Goal: Task Accomplishment & Management: Complete application form

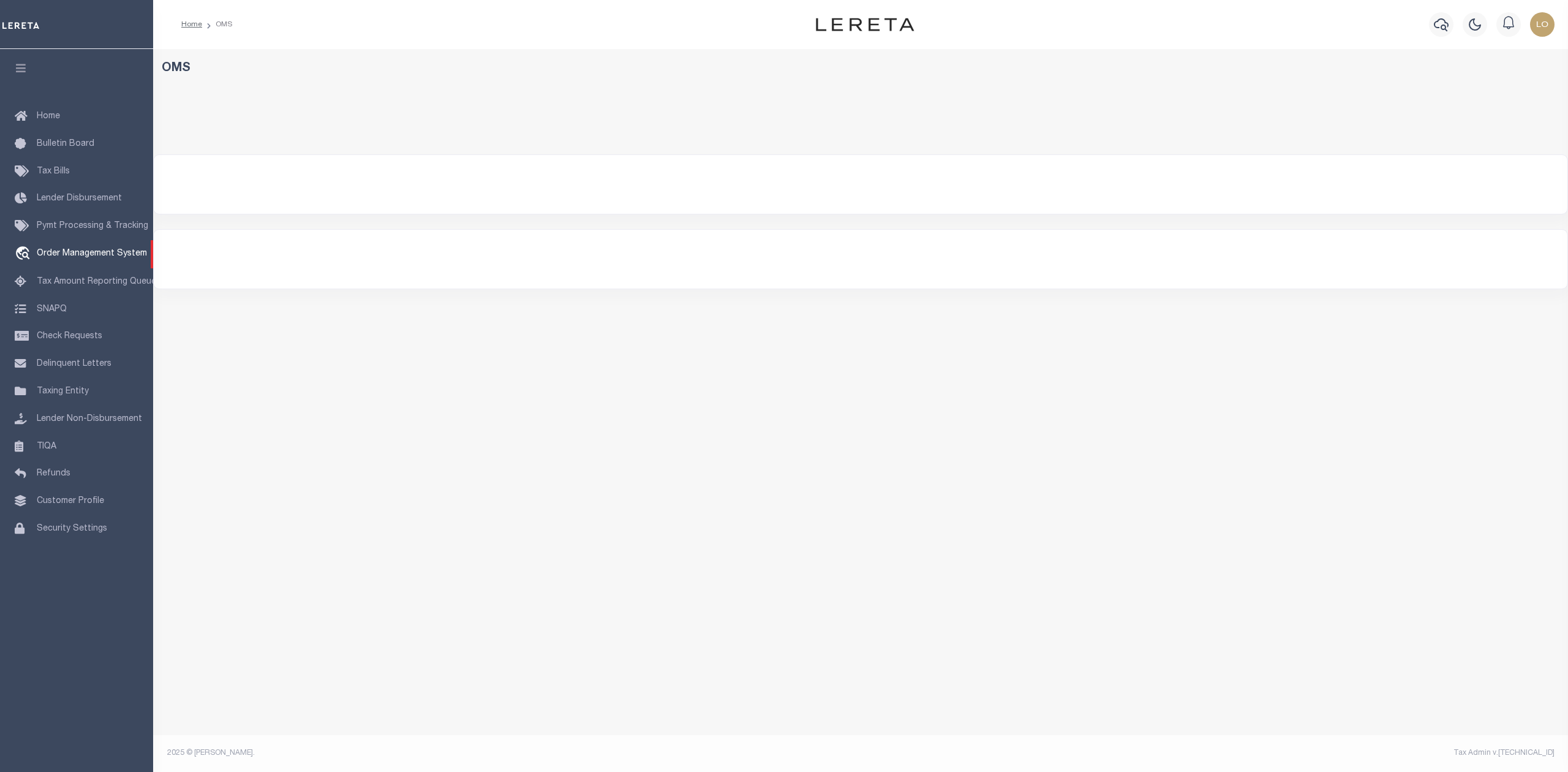
select select "200"
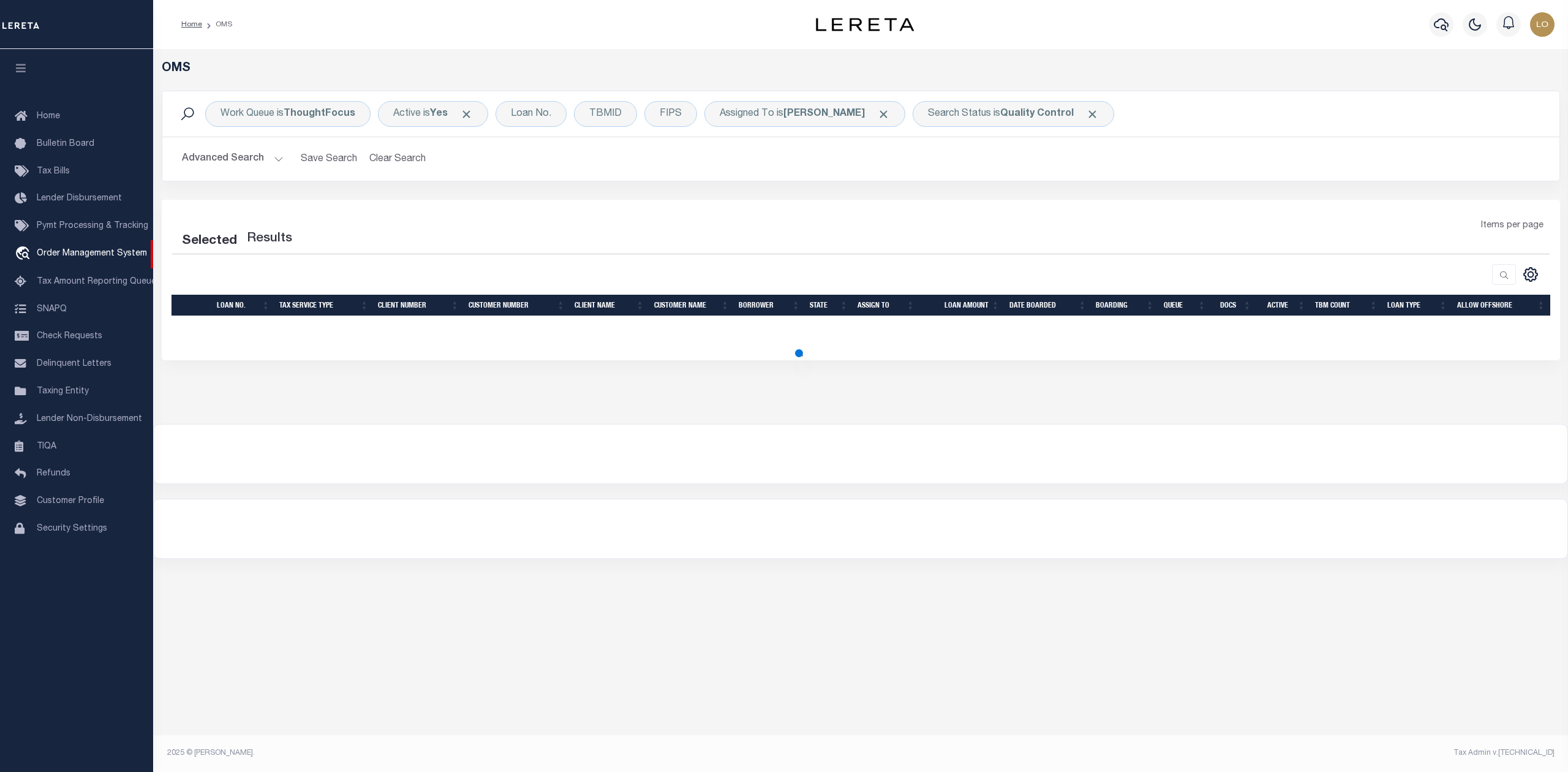
select select "200"
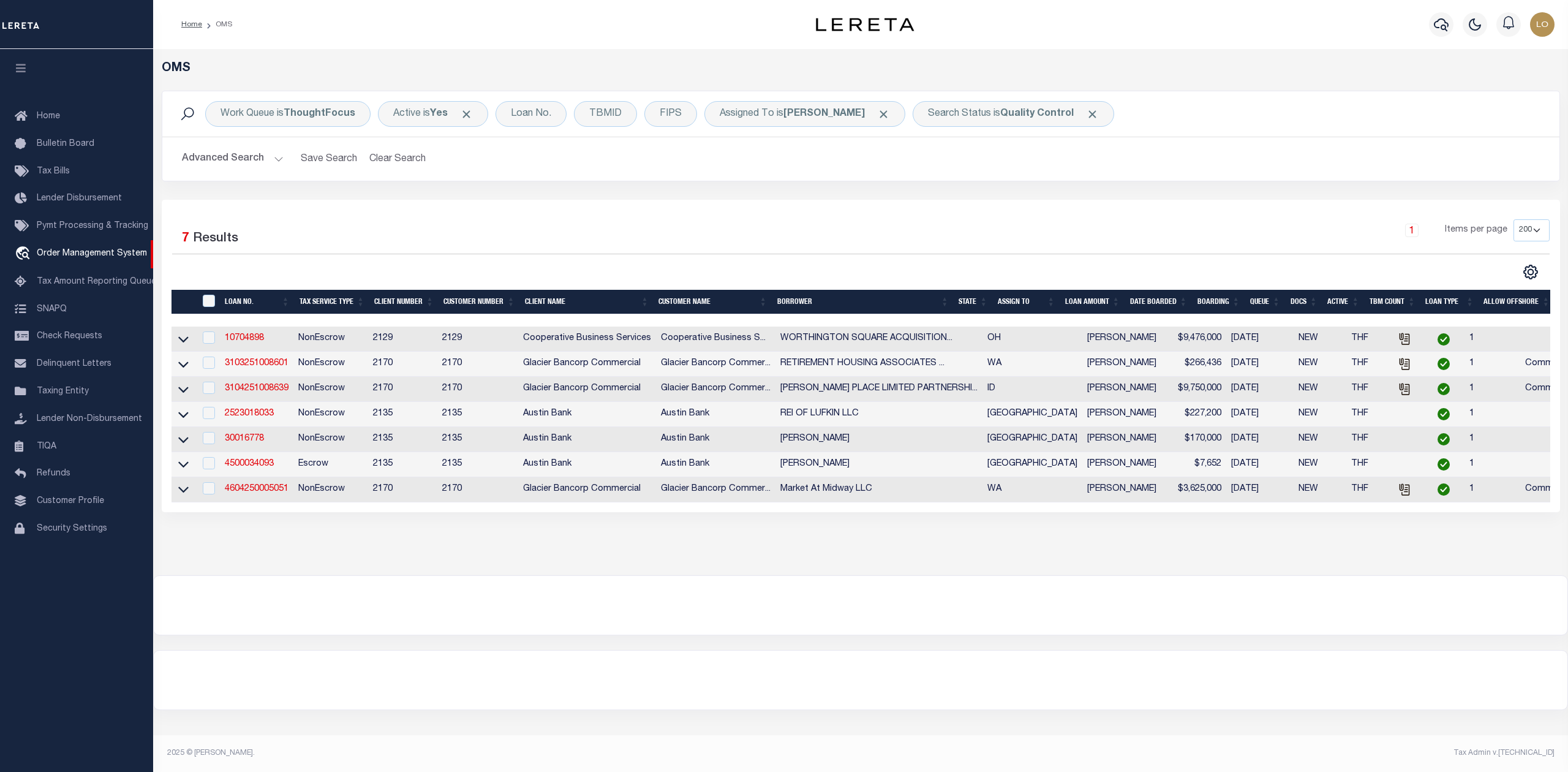
click at [988, 101] on div "Work Queue is ThoughtFocus Active is Yes Loan No. TBMID FIPS Assigned To is [PE…" at bounding box center [861, 114] width 1397 height 45
click at [1000, 113] on b "Quality Control" at bounding box center [1037, 114] width 73 height 10
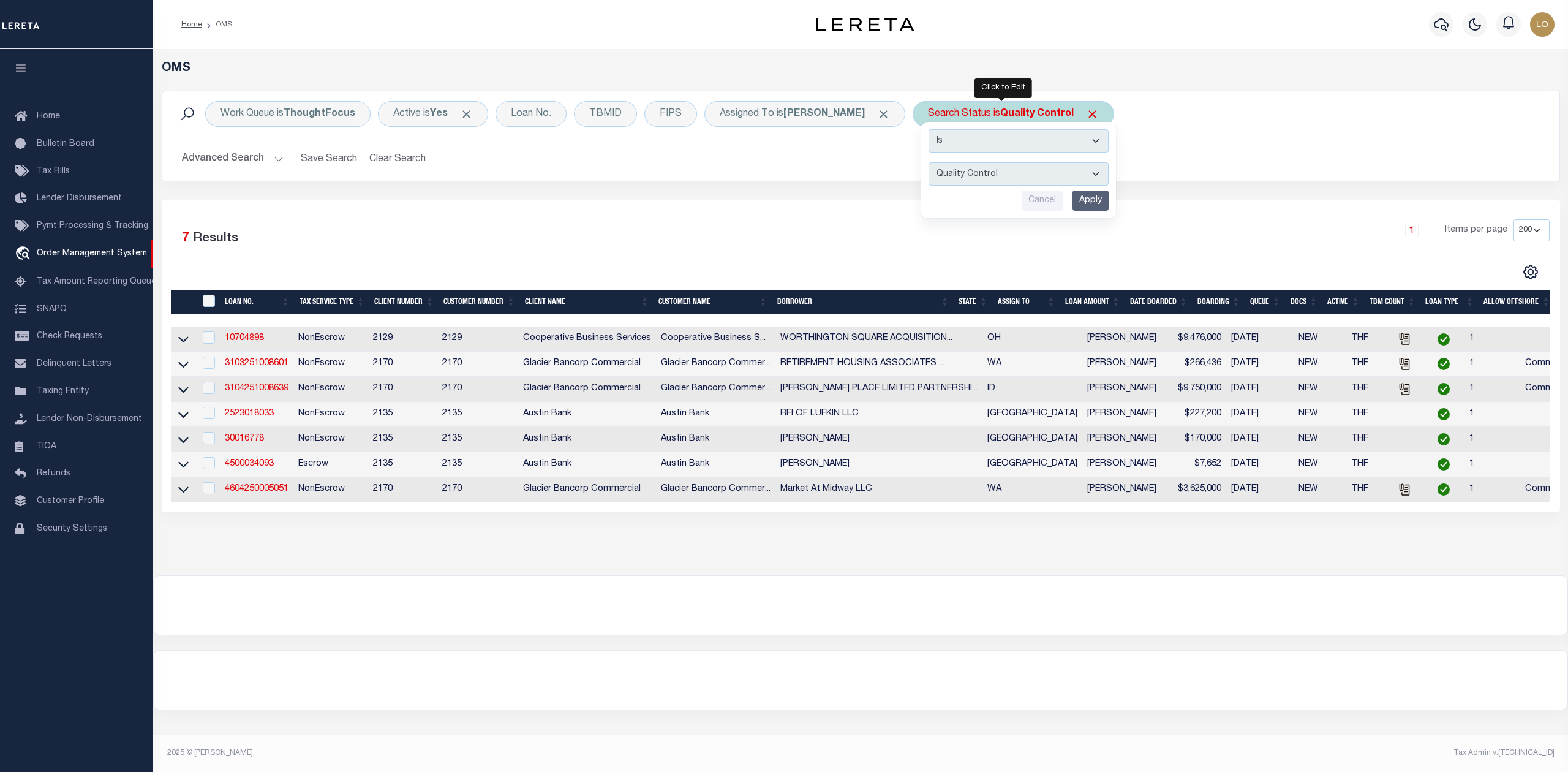
click at [988, 177] on select "Automated Search Bad Parcel Complete Duplicate Parcel High Dollar Reporting In …" at bounding box center [1018, 174] width 180 height 23
select select "IP"
click at [928, 163] on select "Automated Search Bad Parcel Complete Duplicate Parcel High Dollar Reporting In …" at bounding box center [1018, 174] width 180 height 23
click at [1079, 204] on input "Apply" at bounding box center [1090, 201] width 36 height 20
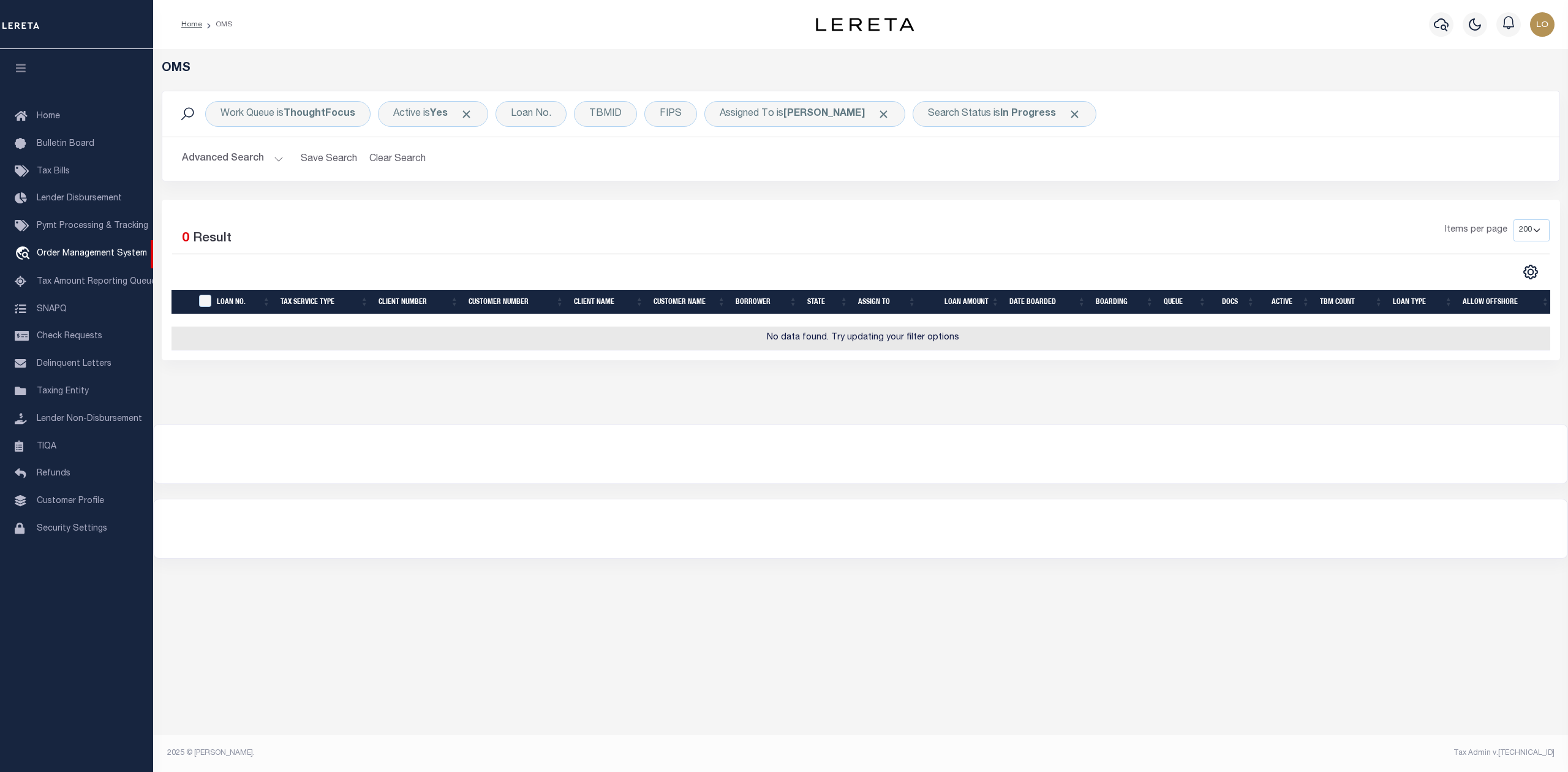
click at [908, 483] on div at bounding box center [861, 454] width 1414 height 59
click at [852, 118] on b "[PERSON_NAME]" at bounding box center [824, 114] width 82 height 10
select select "[PERSON_NAME]"
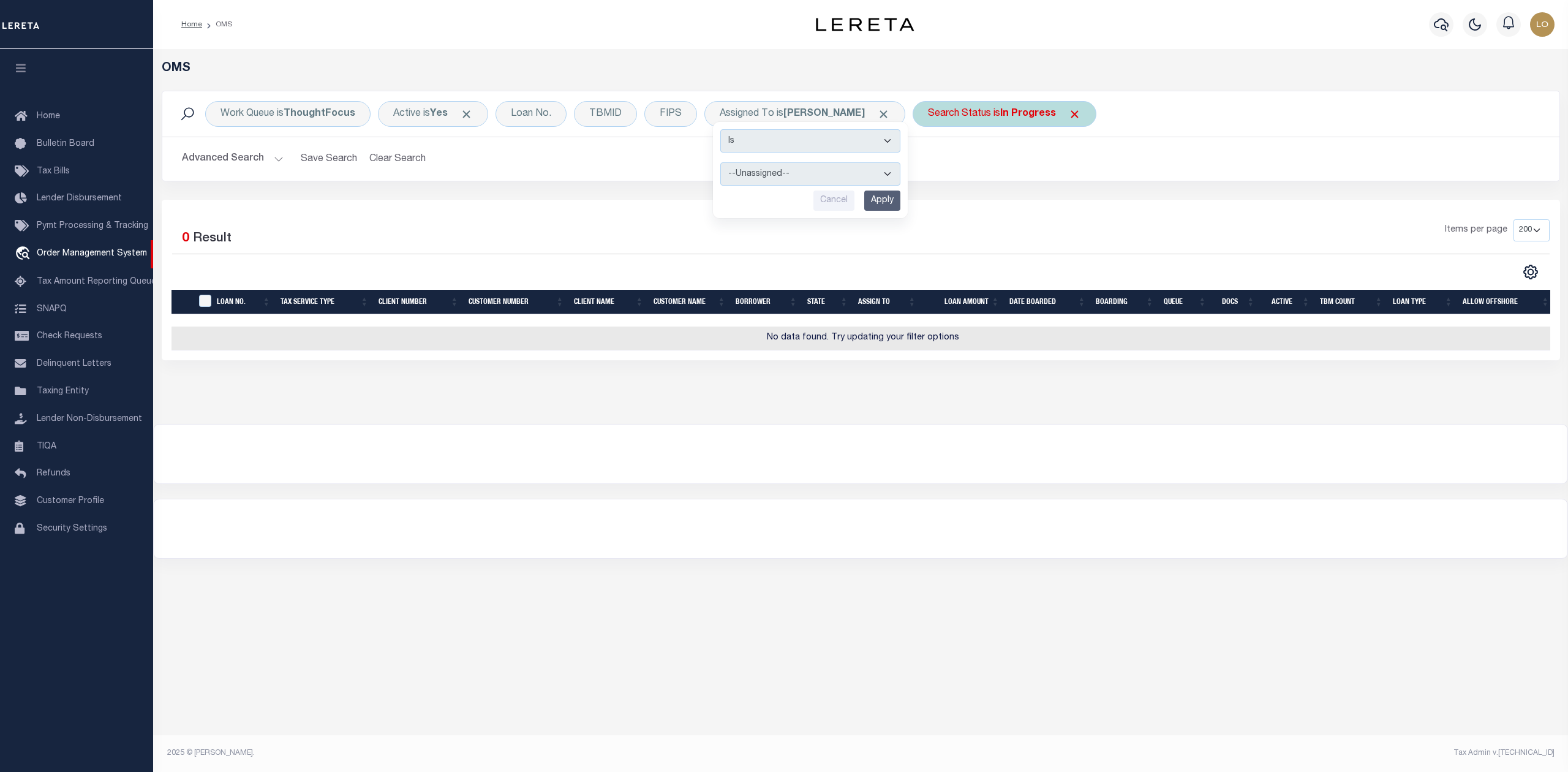
click at [970, 124] on div "Search Status is In Progress" at bounding box center [1004, 113] width 184 height 26
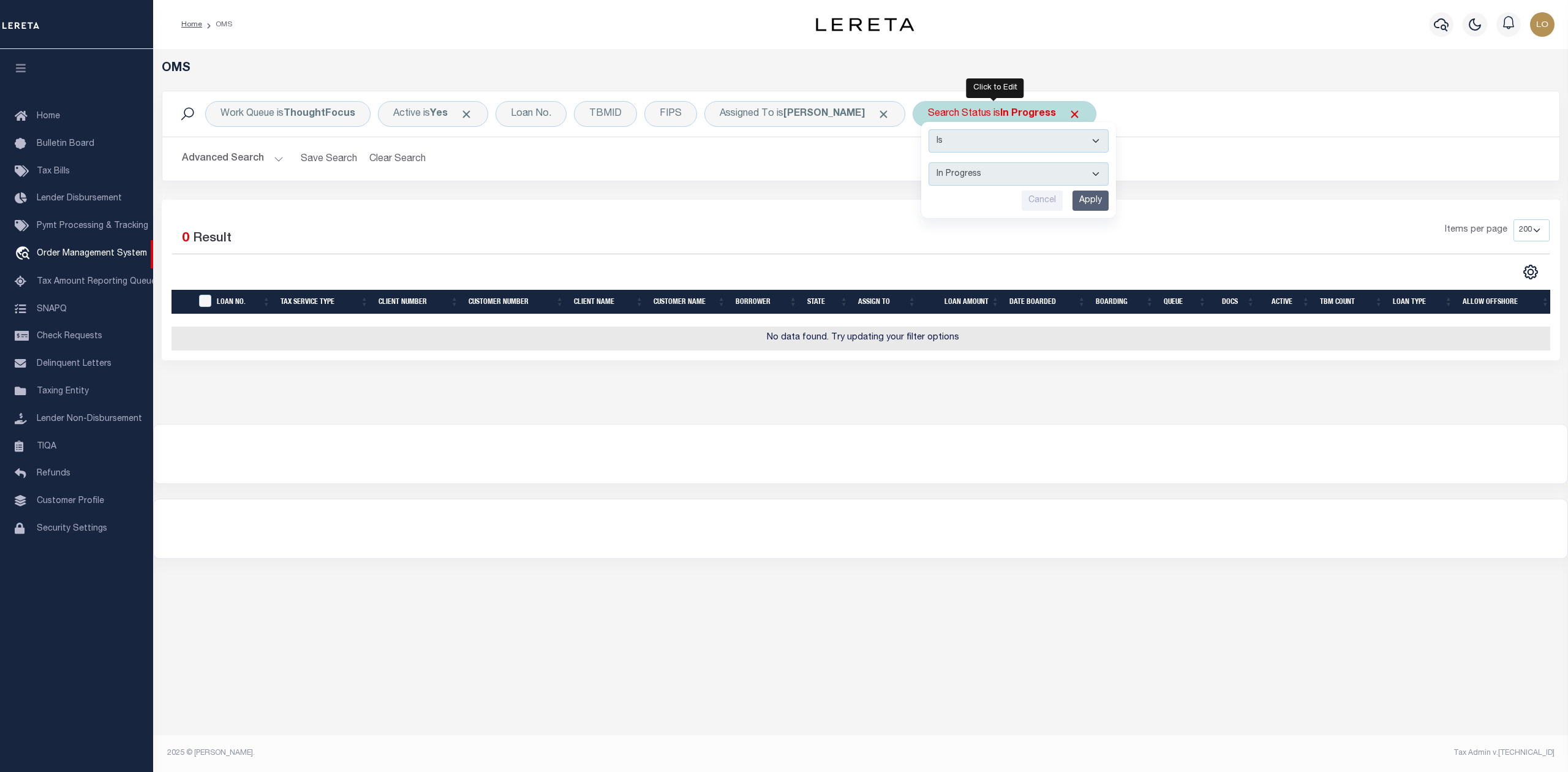
click at [951, 180] on select "Automated Search Bad Parcel Complete Duplicate Parcel High Dollar Reporting In …" at bounding box center [1018, 174] width 180 height 23
click at [928, 163] on select "Automated Search Bad Parcel Complete Duplicate Parcel High Dollar Reporting In …" at bounding box center [1018, 174] width 180 height 23
click at [983, 179] on select "Automated Search Bad Parcel Complete Duplicate Parcel High Dollar Reporting In …" at bounding box center [1018, 174] width 180 height 23
select select "RD"
click at [928, 163] on select "Automated Search Bad Parcel Complete Duplicate Parcel High Dollar Reporting In …" at bounding box center [1018, 174] width 180 height 23
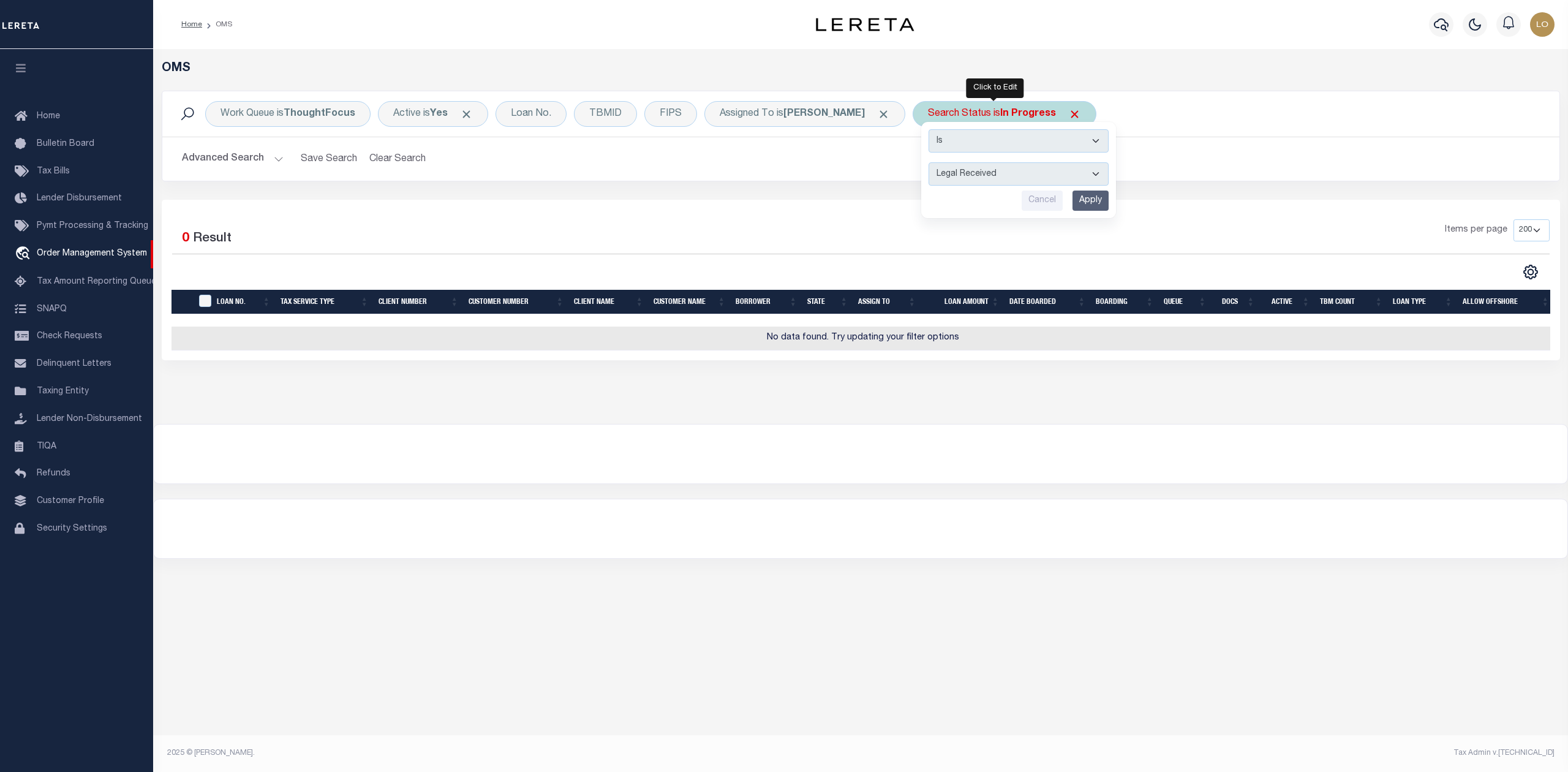
click at [1082, 200] on input "Apply" at bounding box center [1090, 201] width 36 height 20
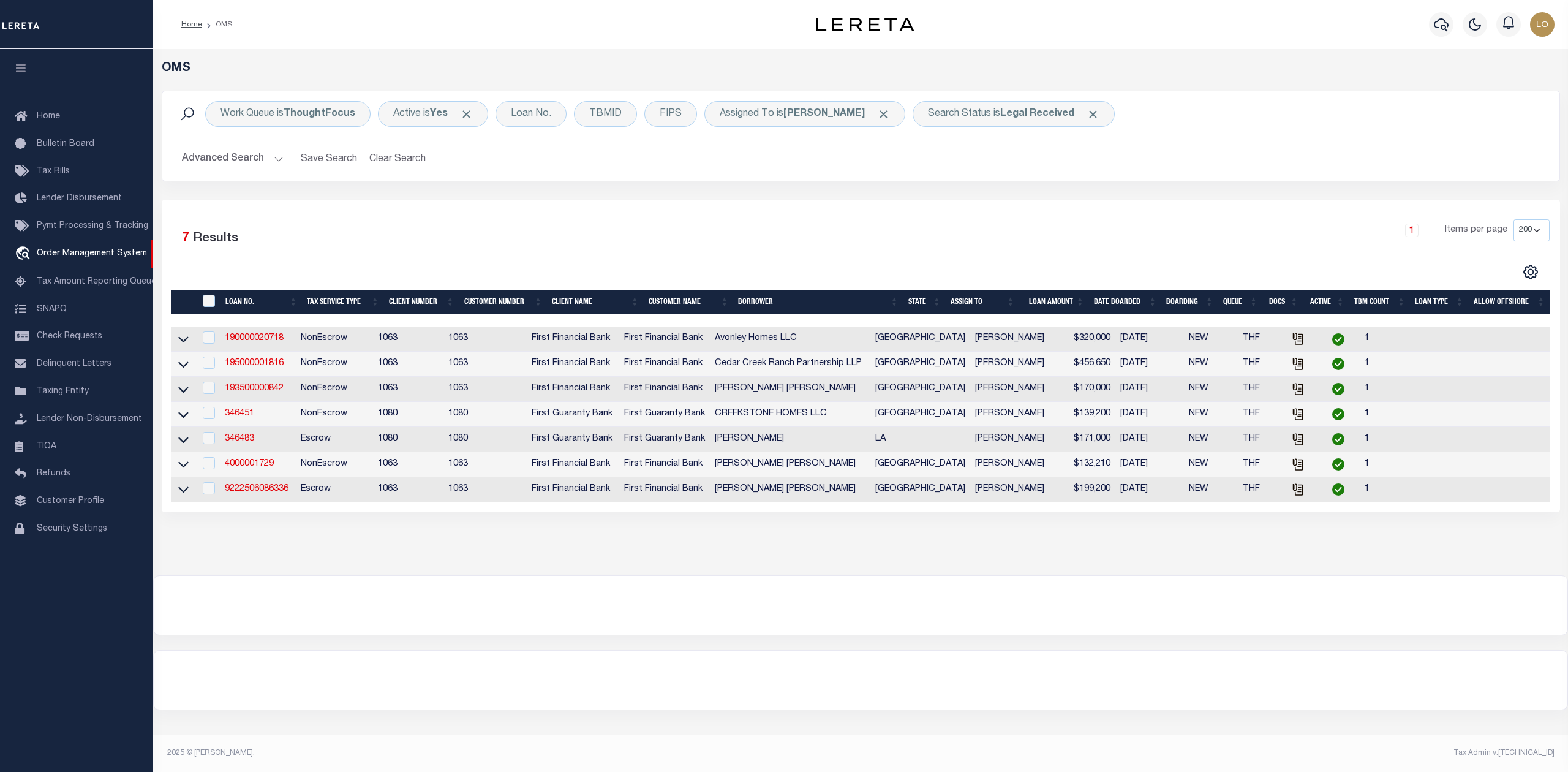
click at [534, 208] on div "Selected 7 Results 1 Items per page 10 25 50 100 200" at bounding box center [860, 356] width 1398 height 312
click at [1011, 120] on div "Search Status is Legal Received" at bounding box center [1013, 113] width 202 height 26
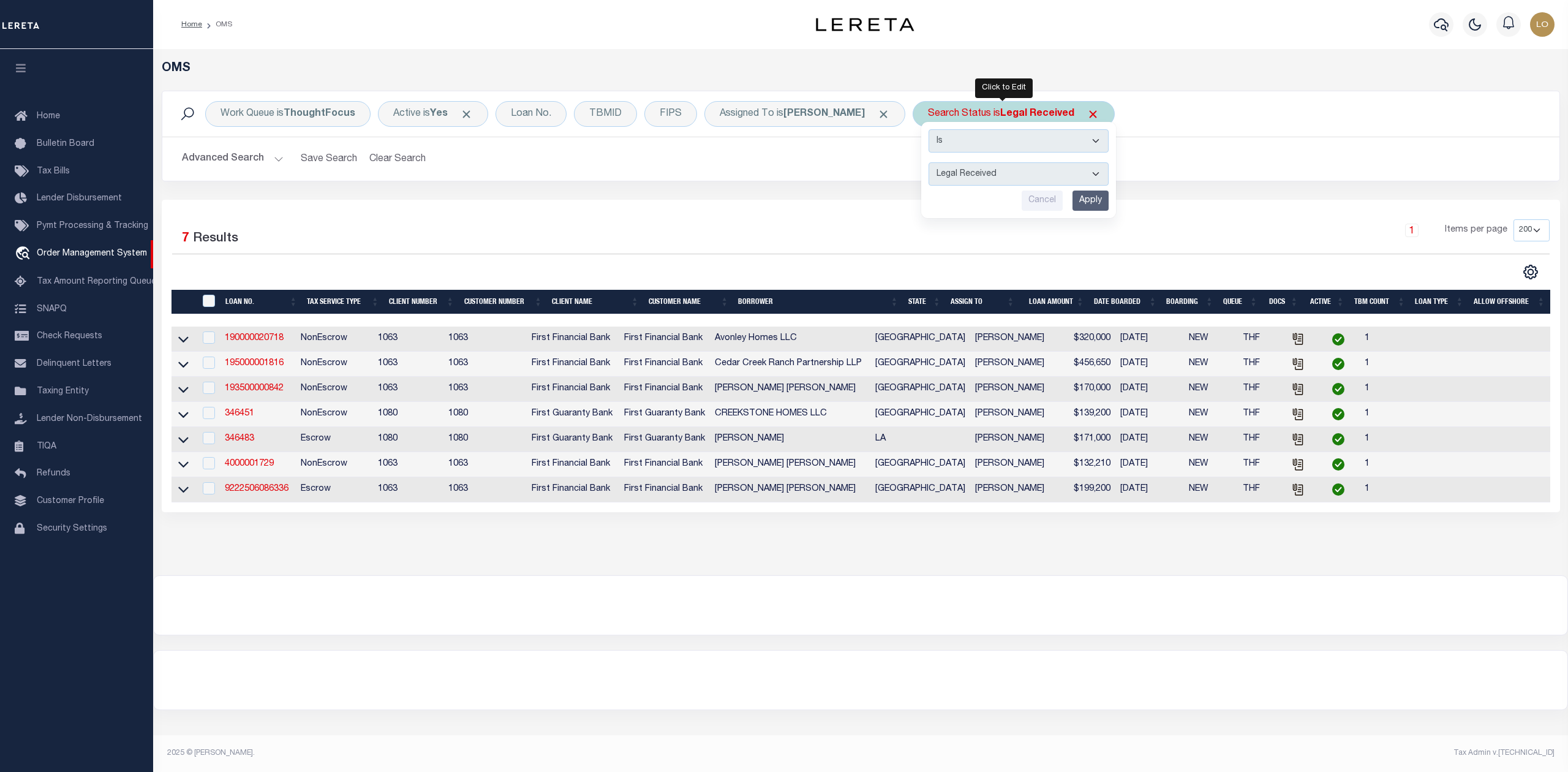
click at [1008, 168] on select "Automated Search Bad Parcel Complete Duplicate Parcel High Dollar Reporting In …" at bounding box center [1018, 174] width 180 height 23
select select "IP"
click at [928, 163] on select "Automated Search Bad Parcel Complete Duplicate Parcel High Dollar Reporting In …" at bounding box center [1018, 174] width 180 height 23
click at [1093, 197] on input "Apply" at bounding box center [1090, 201] width 36 height 20
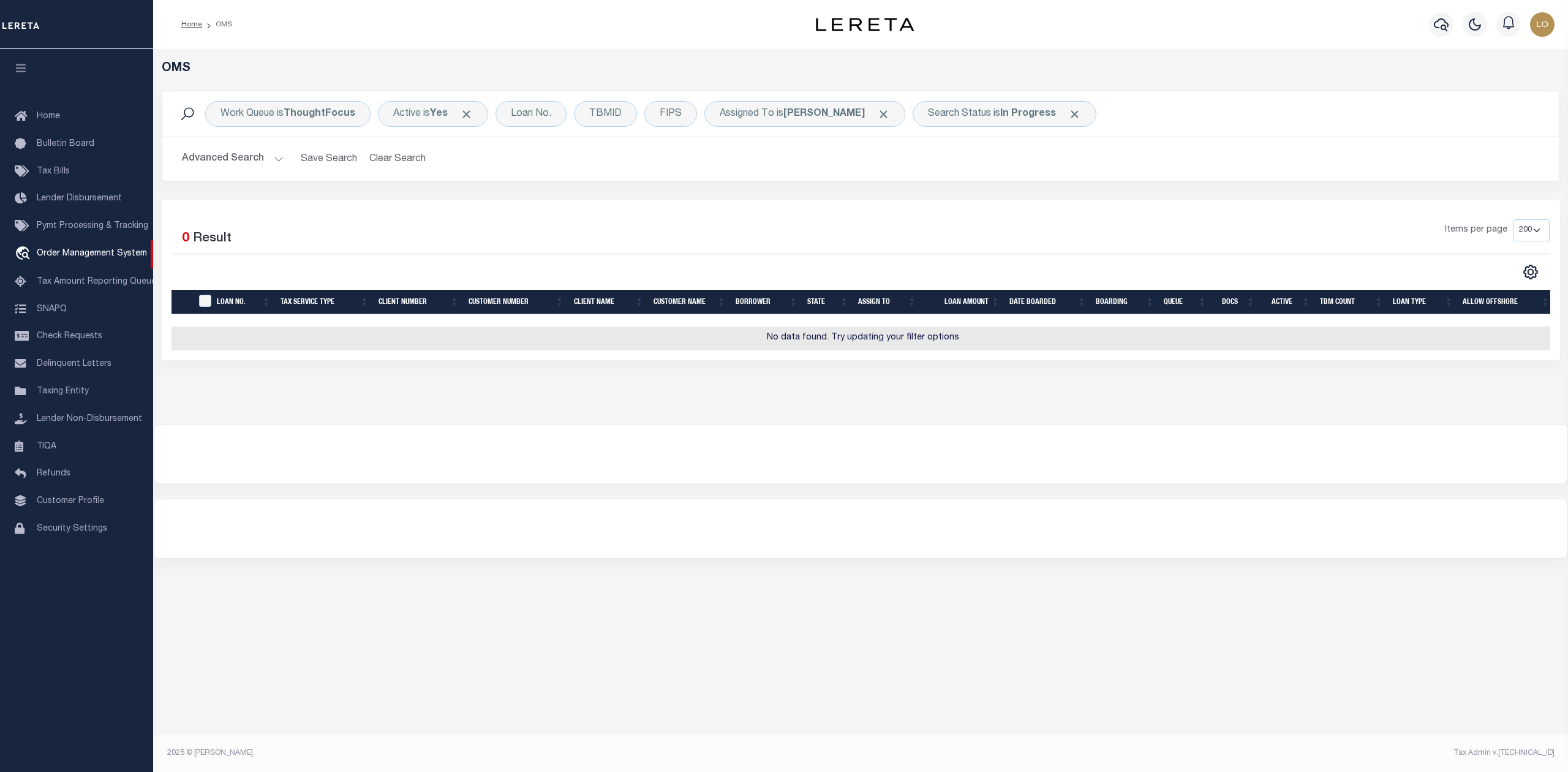
click at [988, 417] on div "OMS Work Queue is ThoughtFocus Active is Yes Loan No. TBMID FIPS Assigned To is…" at bounding box center [860, 237] width 1415 height 375
click at [1013, 481] on div at bounding box center [861, 454] width 1414 height 59
click at [1002, 116] on b "In Progress" at bounding box center [1028, 114] width 56 height 10
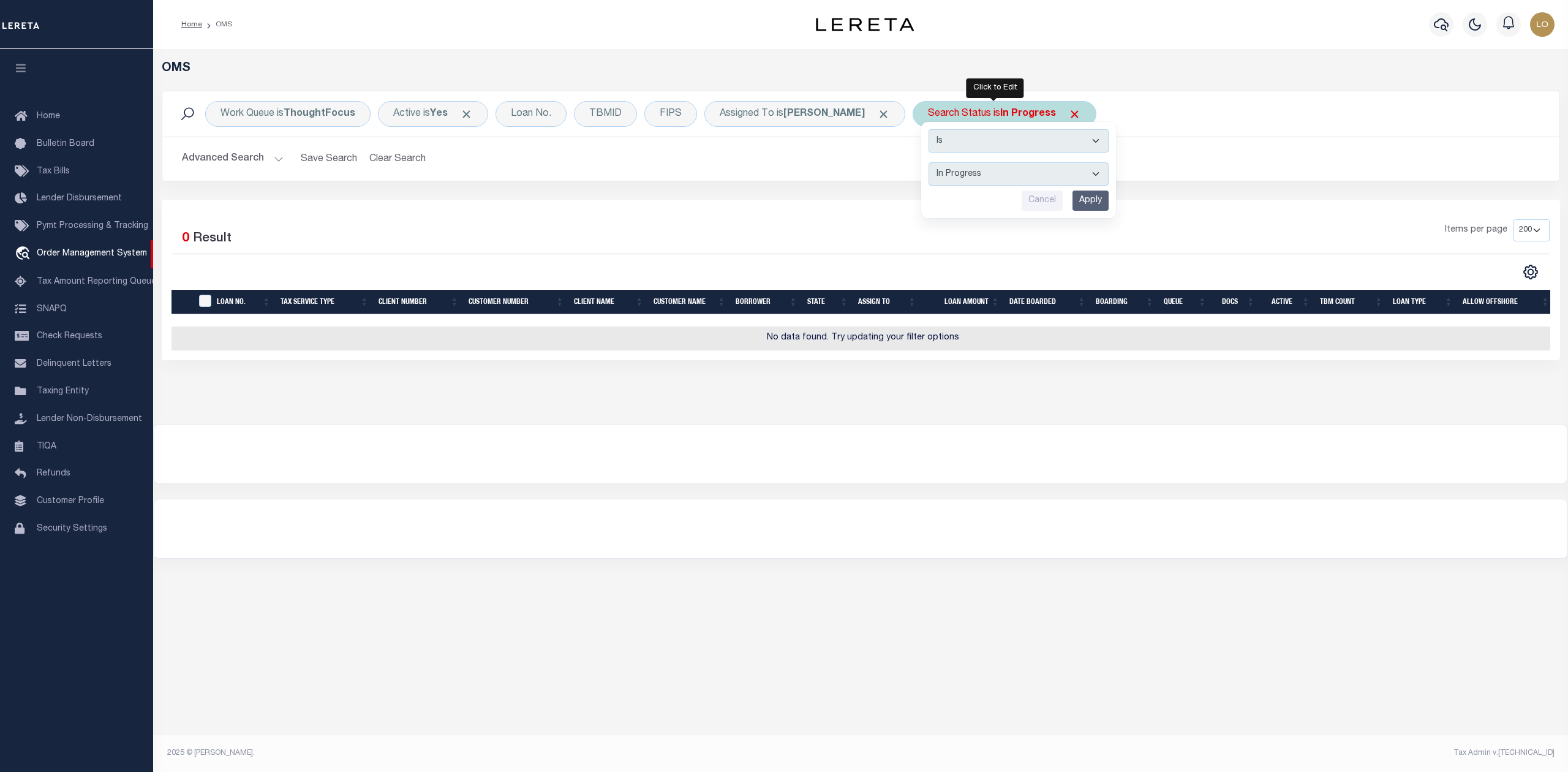
click at [988, 177] on select "Automated Search Bad Parcel Complete Duplicate Parcel High Dollar Reporting In …" at bounding box center [1018, 174] width 180 height 23
select select "RD"
click at [928, 163] on select "Automated Search Bad Parcel Complete Duplicate Parcel High Dollar Reporting In …" at bounding box center [1018, 174] width 180 height 23
click at [1082, 203] on input "Apply" at bounding box center [1090, 201] width 36 height 20
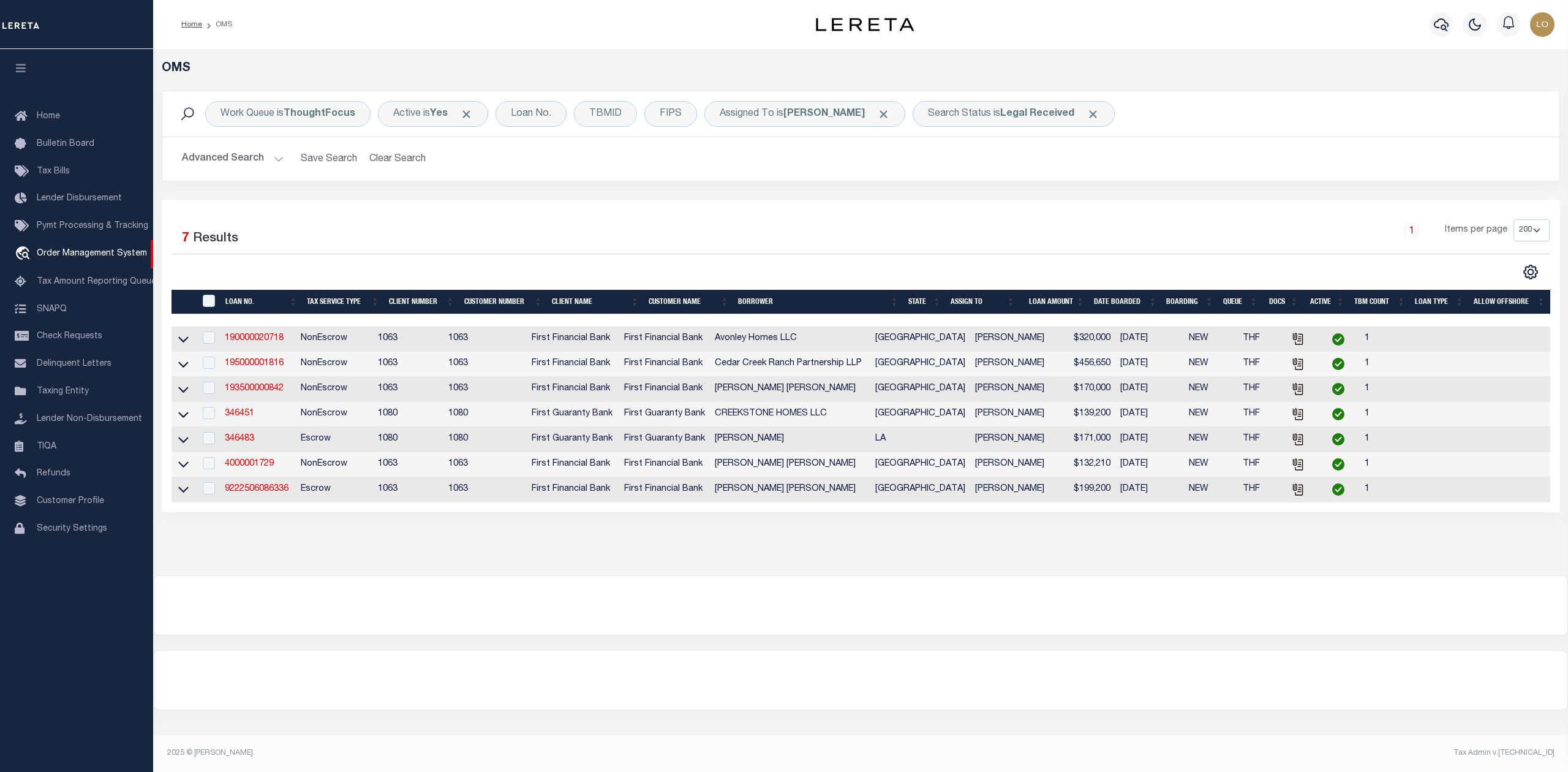
click at [1029, 213] on div "Selected 7 Results 1 Items per page 10 25 50 100 200" at bounding box center [860, 356] width 1398 height 312
click at [749, 623] on div at bounding box center [861, 605] width 1414 height 59
click at [740, 603] on div at bounding box center [861, 605] width 1414 height 59
click at [263, 339] on link "190000020718" at bounding box center [254, 338] width 59 height 8
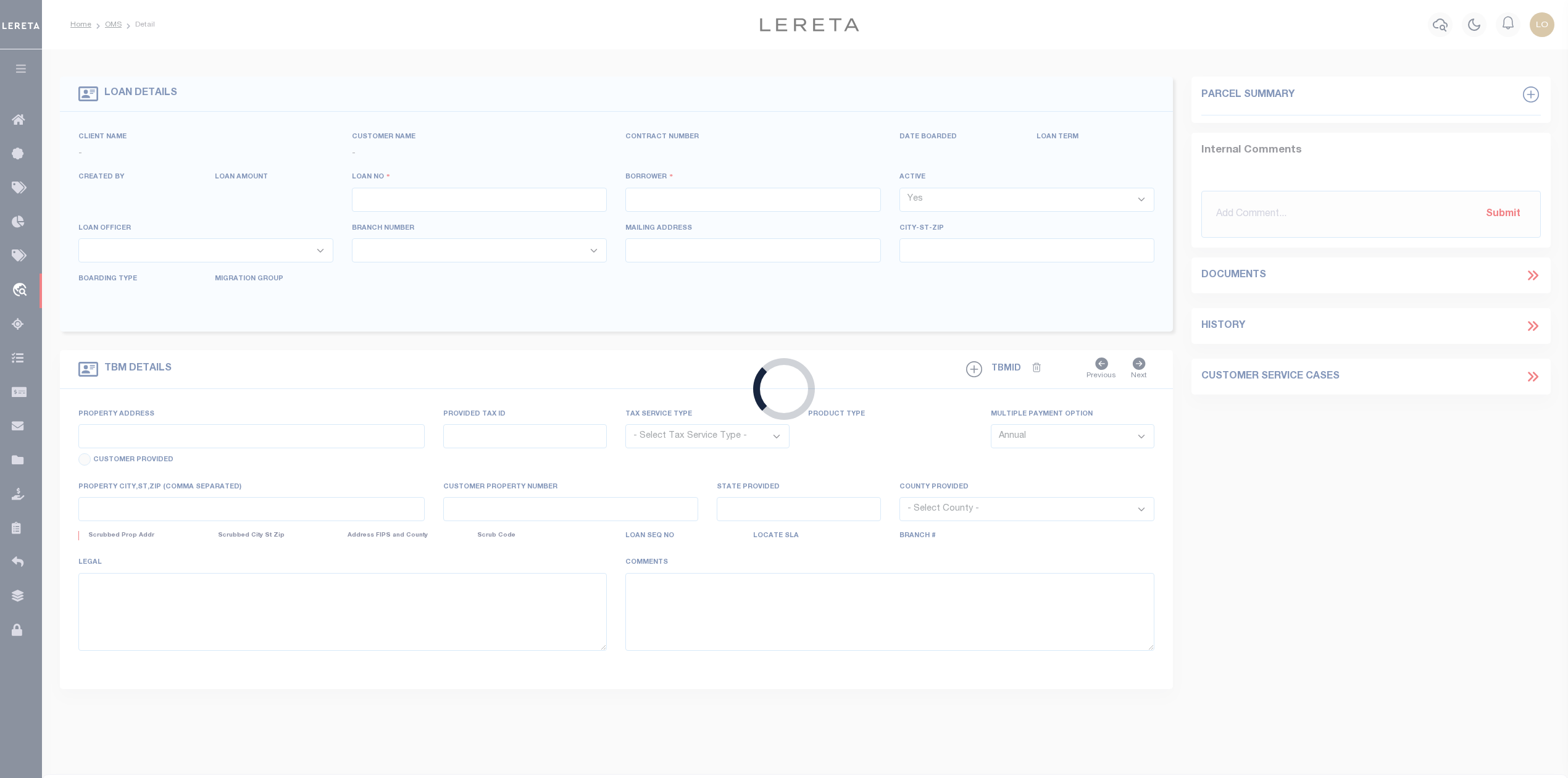
type input "190000020718"
type input "Avonley Homes LLC"
select select
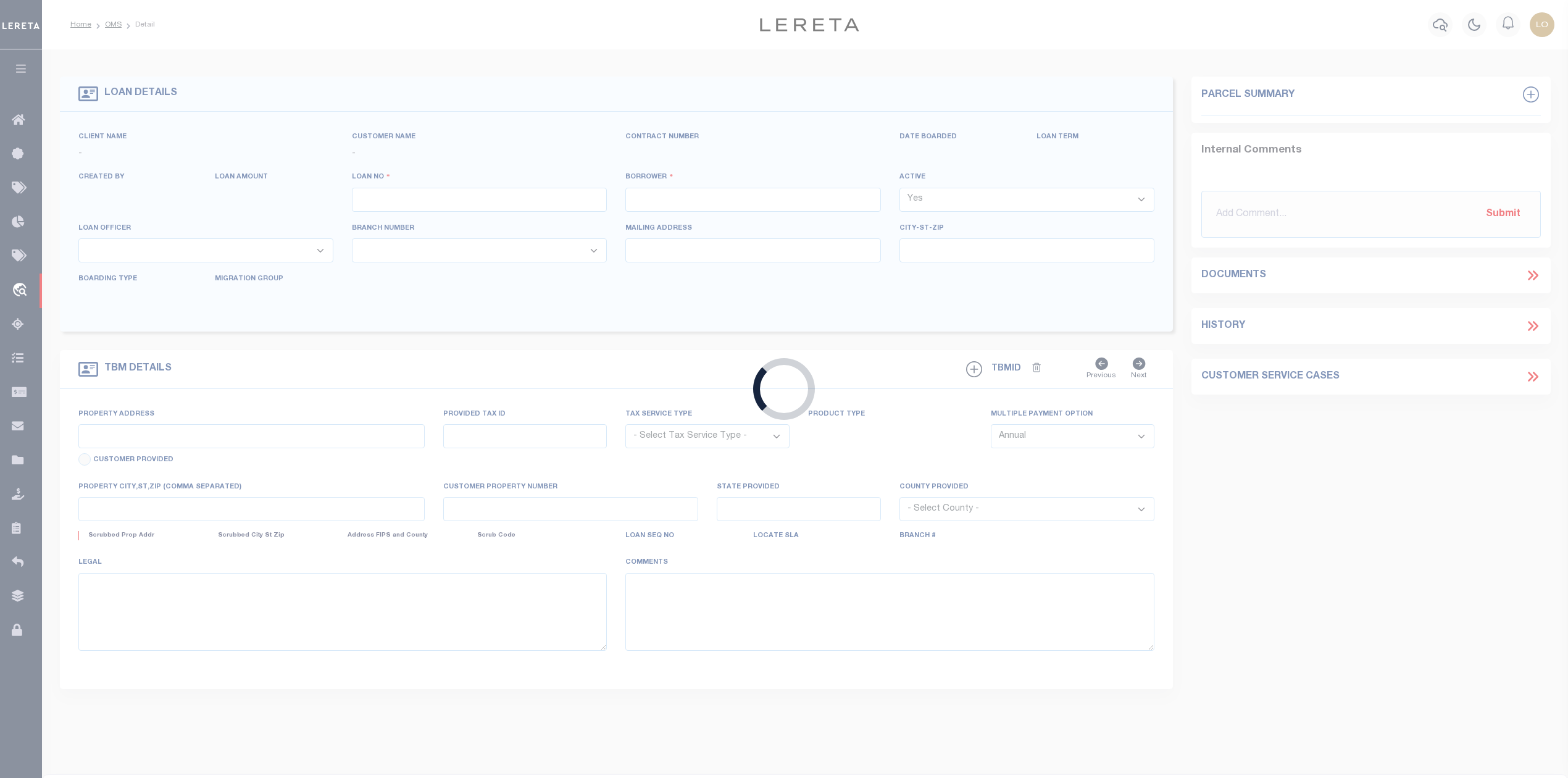
select select "NonEscrow"
type input "3568 Pointe Du Hoc Lp"
select select
type input "Bryan TX 778080000"
type input "[GEOGRAPHIC_DATA]"
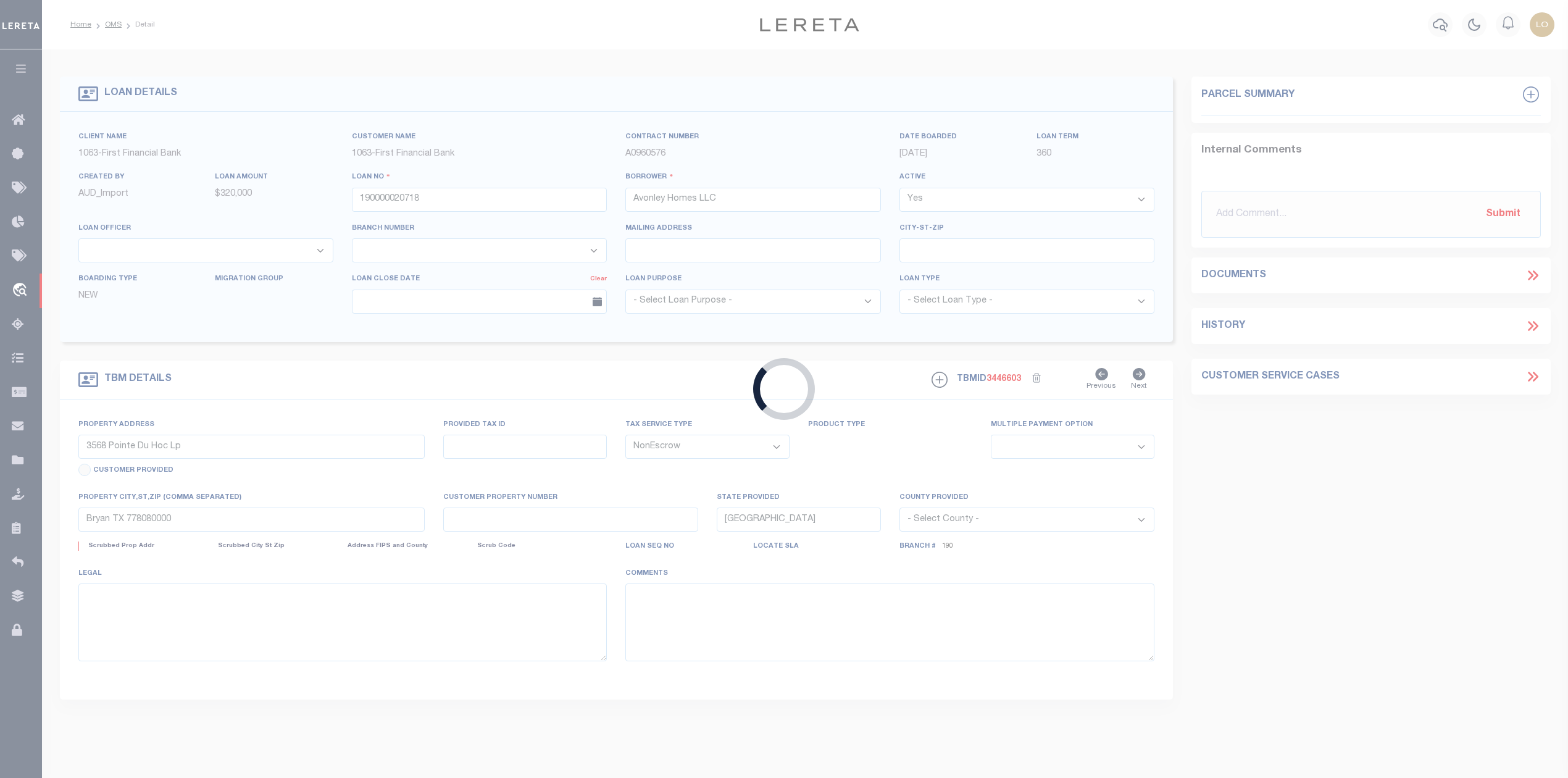
select select
select select "9888"
select select "3703"
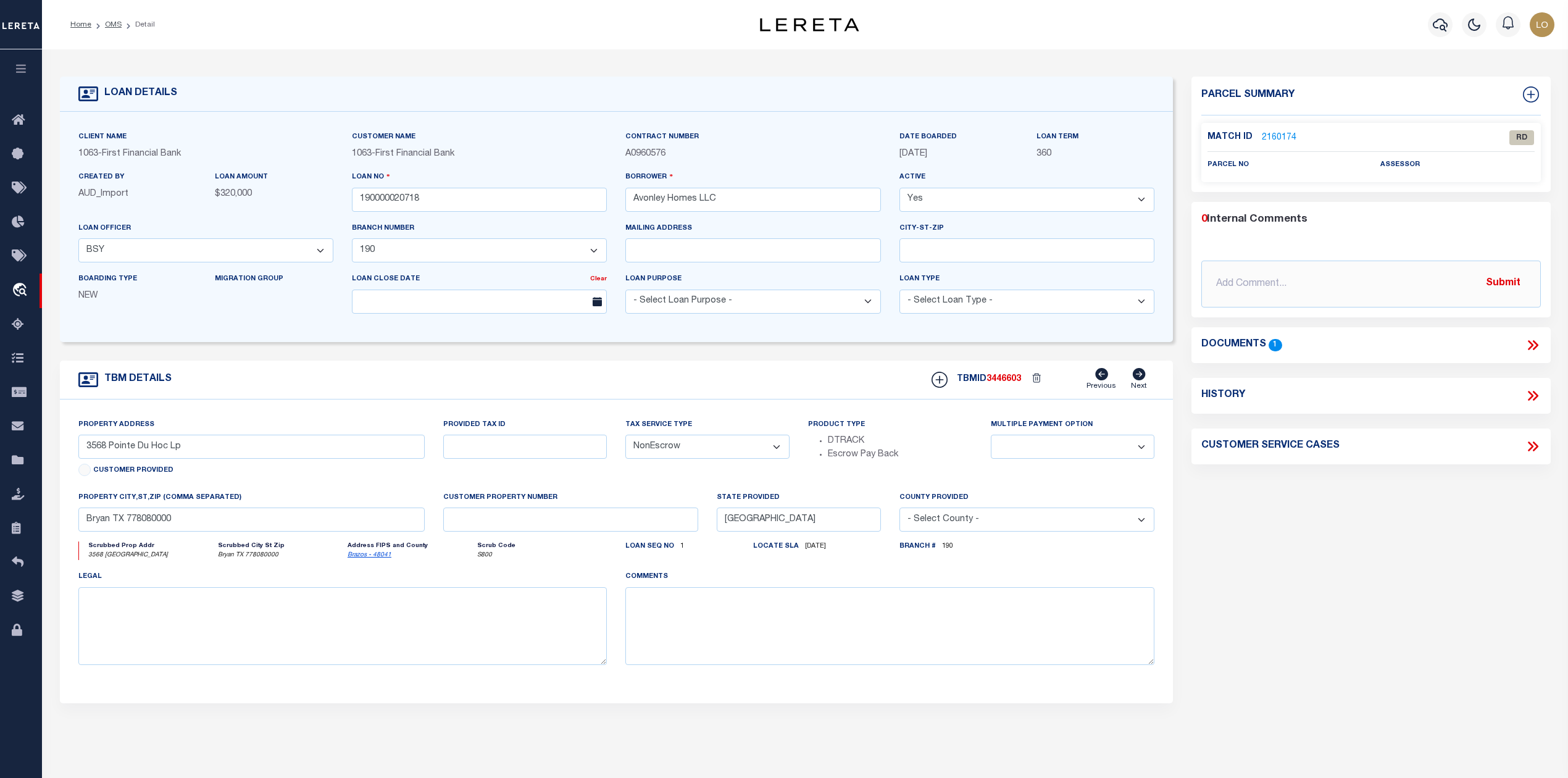
click at [1334, 567] on div "Parcel Summary Match ID 2160174 0" at bounding box center [1370, 414] width 377 height 675
click at [1524, 343] on icon at bounding box center [1532, 345] width 16 height 16
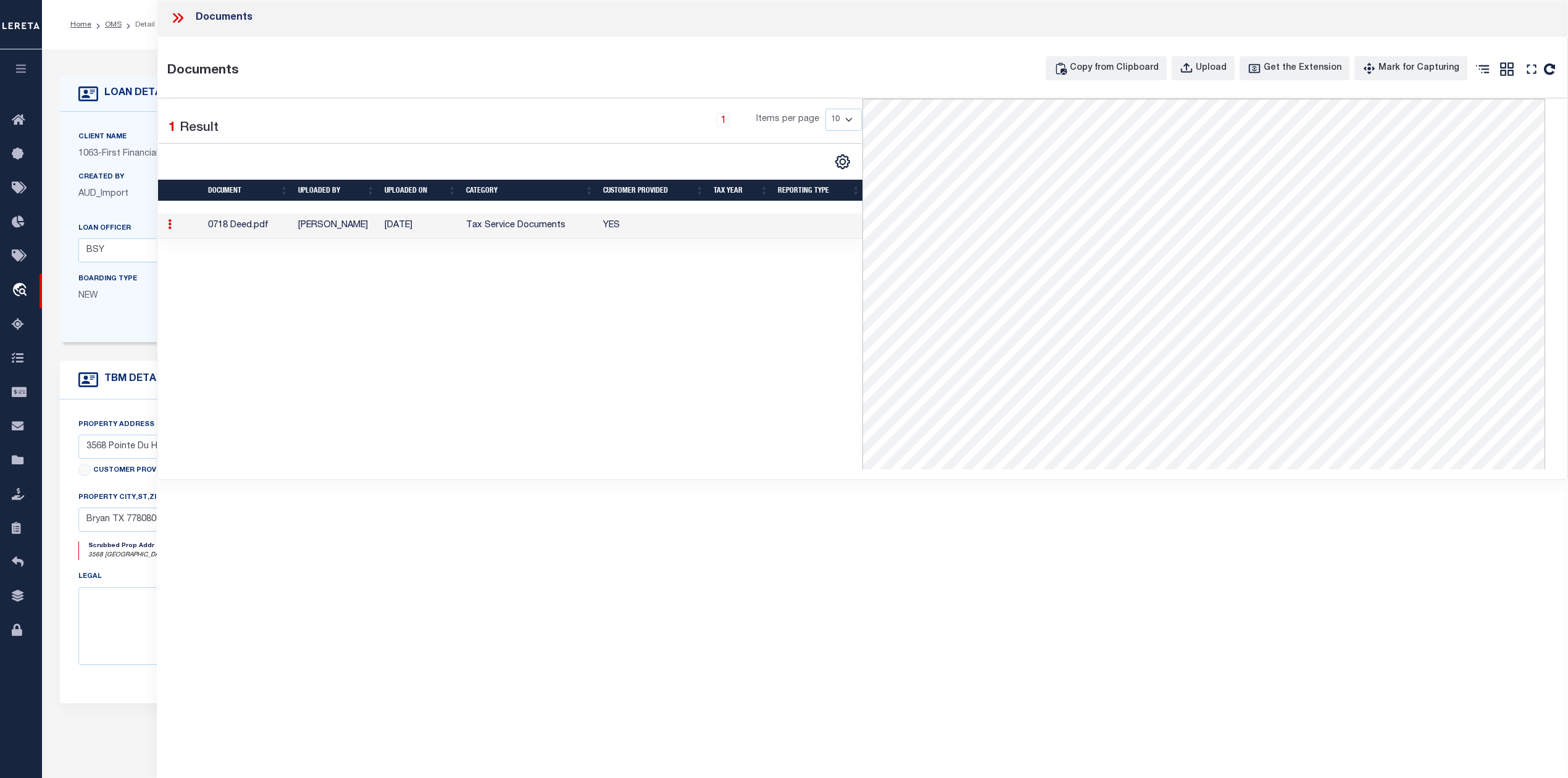
click at [590, 377] on div "1 Selected 1 Result 1 Items per page 10 25 50 100" at bounding box center [509, 284] width 704 height 370
click at [178, 18] on icon at bounding box center [175, 18] width 6 height 10
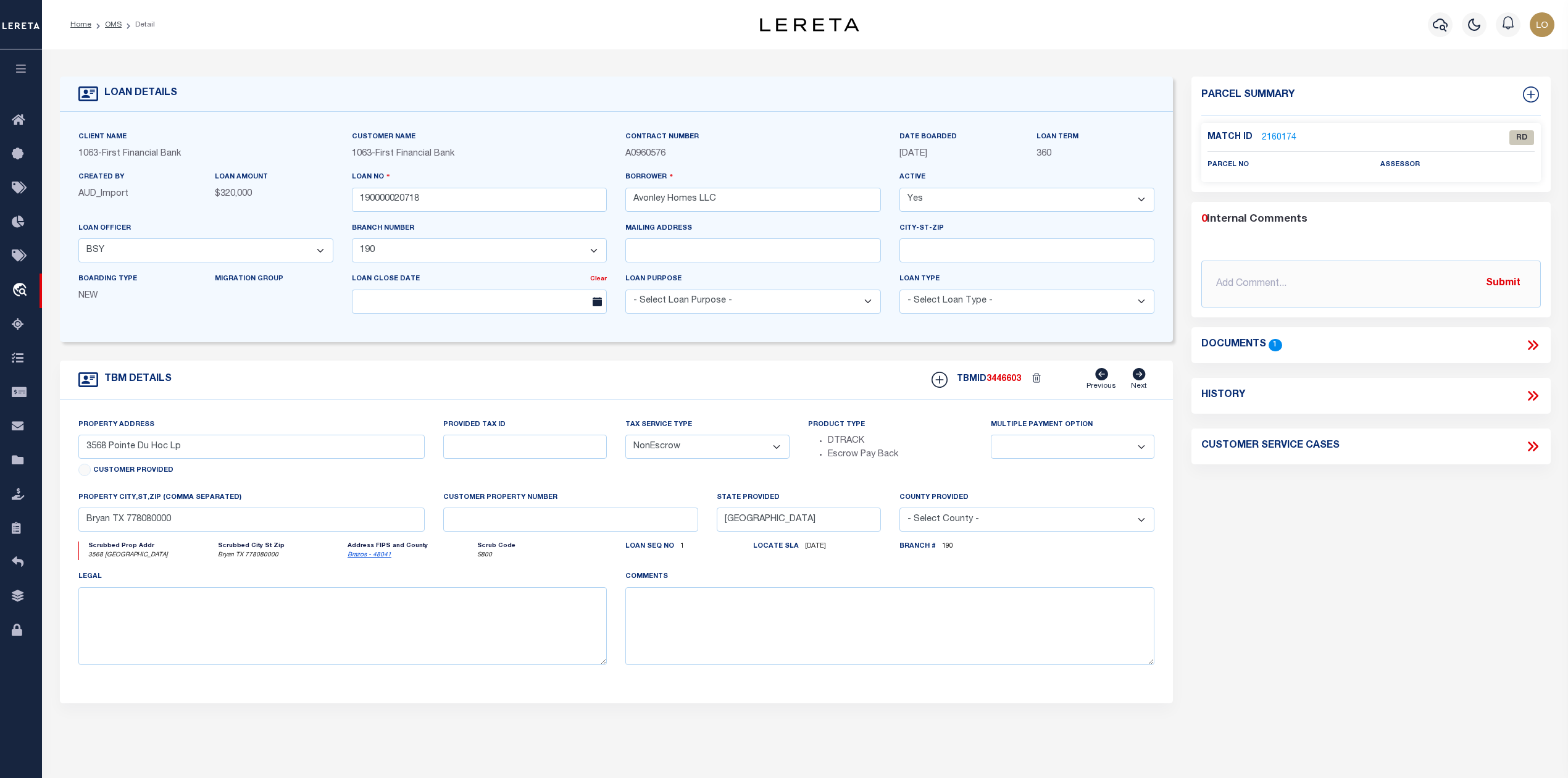
click at [1262, 546] on div "Parcel Summary Match ID 2160174 0" at bounding box center [1370, 414] width 377 height 675
click at [1274, 137] on link "2160174" at bounding box center [1279, 138] width 34 height 13
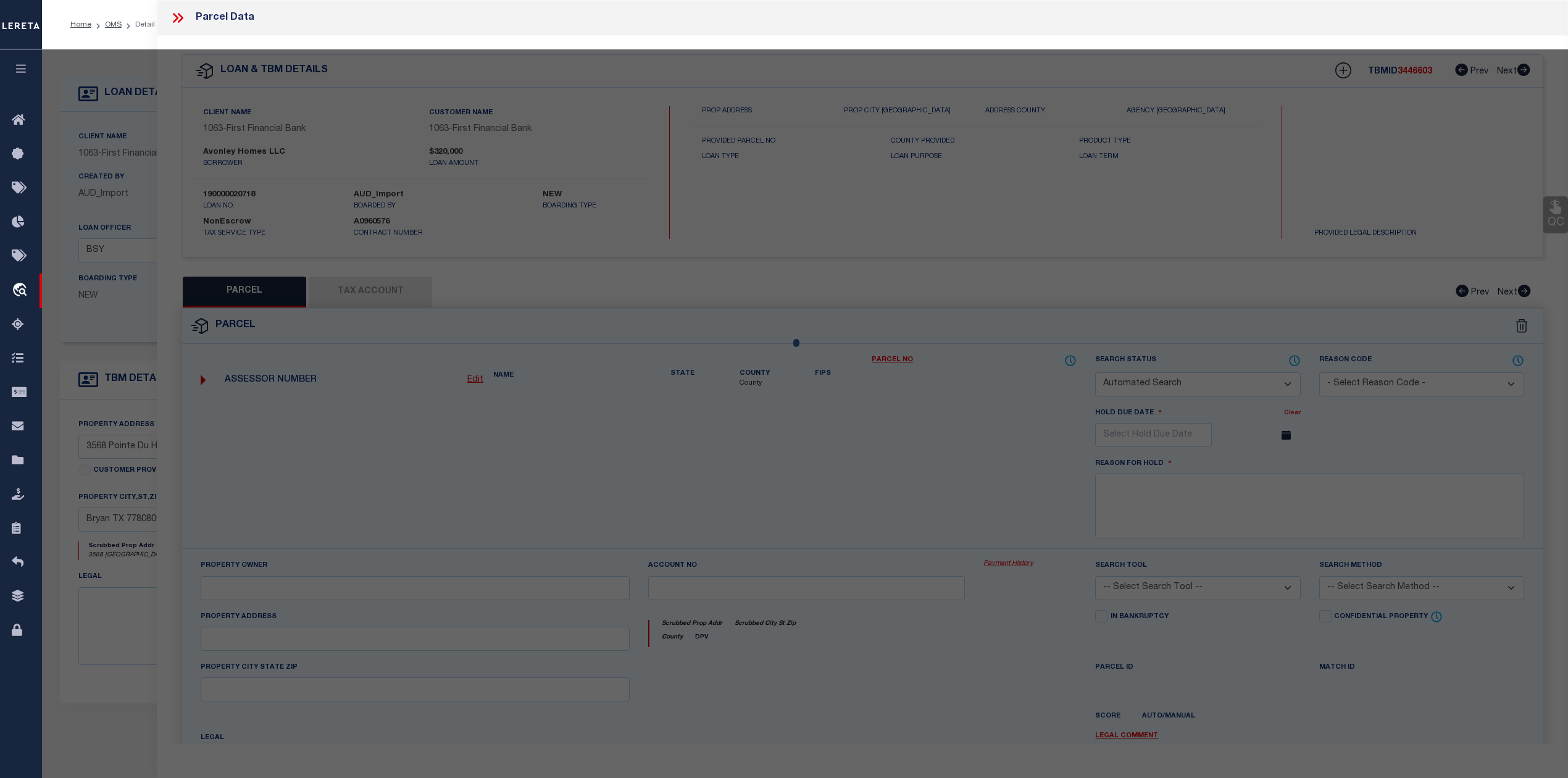
checkbox input "false"
select select "RD"
checkbox input "false"
type textarea "Document uploaded that satisfies a legal requirement, changing from [GEOGRAPHIC…"
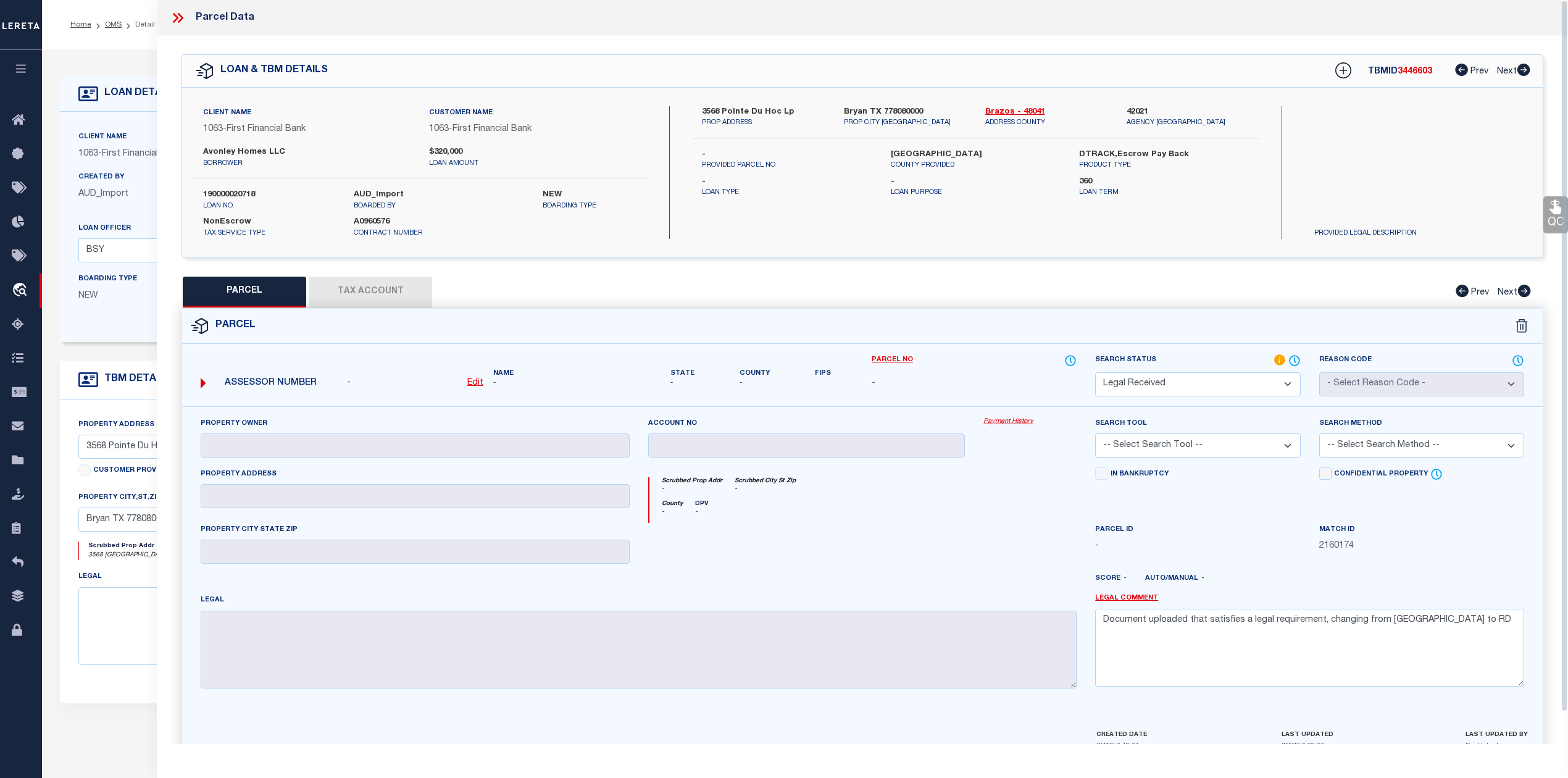
click at [889, 543] on div at bounding box center [806, 548] width 336 height 50
click at [998, 114] on link "Brazos - 48041" at bounding box center [1046, 112] width 122 height 13
drag, startPoint x: 723, startPoint y: 111, endPoint x: 758, endPoint y: 111, distance: 35.0
click at [758, 111] on label "3568 Pointe Du Hoc Lp" at bounding box center [763, 112] width 122 height 13
copy label "Pointe Du"
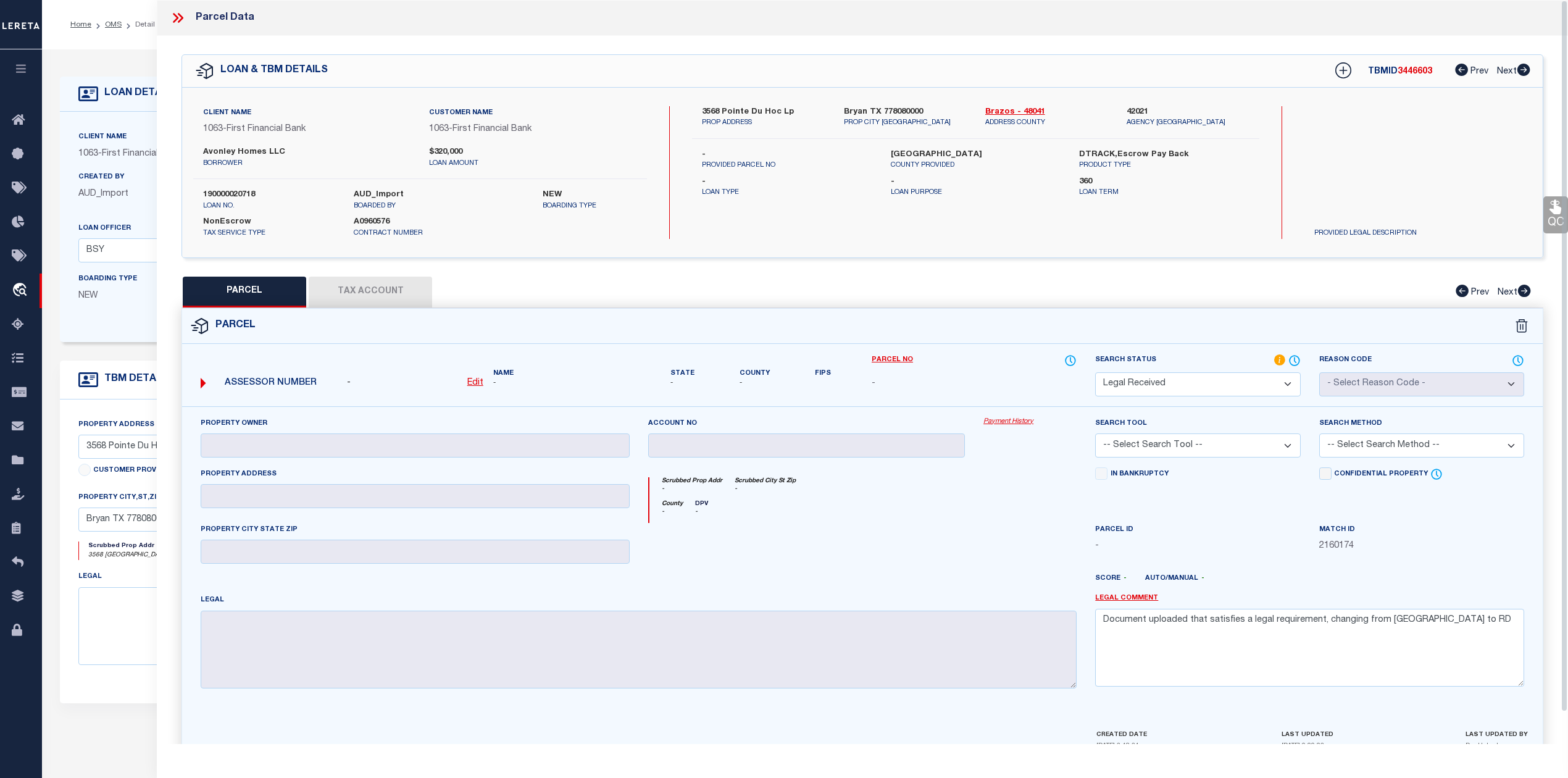
click at [826, 211] on div "[GEOGRAPHIC_DATA] PROP ADDRESS Bryan TX 778080000 PROP CITY [GEOGRAPHIC_DATA] B…" at bounding box center [975, 173] width 566 height 133
drag, startPoint x: 203, startPoint y: 151, endPoint x: 263, endPoint y: 150, distance: 60.0
click at [263, 150] on label "Avonley Homes LLC" at bounding box center [306, 152] width 207 height 13
copy label "Avonley Homes"
click at [889, 520] on div "County - DPV -" at bounding box center [863, 511] width 428 height 23
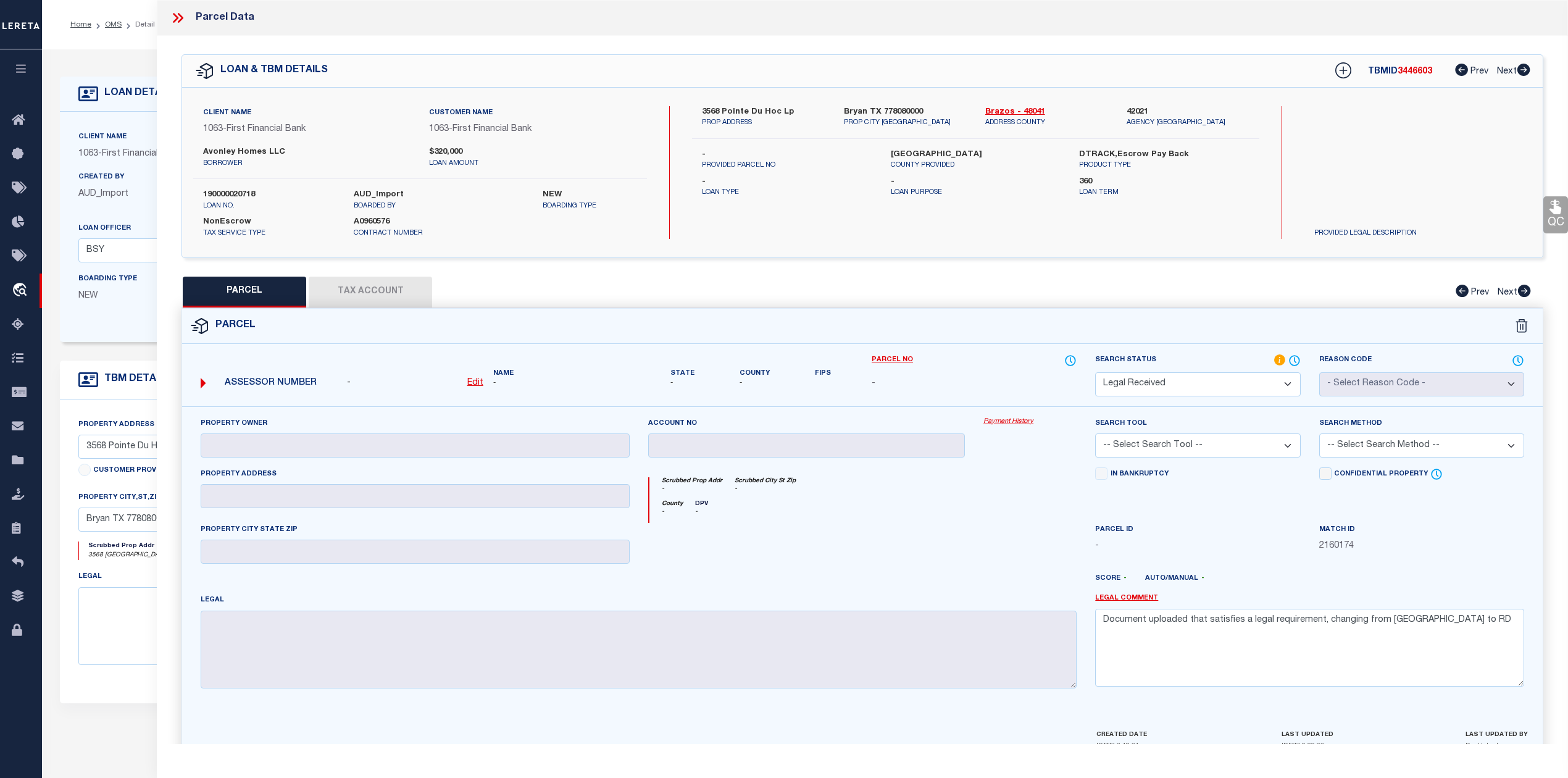
click at [474, 383] on u "Edit" at bounding box center [475, 383] width 16 height 8
select select "RD"
type textarea "-"
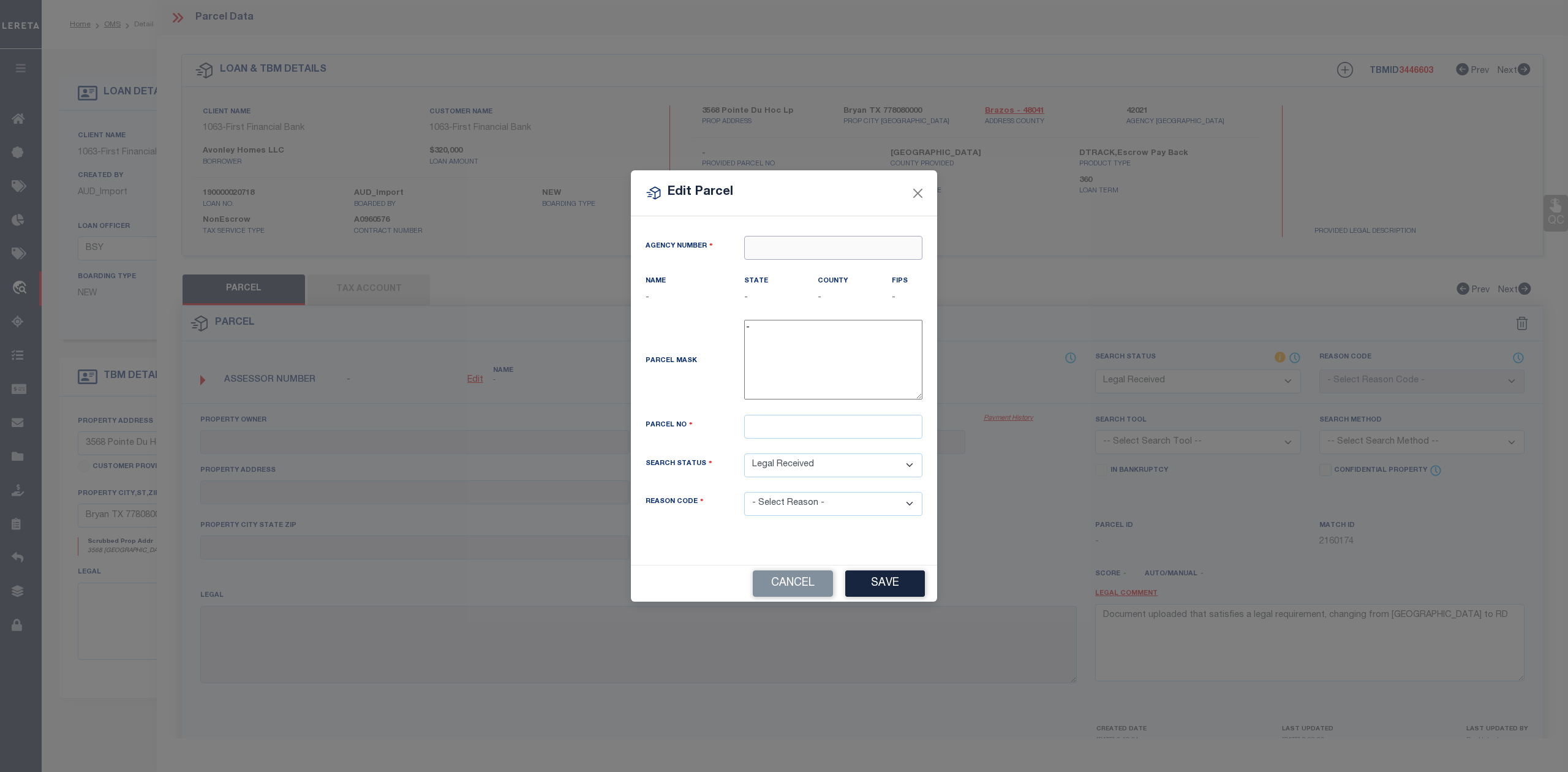
click at [778, 238] on input "text" at bounding box center [834, 247] width 178 height 24
click at [787, 272] on div "420210000 : [GEOGRAPHIC_DATA]" at bounding box center [834, 276] width 178 height 35
type input "420210000"
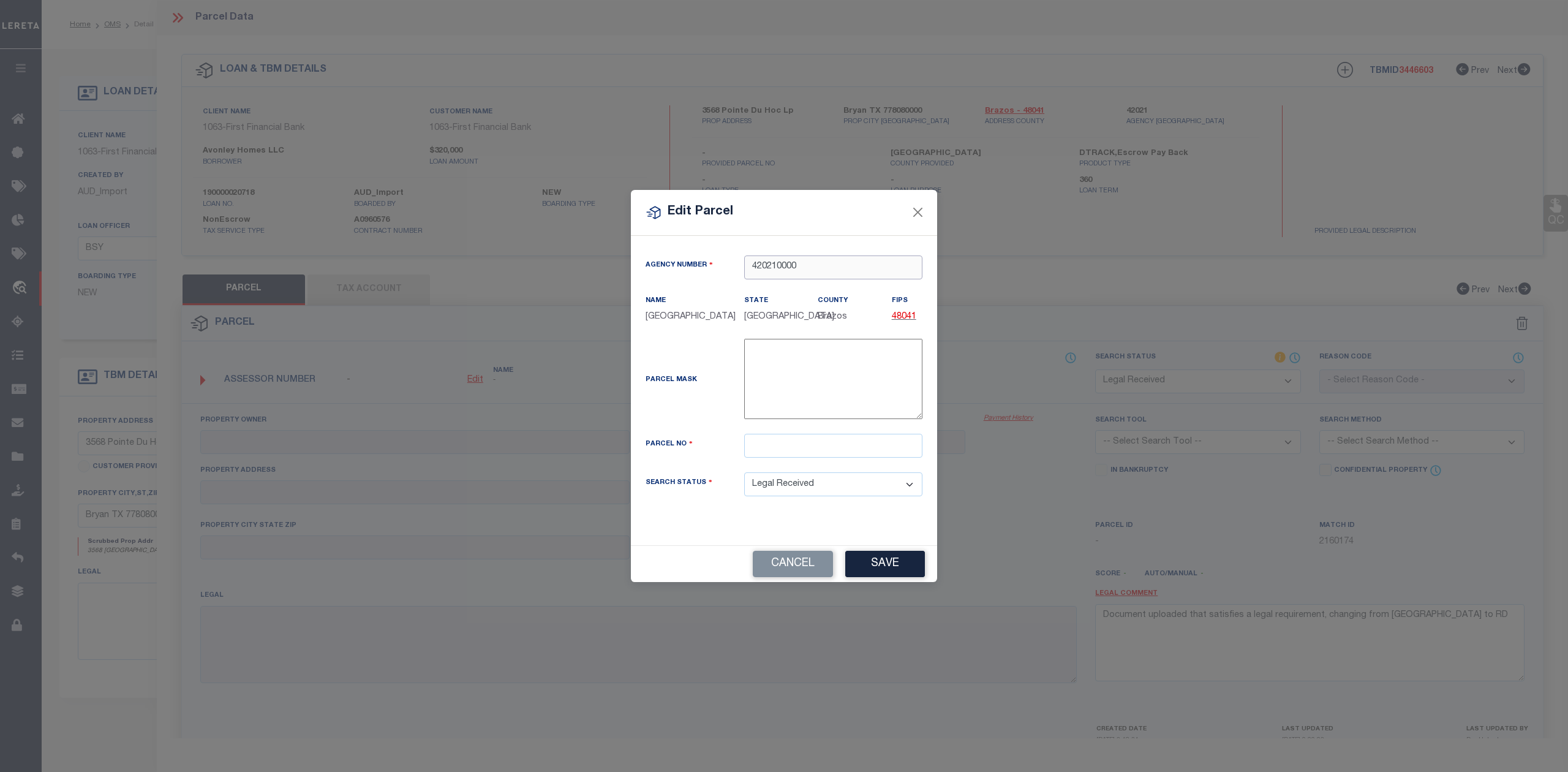
type input "420210000"
click at [799, 453] on input "text" at bounding box center [834, 446] width 178 height 24
paste input "456246"
type input "456246"
click at [706, 422] on div "Parcel Mask -" at bounding box center [784, 381] width 296 height 85
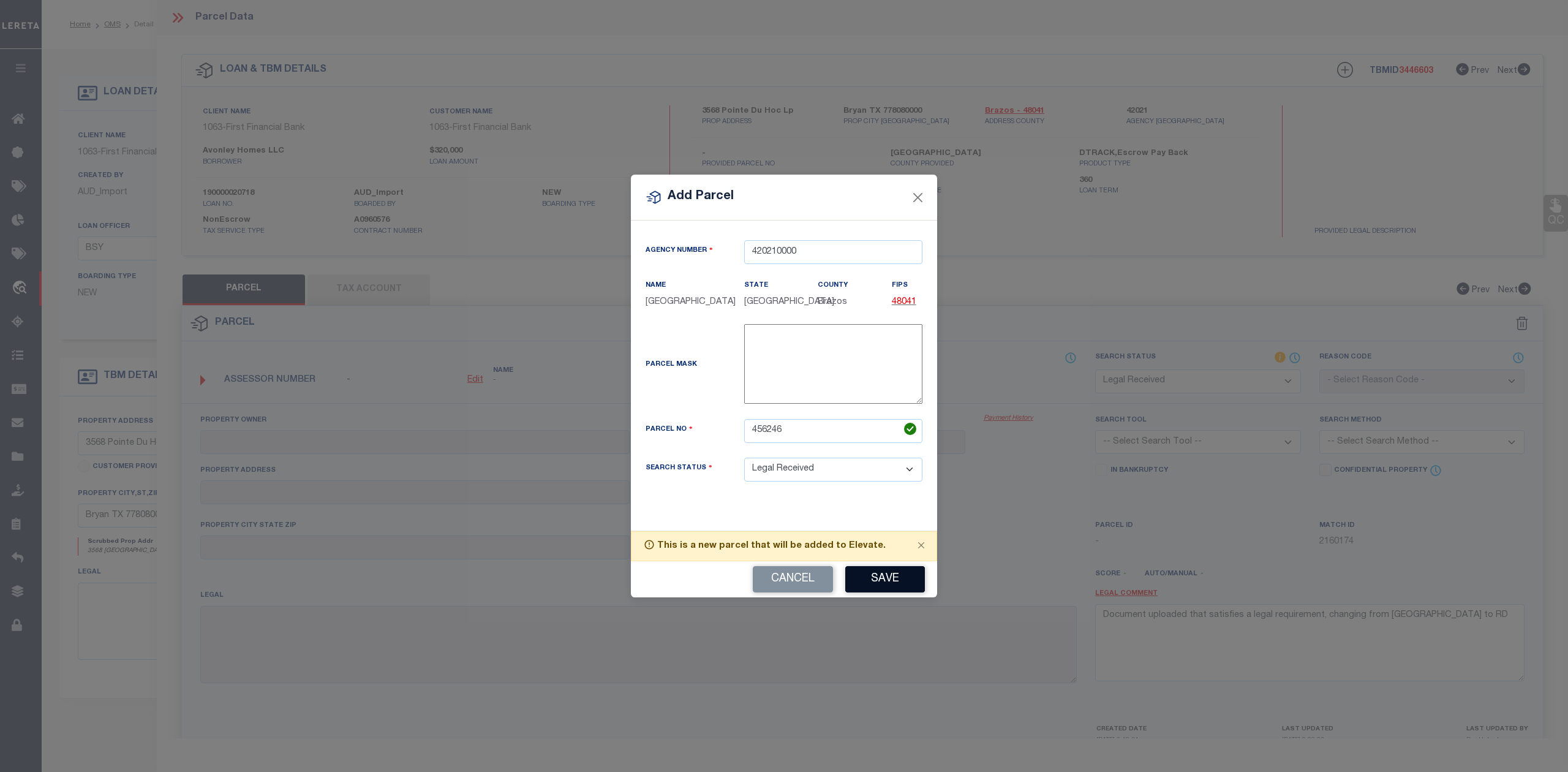
click at [889, 576] on button "Save" at bounding box center [885, 580] width 80 height 27
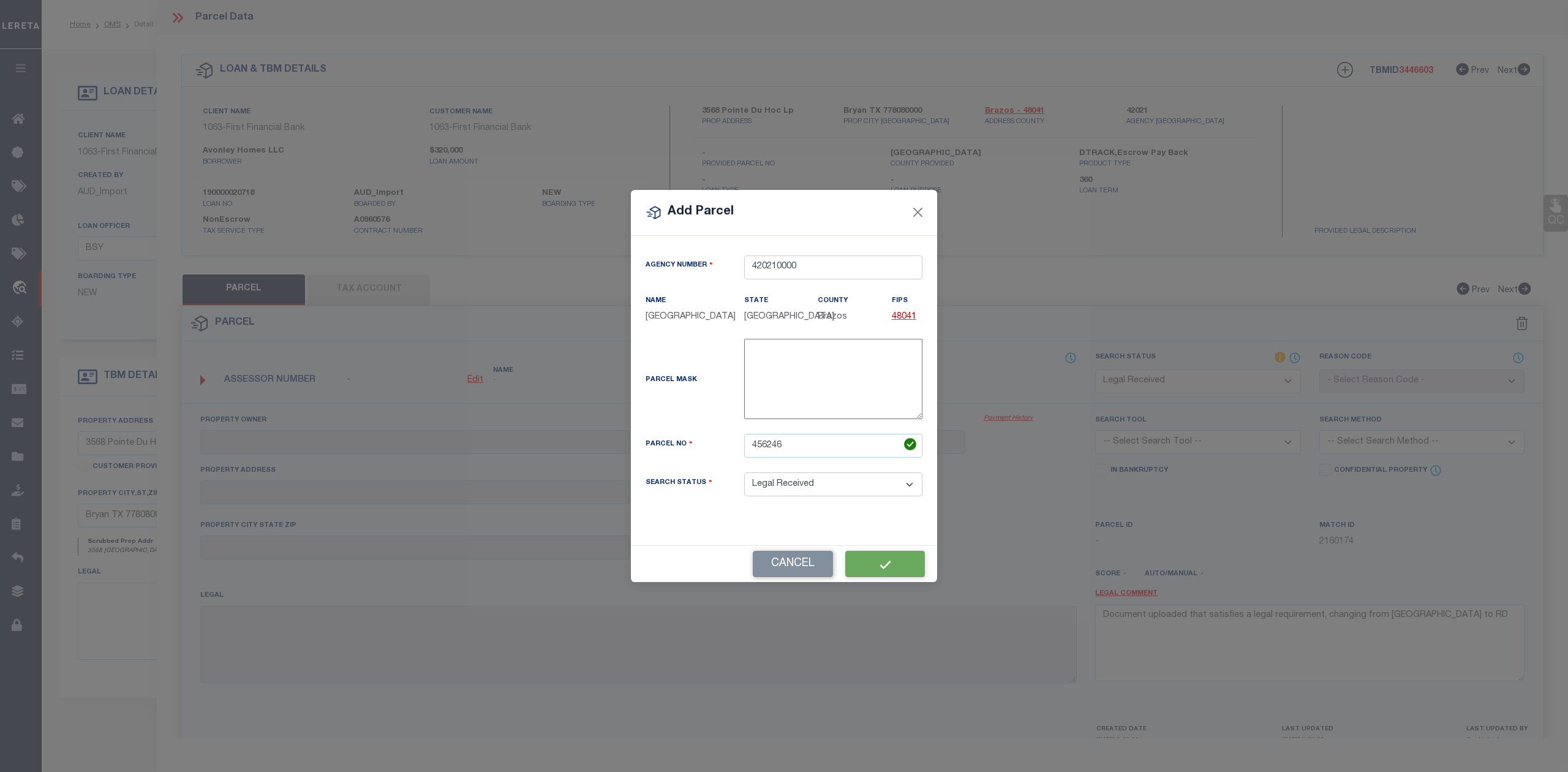
select select "RD"
checkbox input "false"
type textarea "Document uploaded that satisfies a legal requirement, changing from [GEOGRAPHIC…"
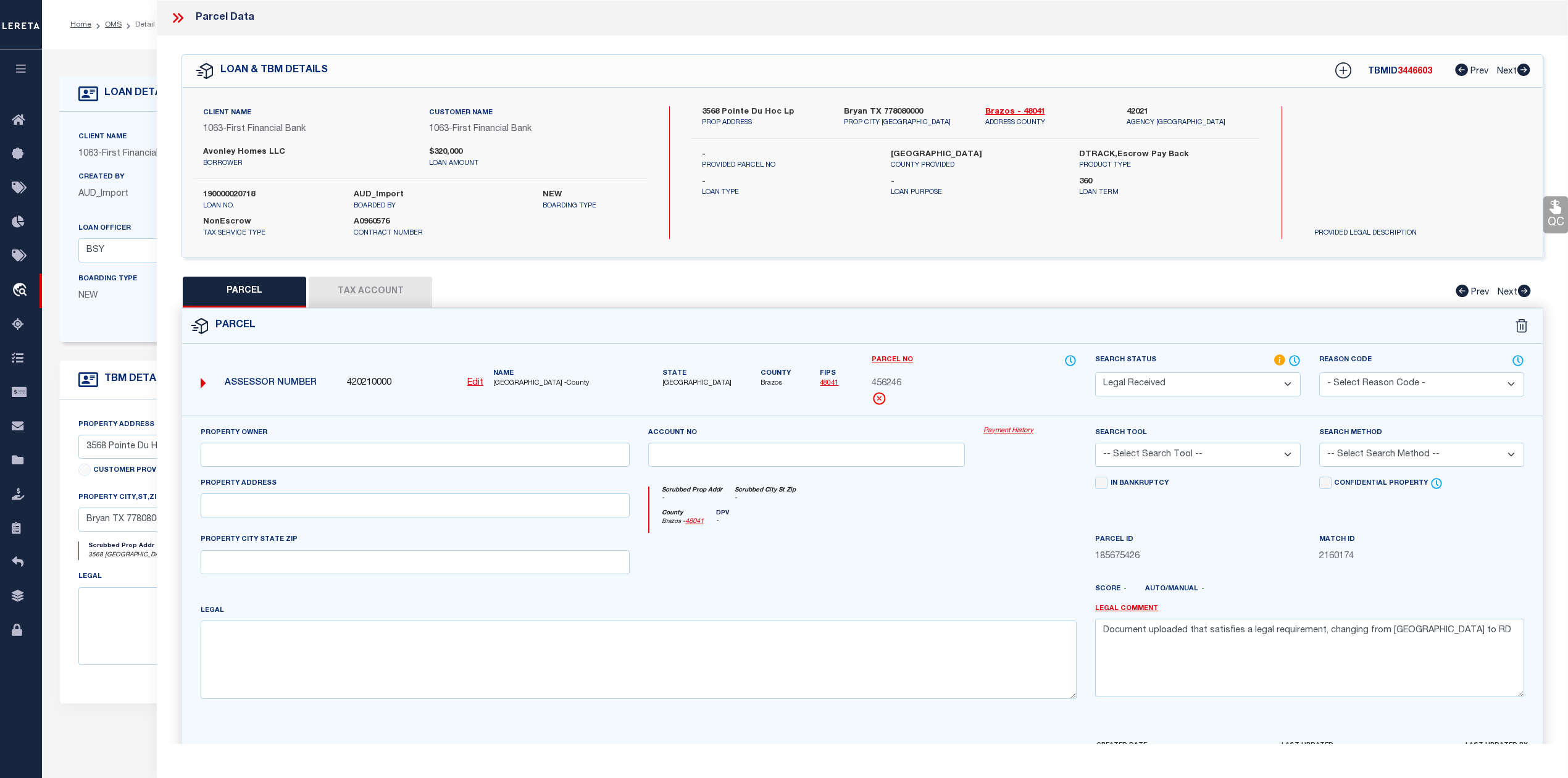
click at [895, 581] on div at bounding box center [806, 558] width 336 height 50
click at [339, 293] on button "Tax Account" at bounding box center [370, 292] width 123 height 31
select select "100"
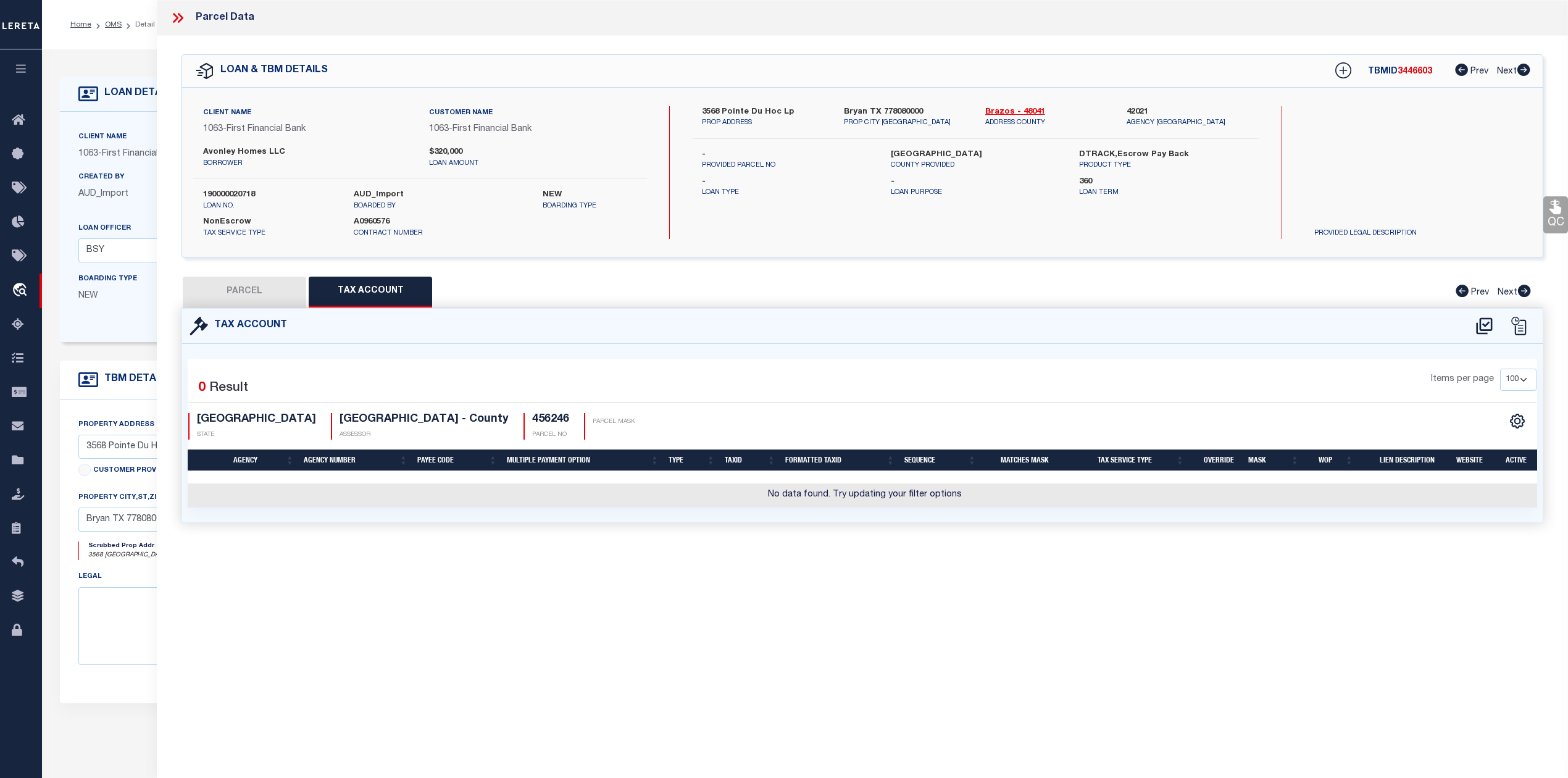
drag, startPoint x: 1057, startPoint y: 613, endPoint x: 1420, endPoint y: 370, distance: 436.8
click at [1062, 613] on div "Parcel Data QC QC QC - Select Status - Ready to QC" at bounding box center [862, 372] width 1411 height 744
click at [1486, 325] on icon at bounding box center [1483, 326] width 16 height 17
select select "100"
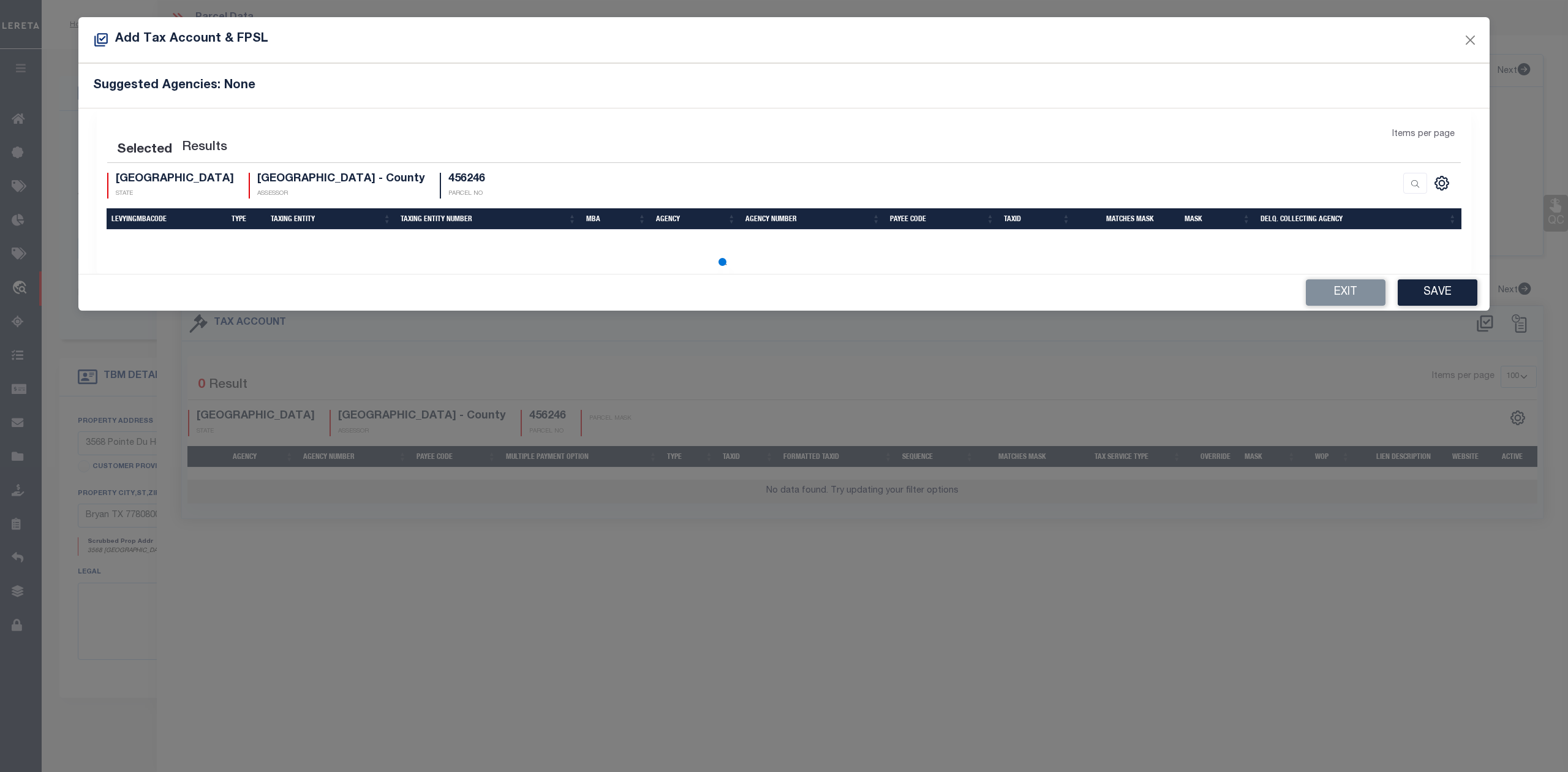
select select "100"
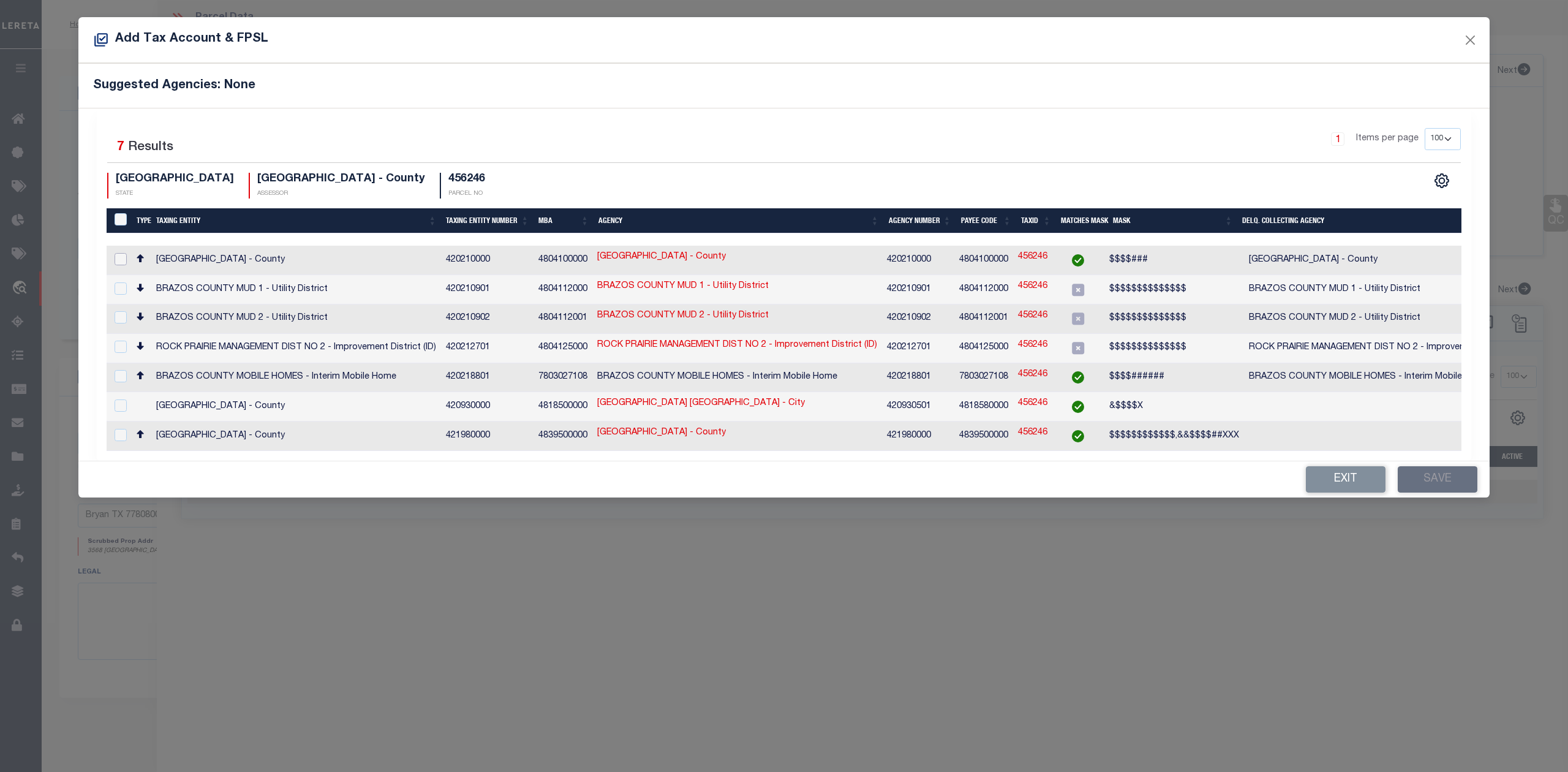
click at [120, 263] on input "checkbox" at bounding box center [121, 259] width 12 height 12
checkbox input "true"
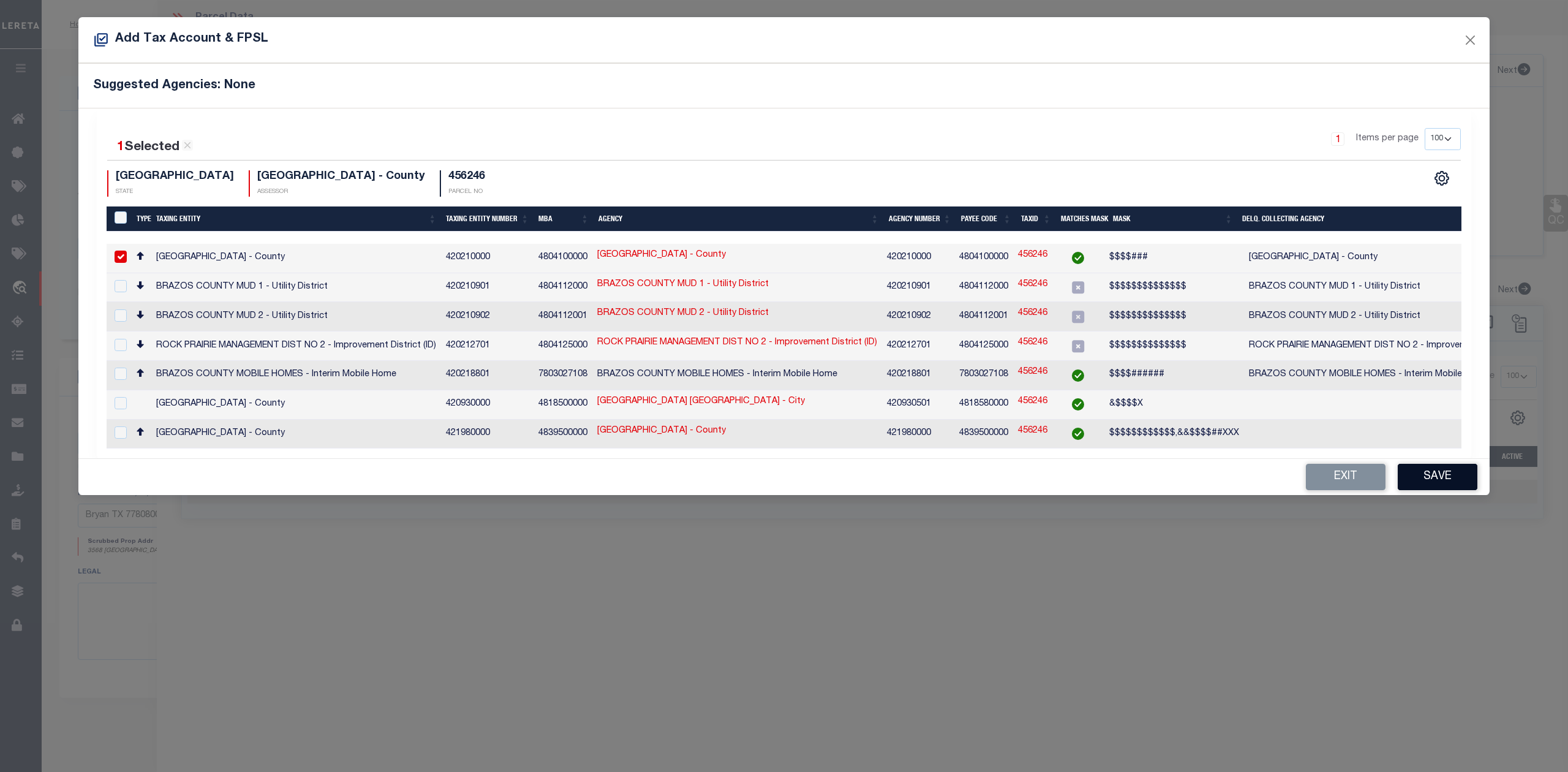
click at [1458, 469] on button "Save" at bounding box center [1438, 477] width 80 height 27
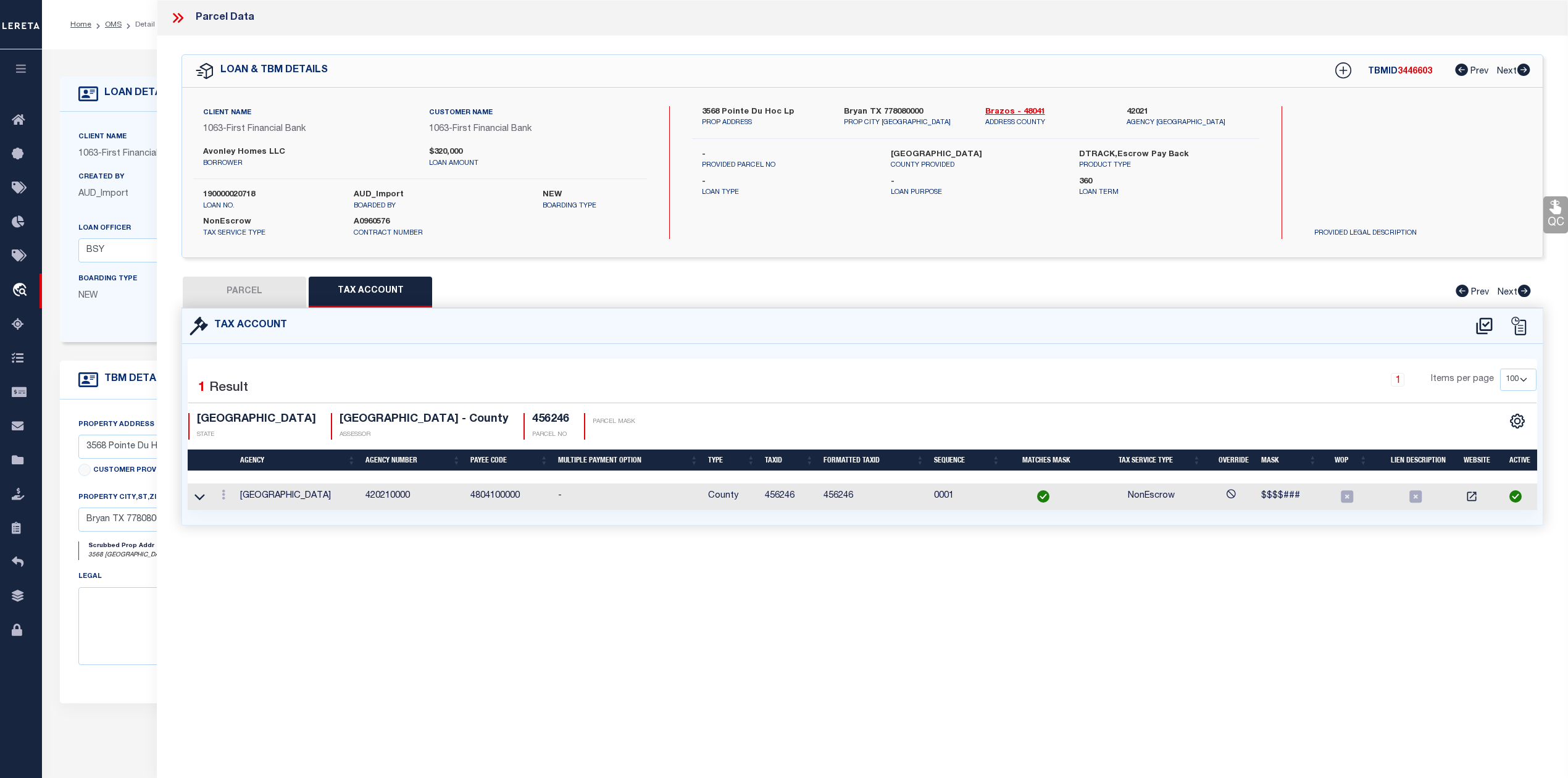
click at [1192, 642] on div "Parcel Data QC QC QC - Select Status - Ready to QC" at bounding box center [862, 372] width 1411 height 744
click at [273, 299] on button "PARCEL" at bounding box center [244, 292] width 123 height 31
select select "AS"
checkbox input "false"
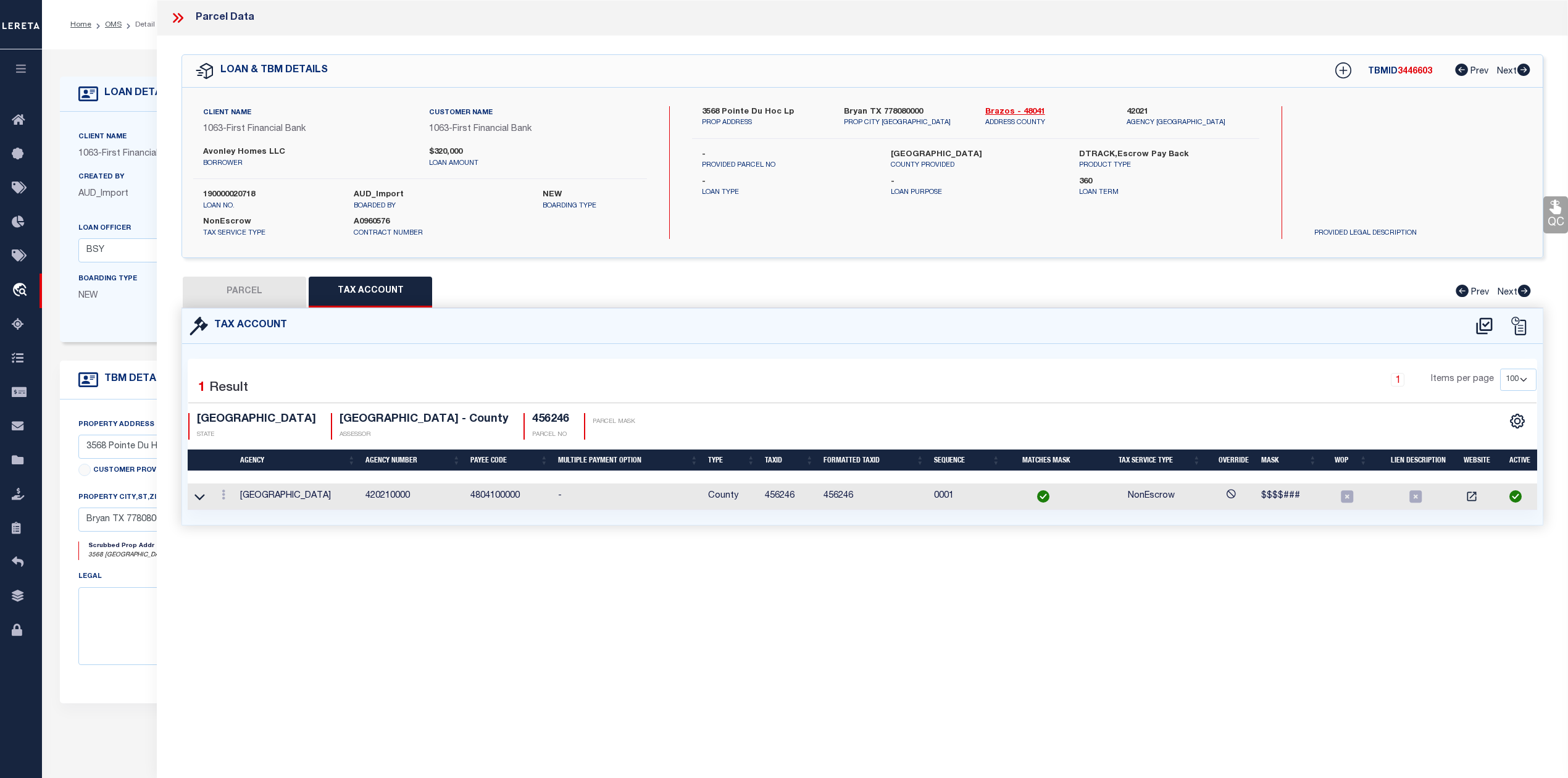
select select "RD"
checkbox input "false"
type textarea "Document uploaded that satisfies a legal requirement, changing from [GEOGRAPHIC…"
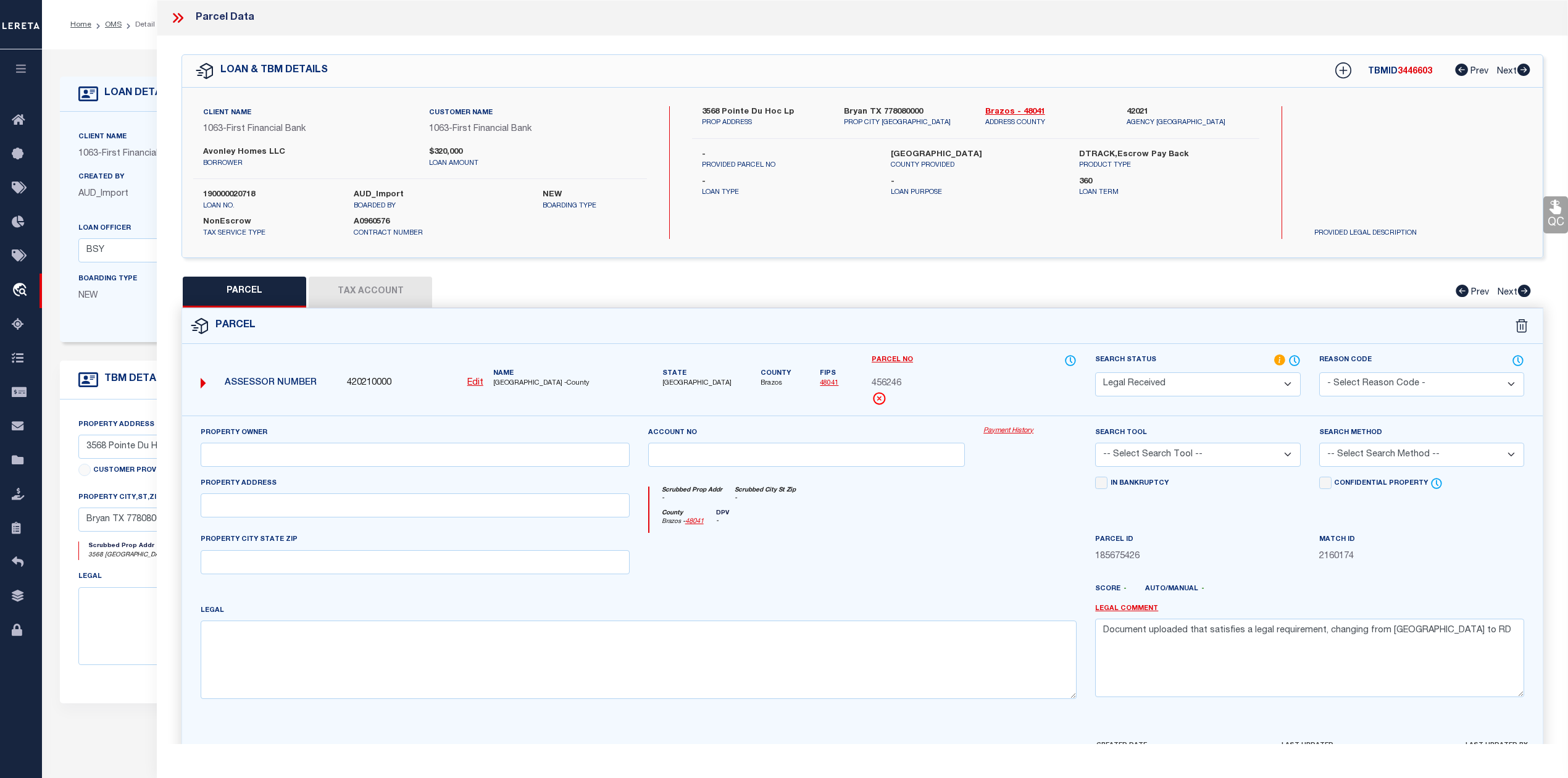
click at [836, 539] on div at bounding box center [806, 558] width 336 height 50
click at [349, 515] on input "text" at bounding box center [414, 505] width 429 height 24
paste input "POINTE DU HOC DR"
type input "POINTE DU HOC DR"
click at [898, 573] on div at bounding box center [806, 558] width 336 height 50
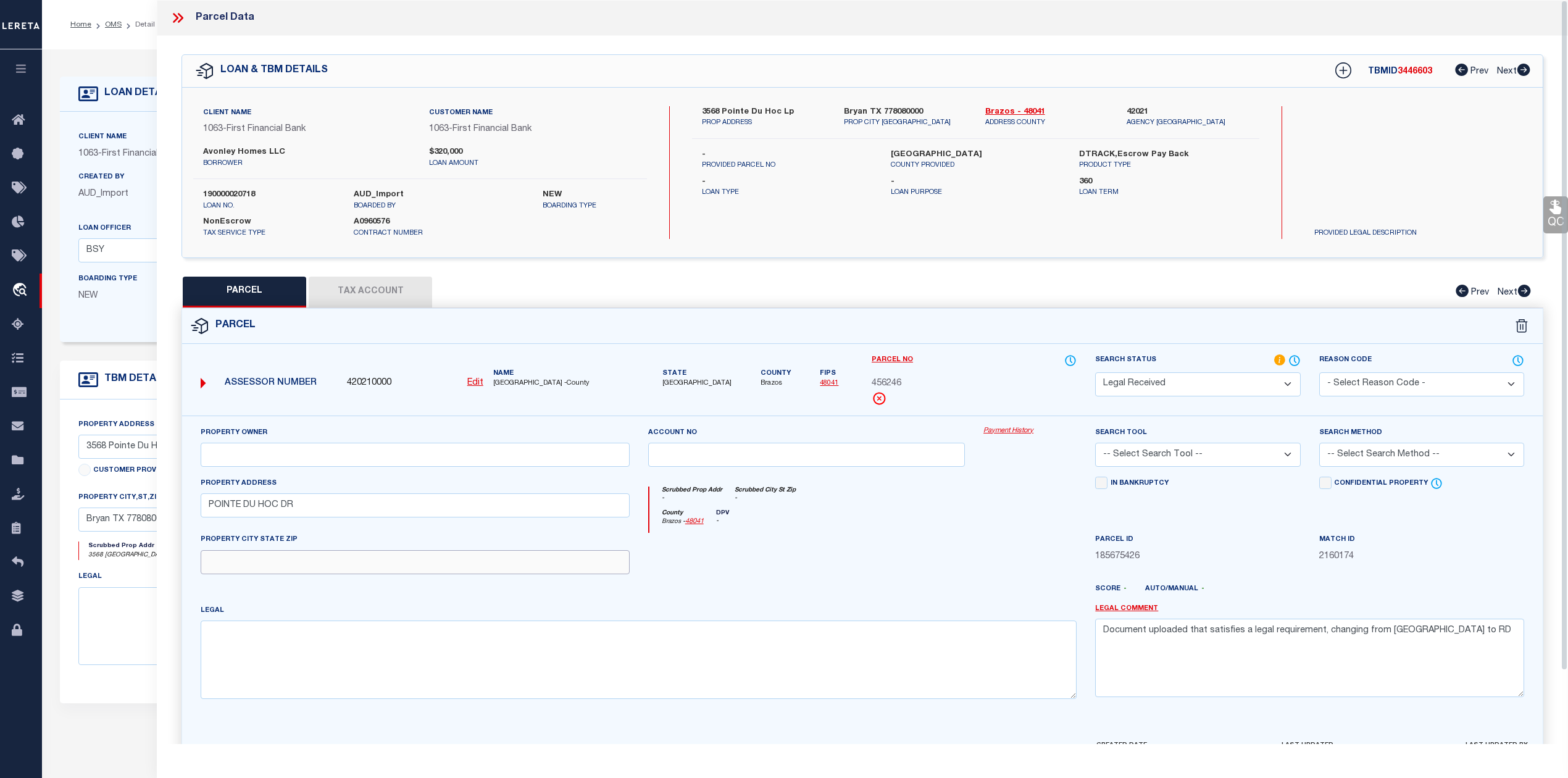
click at [386, 563] on input "text" at bounding box center [414, 561] width 429 height 24
paste input "[GEOGRAPHIC_DATA], TX 77808"
type input "[GEOGRAPHIC_DATA], TX 77808"
click at [951, 574] on div at bounding box center [806, 558] width 336 height 50
click at [383, 470] on div "Property Owner" at bounding box center [414, 452] width 447 height 50
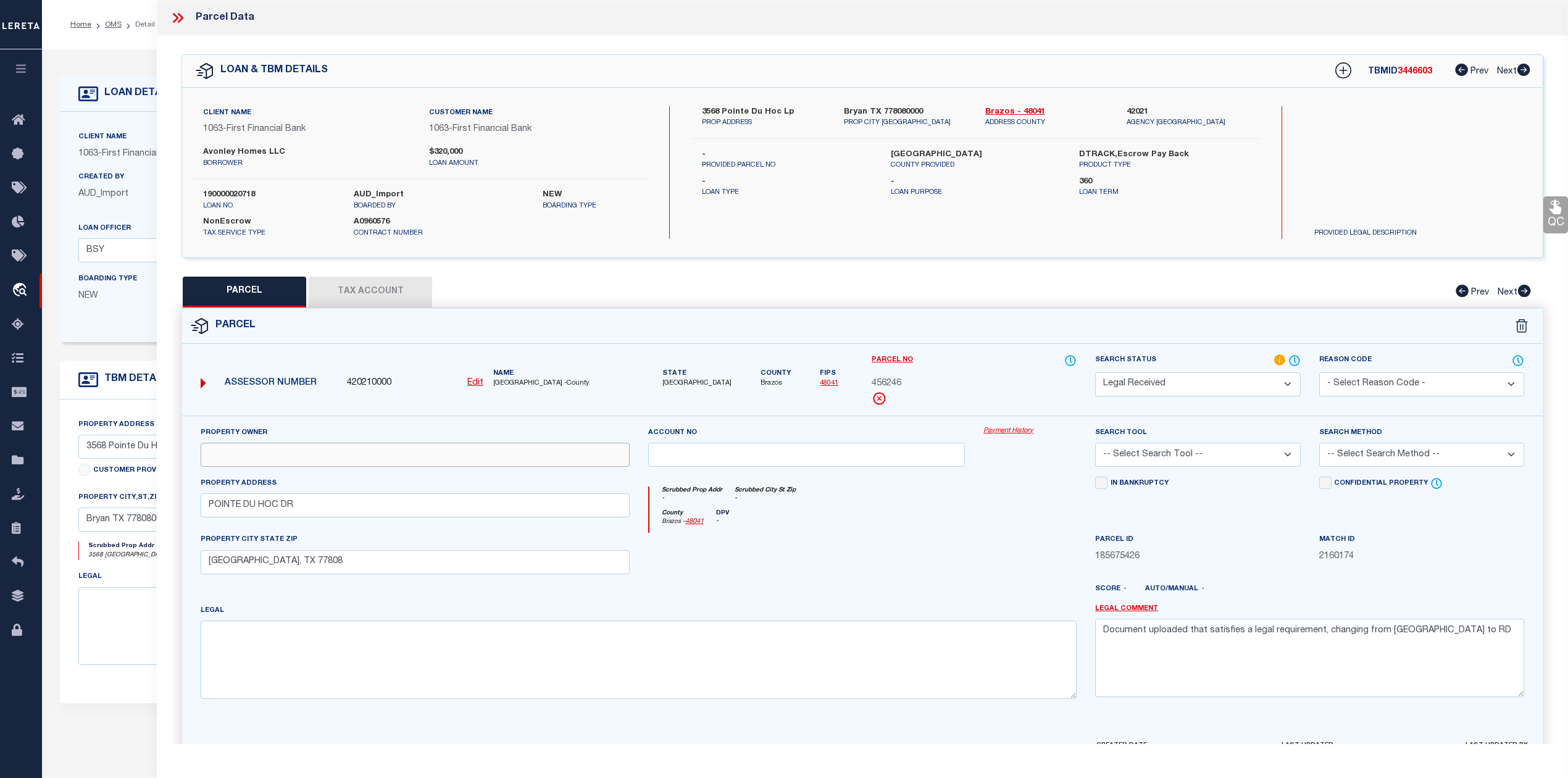
click at [374, 461] on input "text" at bounding box center [414, 454] width 429 height 24
paste input "BORD LLC"
type input "BORD LLC"
click at [806, 521] on div "County Brazos - 48041 DPV -" at bounding box center [863, 521] width 428 height 24
click at [641, 660] on textarea at bounding box center [638, 659] width 876 height 78
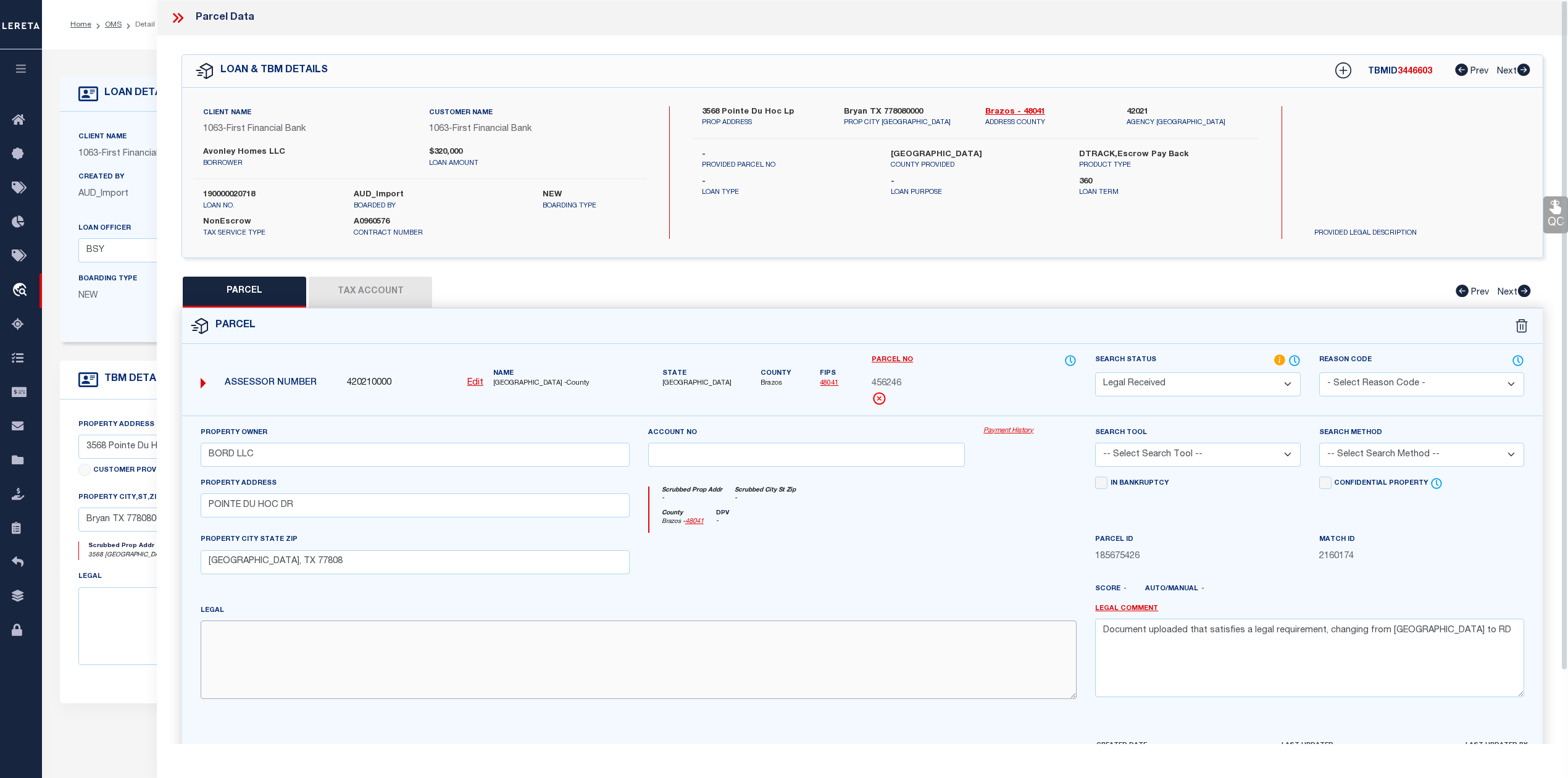
paste textarea "RUDDER POINTE PH [STREET_ADDRESS]"
type textarea "RUDDER POINTE PH [STREET_ADDRESS]"
drag, startPoint x: 1435, startPoint y: 642, endPoint x: 1101, endPoint y: 635, distance: 334.1
click at [1101, 635] on textarea "Document uploaded that satisfies a legal requirement, changing from [GEOGRAPHIC…" at bounding box center [1309, 657] width 429 height 78
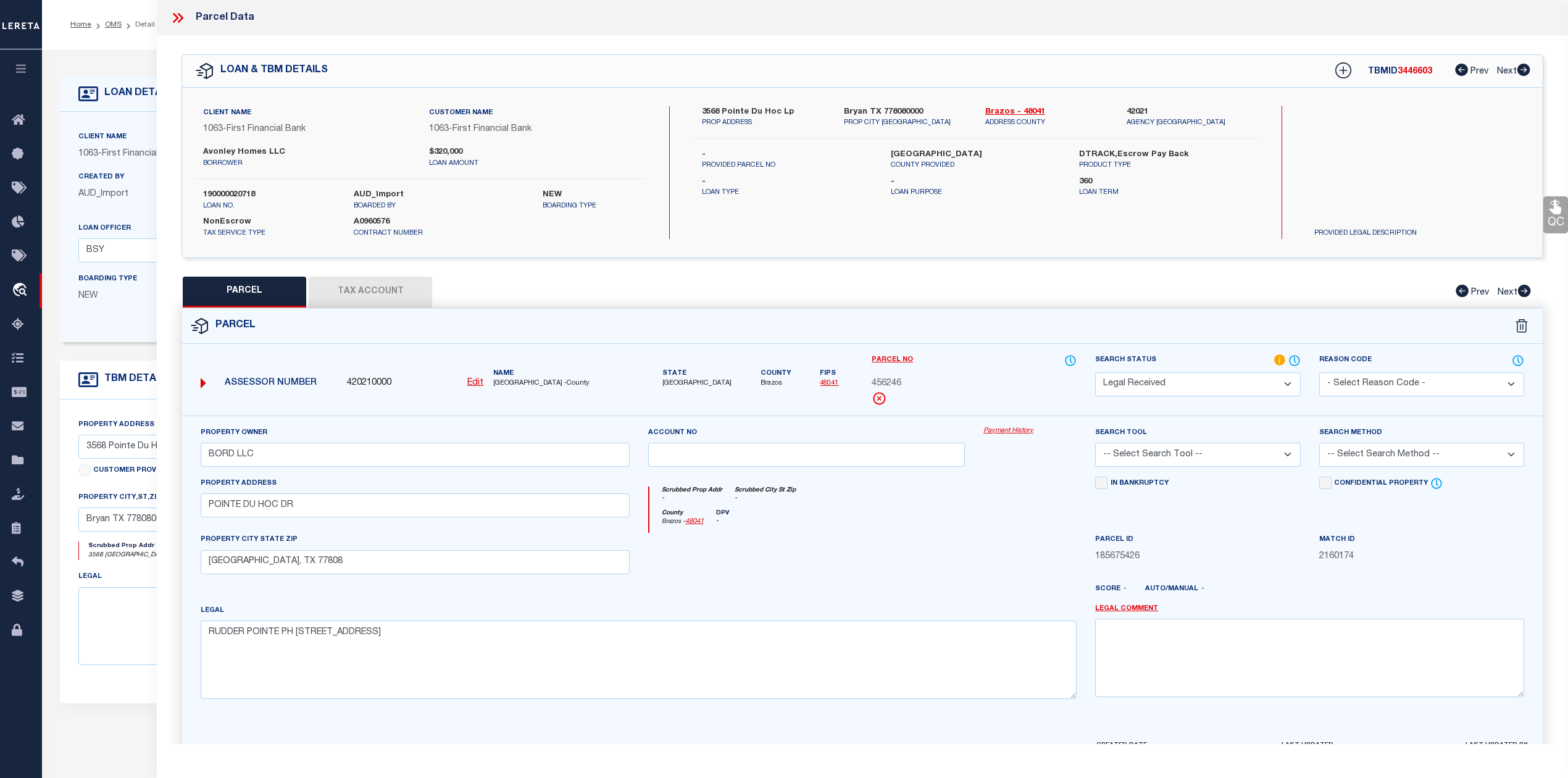
click at [1190, 455] on select "-- Select Search Tool -- 3rd Party Website Agency File Agency Website ATLS CNV-…" at bounding box center [1197, 454] width 205 height 24
select select "AGW"
click at [1095, 445] on select "-- Select Search Tool -- 3rd Party Website Agency File Agency Website ATLS CNV-…" at bounding box center [1197, 454] width 205 height 24
click at [1074, 514] on div "County Brazos - 48041 DPV -" at bounding box center [863, 521] width 428 height 24
click at [1393, 464] on select "-- Select Search Method -- Property Address Legal Liability Info Provided" at bounding box center [1421, 454] width 205 height 24
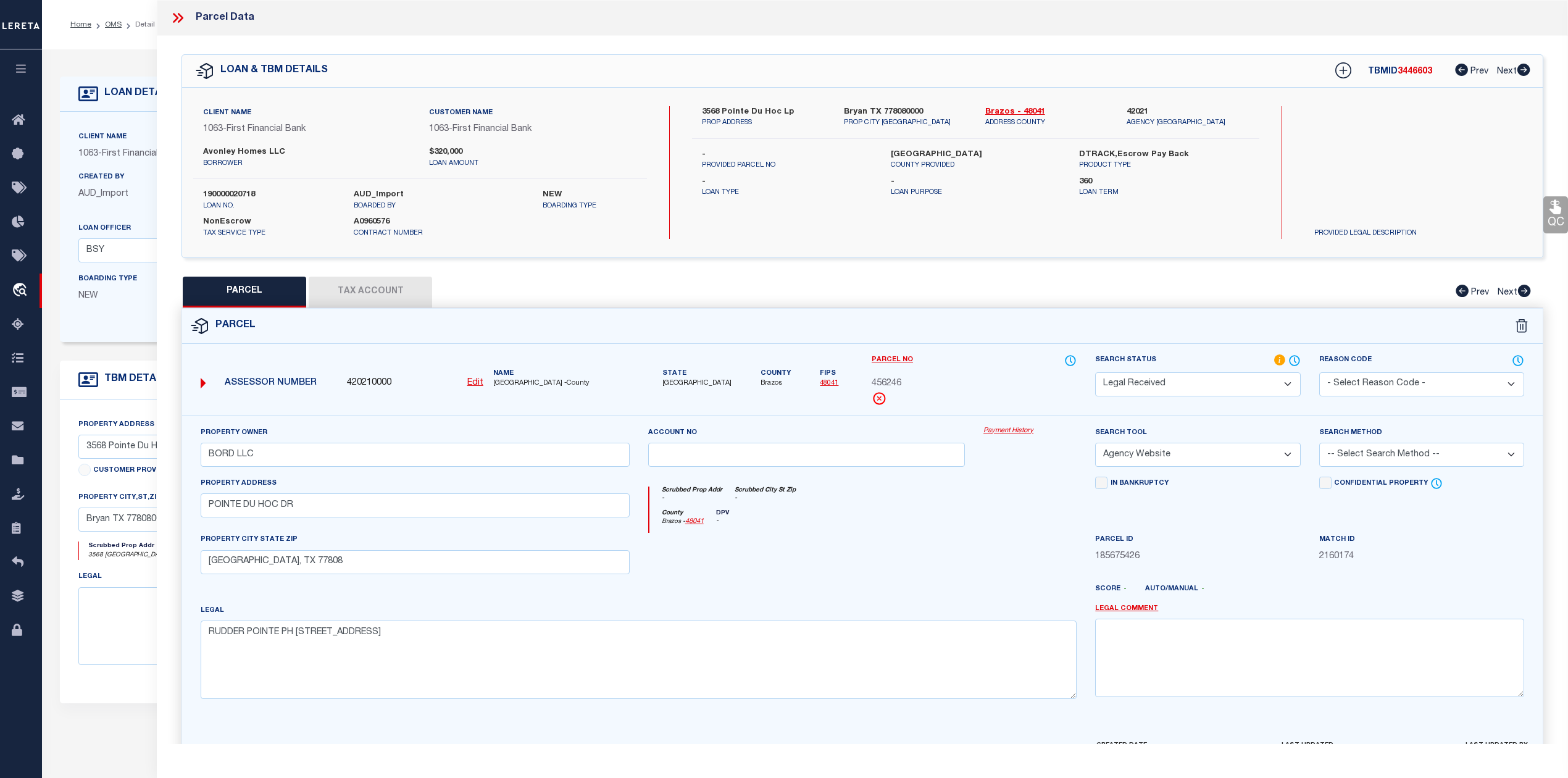
select select "LEG"
click at [1319, 445] on select "-- Select Search Method -- Property Address Legal Liability Info Provided" at bounding box center [1421, 454] width 205 height 24
click at [1013, 567] on div at bounding box center [1029, 558] width 112 height 50
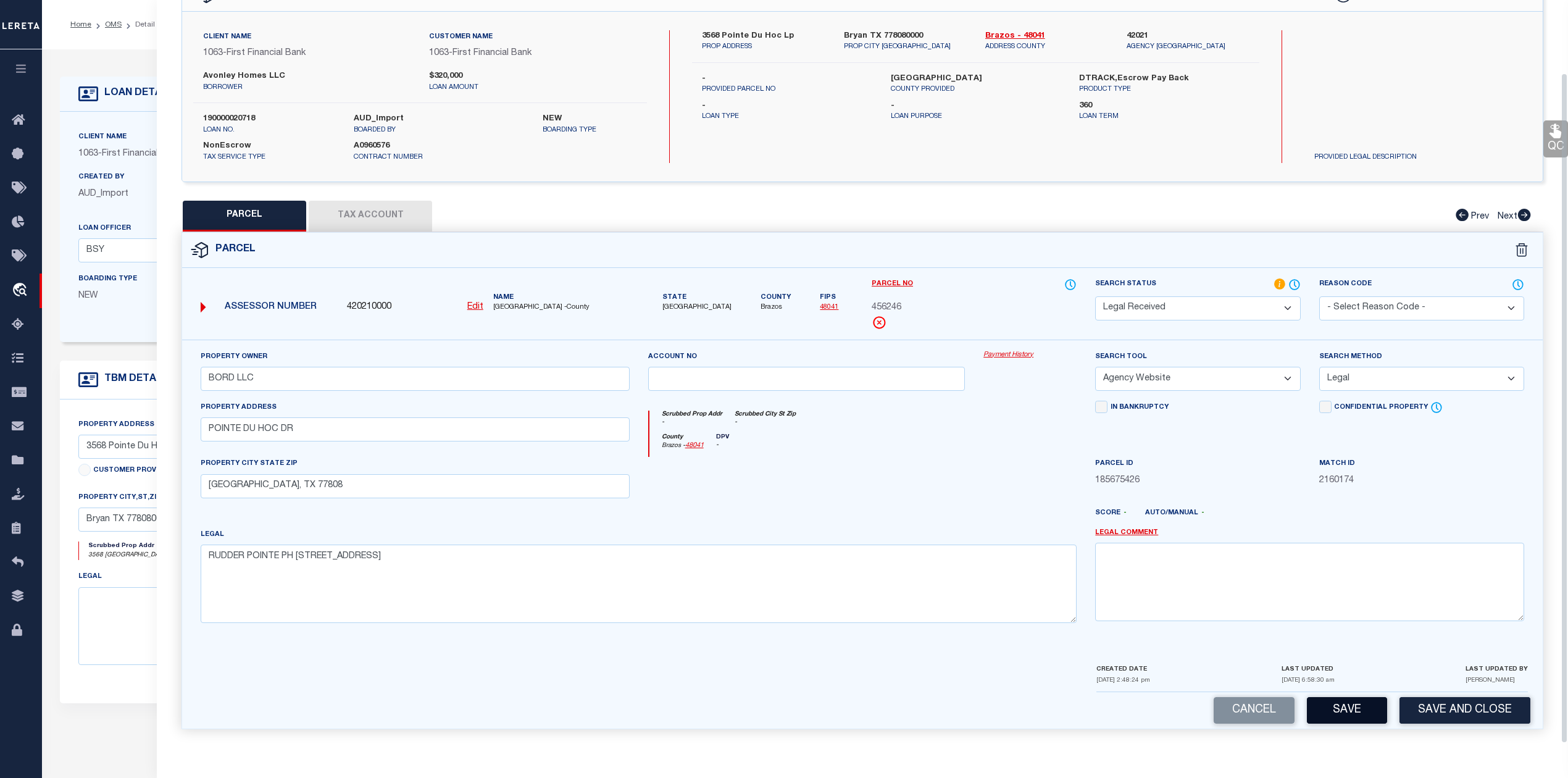
click at [1348, 702] on button "Save" at bounding box center [1347, 711] width 81 height 27
click at [1018, 509] on div at bounding box center [919, 518] width 336 height 20
select select "AS"
select select
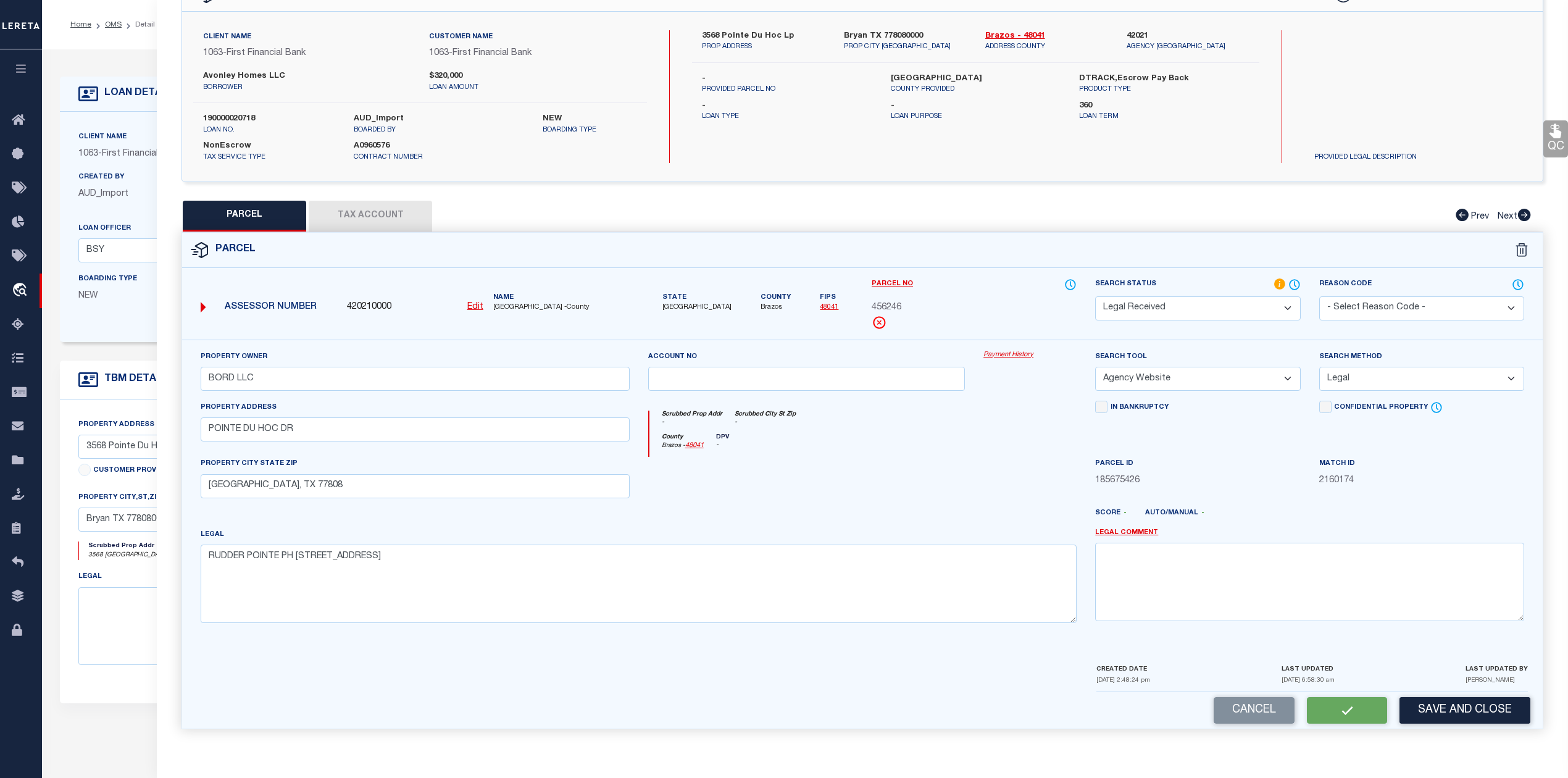
checkbox input "false"
select select "RD"
type input "BORD LLC"
select select "AGW"
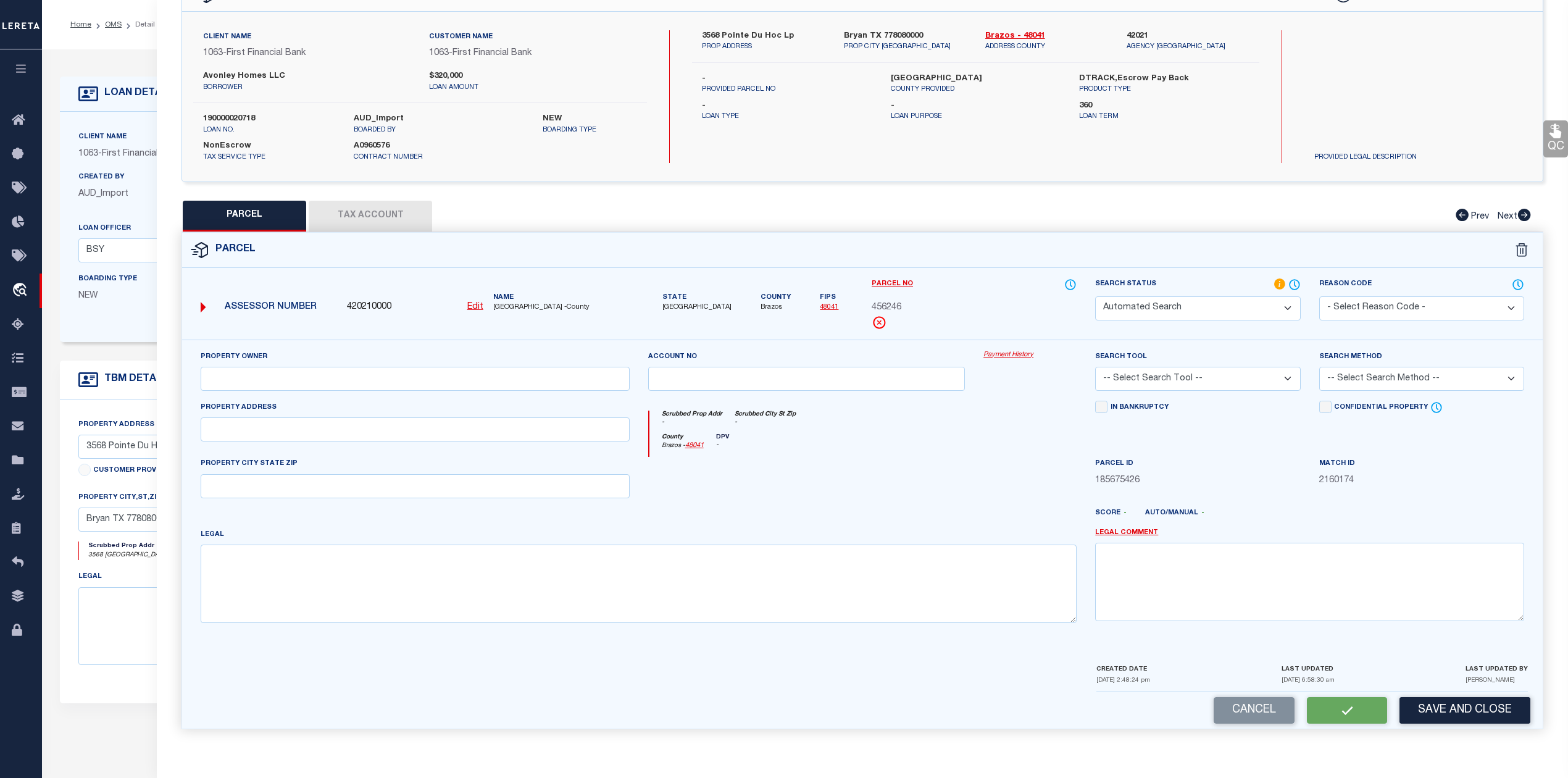
select select "LEG"
type input "POINTE DU HOC DR"
type input "[GEOGRAPHIC_DATA], TX 77808"
type textarea "RUDDER POINTE PH [STREET_ADDRESS]"
click at [373, 214] on button "Tax Account" at bounding box center [370, 216] width 123 height 31
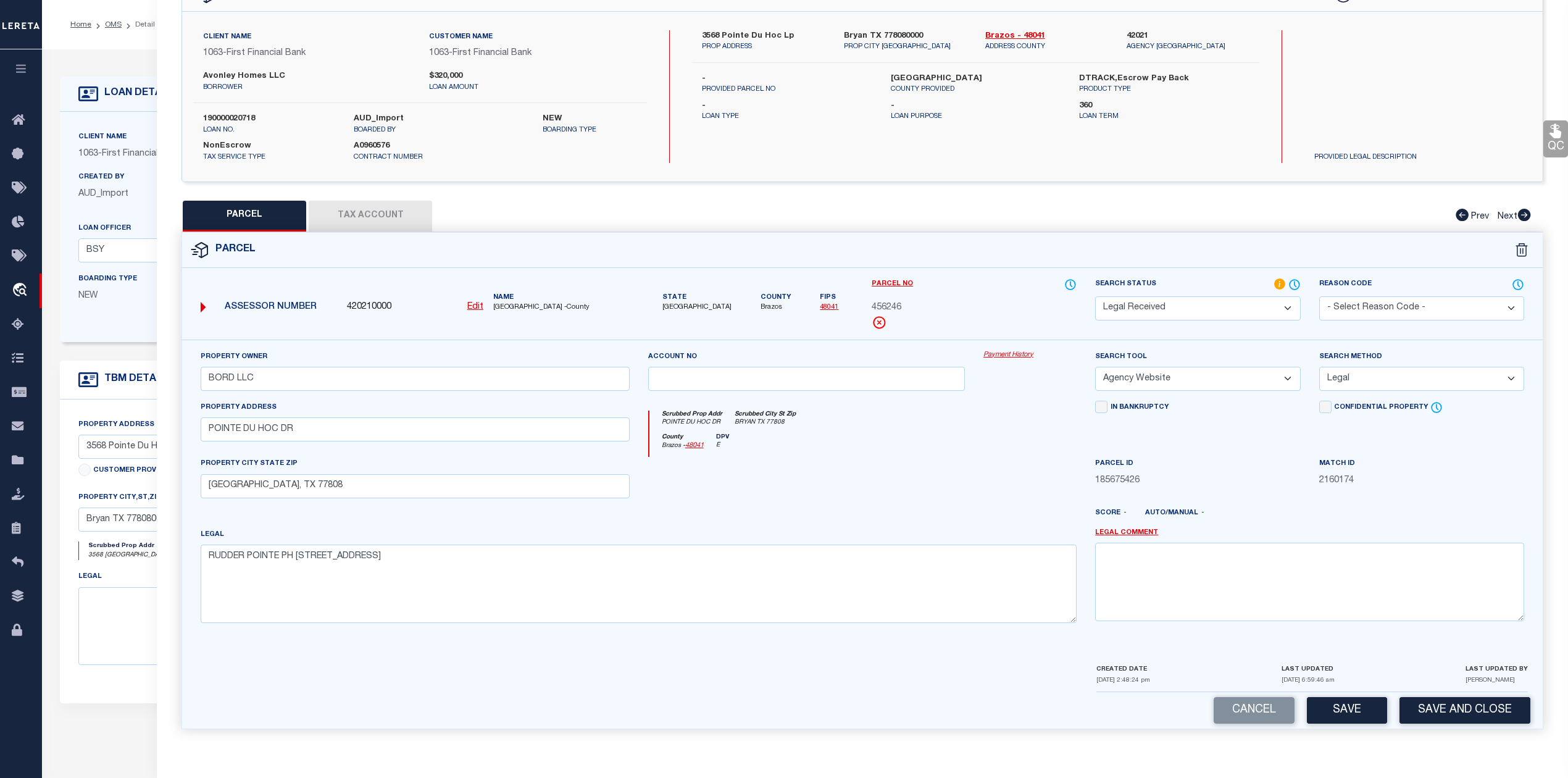
select select "100"
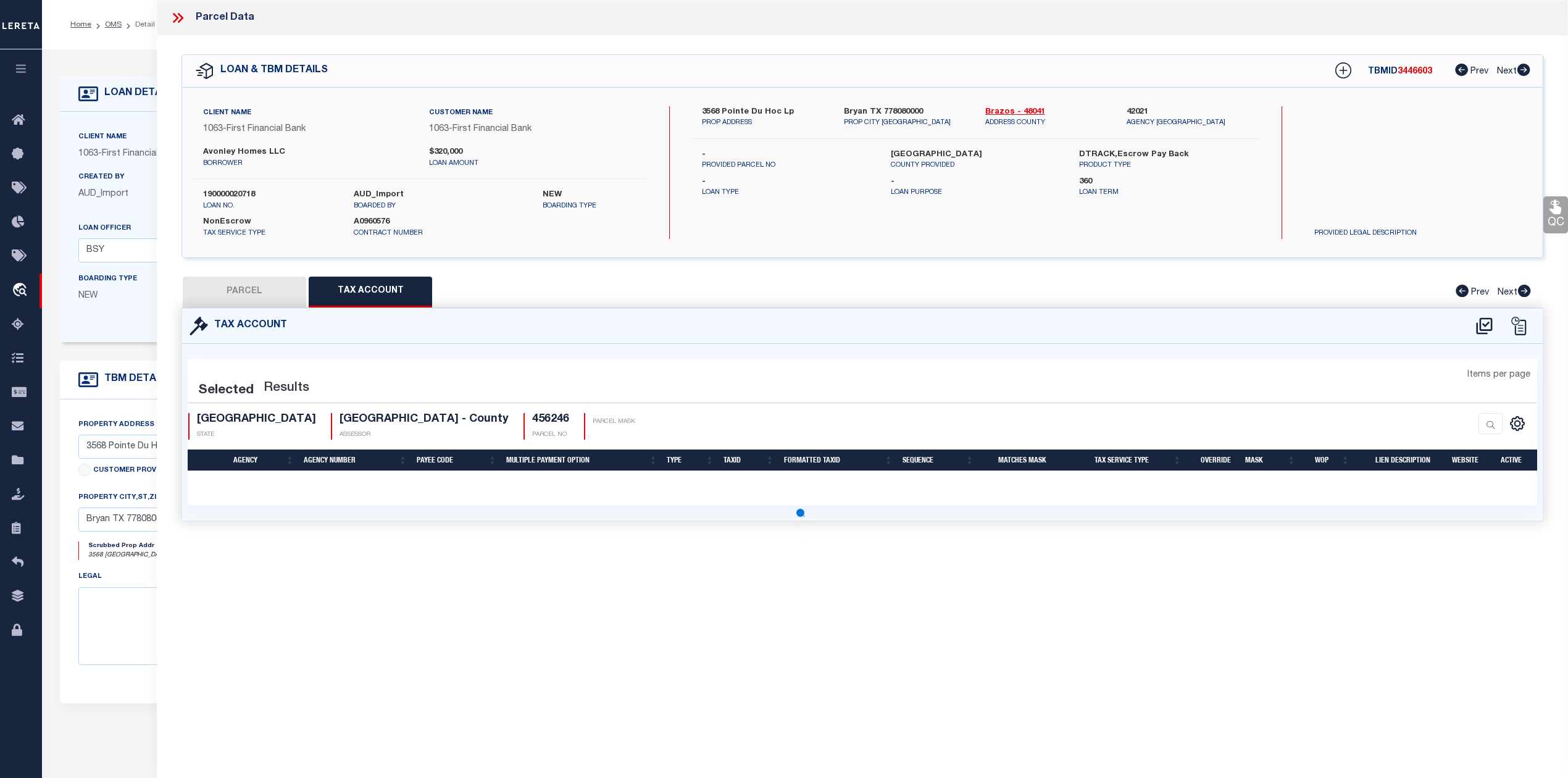
scroll to position [0, 0]
select select "100"
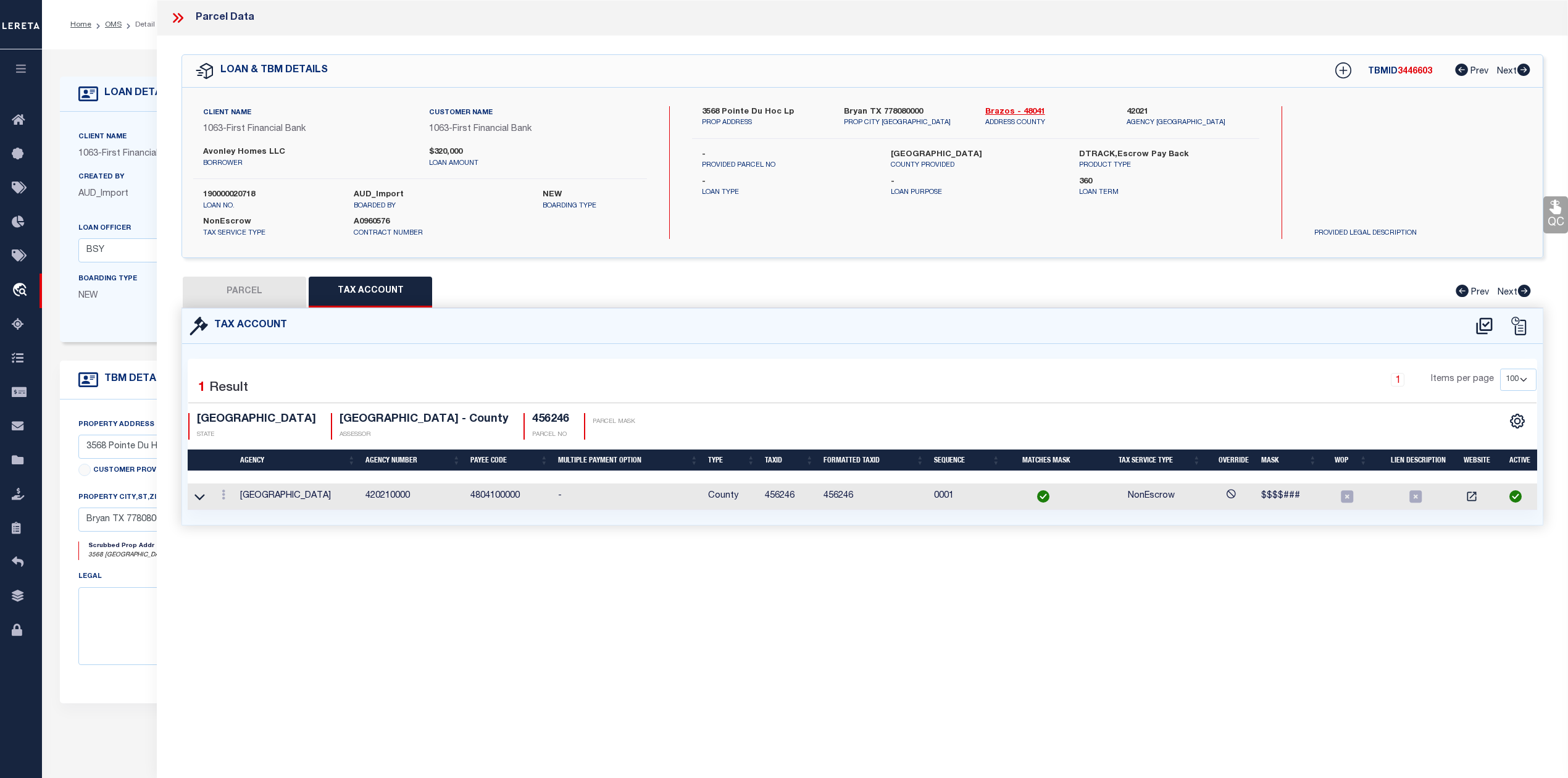
click at [864, 591] on div "Parcel Data QC QC QC - Select Status - Ready to QC" at bounding box center [862, 372] width 1411 height 744
click at [193, 496] on link at bounding box center [200, 496] width 14 height 8
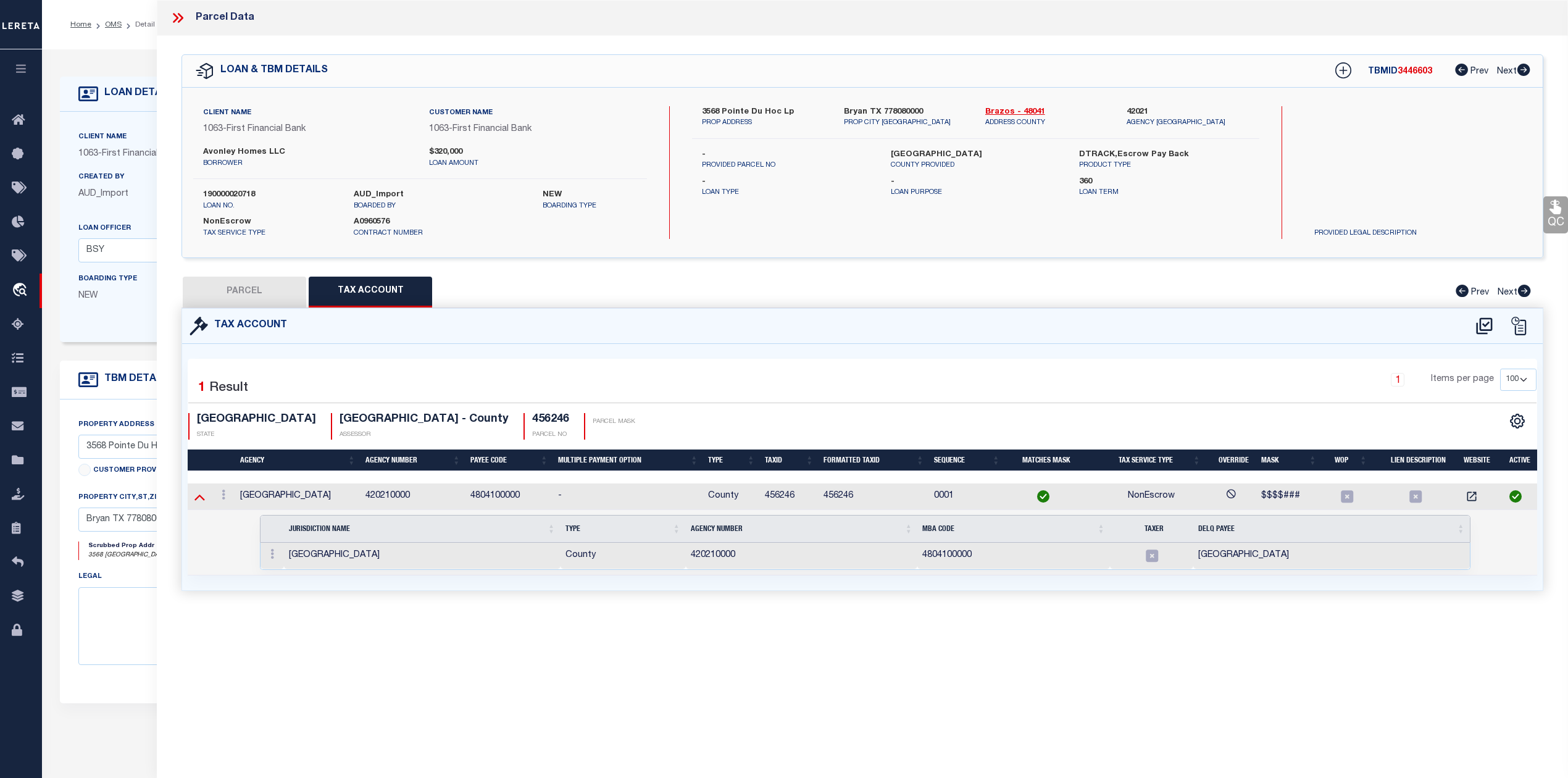
click at [195, 498] on icon at bounding box center [200, 496] width 11 height 13
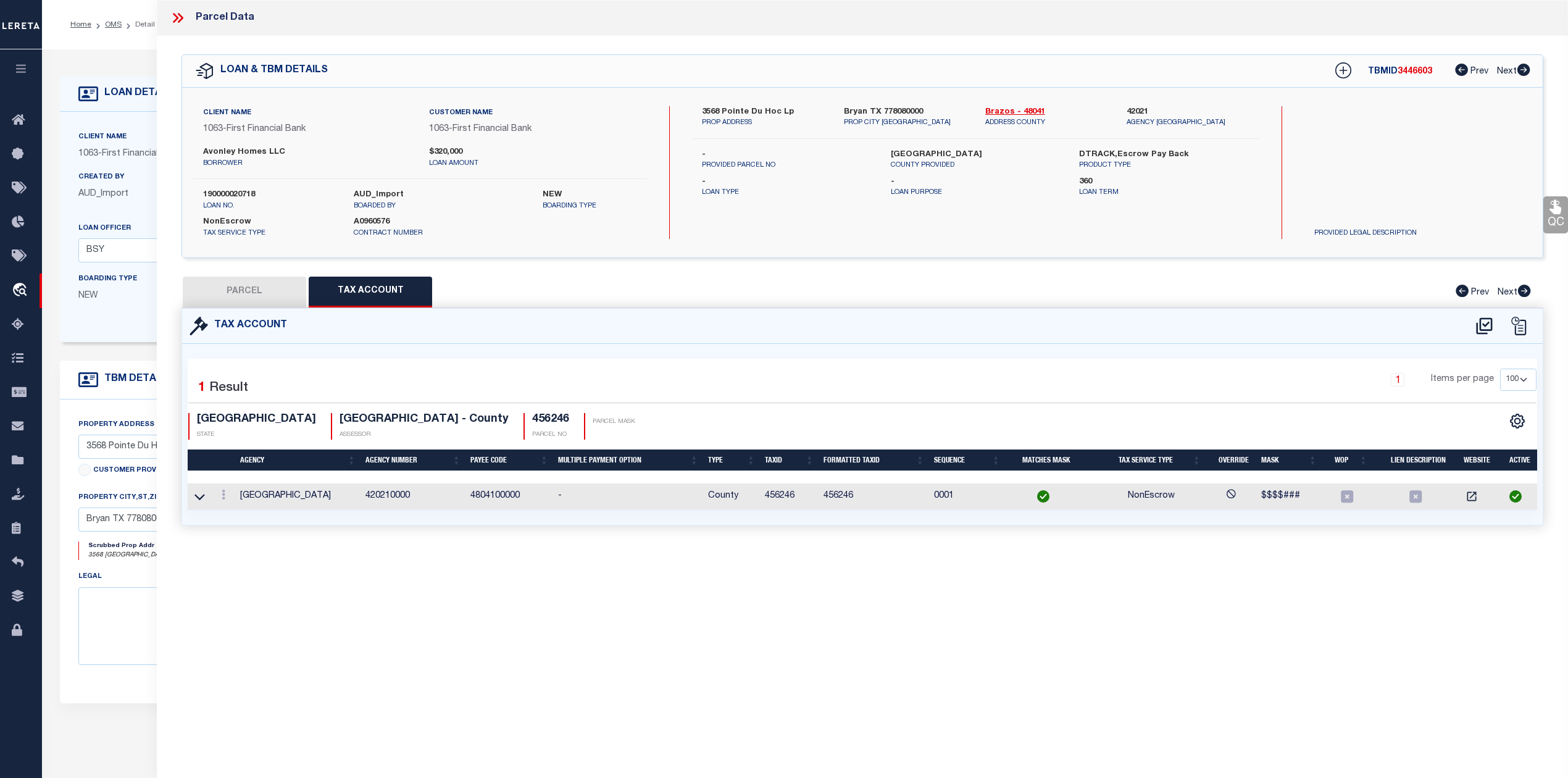
click at [748, 363] on div "Selected 1 Result 1 Items per page 10 25 50 100 TX STATE ASSESSOR" at bounding box center [862, 434] width 1349 height 151
click at [256, 295] on button "PARCEL" at bounding box center [244, 292] width 123 height 31
select select "AS"
select select
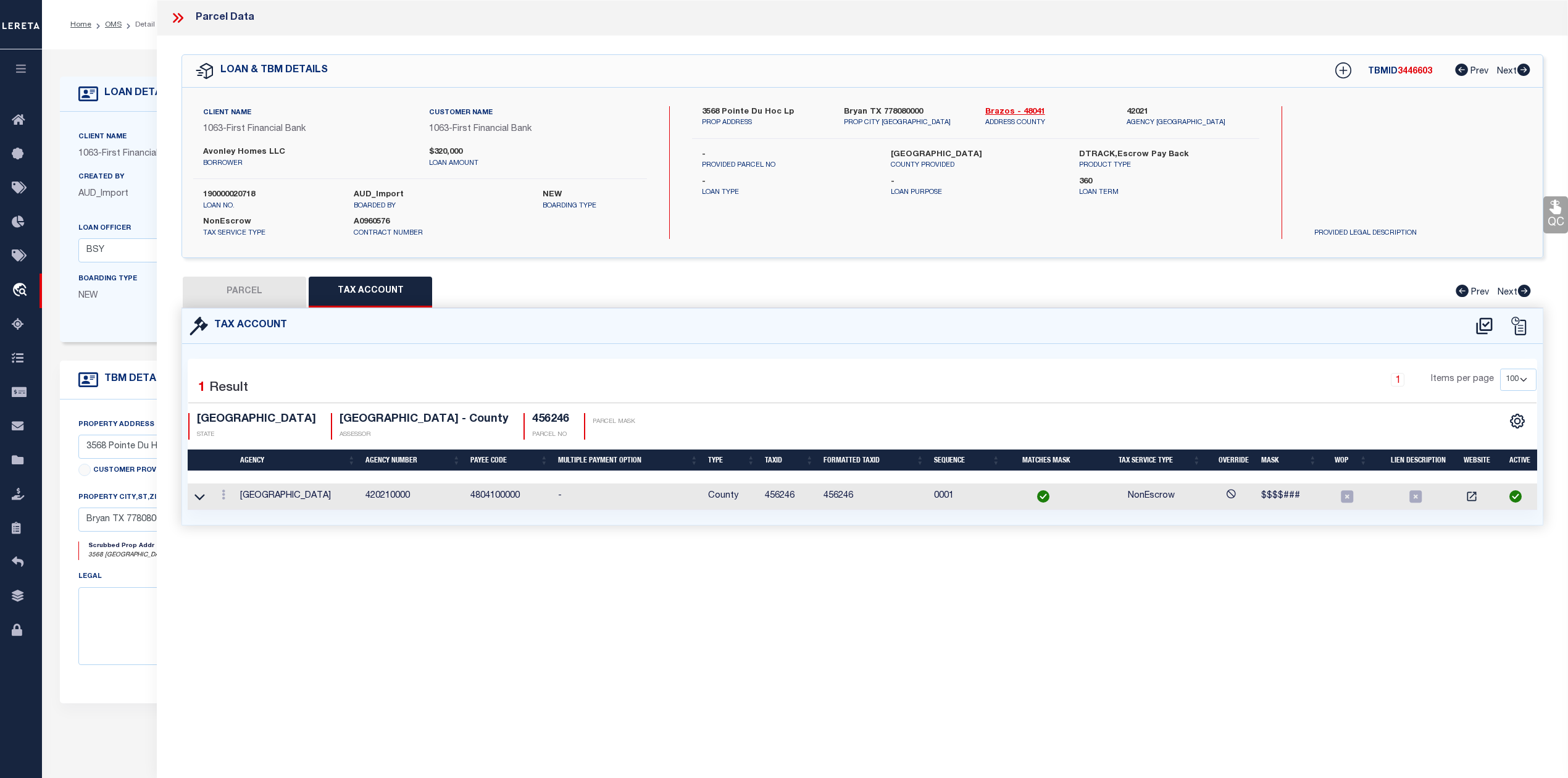
checkbox input "false"
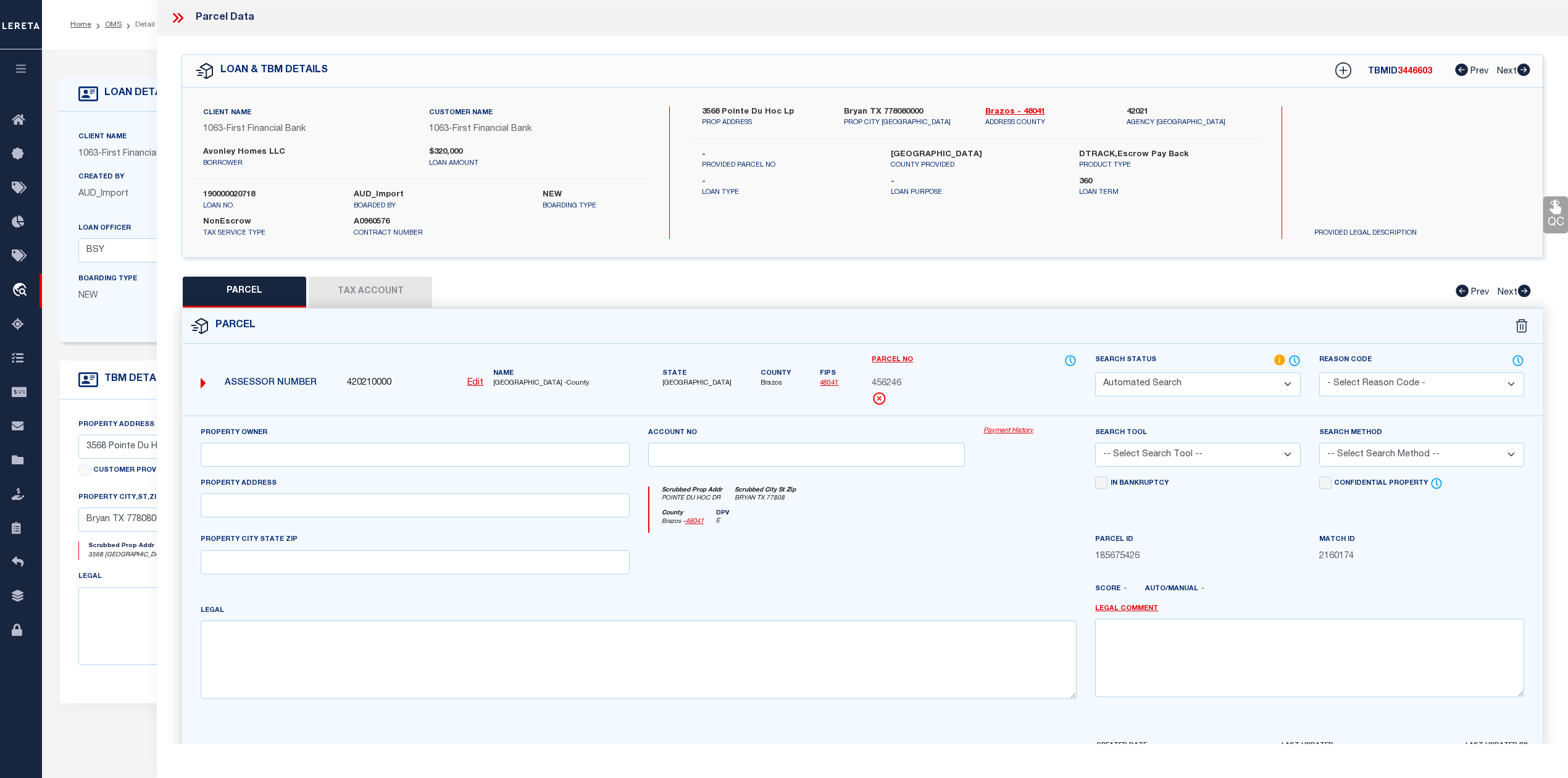
select select "RD"
type input "BORD LLC"
select select "AGW"
select select "LEG"
type input "POINTE DU HOC DR"
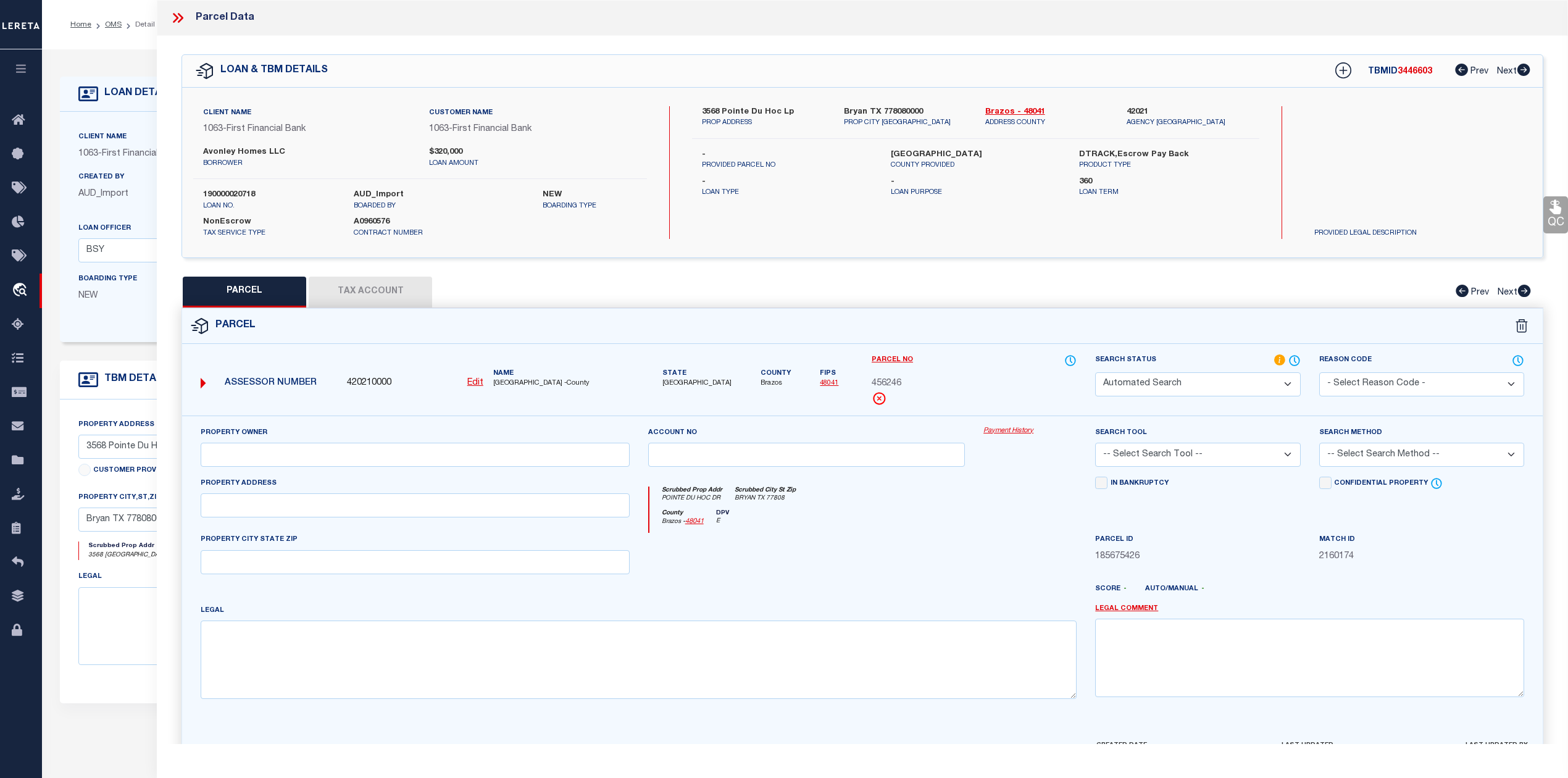
type input "[GEOGRAPHIC_DATA], TX 77808"
type textarea "RUDDER POINTE PH [STREET_ADDRESS]"
click at [1042, 561] on div at bounding box center [1029, 558] width 112 height 50
drag, startPoint x: 300, startPoint y: 511, endPoint x: 156, endPoint y: 512, distance: 144.0
click at [157, 512] on div "QC QC QC" at bounding box center [862, 410] width 1411 height 748
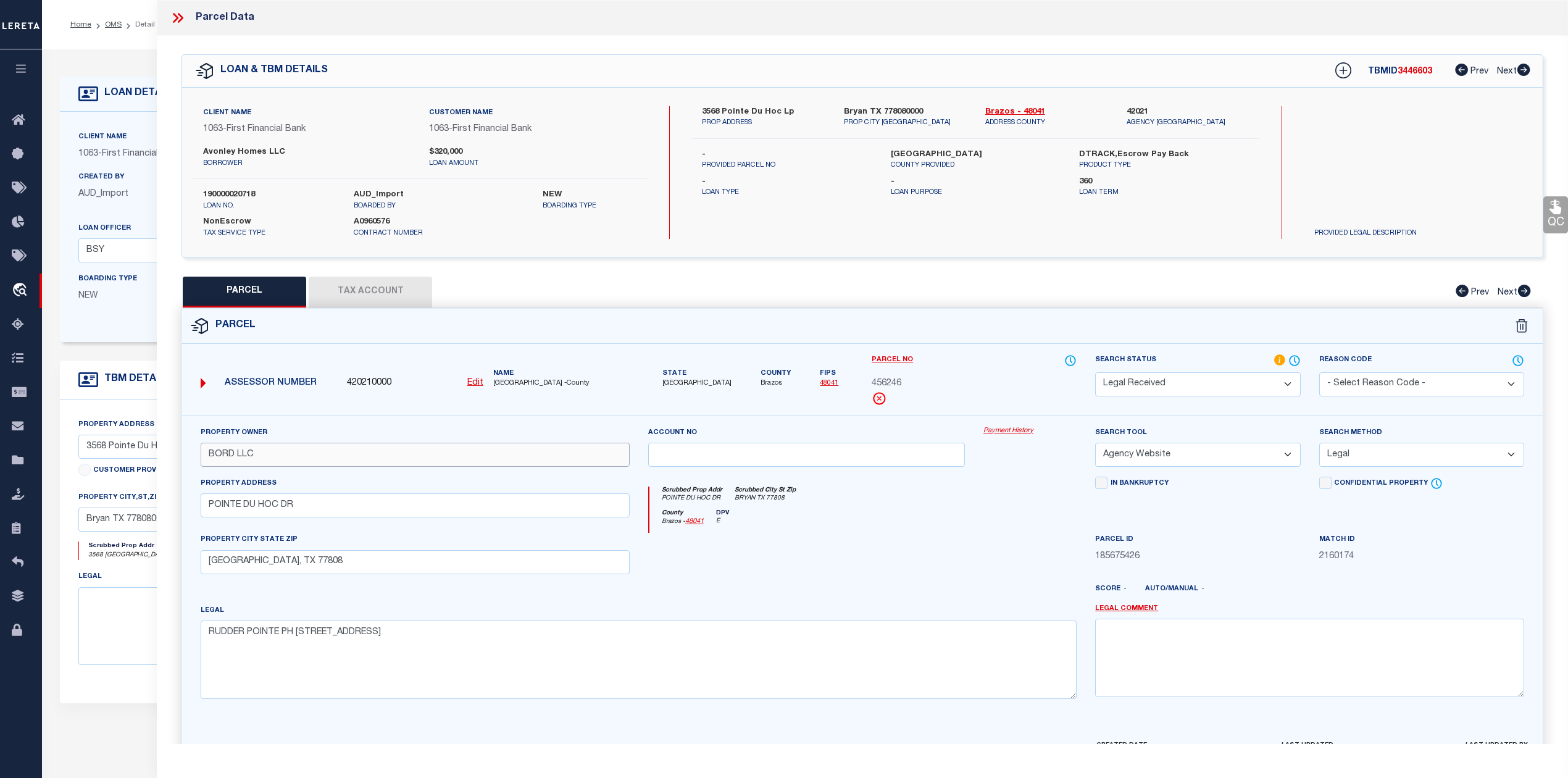
drag, startPoint x: 263, startPoint y: 457, endPoint x: 189, endPoint y: 447, distance: 74.7
click at [189, 447] on div "Property Owner BORD LLC Account no Payment History Search Tool -- Select Search…" at bounding box center [862, 577] width 1360 height 323
drag, startPoint x: 242, startPoint y: 505, endPoint x: 208, endPoint y: 506, distance: 34.0
click at [208, 506] on input "POINTE DU HOC DR" at bounding box center [414, 505] width 429 height 24
click at [892, 385] on span "456246" at bounding box center [886, 384] width 29 height 13
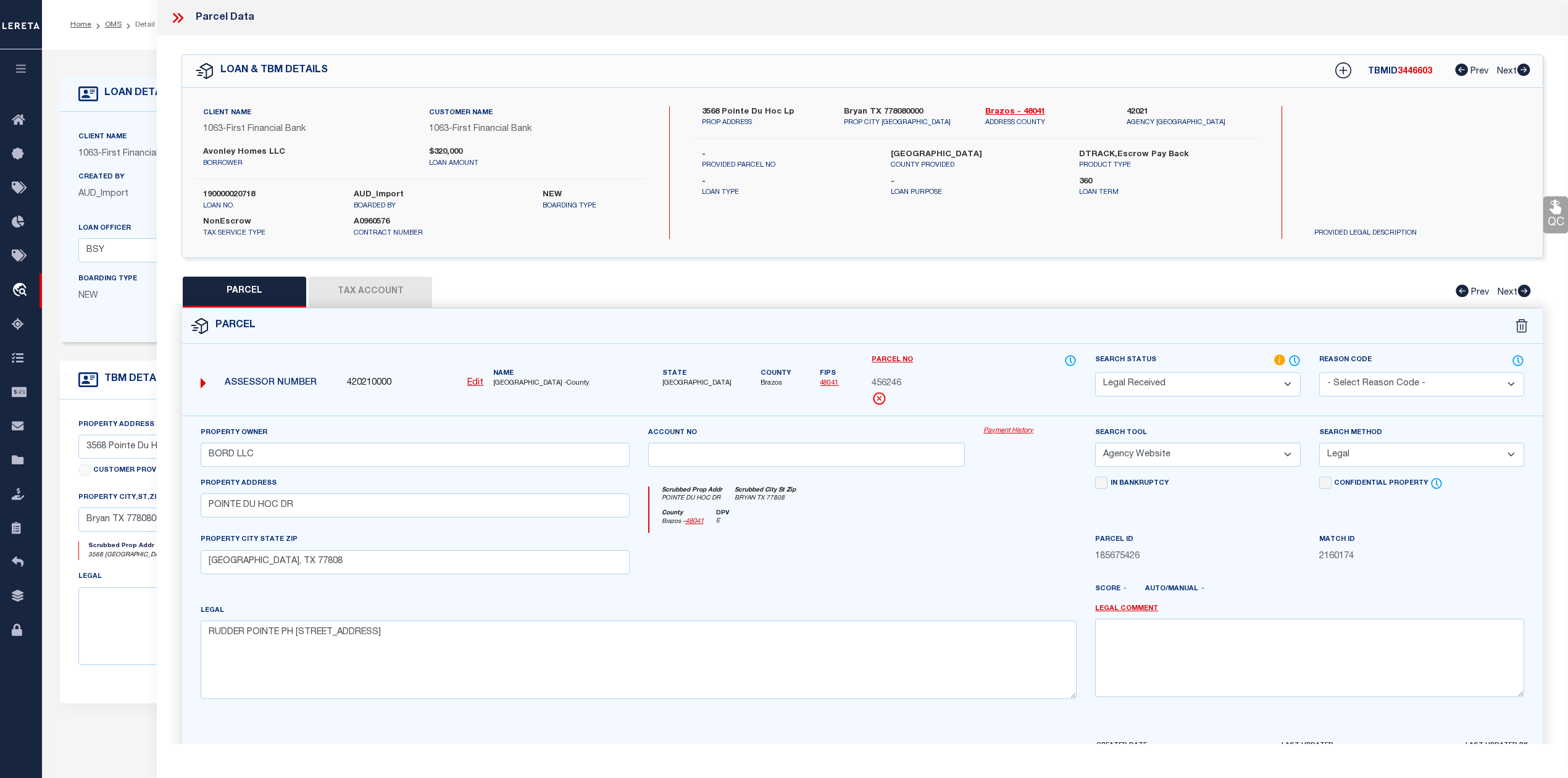
click at [892, 385] on span "456246" at bounding box center [886, 384] width 29 height 13
copy span "456246"
click at [363, 281] on button "Tax Account" at bounding box center [370, 292] width 123 height 31
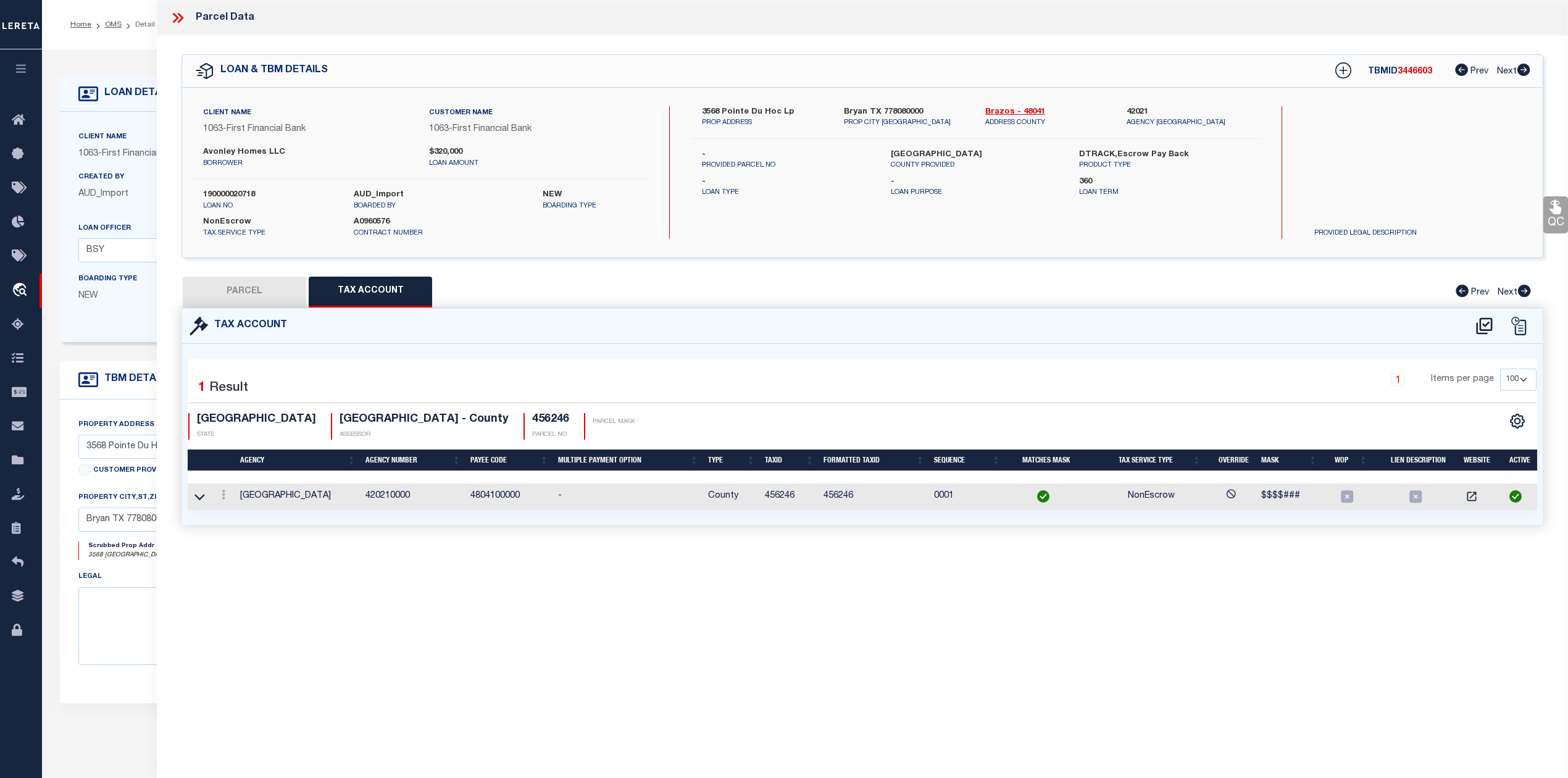
select select "100"
click at [1482, 327] on icon at bounding box center [1484, 326] width 20 height 20
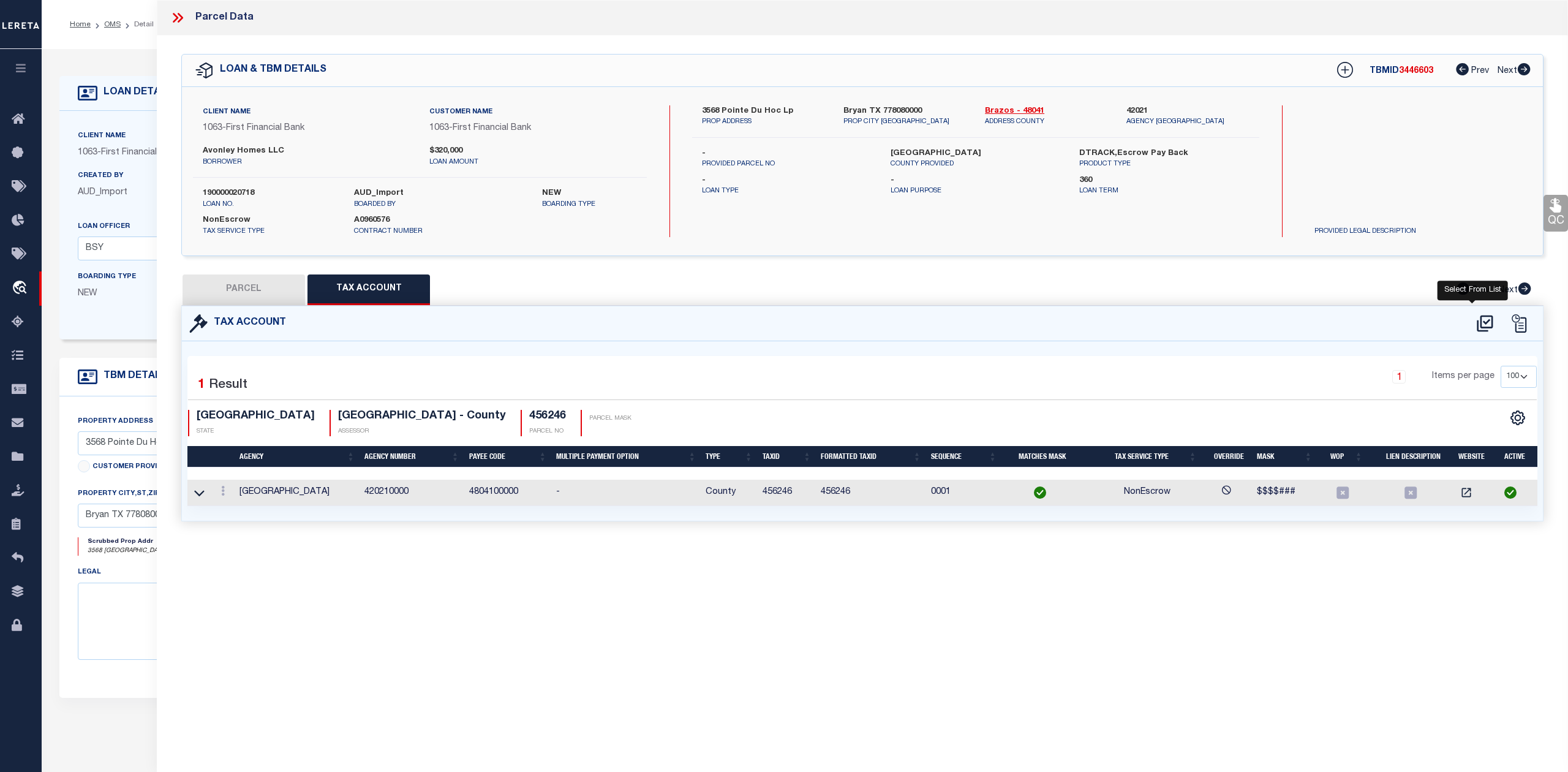
select select "100"
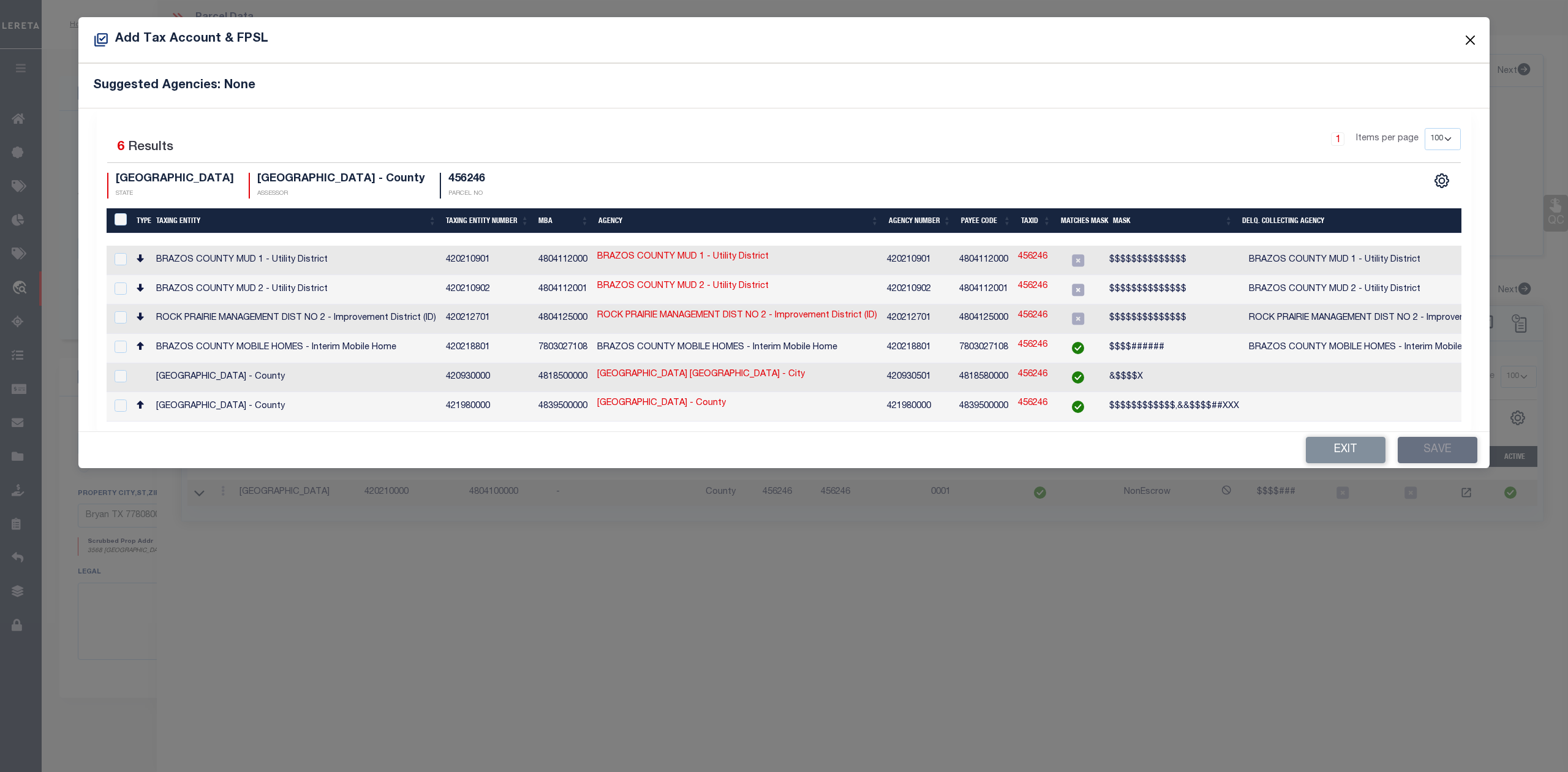
click at [1474, 40] on button "Close" at bounding box center [1471, 39] width 16 height 16
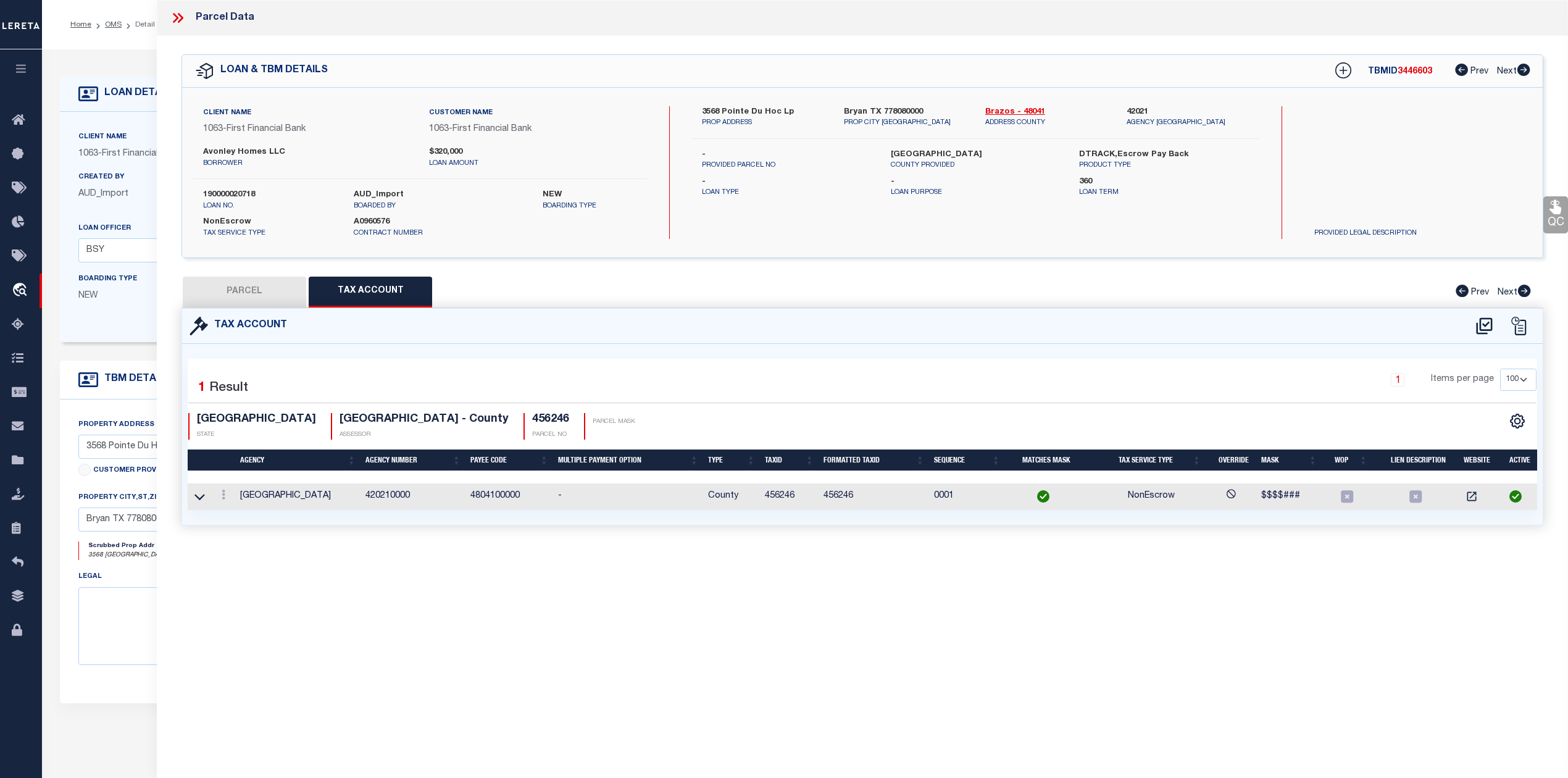
click at [977, 365] on div "Selected 1 Result 1 Items per page 10 25 50 100 TX STATE ASSESSOR" at bounding box center [862, 434] width 1349 height 151
drag, startPoint x: 506, startPoint y: 374, endPoint x: 540, endPoint y: 330, distance: 55.6
click at [508, 373] on div "Selected 1 Result" at bounding box center [349, 385] width 323 height 34
click at [298, 292] on button "PARCEL" at bounding box center [244, 292] width 123 height 31
select select "AS"
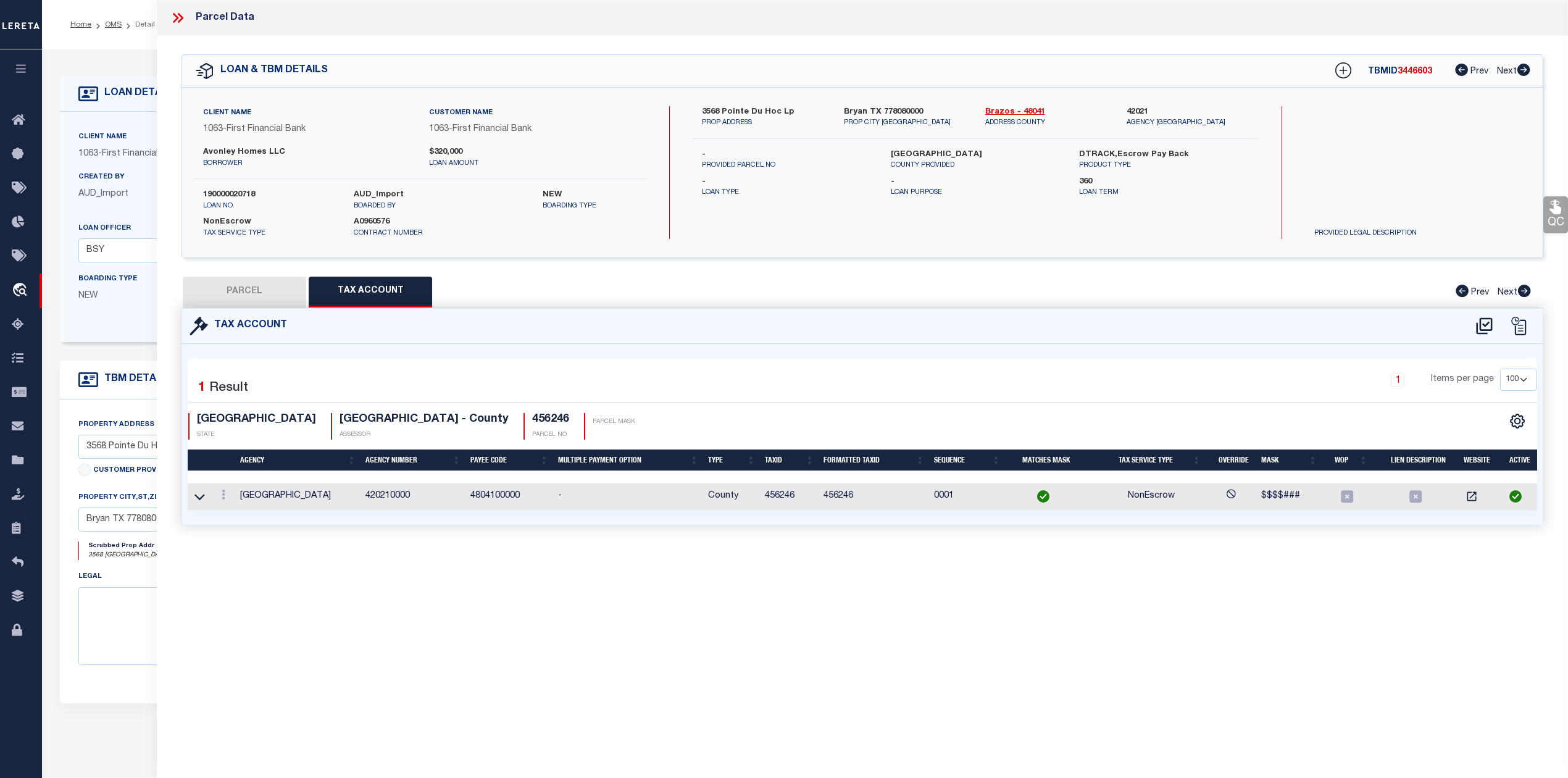
select select
checkbox input "false"
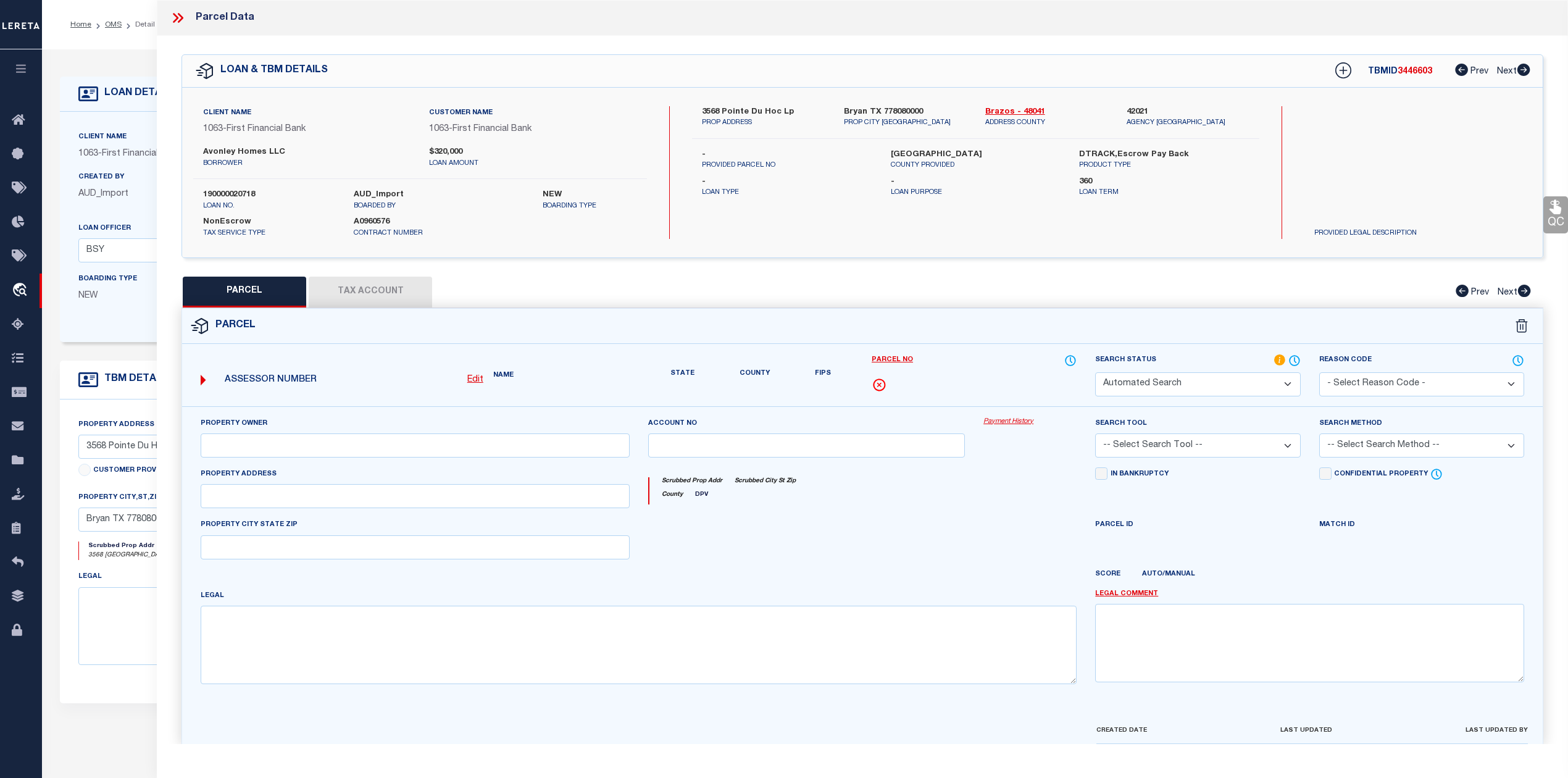
select select "RD"
type input "BORD LLC"
select select "AGW"
select select "LEG"
type input "POINTE DU HOC DR"
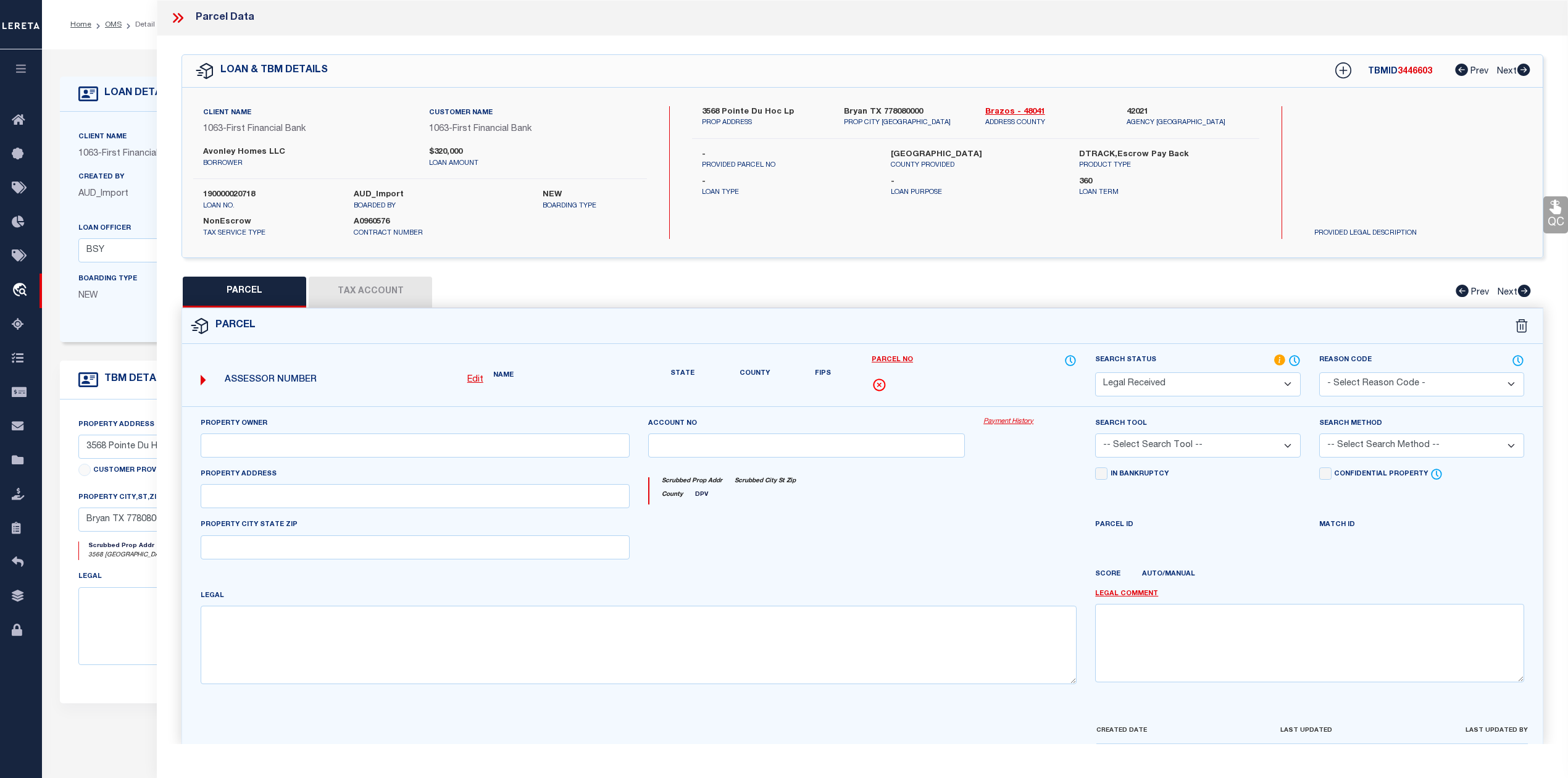
type input "[GEOGRAPHIC_DATA], TX 77808"
type textarea "RUDDER POINTE PH [STREET_ADDRESS]"
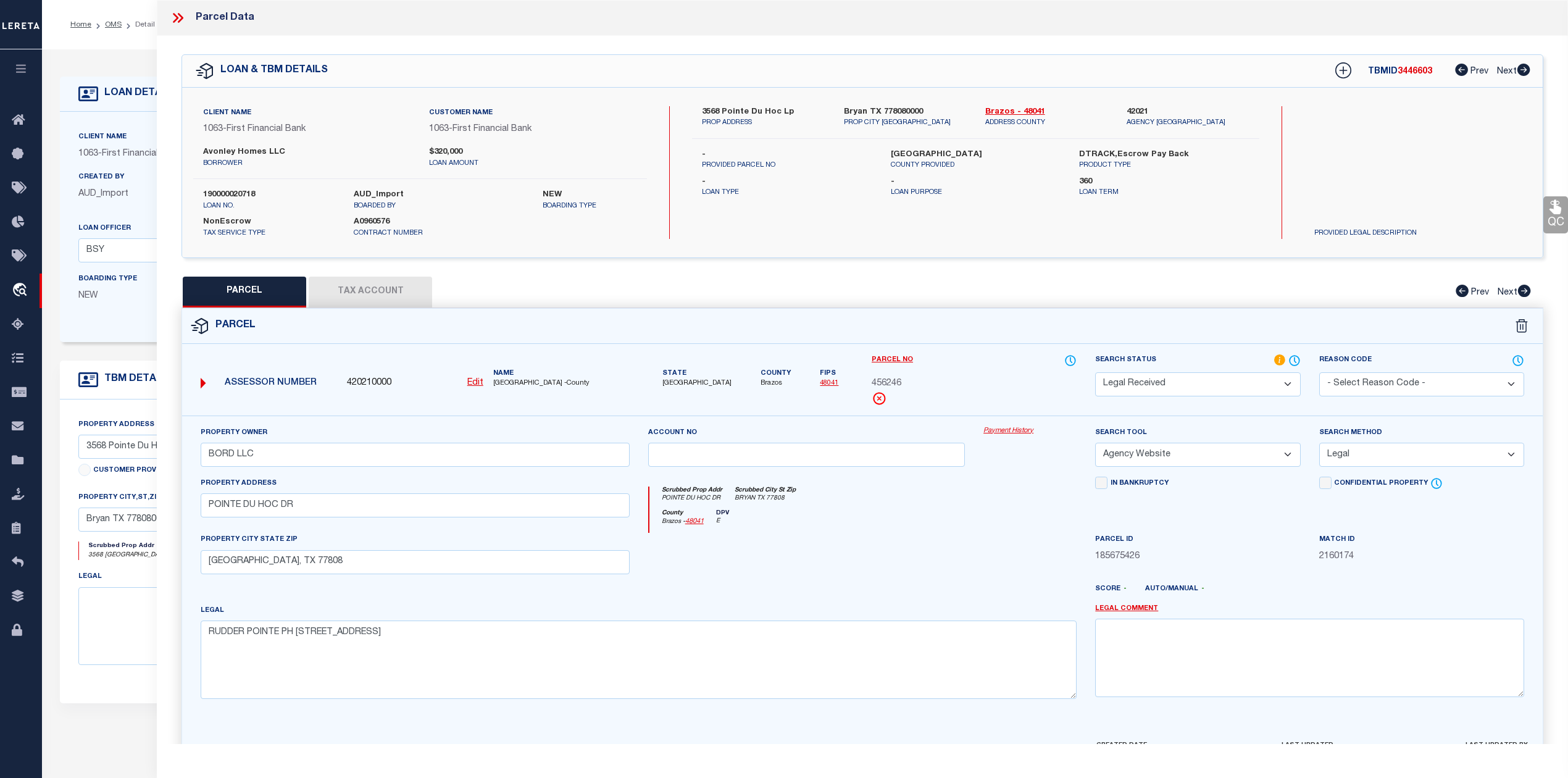
click at [921, 583] on div at bounding box center [806, 558] width 336 height 50
click at [1159, 390] on select "Automated Search Bad Parcel Complete Duplicate Parcel High Dollar Reporting In …" at bounding box center [1197, 384] width 205 height 24
click at [1095, 373] on select "Automated Search Bad Parcel Complete Duplicate Parcel High Dollar Reporting In …" at bounding box center [1197, 384] width 205 height 24
click at [982, 598] on div at bounding box center [919, 594] width 336 height 20
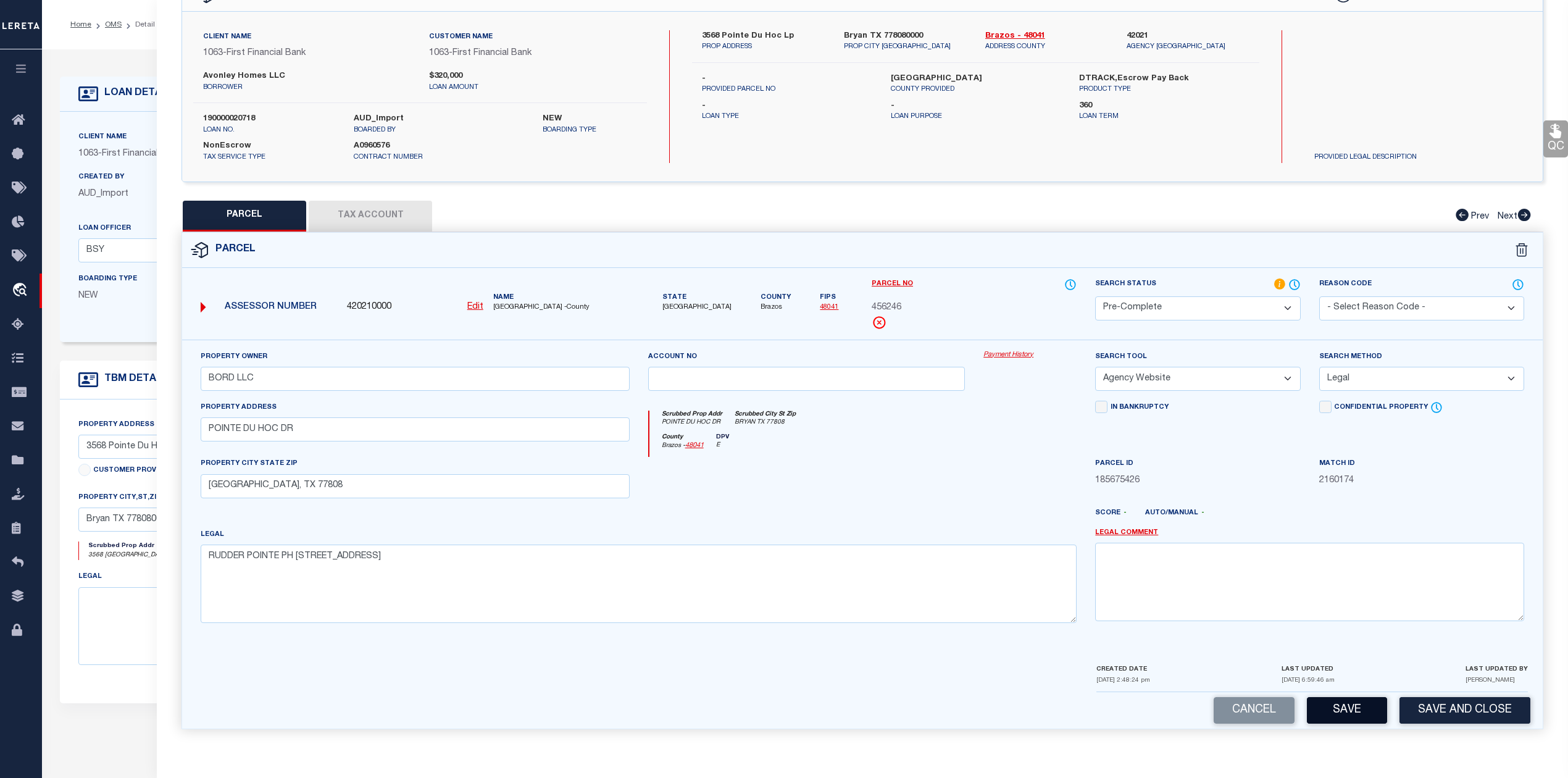
click at [1374, 715] on button "Save" at bounding box center [1347, 711] width 81 height 27
select select "AS"
select select
checkbox input "false"
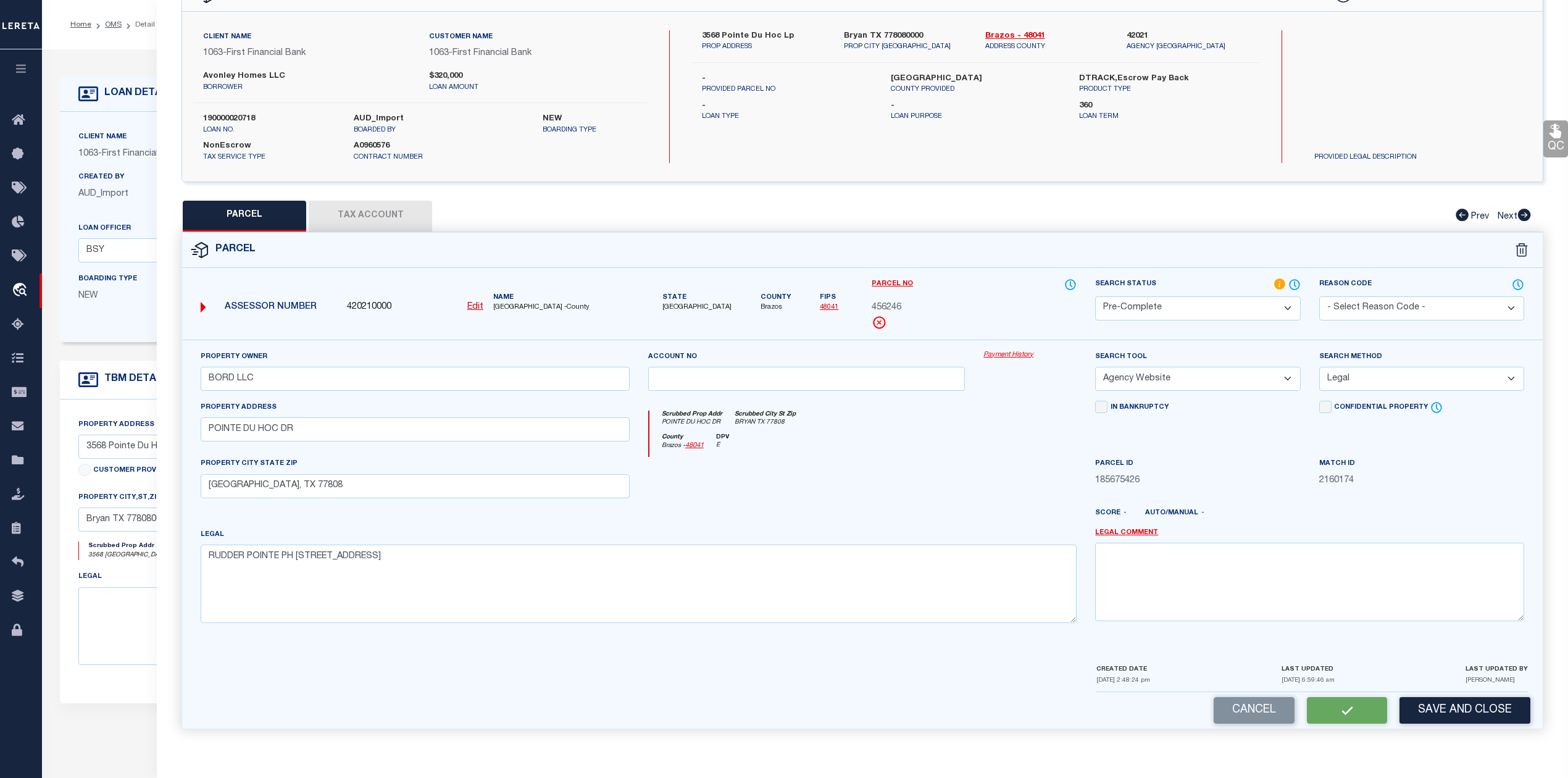
checkbox input "false"
select select "PC"
type input "BORD LLC"
select select "AGW"
select select "LEG"
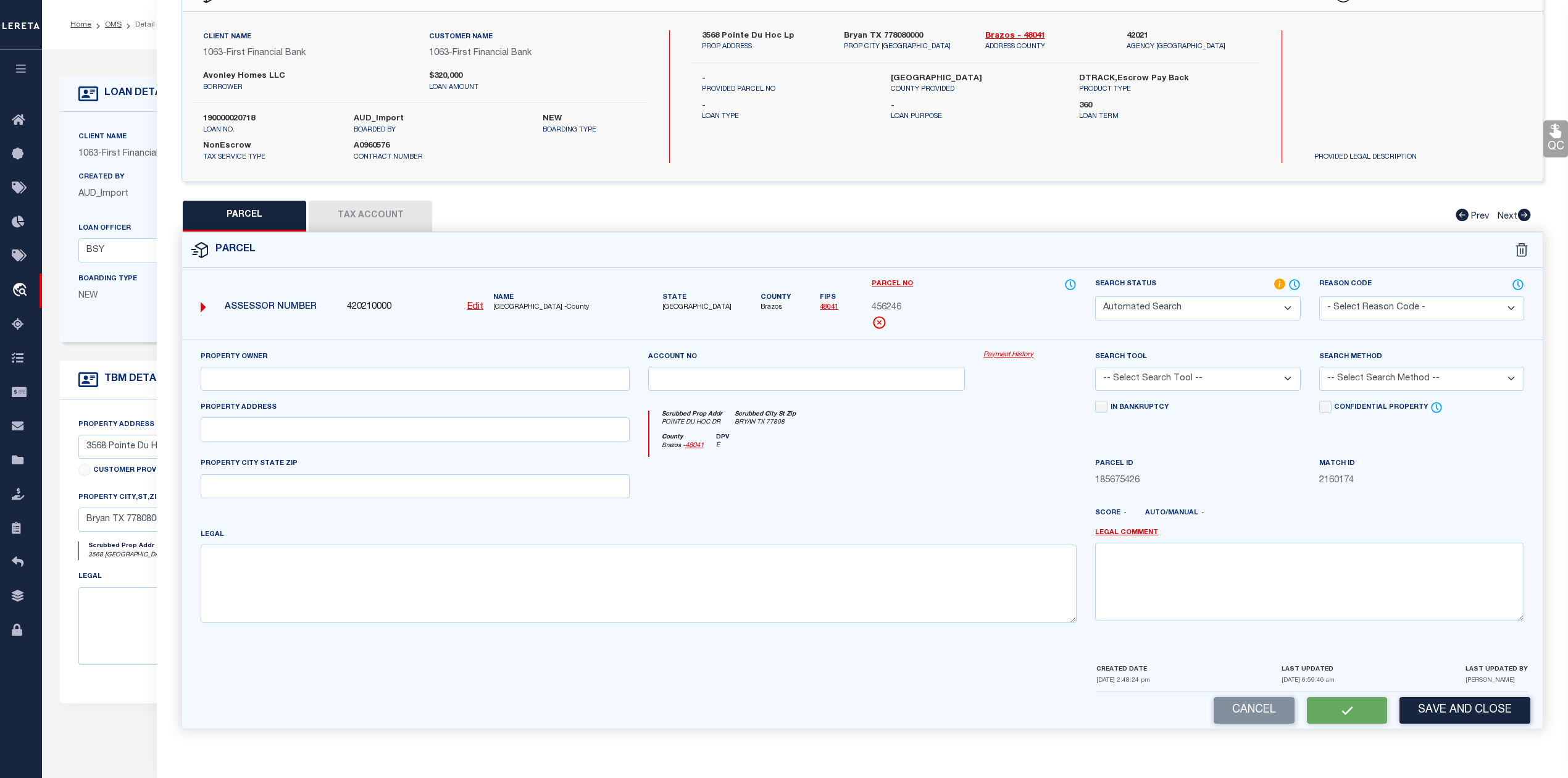
type input "POINTE DU HOC DR"
type input "[GEOGRAPHIC_DATA], TX 77808"
type textarea "RUDDER POINTE PH [STREET_ADDRESS]"
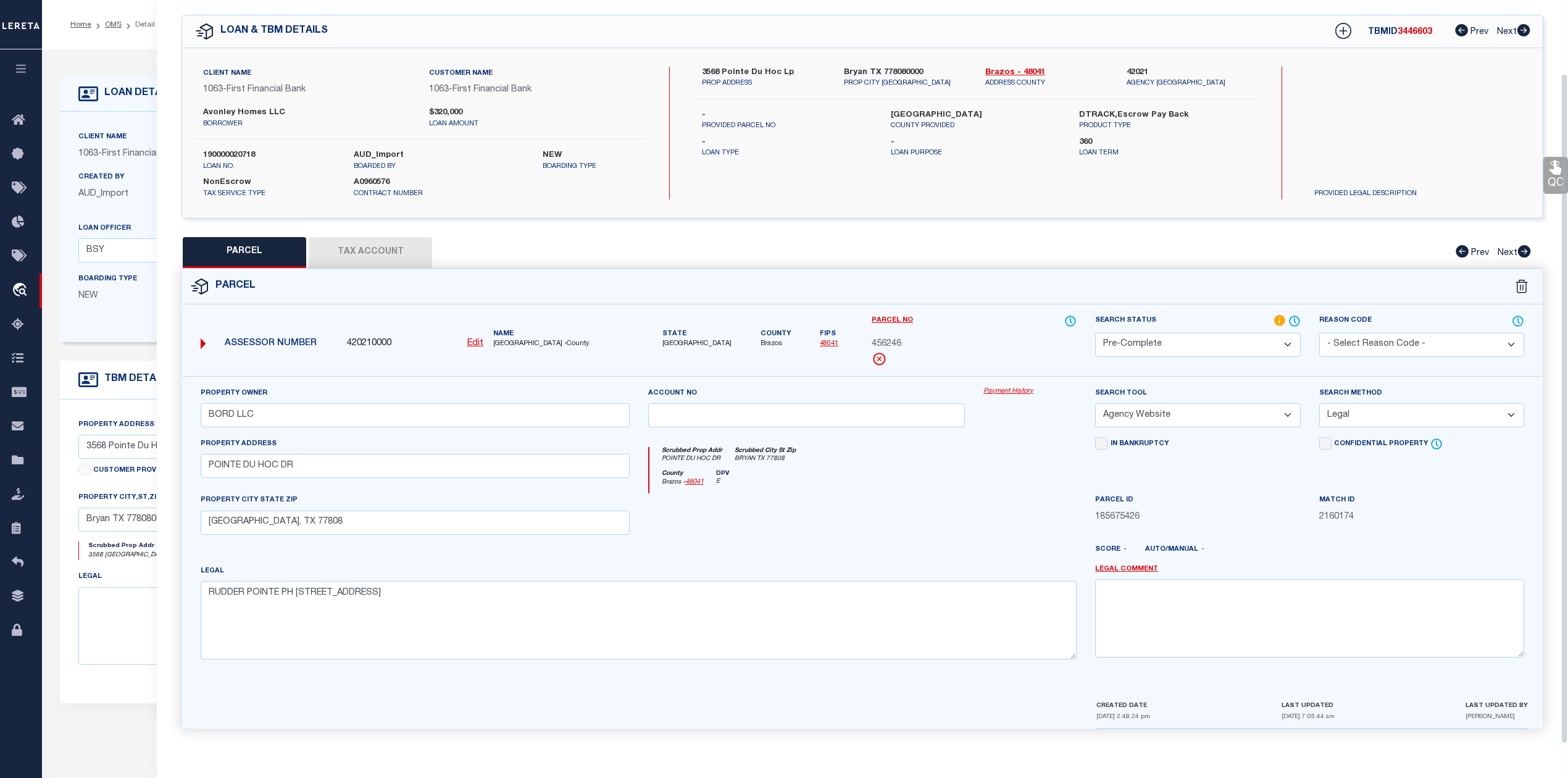
scroll to position [44, 0]
click at [1011, 511] on div at bounding box center [1029, 519] width 112 height 50
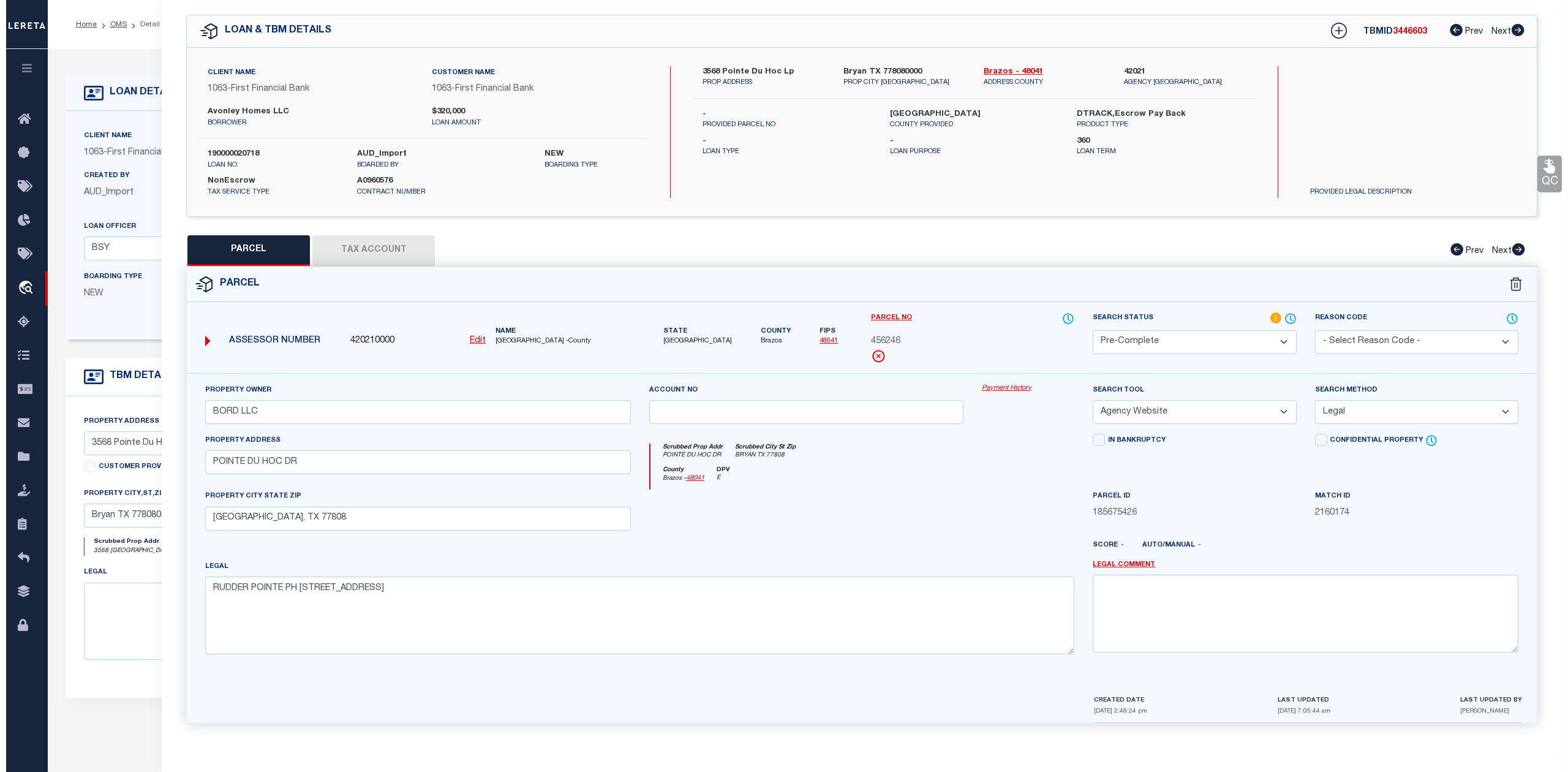
scroll to position [0, 0]
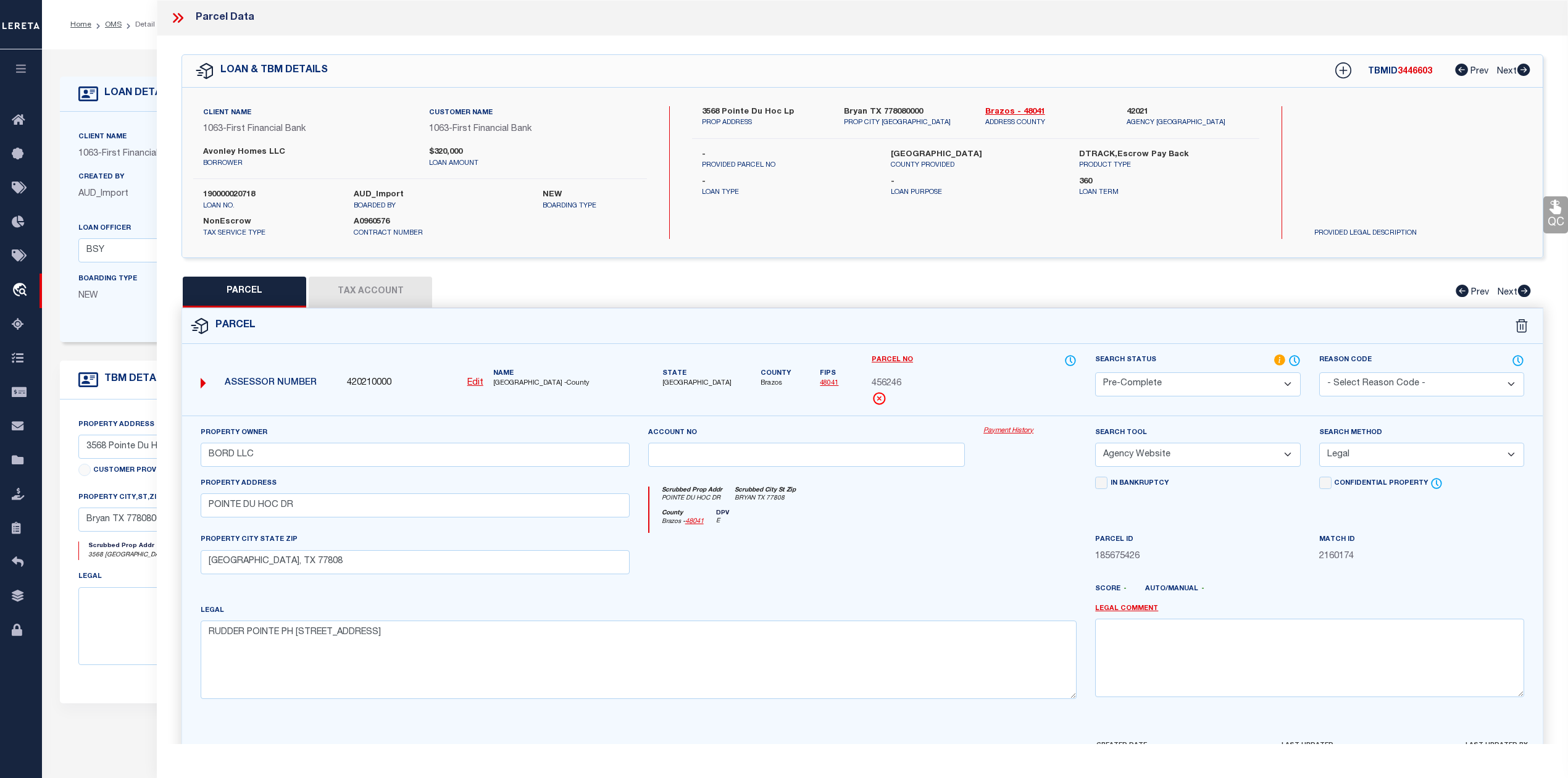
click at [1418, 72] on span "3446603" at bounding box center [1414, 71] width 34 height 8
copy span "3446603"
click at [246, 189] on label "190000020718" at bounding box center [268, 195] width 132 height 13
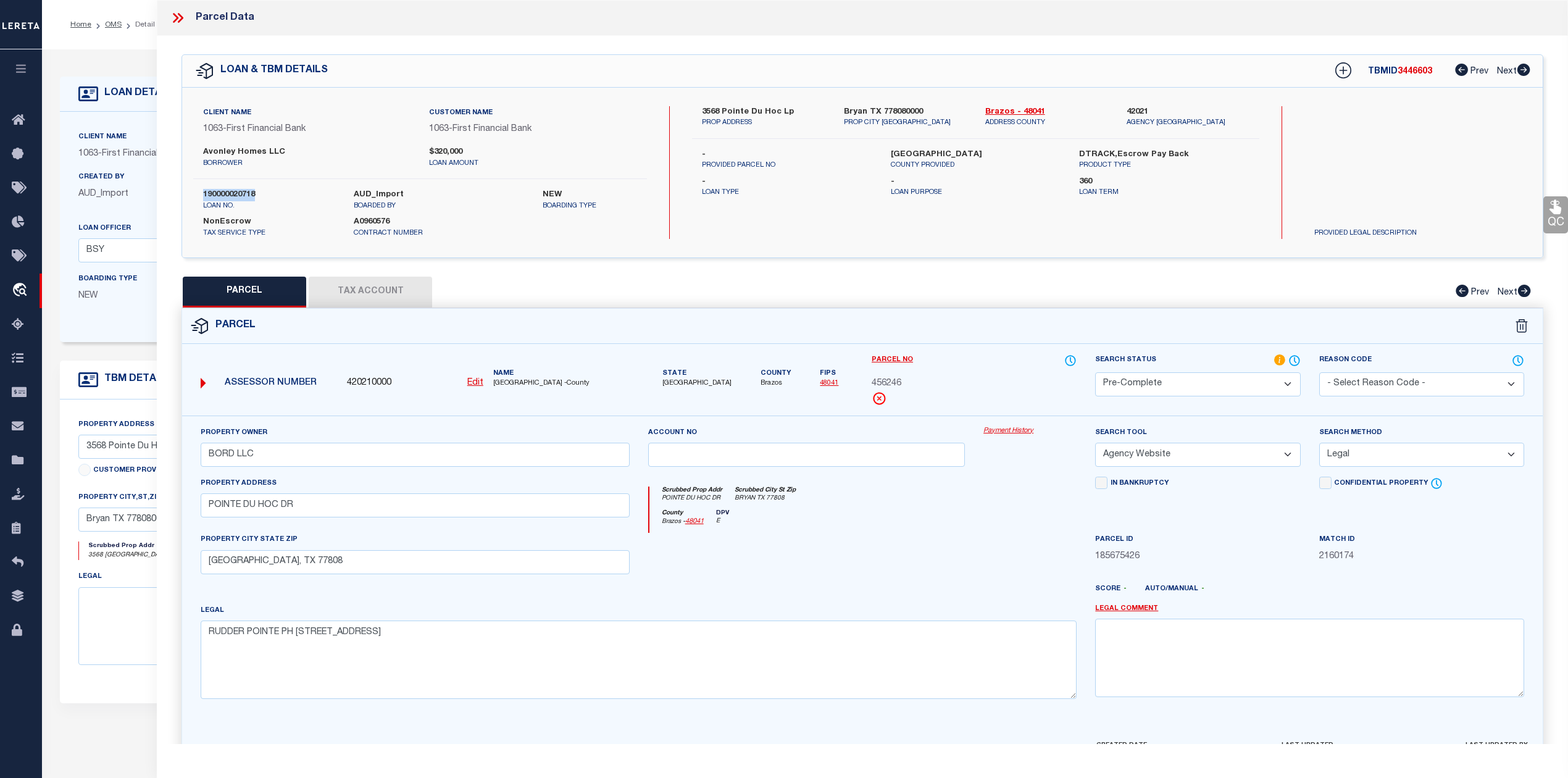
click at [243, 196] on label "190000020718" at bounding box center [268, 195] width 132 height 13
drag, startPoint x: 975, startPoint y: 110, endPoint x: 1010, endPoint y: 108, distance: 35.1
click at [1010, 108] on div "Brazos - 48041 ADDRESS COUNTY" at bounding box center [1046, 117] width 141 height 22
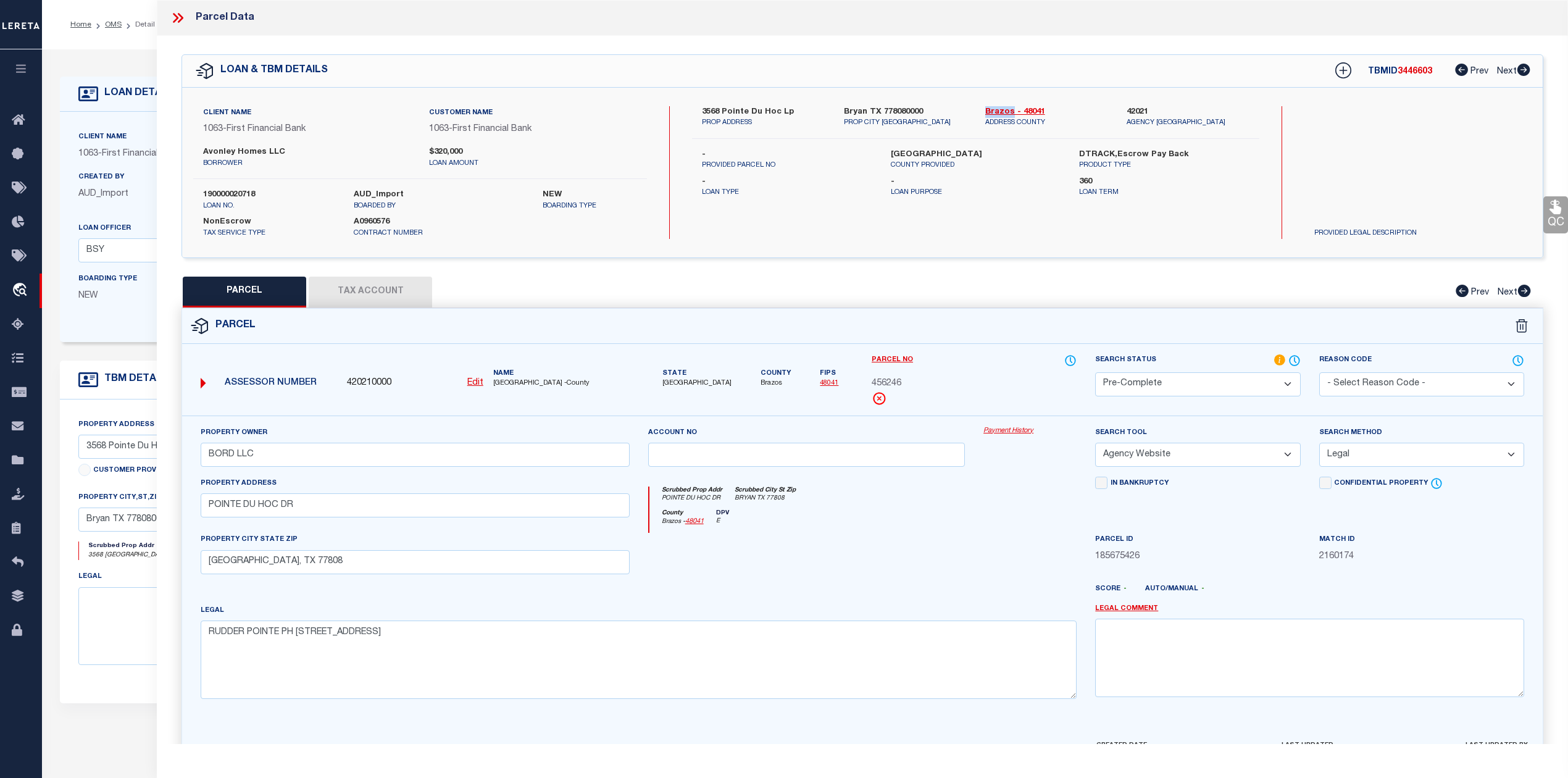
copy link "Brazos"
click at [886, 380] on span "456246" at bounding box center [886, 384] width 29 height 13
copy span "456246"
click at [940, 559] on div at bounding box center [806, 558] width 336 height 50
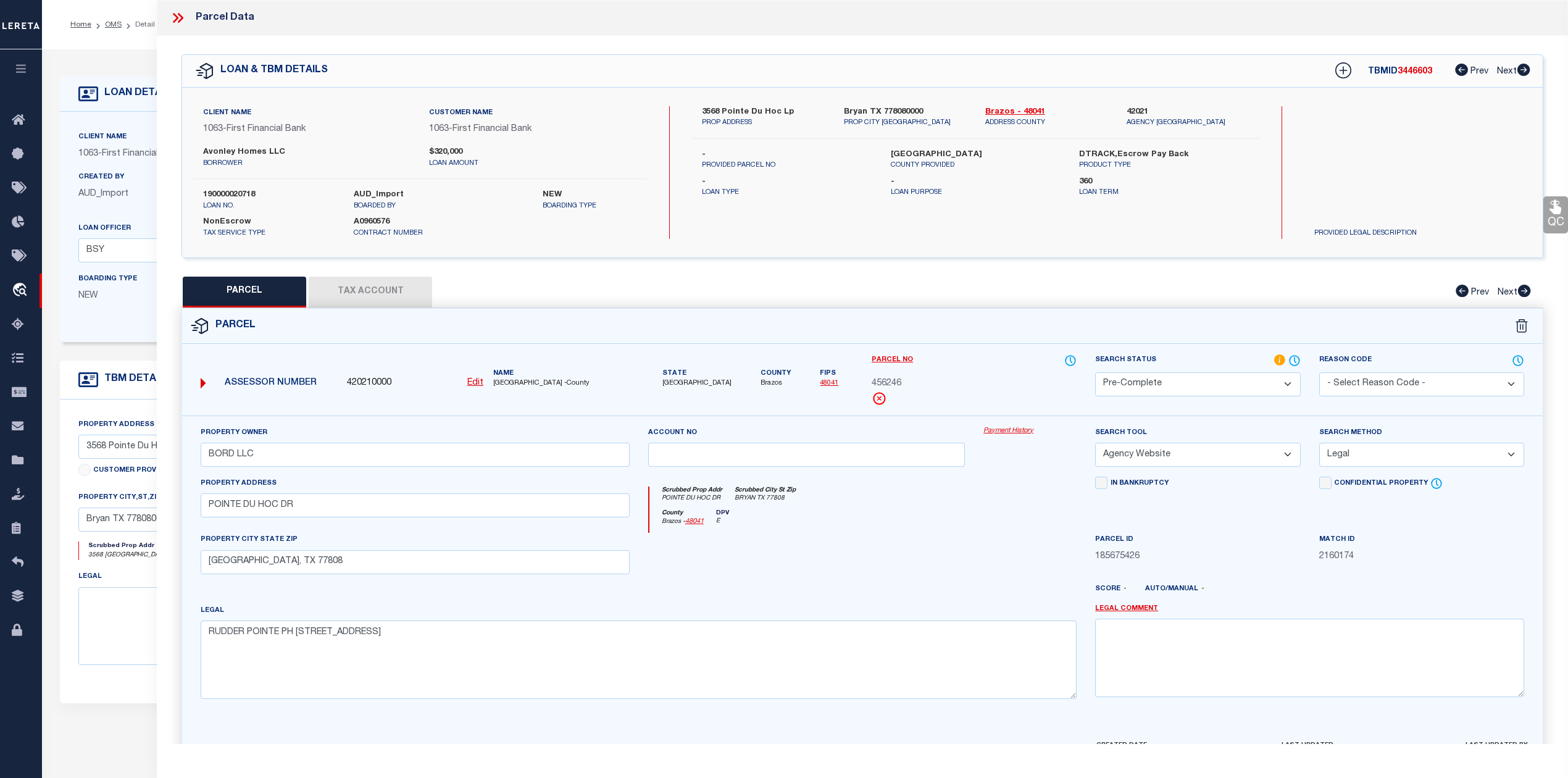
click at [939, 556] on div at bounding box center [806, 558] width 336 height 50
click at [183, 16] on icon at bounding box center [177, 18] width 16 height 16
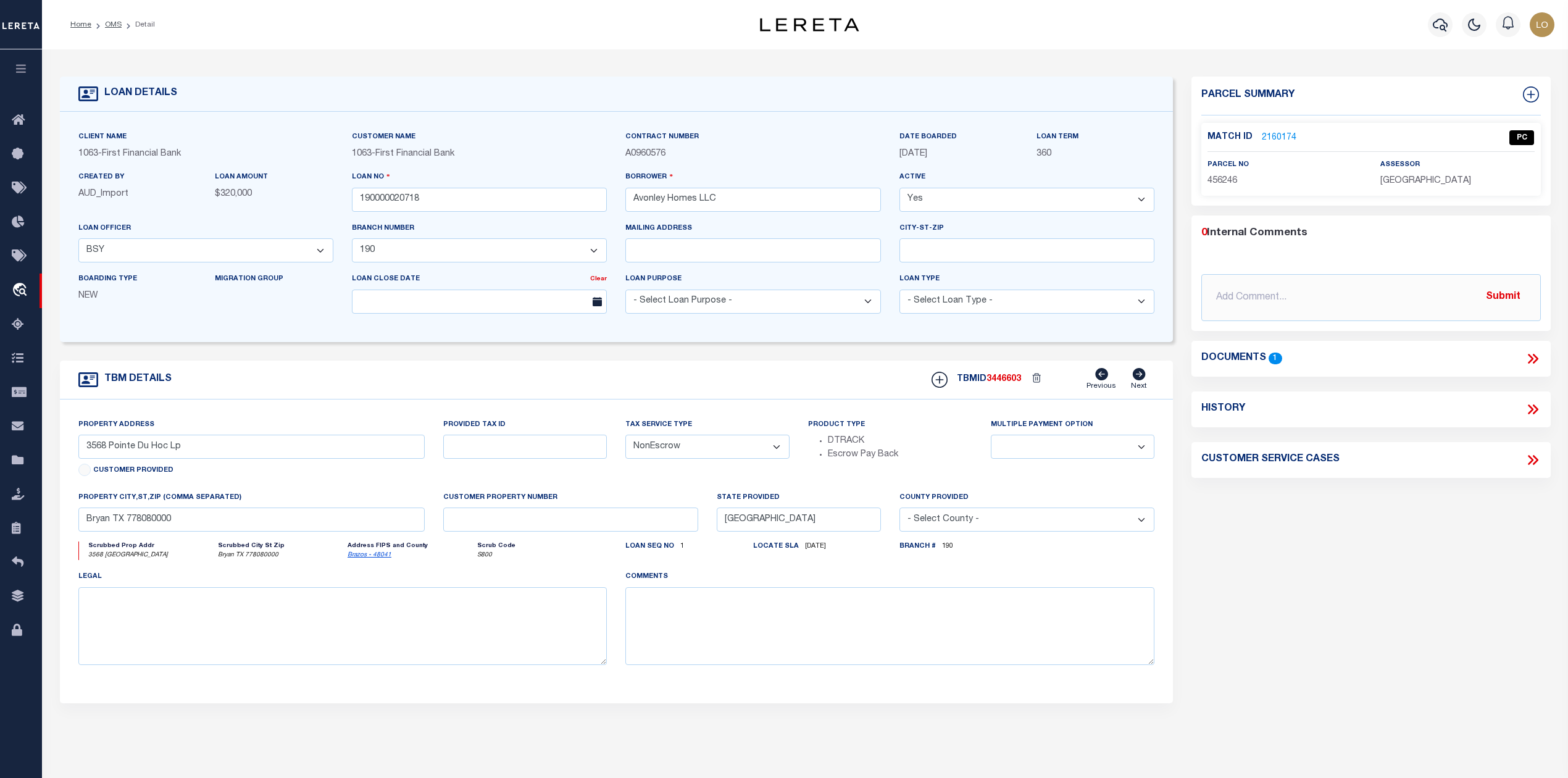
click at [1313, 567] on div "Parcel Summary Match ID 2160174 0" at bounding box center [1370, 414] width 377 height 675
click at [112, 24] on link "OMS" at bounding box center [113, 24] width 17 height 8
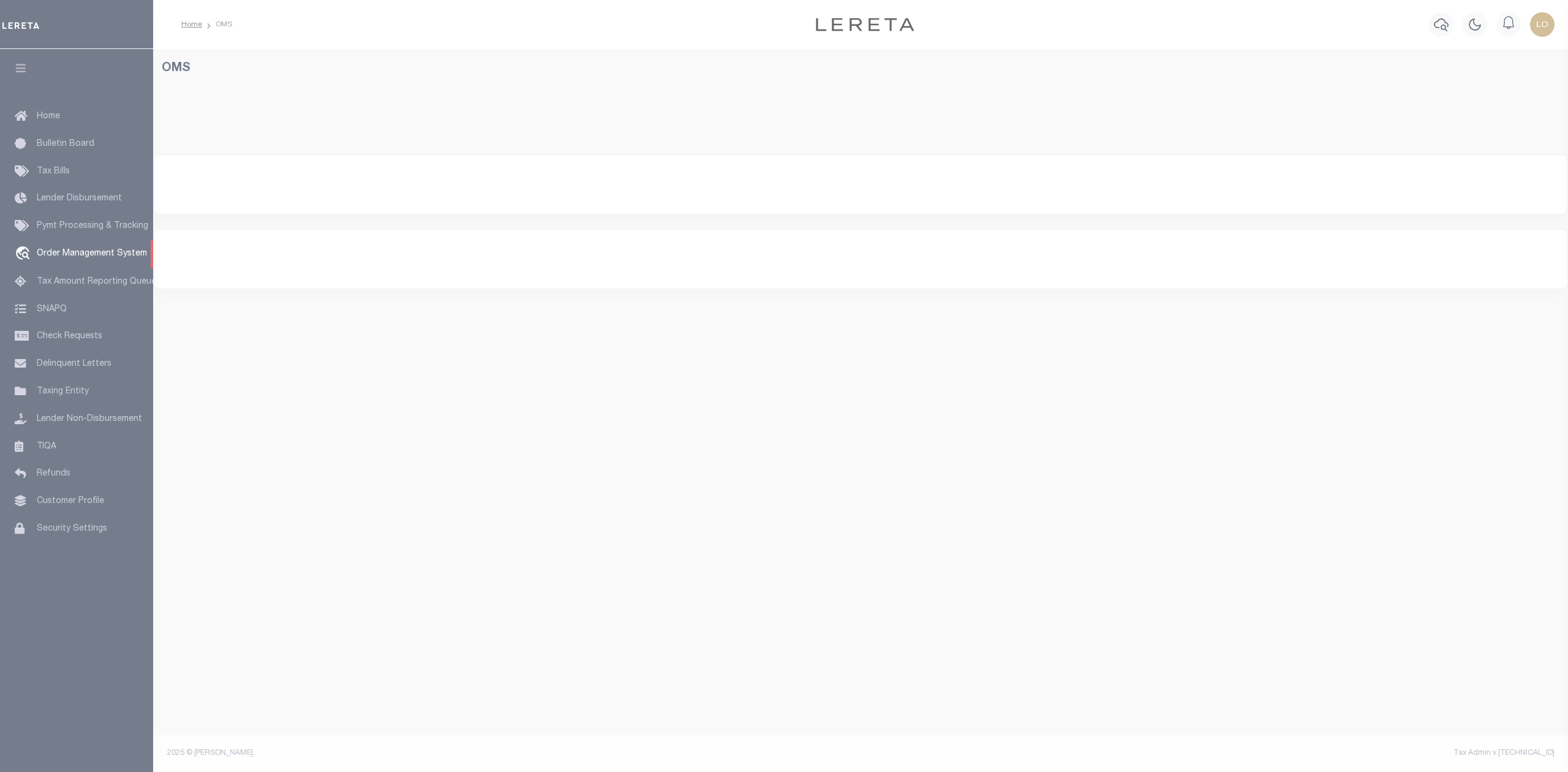
select select "200"
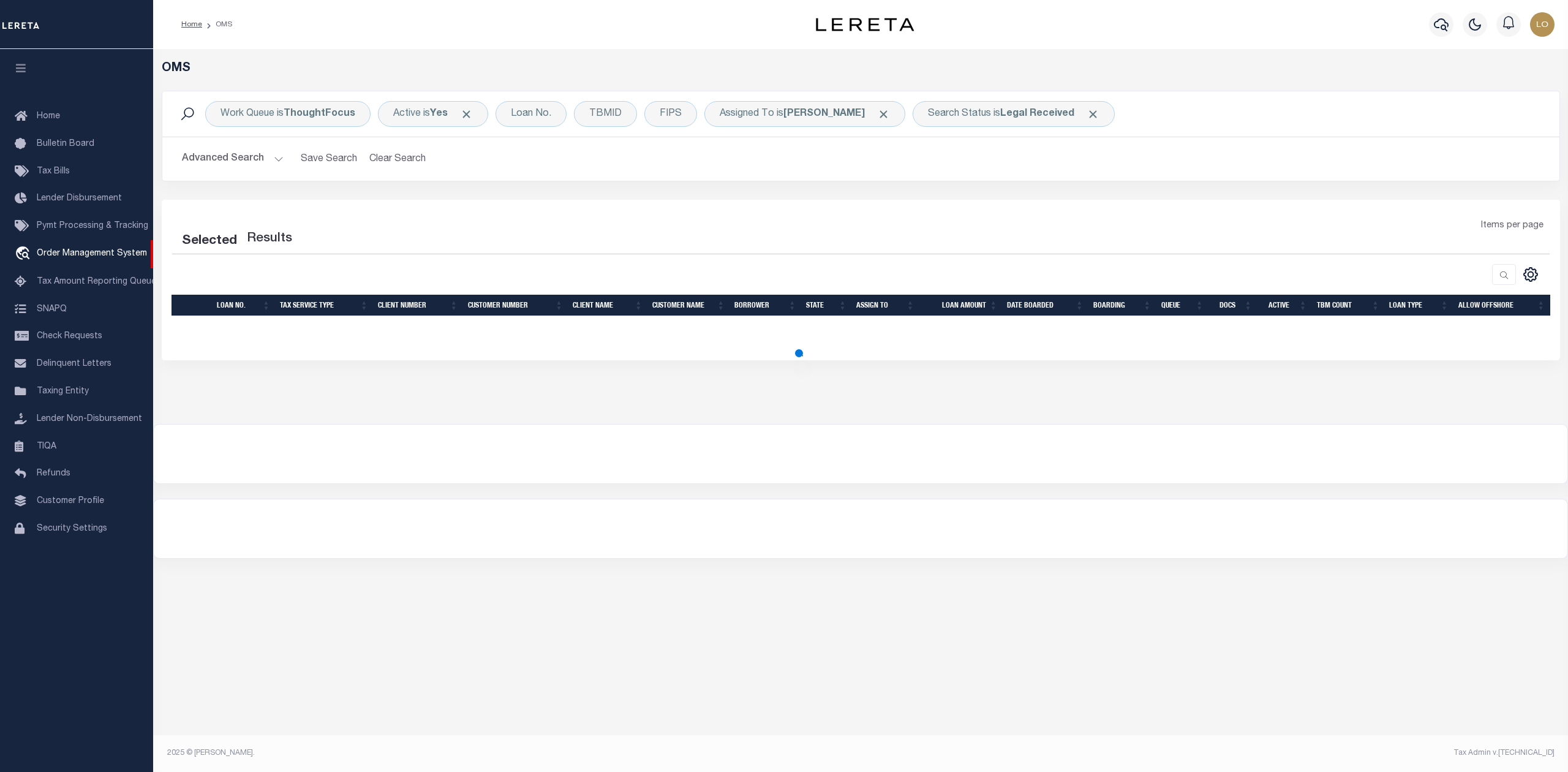
select select "200"
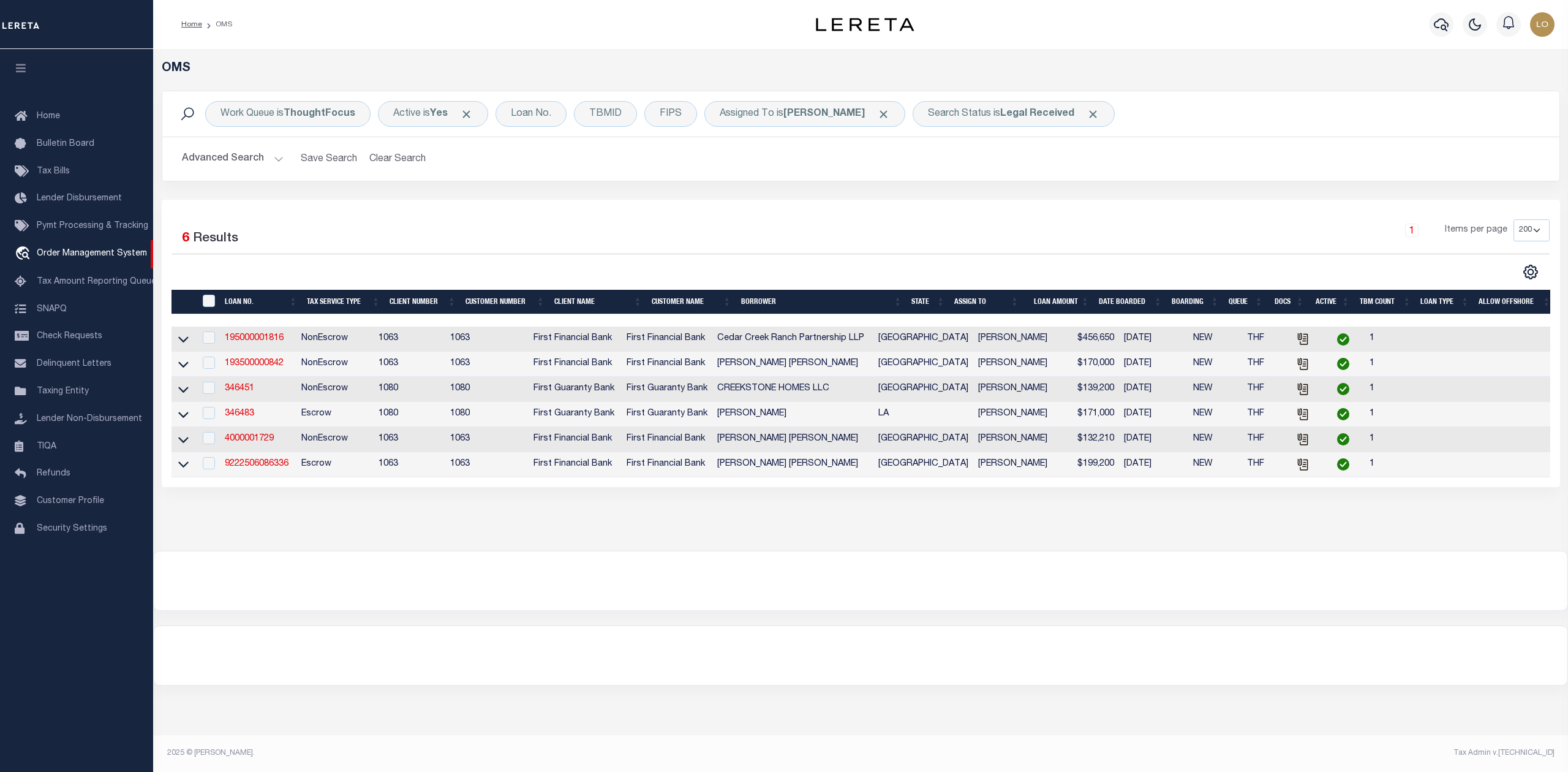
click at [792, 550] on div "OMS Work Queue is ThoughtFocus Active is Yes Loan No. TBMID FIPS Assigned To is…" at bounding box center [860, 300] width 1415 height 501
click at [261, 335] on td "195000001816" at bounding box center [258, 339] width 77 height 25
checkbox input "true"
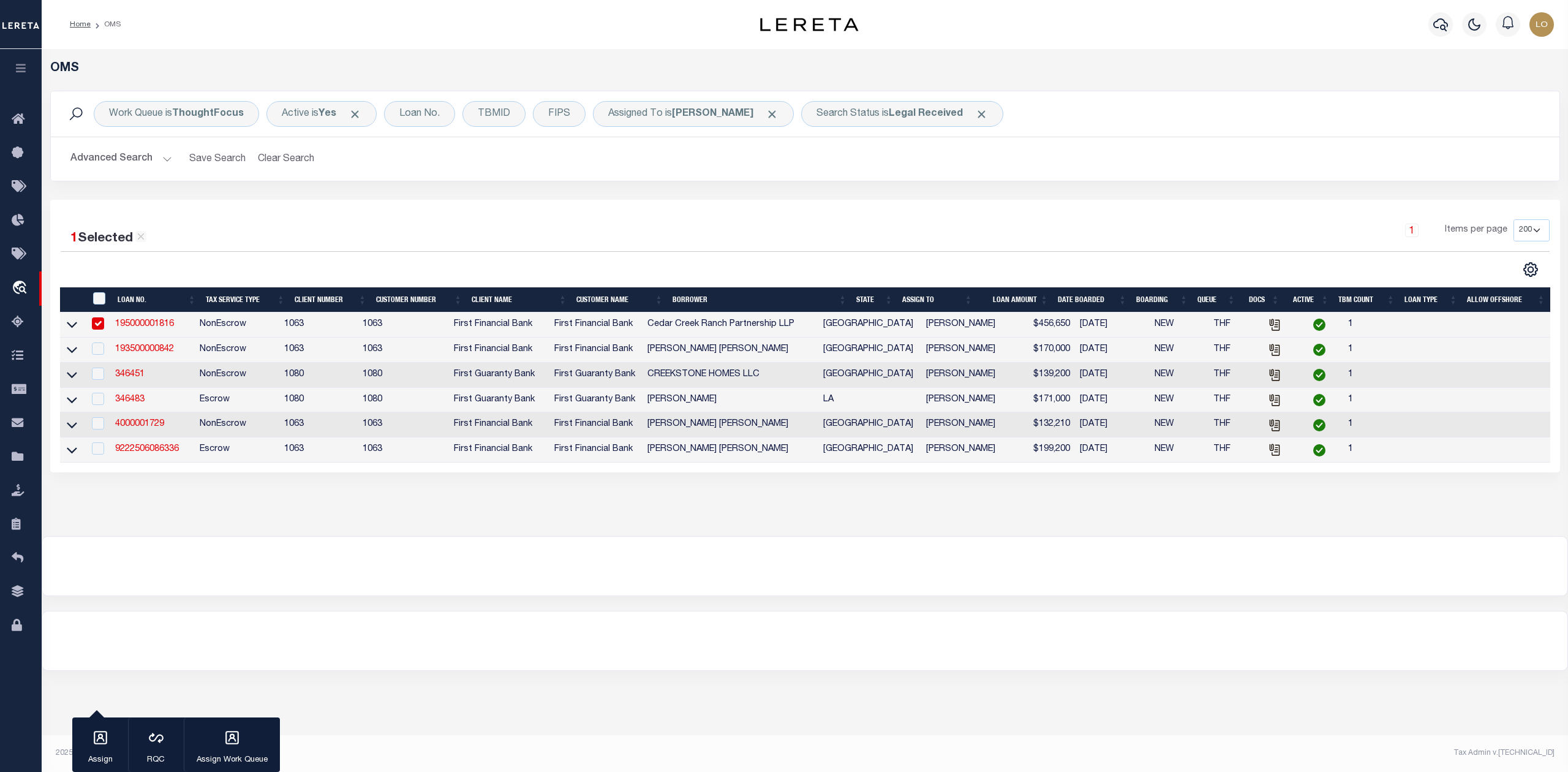
click at [161, 326] on link "195000001816" at bounding box center [144, 324] width 59 height 8
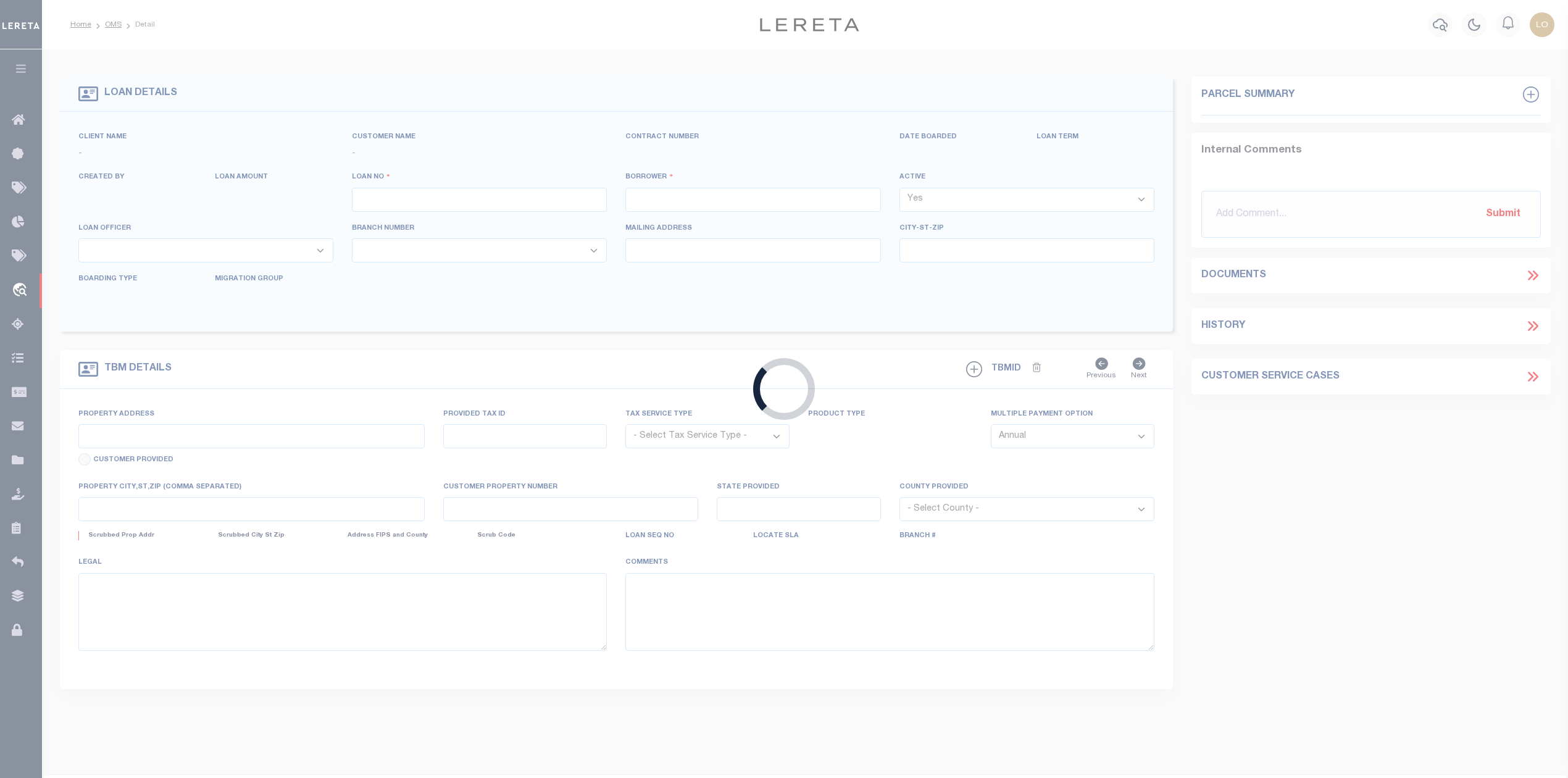
type input "195000001816"
type input "Cedar Creek Ranch Partnership LLP"
select select
select select "400"
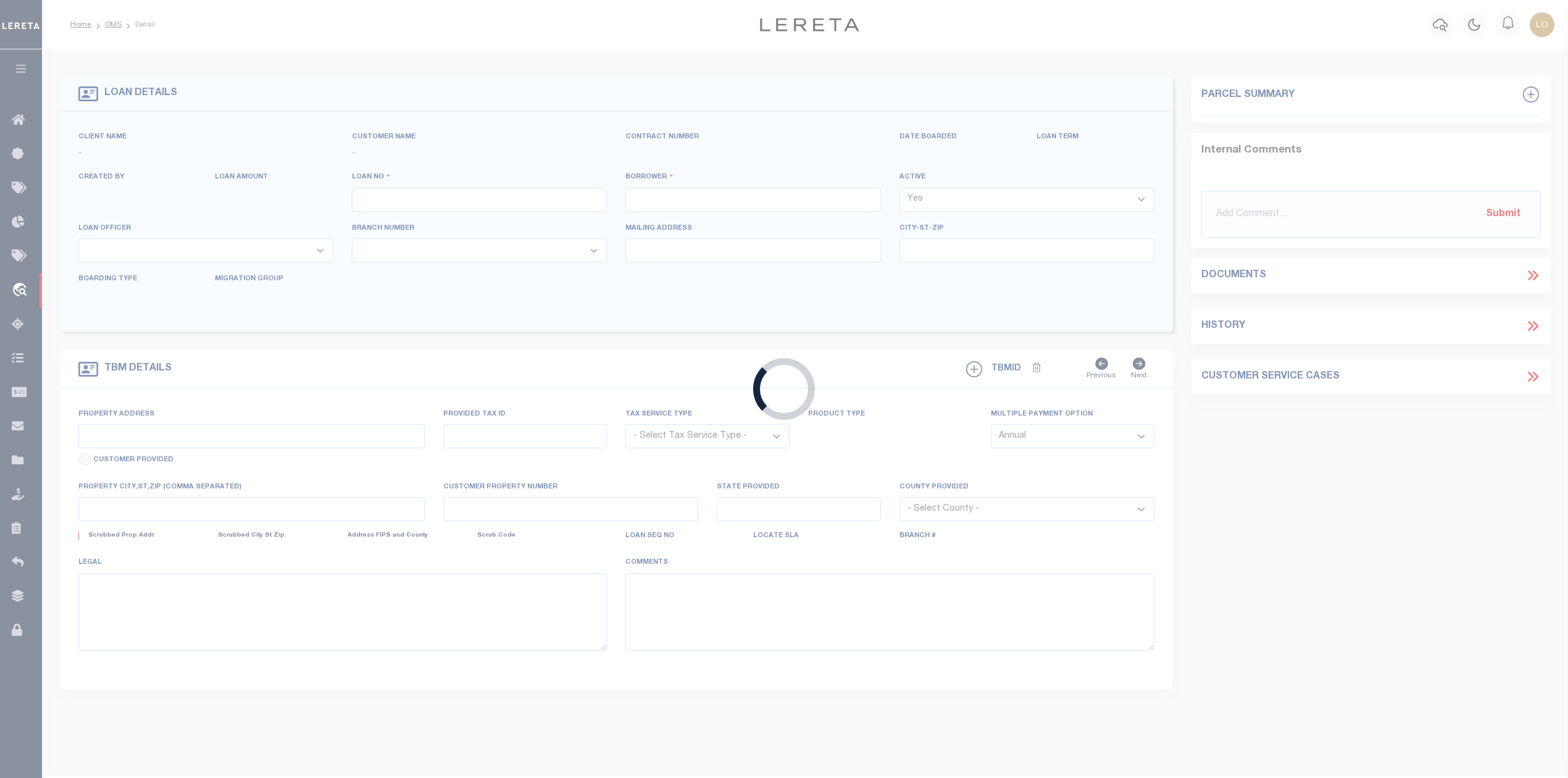
select select "NonEscrow"
select select "15219"
select select "10999"
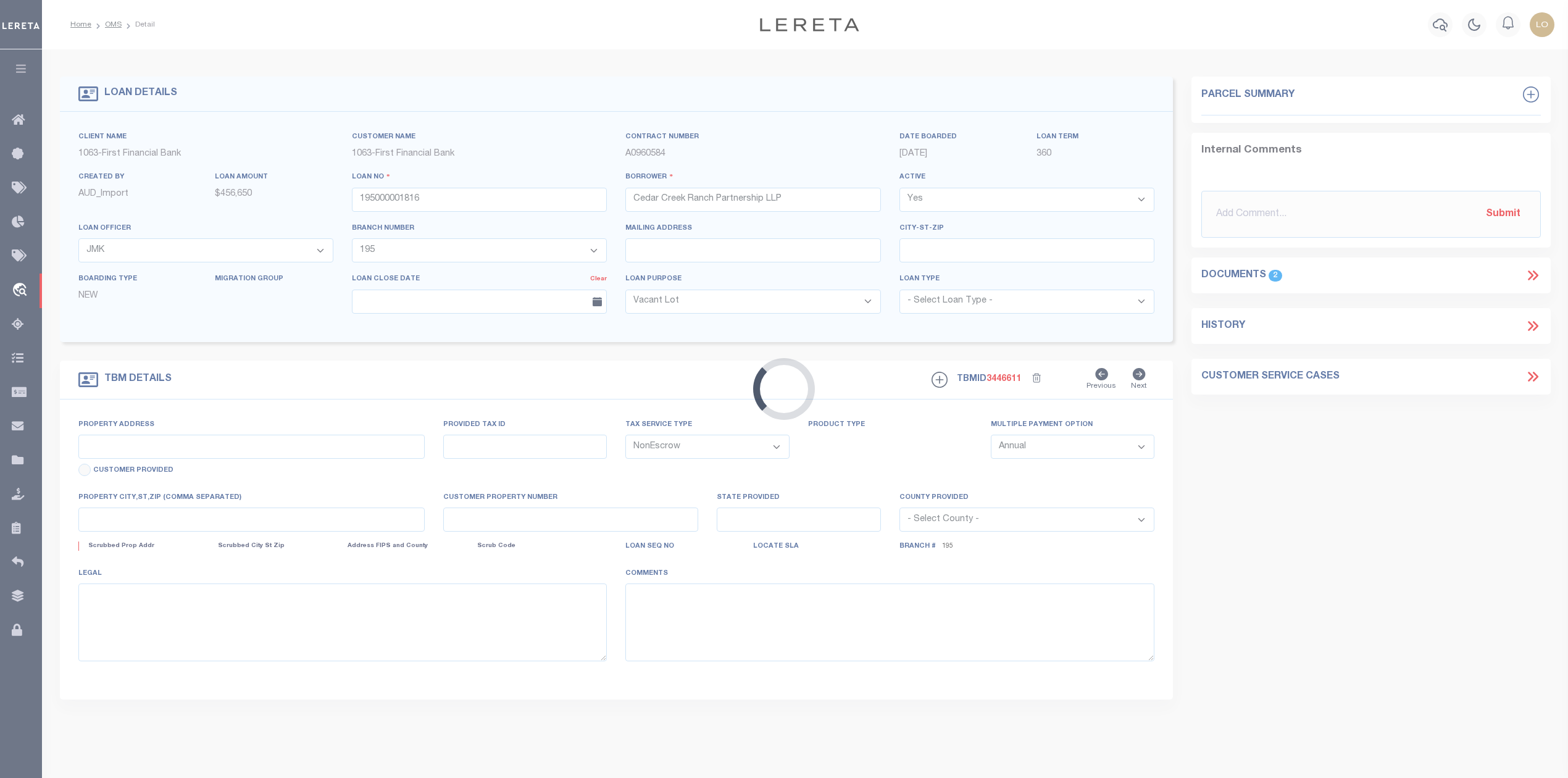
type input "168 County Road 444"
select select
type input "Groesbeck TX 76642"
type input "[GEOGRAPHIC_DATA]"
select select
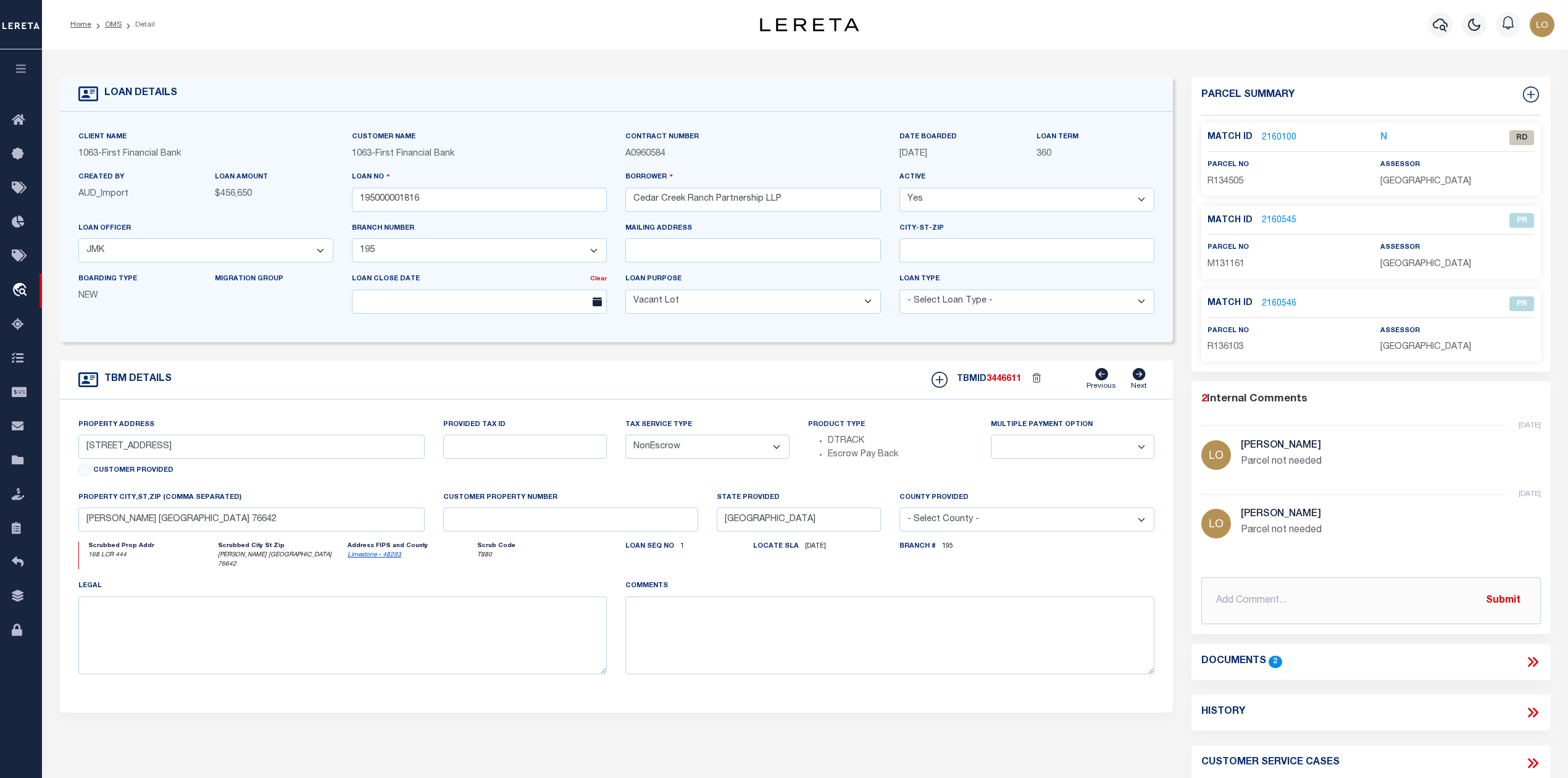
click at [1285, 134] on link "2160100" at bounding box center [1279, 138] width 34 height 13
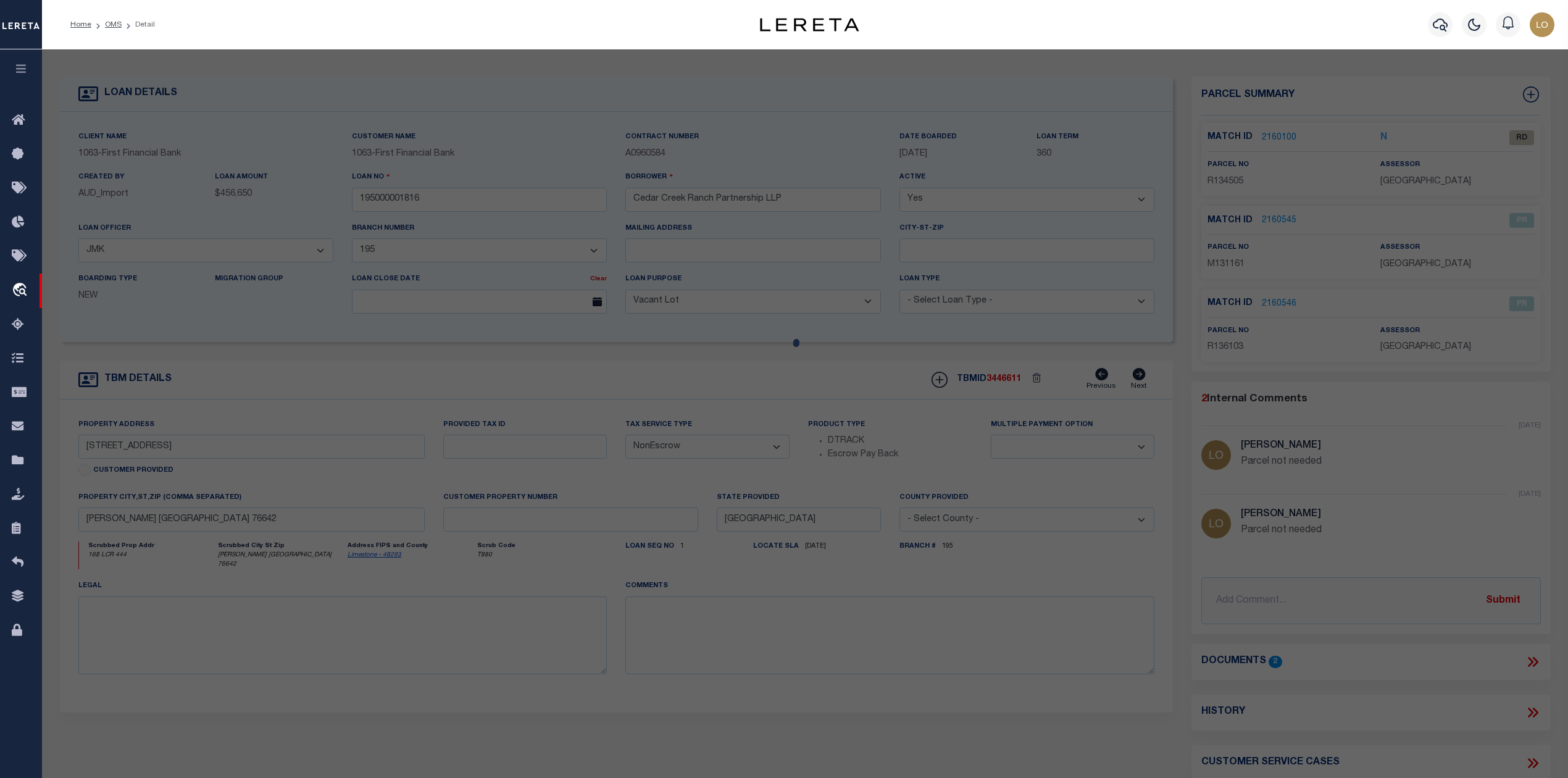
checkbox input "false"
select select "RD"
type input "DEMING,RICHARD J"
select select "ATL"
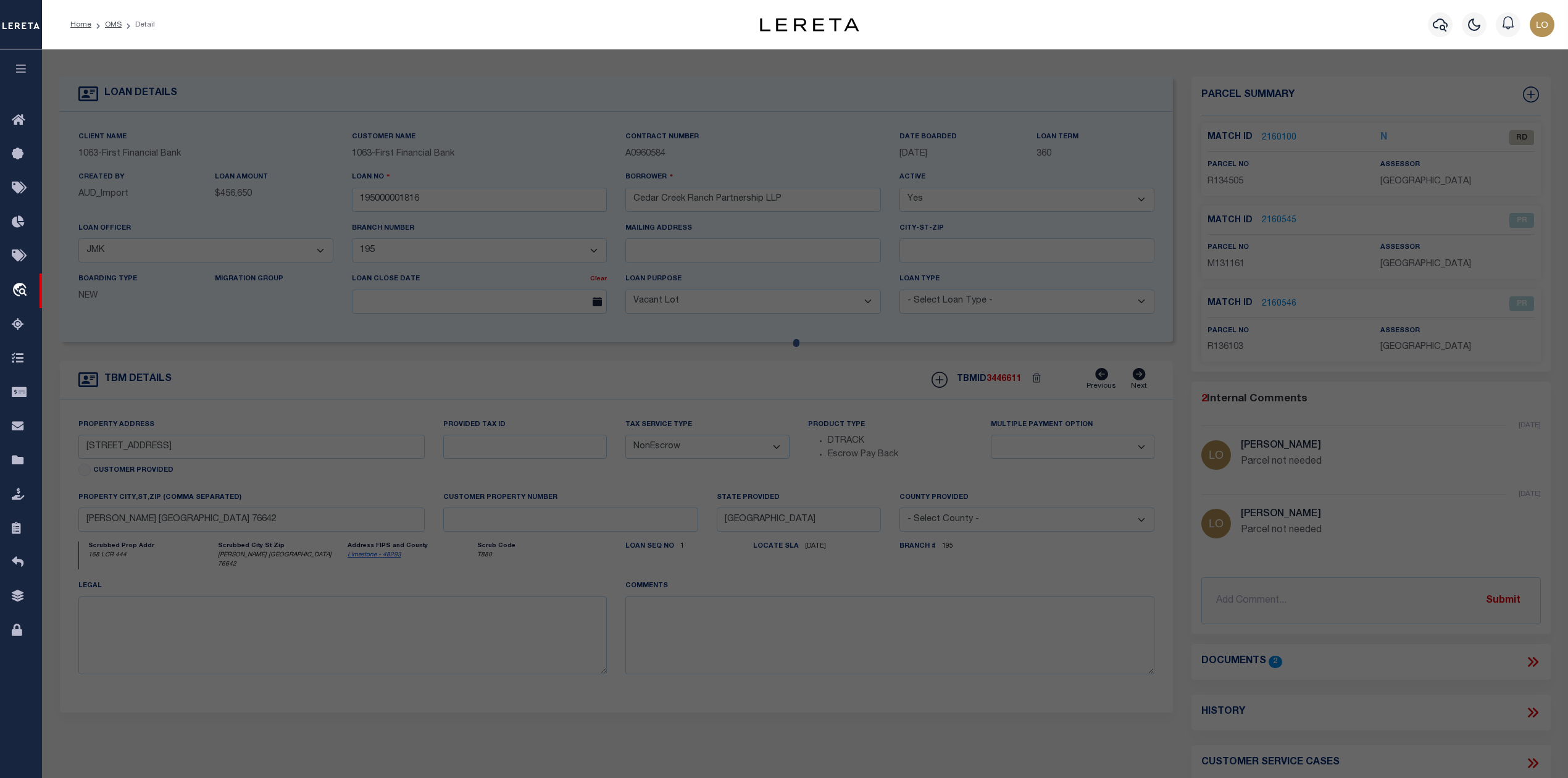
select select "ADD"
type input "168 LCR 444"
type input ", TX"
type textarea "A001E J N ACOSTA-EAST, ACRES 93.56"
type textarea "Document uploaded that satisfies a legal requirement, changing from [GEOGRAPHIC…"
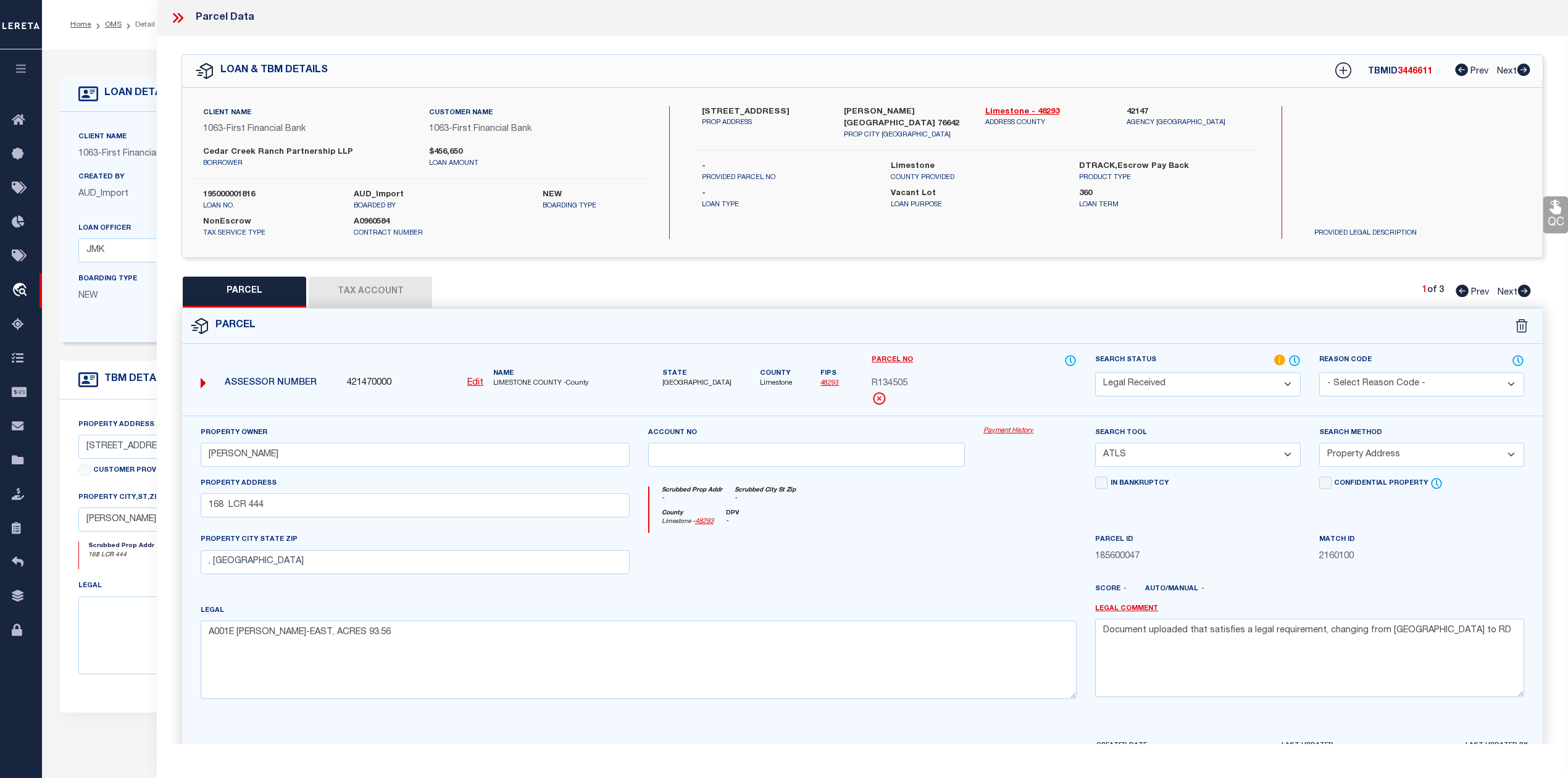
click at [849, 611] on div "Legal A001E J N ACOSTA-EAST, ACRES 93.56" at bounding box center [638, 650] width 876 height 95
click at [1008, 110] on link "Limestone - 48293" at bounding box center [1046, 112] width 122 height 13
click at [1034, 319] on div "Parcel" at bounding box center [862, 326] width 1360 height 35
click at [172, 18] on icon at bounding box center [177, 18] width 16 height 16
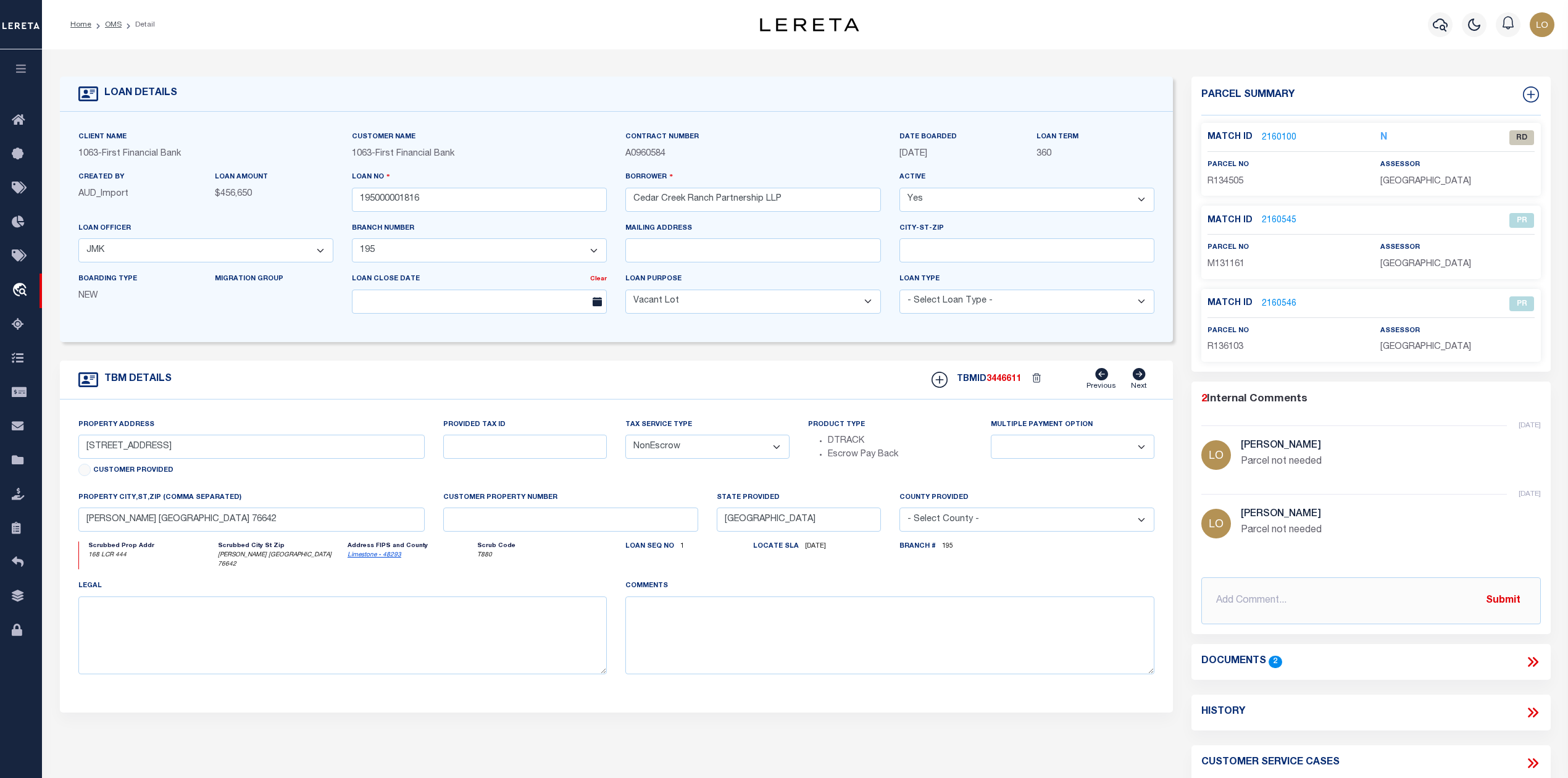
click at [1539, 665] on icon at bounding box center [1532, 661] width 16 height 16
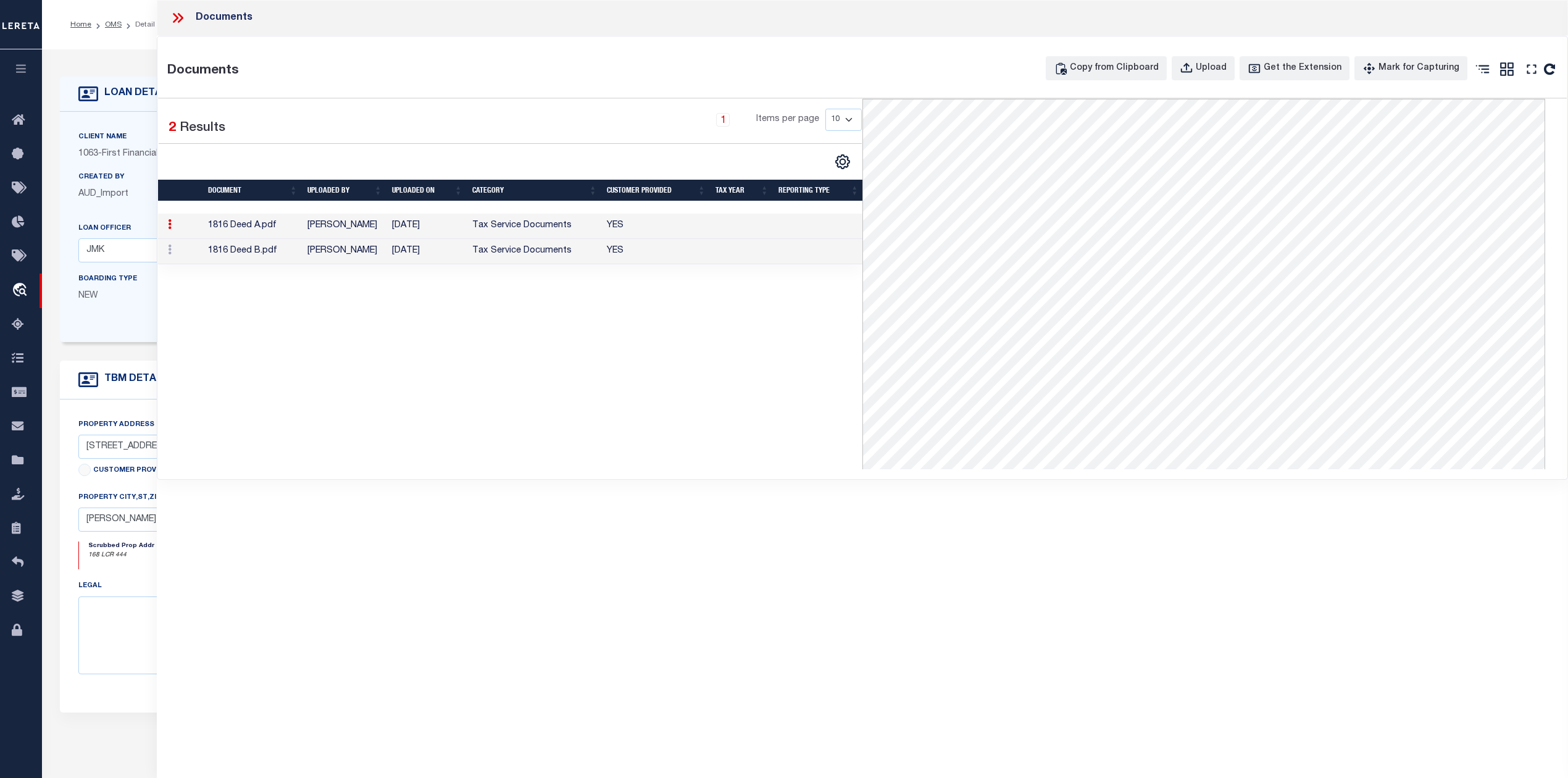
click at [346, 252] on td "[PERSON_NAME]" at bounding box center [344, 252] width 85 height 25
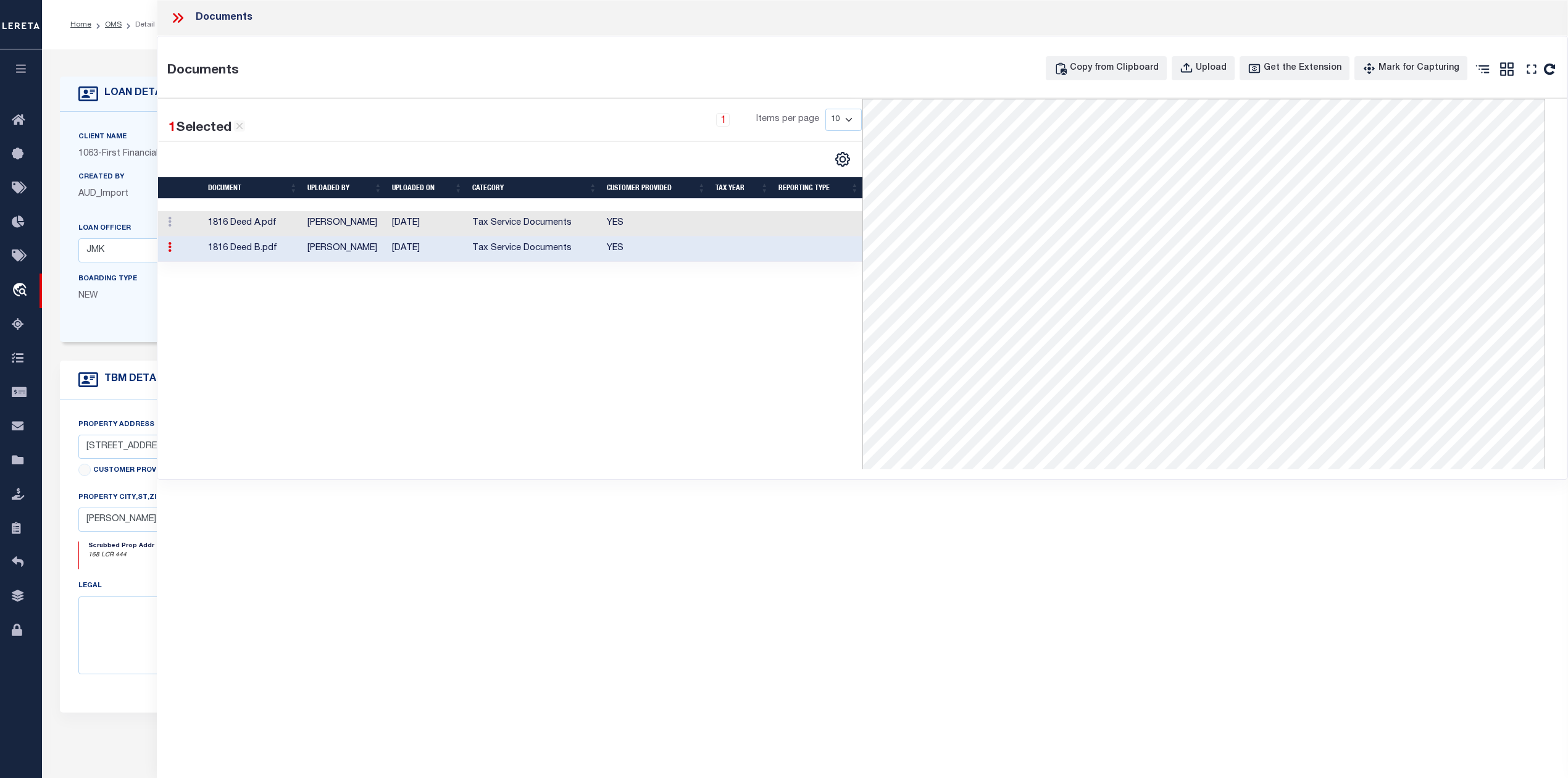
click at [181, 15] on icon at bounding box center [177, 18] width 16 height 16
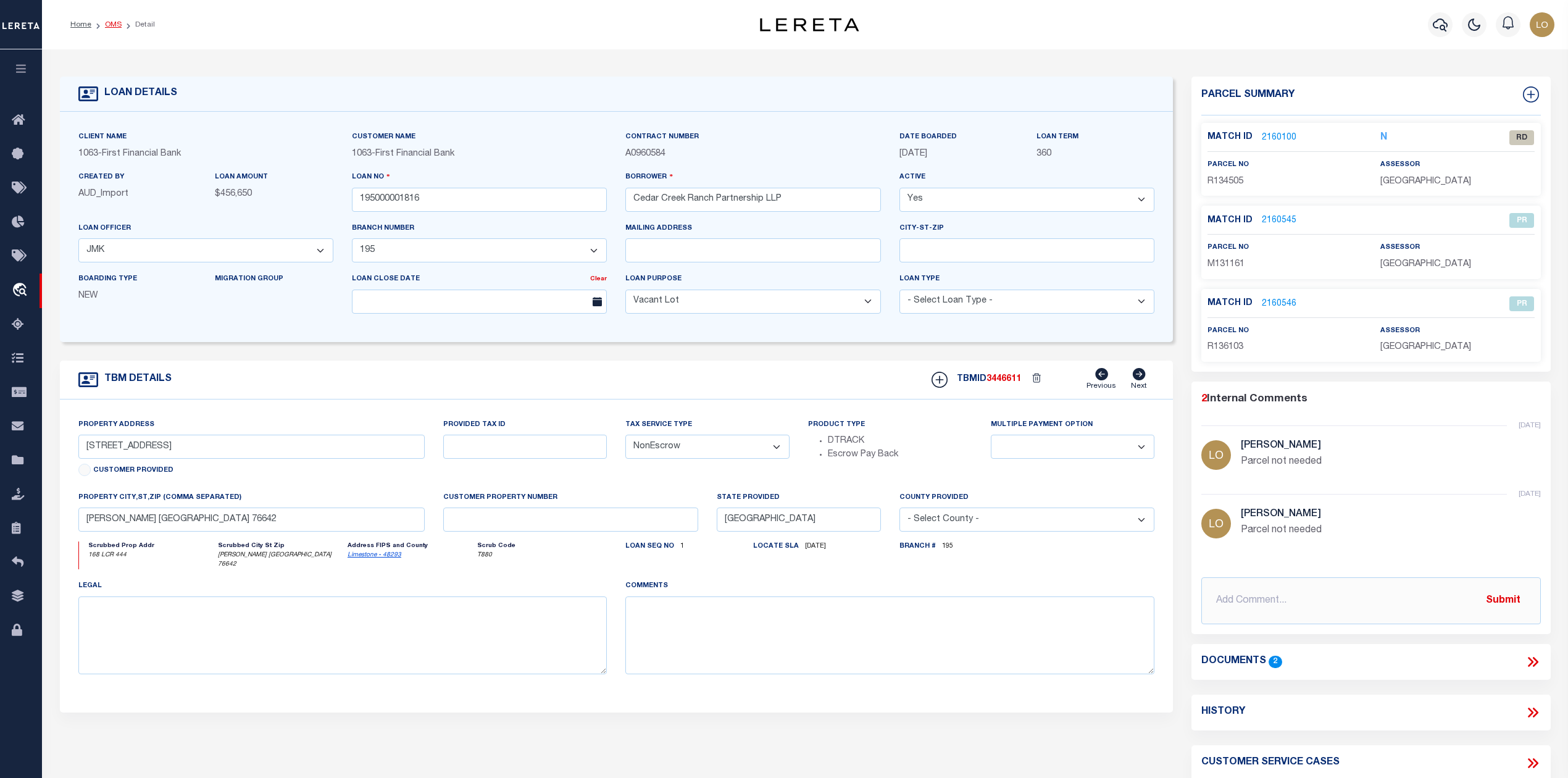
click at [111, 23] on link "OMS" at bounding box center [113, 24] width 17 height 8
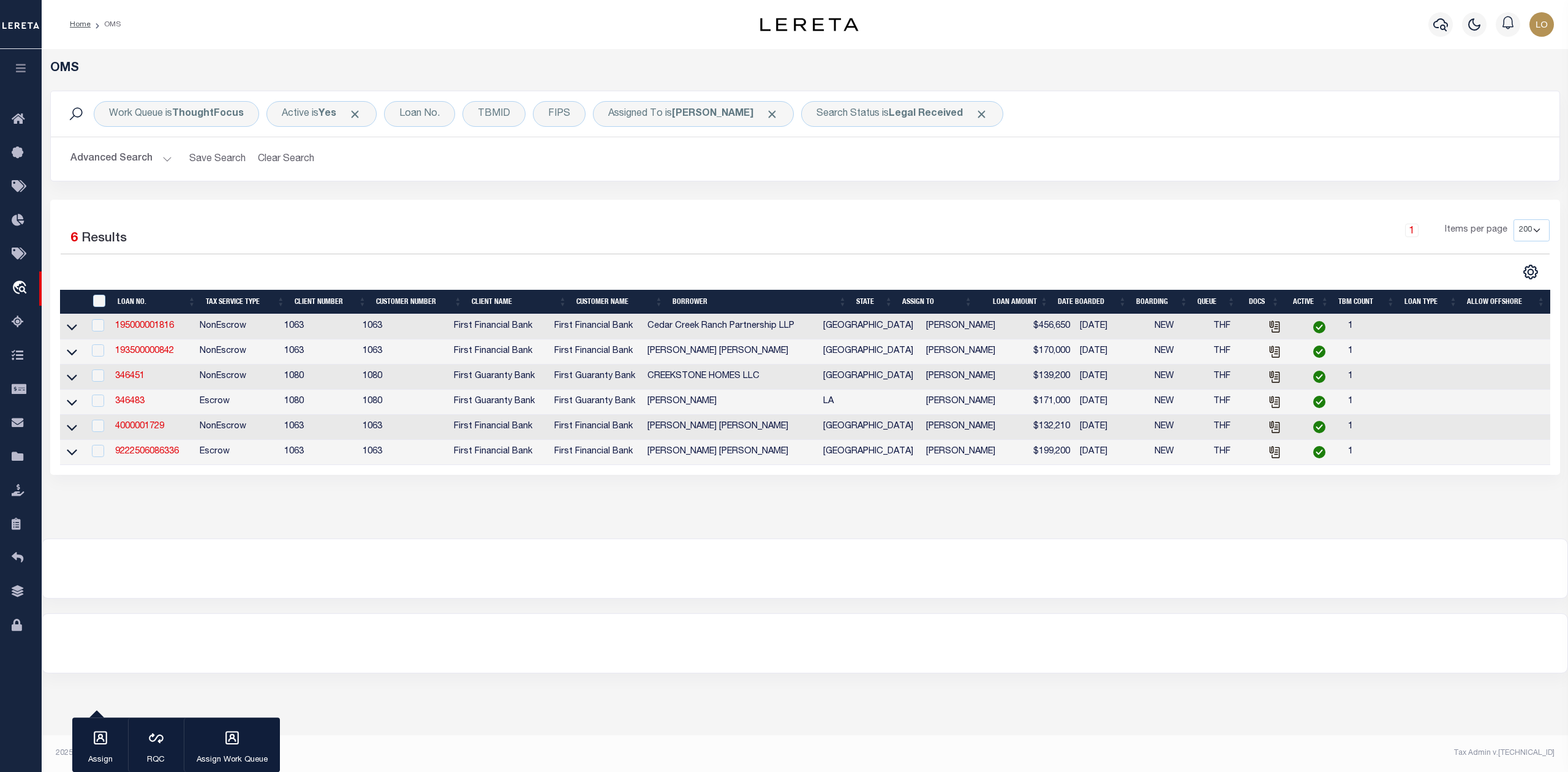
click at [402, 564] on div at bounding box center [805, 568] width 1526 height 59
click at [156, 351] on link "193500000842" at bounding box center [144, 351] width 59 height 8
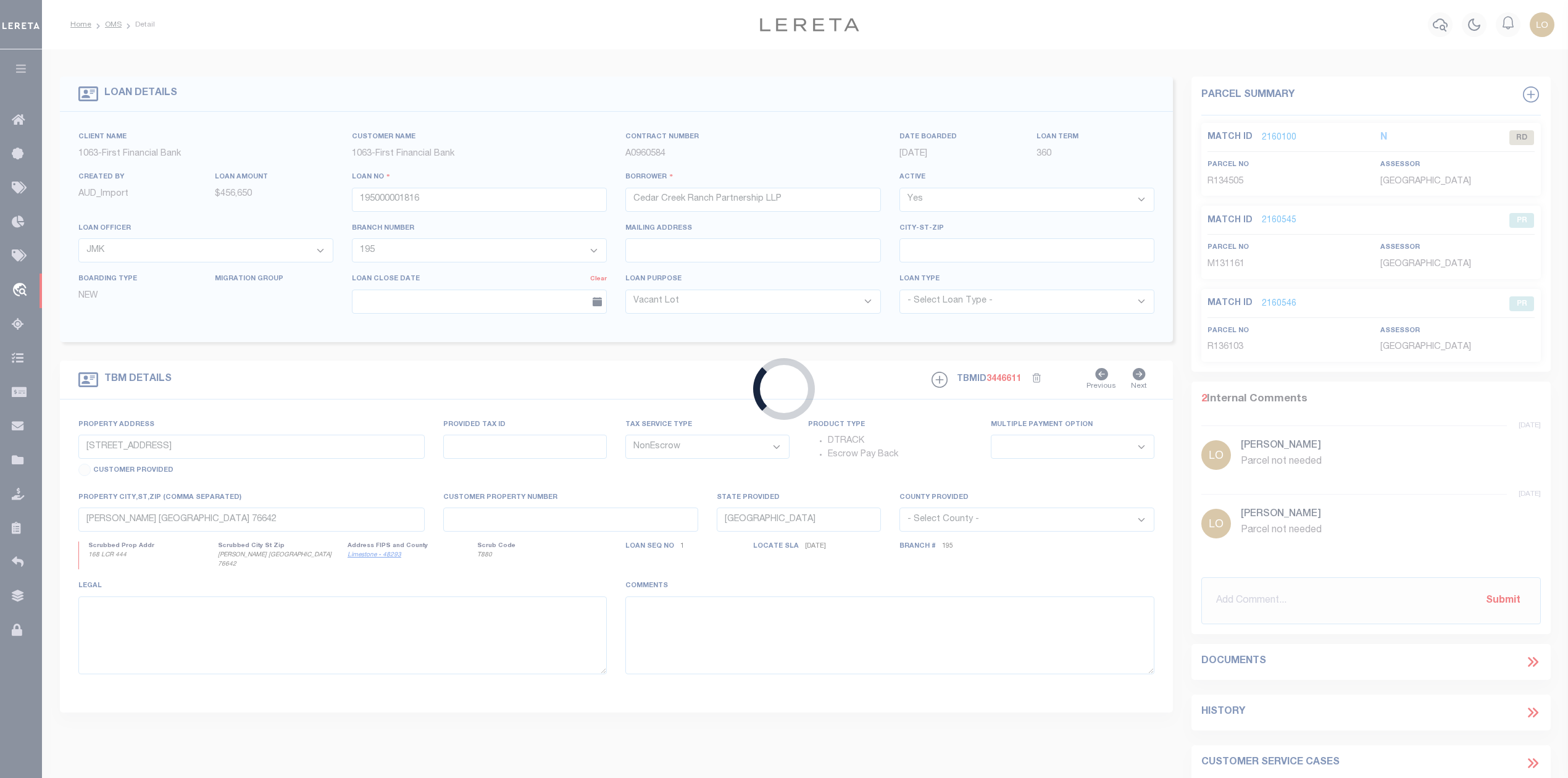
type input "193500000842"
type input "[PERSON_NAME] [PERSON_NAME]"
select select "49528"
select select "17231"
select select "100"
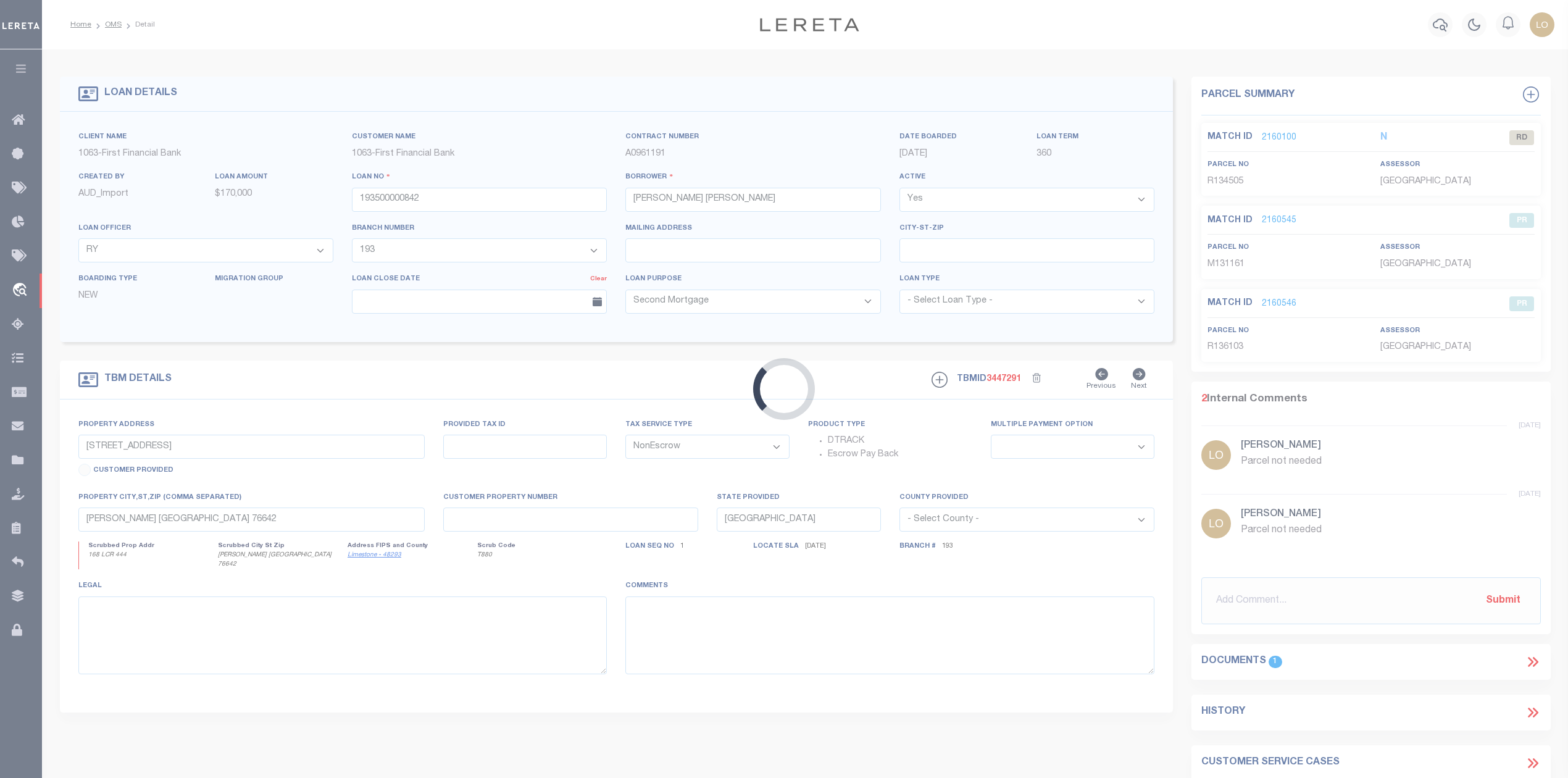
type input "1013 W 28TH ST"
select select
type input "BRYAN TX 778033002"
select select
select select "49528"
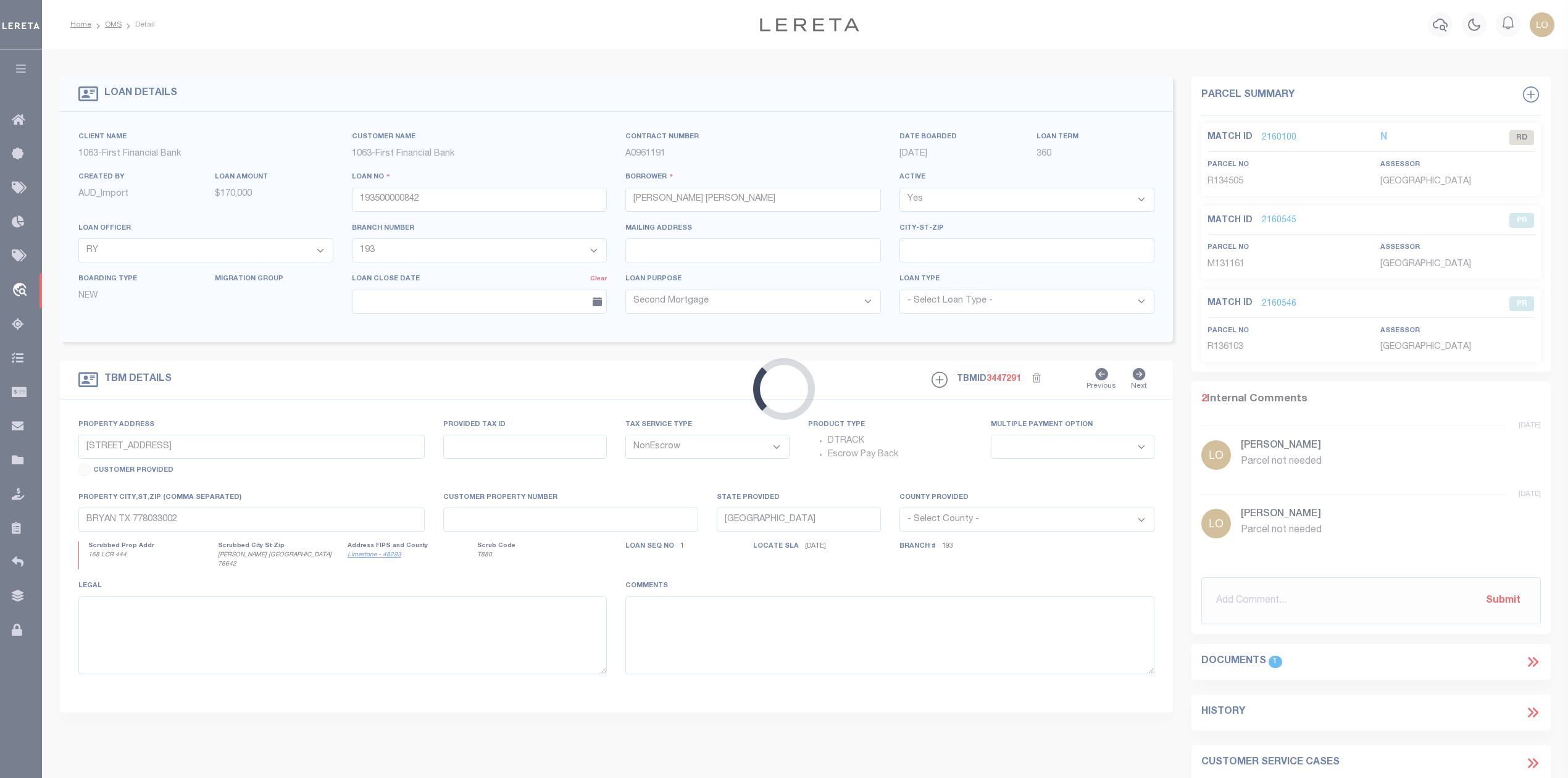
select select "17231"
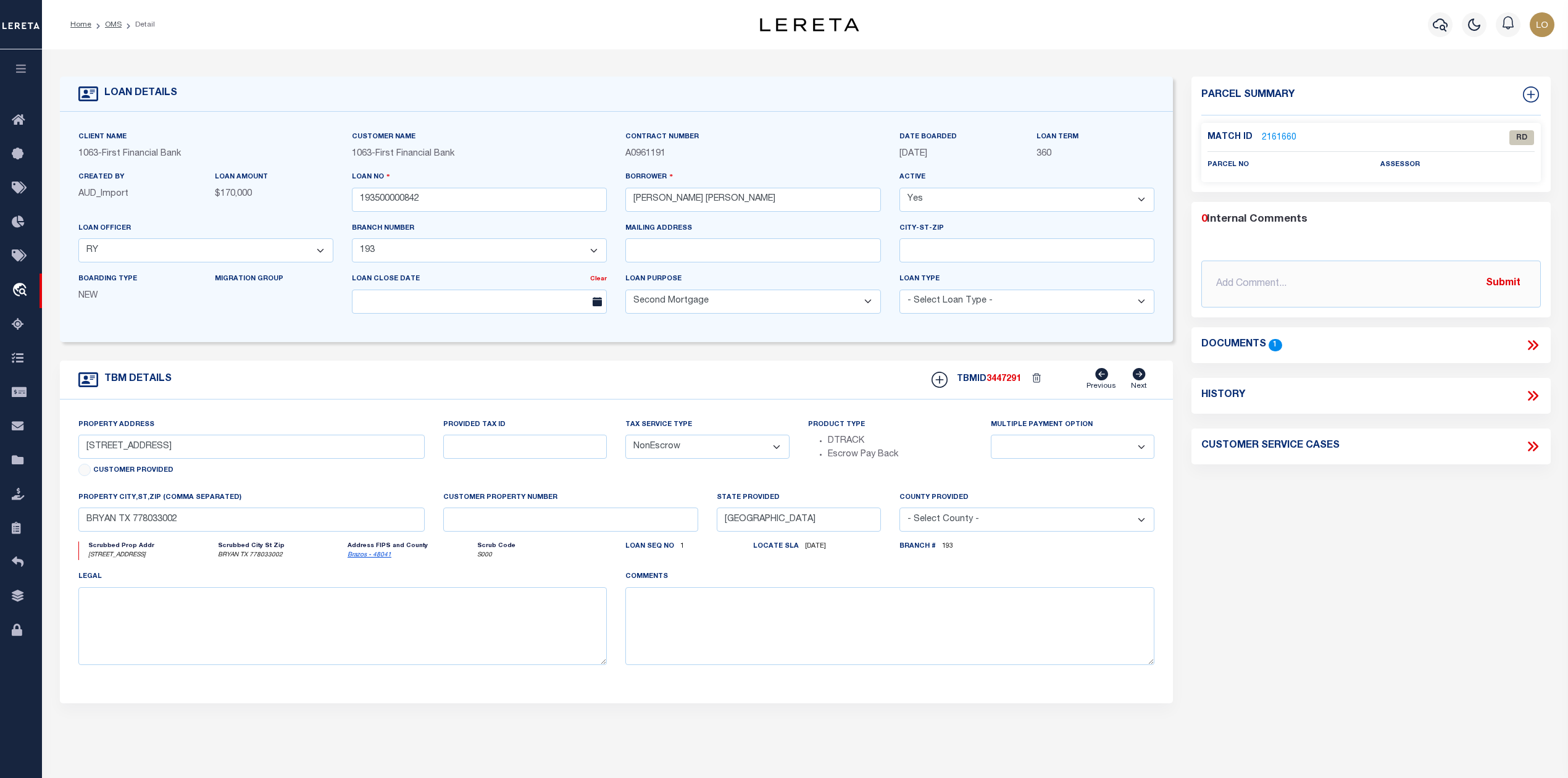
click at [1529, 347] on icon at bounding box center [1532, 345] width 16 height 16
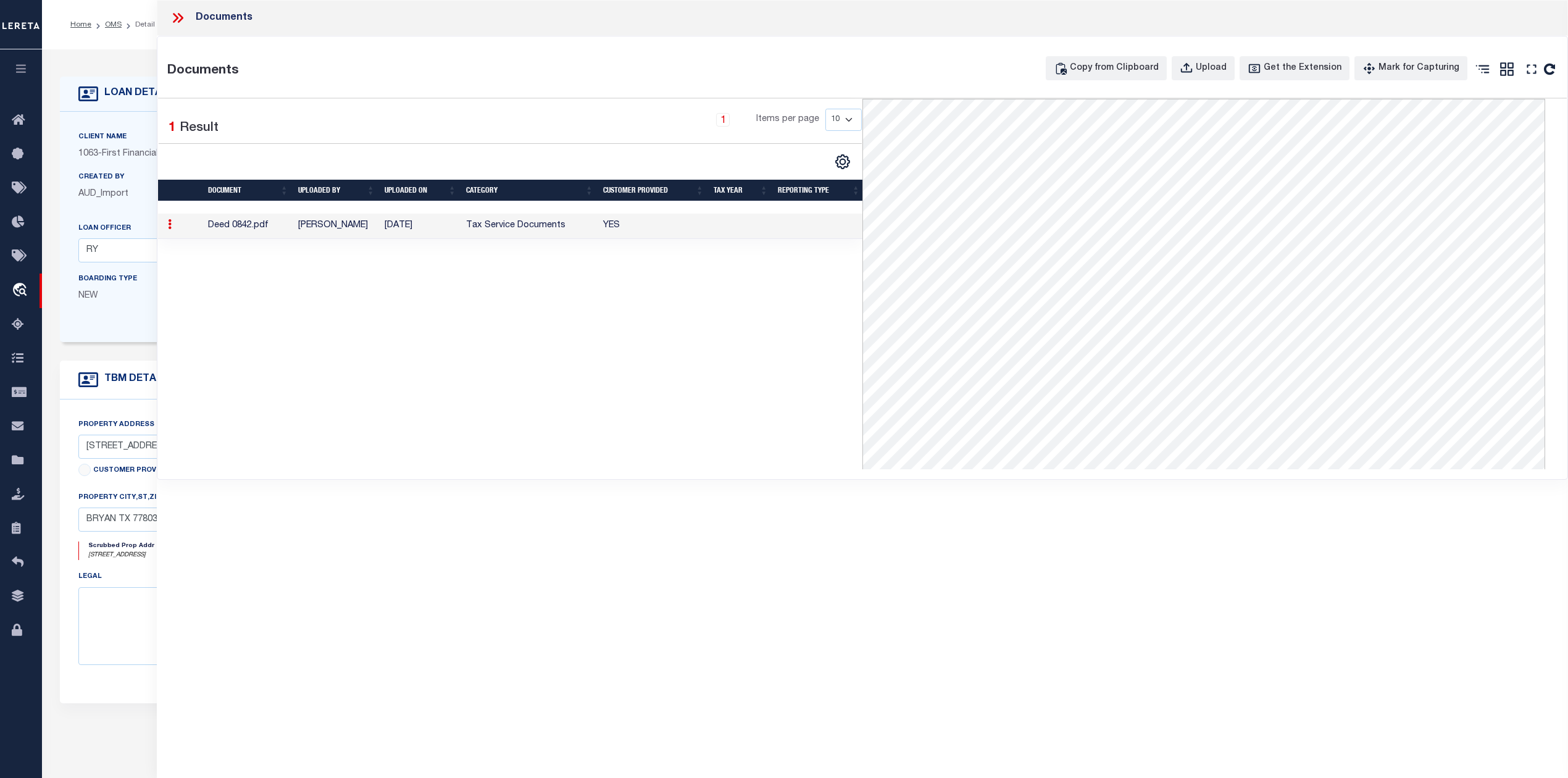
click at [753, 477] on div "Documents Copy from Clipboard Upload Get the Extension Mark for Capturing Got i…" at bounding box center [862, 257] width 1409 height 442
click at [174, 15] on icon at bounding box center [175, 18] width 6 height 10
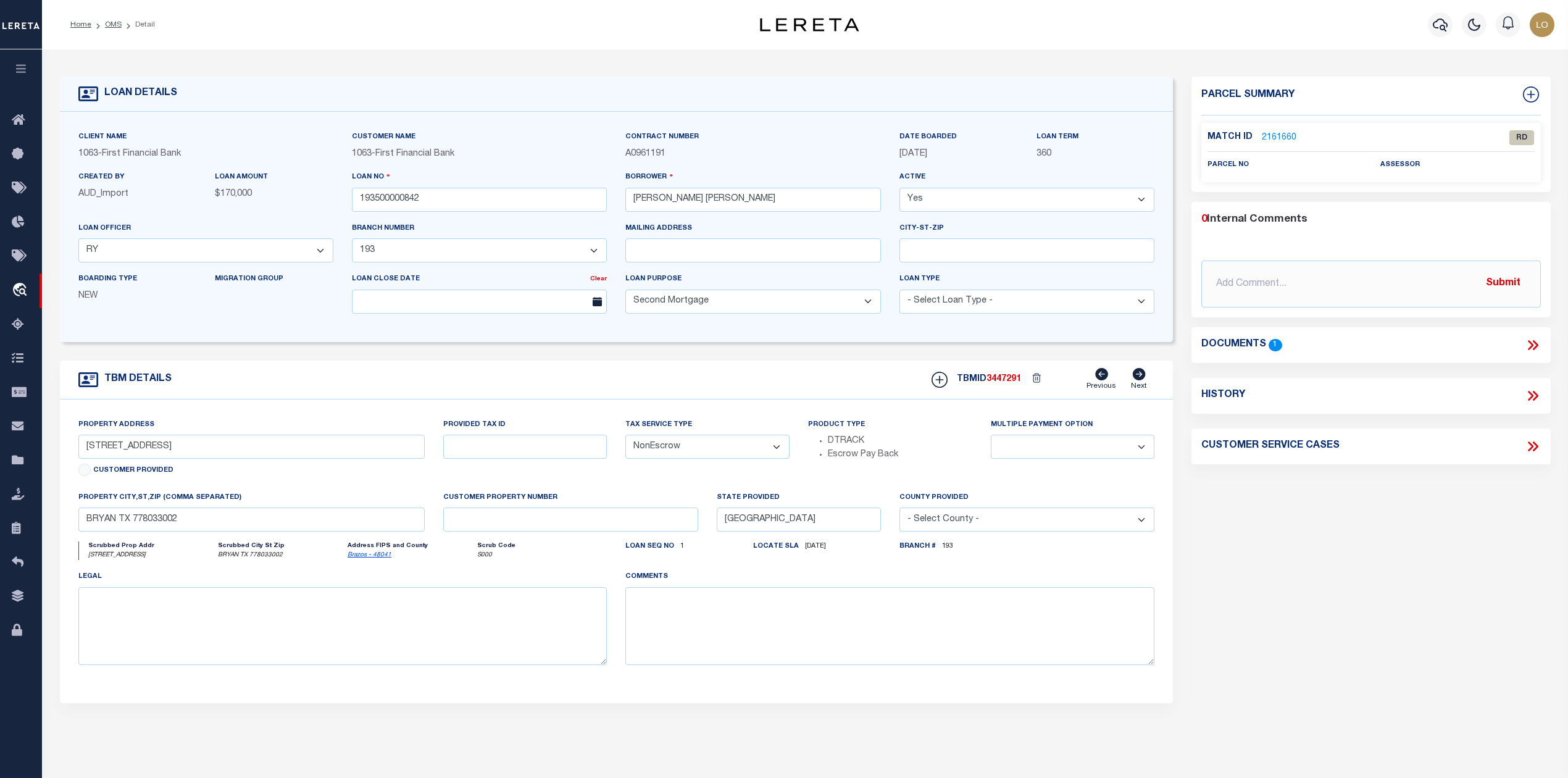
click at [1302, 580] on div "Parcel Summary Match ID 2161660 0" at bounding box center [1370, 414] width 377 height 675
click at [1278, 133] on link "2161660" at bounding box center [1279, 138] width 34 height 13
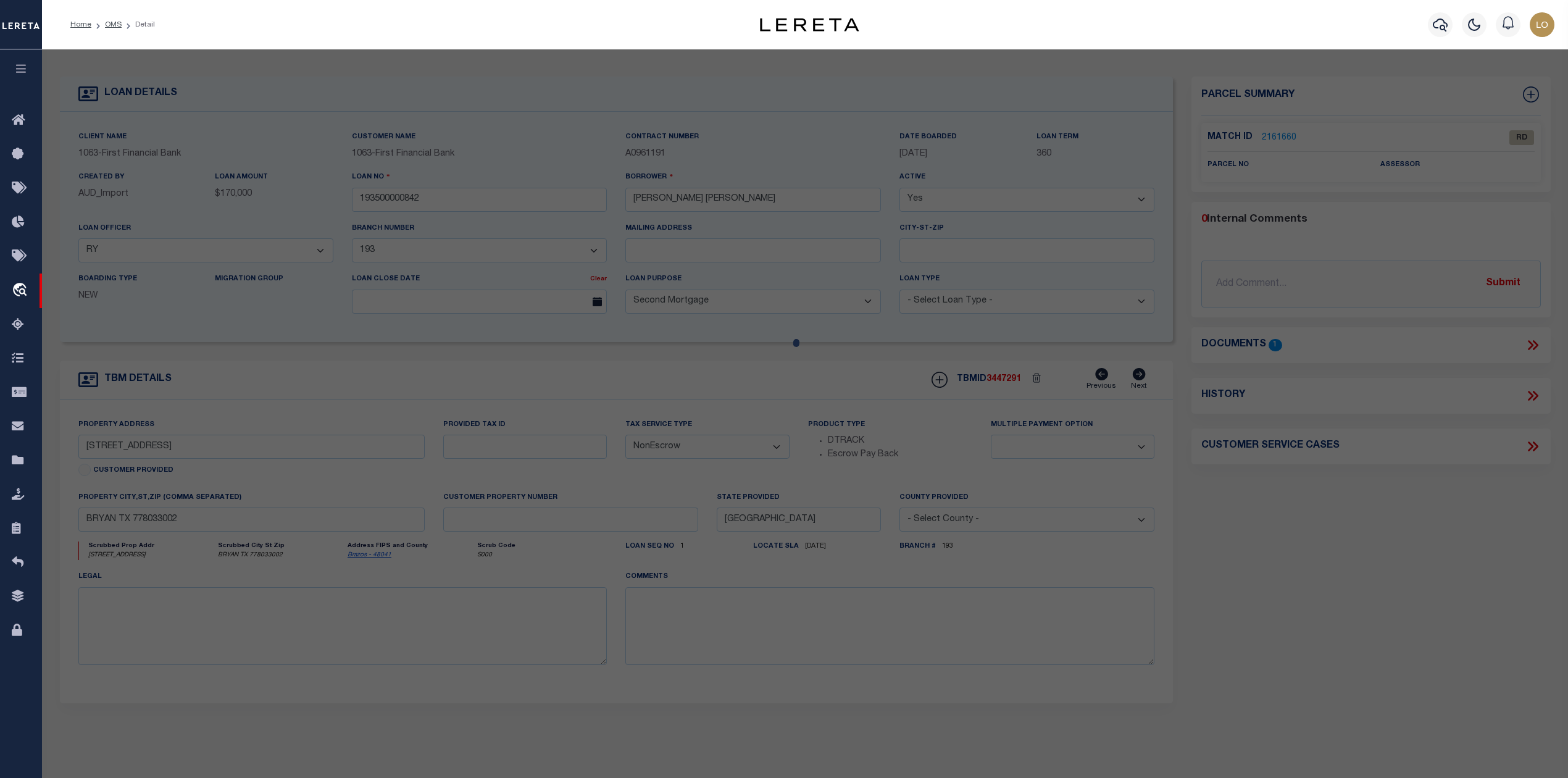
select select "AS"
select select
checkbox input "false"
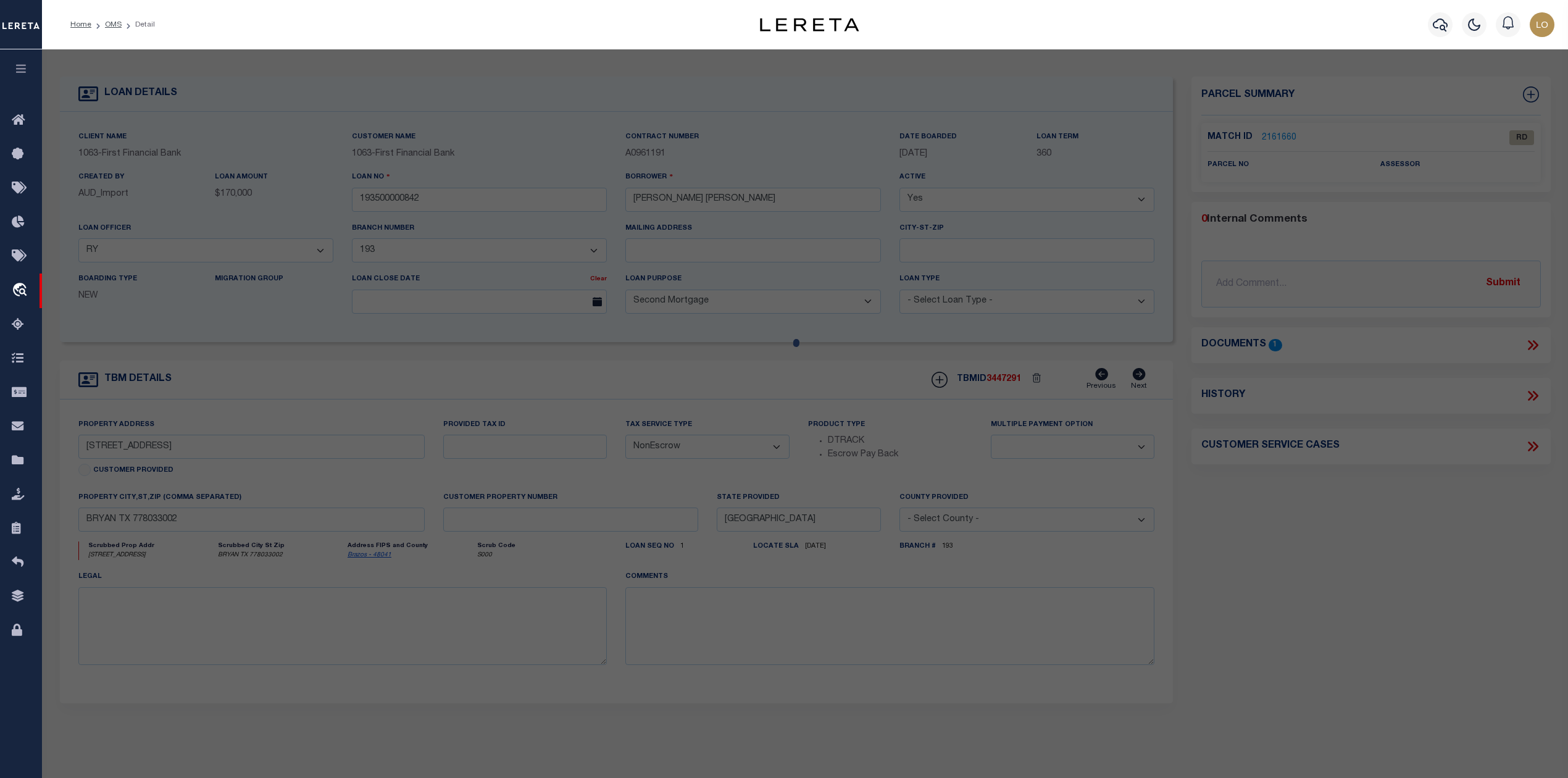
select select "RD"
checkbox input "false"
type textarea "Document uploaded that satisfies a legal requirement, changing from [GEOGRAPHIC…"
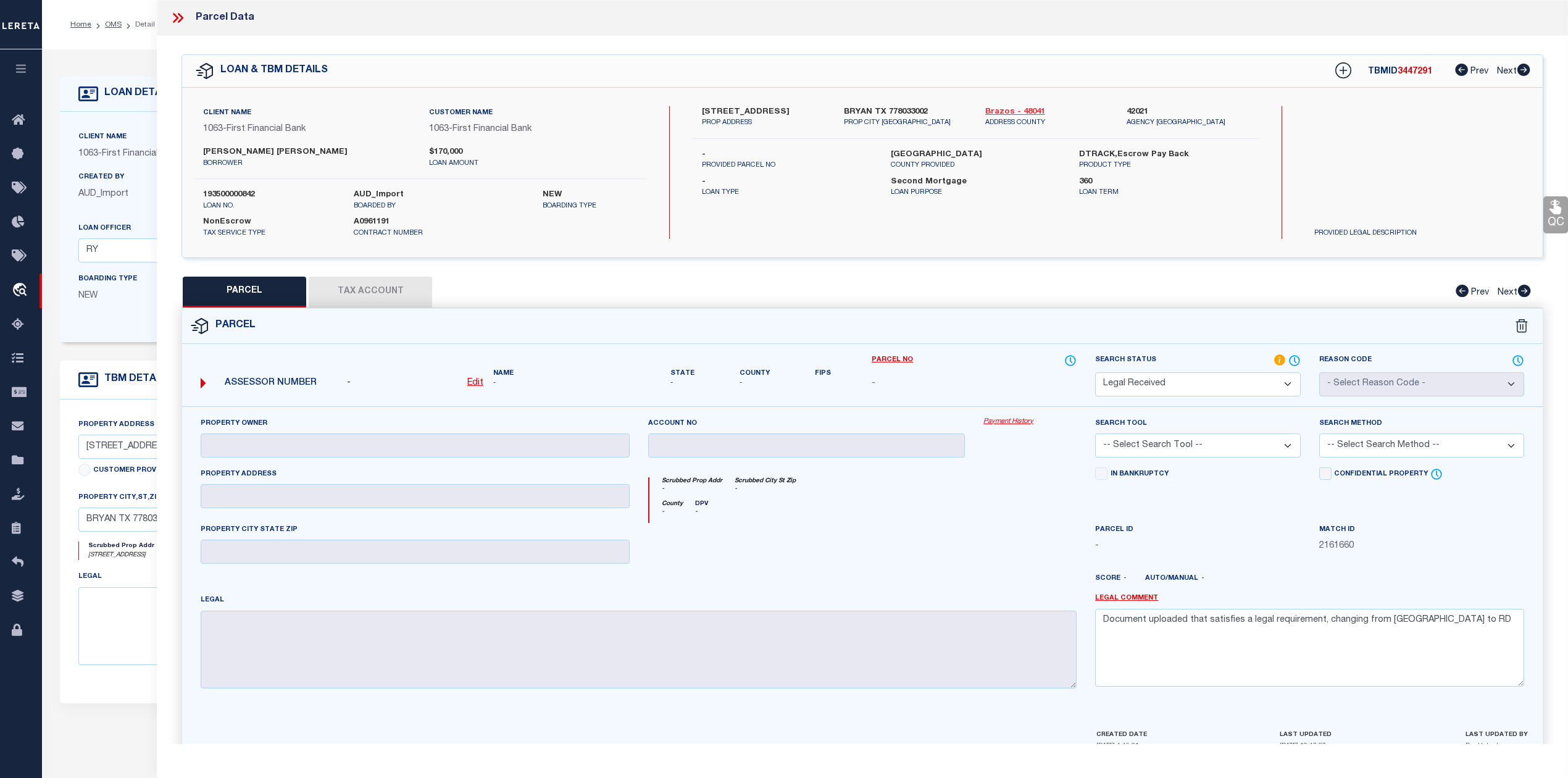
click at [1021, 112] on link "Brazos - 48041" at bounding box center [1046, 112] width 122 height 13
drag, startPoint x: 201, startPoint y: 149, endPoint x: 250, endPoint y: 153, distance: 49.2
click at [250, 153] on div "John Joseph Garcia borrower" at bounding box center [306, 157] width 226 height 22
copy label "John Joseph"
click at [272, 156] on label "[PERSON_NAME] [PERSON_NAME]" at bounding box center [306, 152] width 207 height 13
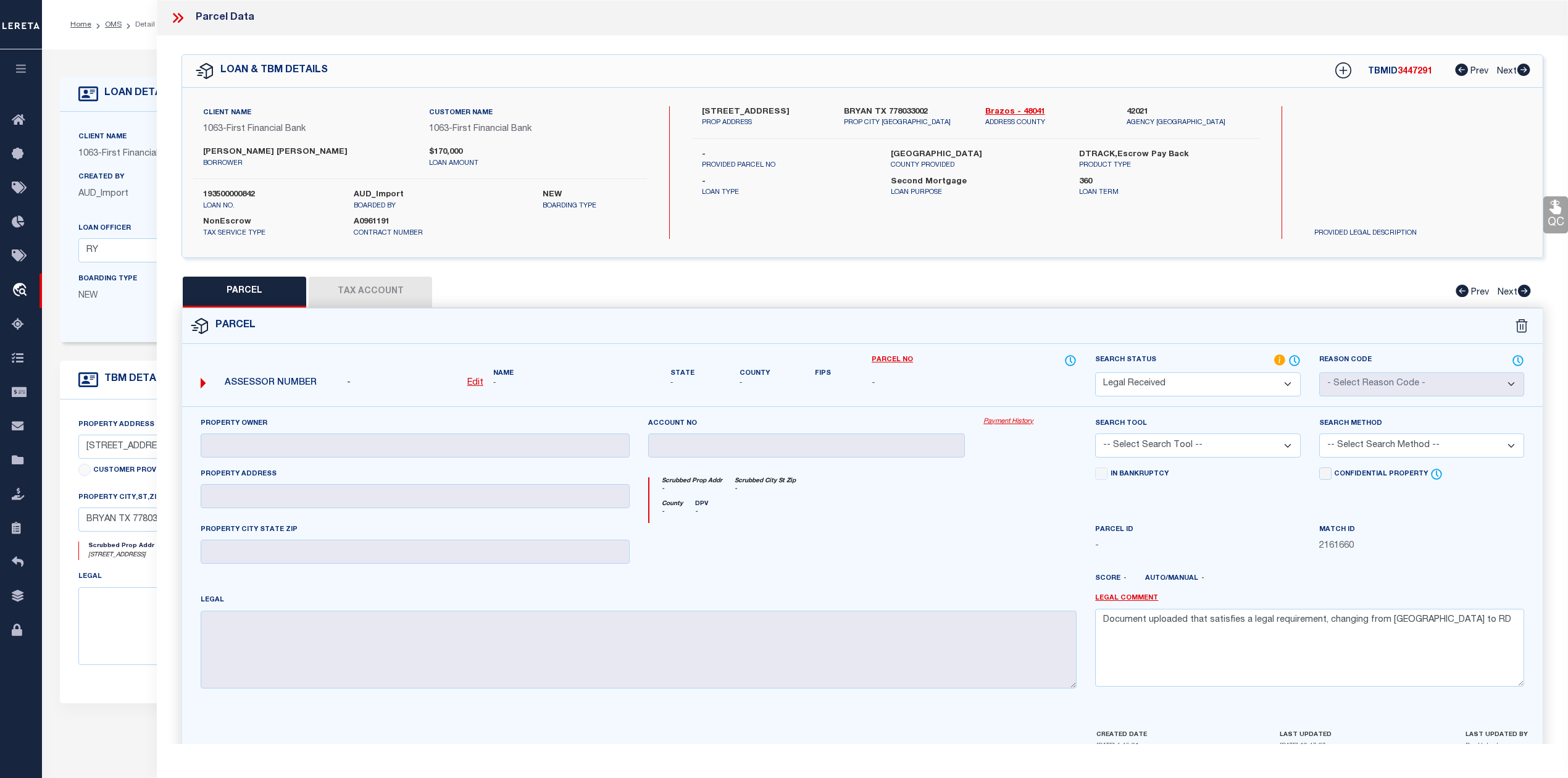
click at [272, 156] on label "[PERSON_NAME] [PERSON_NAME]" at bounding box center [306, 152] width 207 height 13
copy label "Garcia"
click at [579, 344] on form "Parcel - Edit Name - - -" at bounding box center [862, 534] width 1360 height 450
click at [472, 386] on u "Edit" at bounding box center [475, 383] width 16 height 8
select select "RD"
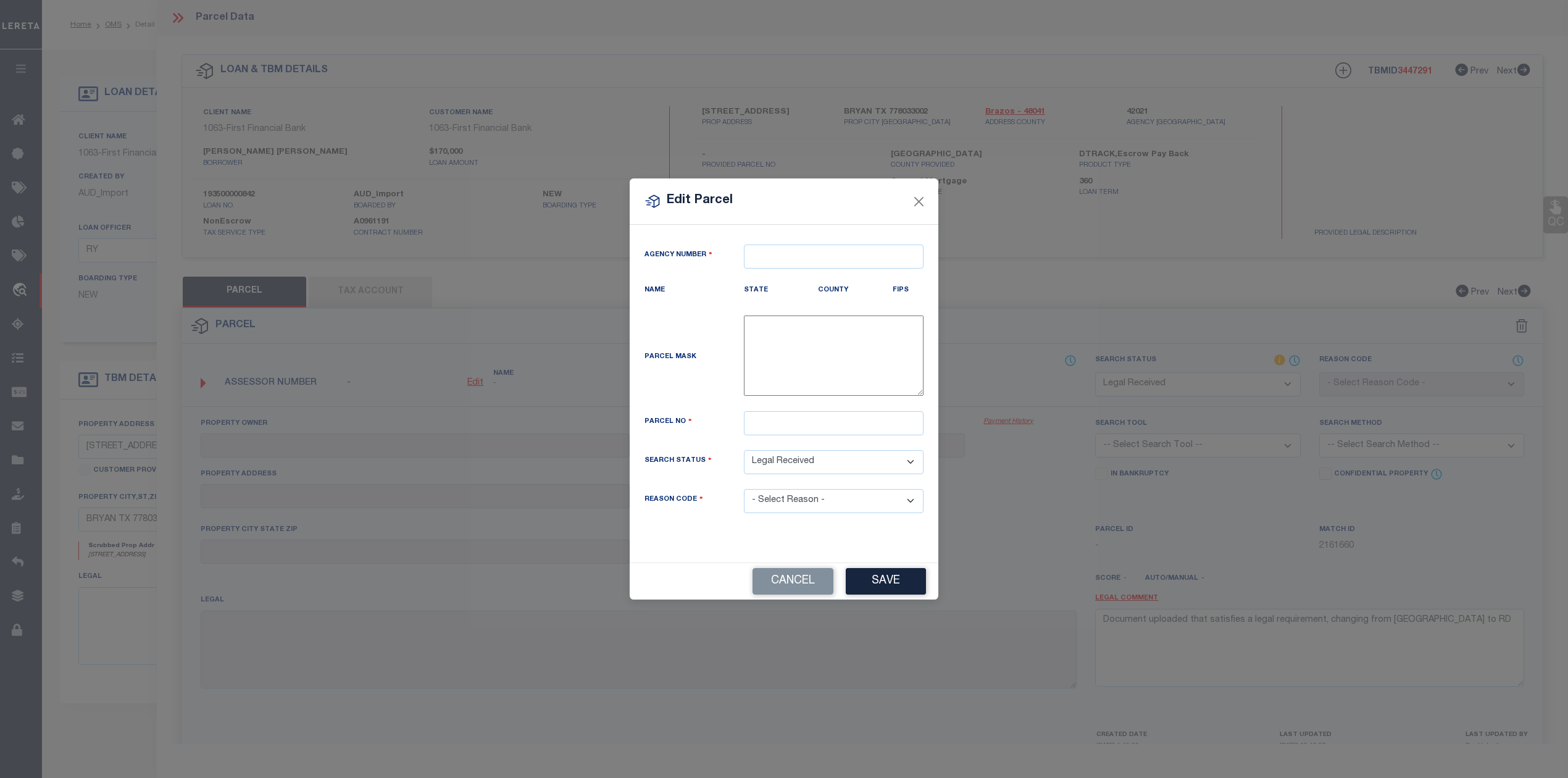
type textarea "-"
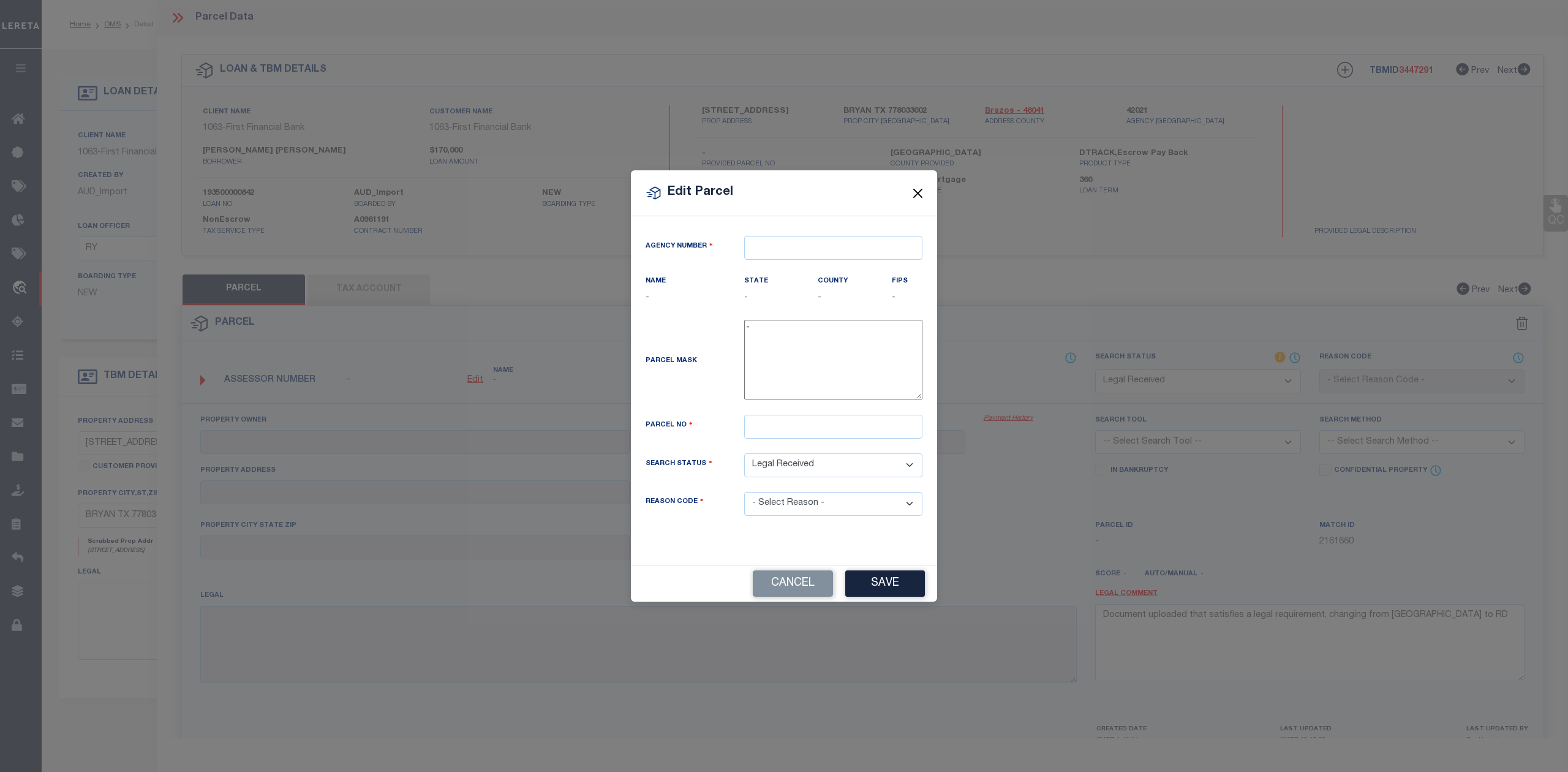
click at [917, 189] on button "Close" at bounding box center [918, 192] width 16 height 16
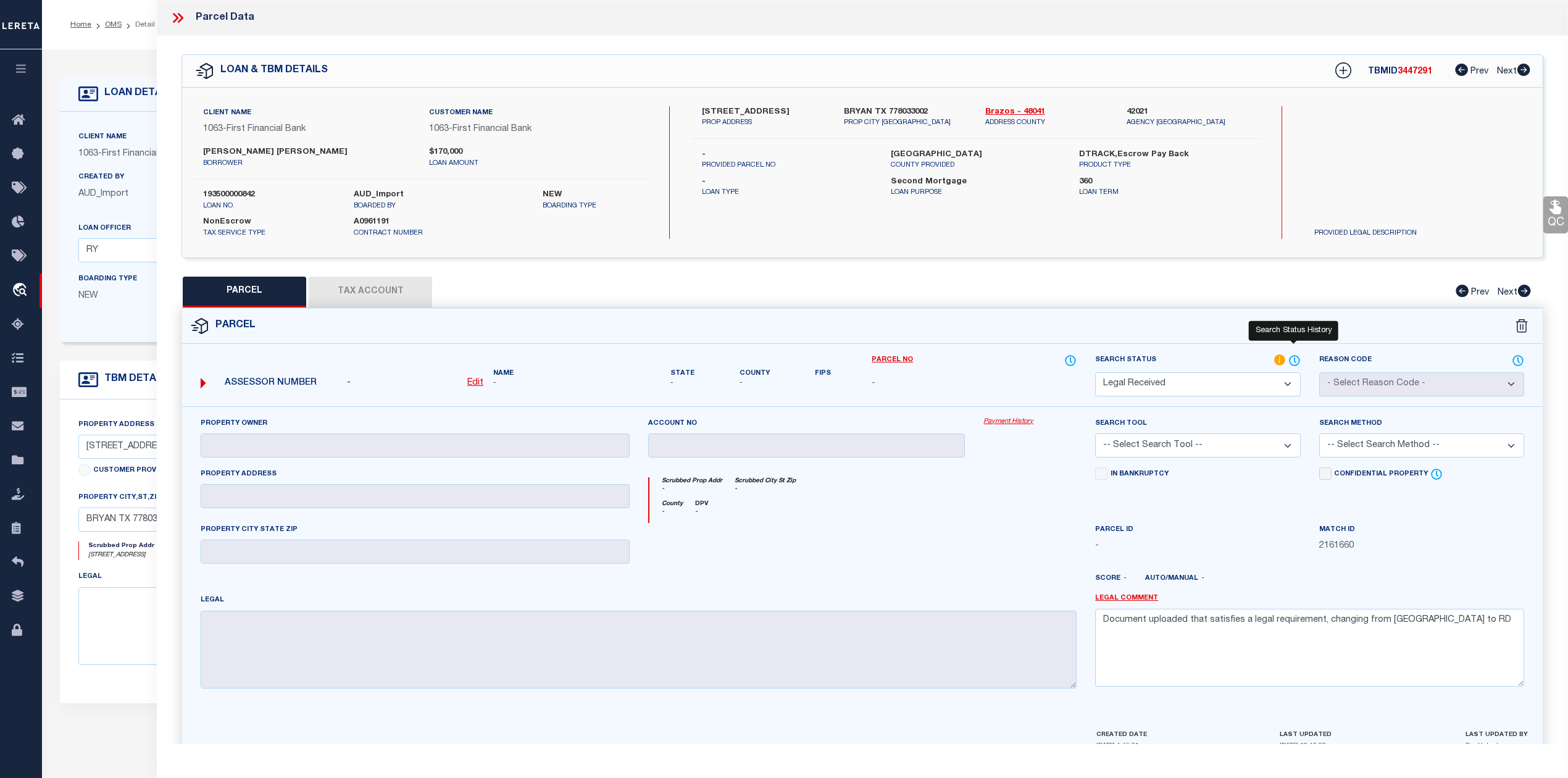
click at [1295, 358] on icon at bounding box center [1295, 360] width 1 height 5
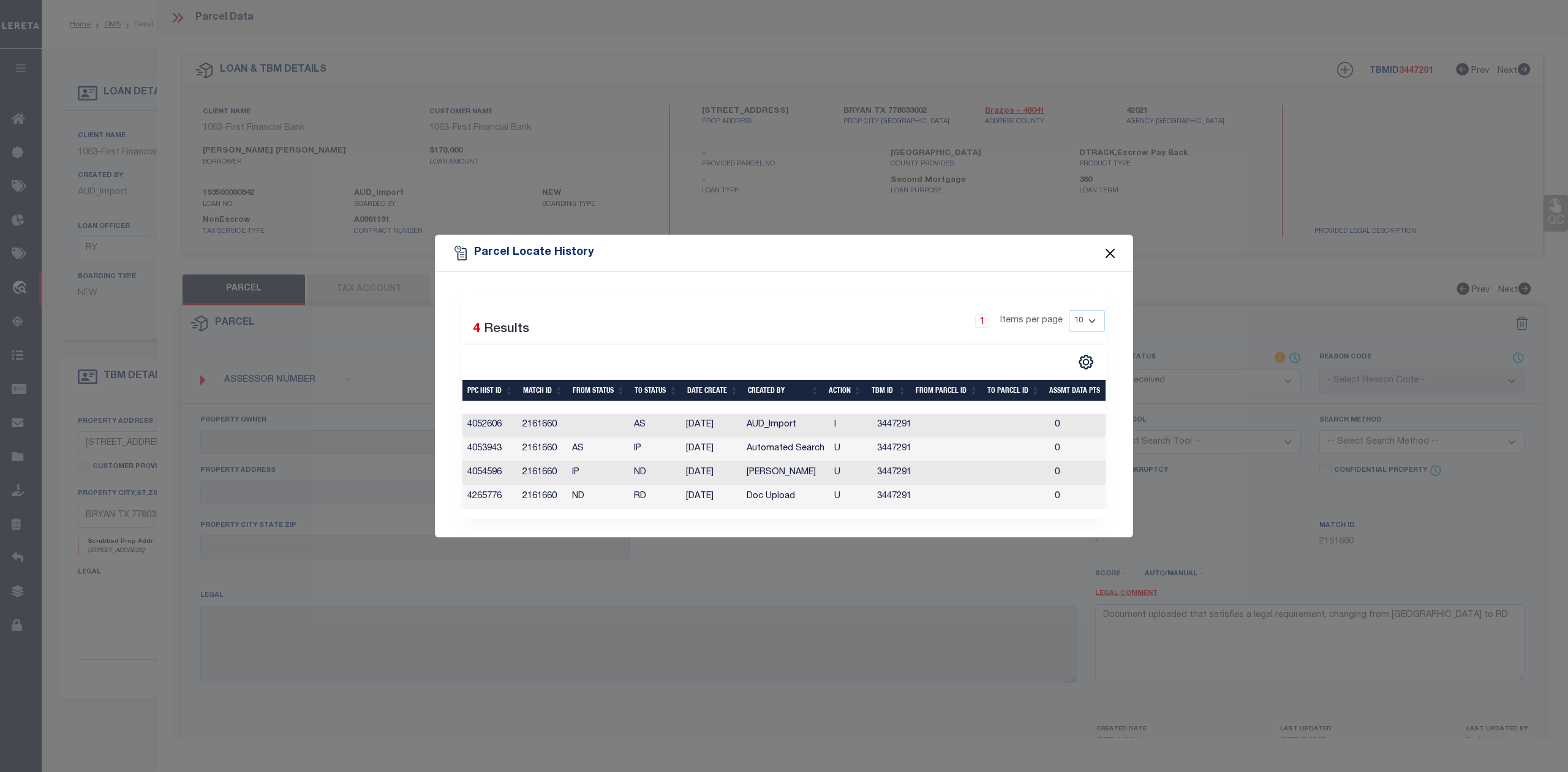
click at [1106, 245] on button "Close" at bounding box center [1110, 252] width 16 height 16
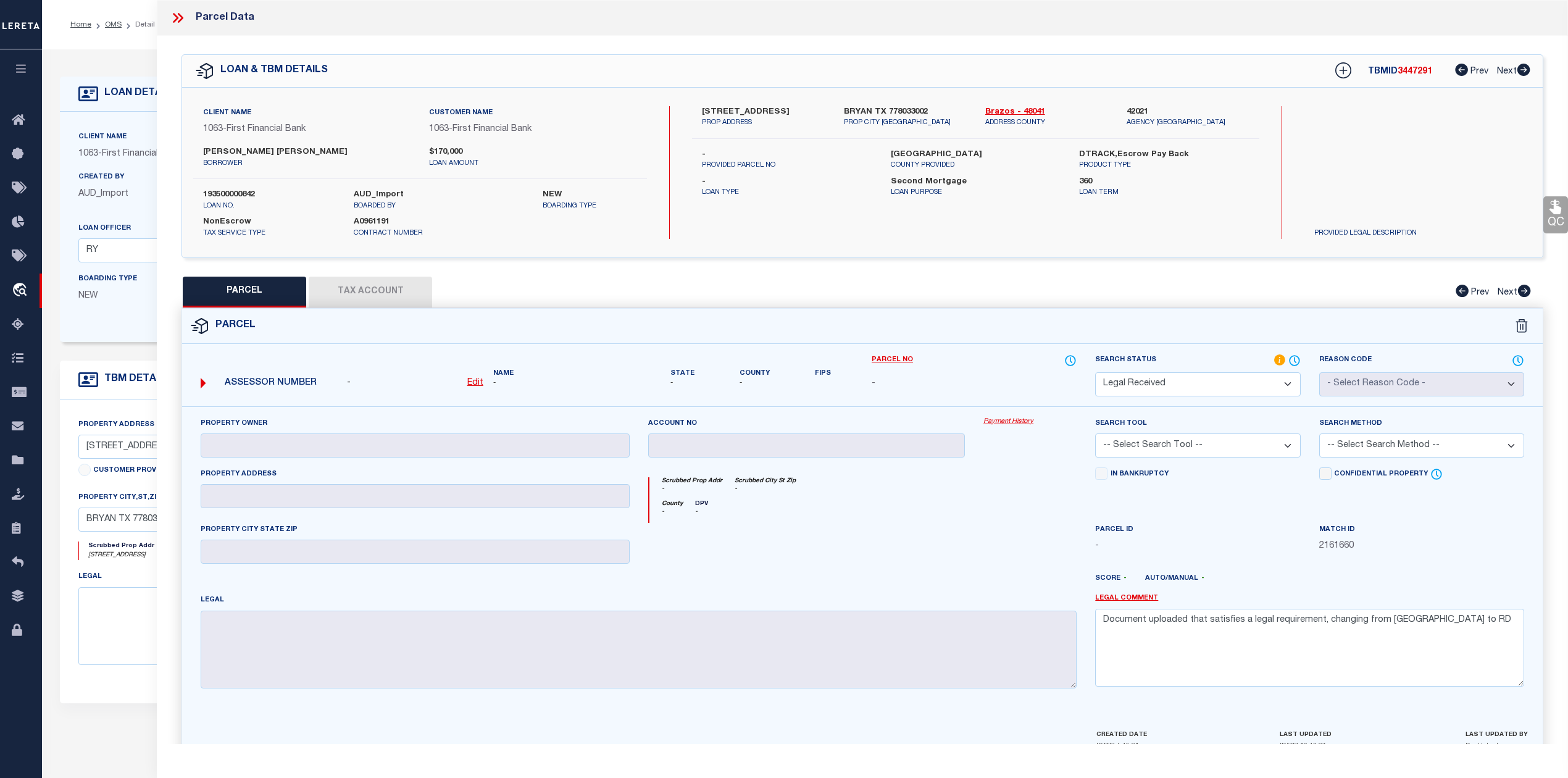
click at [475, 384] on u "Edit" at bounding box center [475, 383] width 16 height 8
select select "RD"
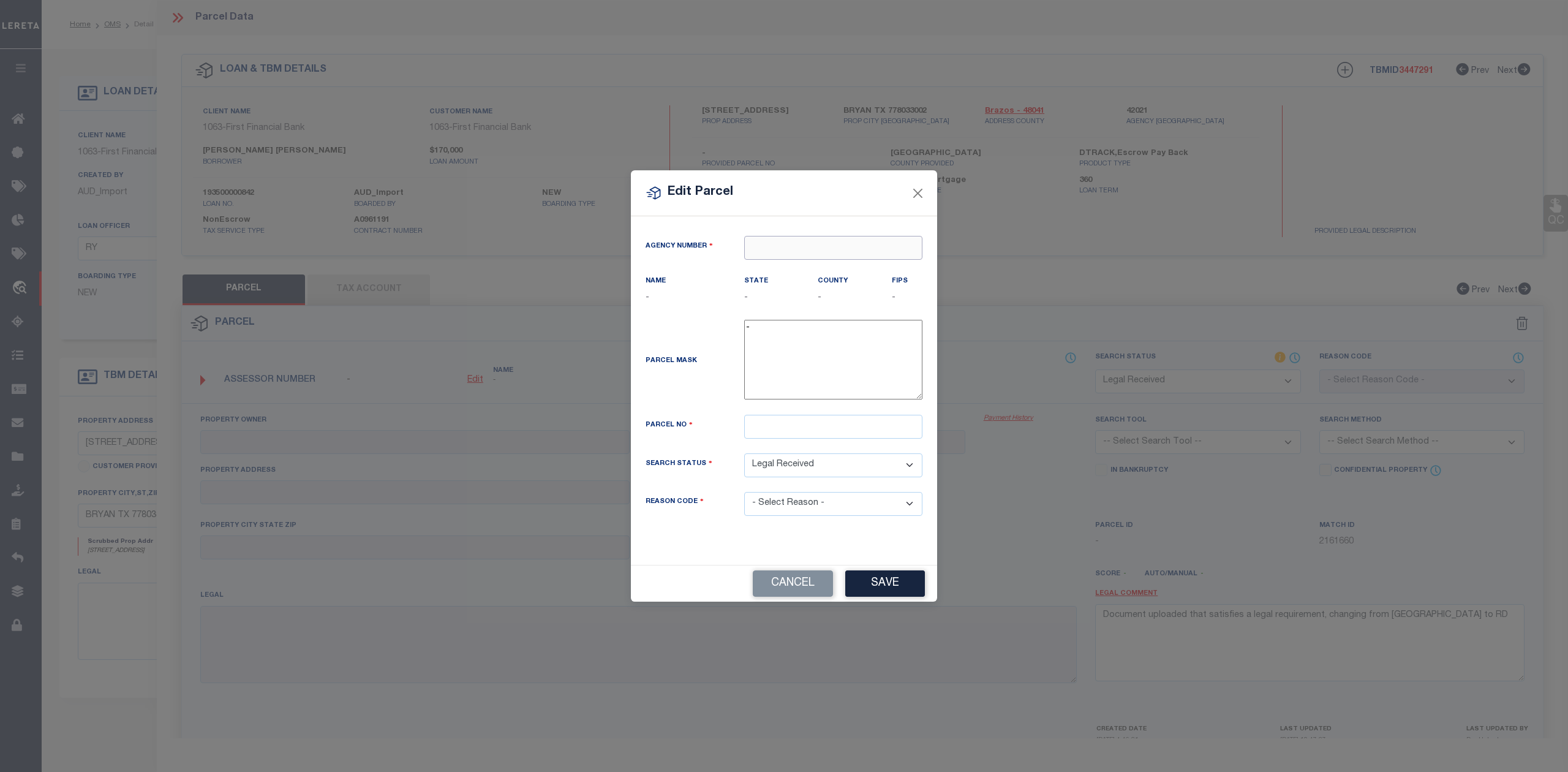
click at [762, 247] on input "text" at bounding box center [834, 247] width 178 height 24
click at [789, 272] on div "420210000 : [GEOGRAPHIC_DATA]" at bounding box center [834, 276] width 177 height 35
type input "420210000"
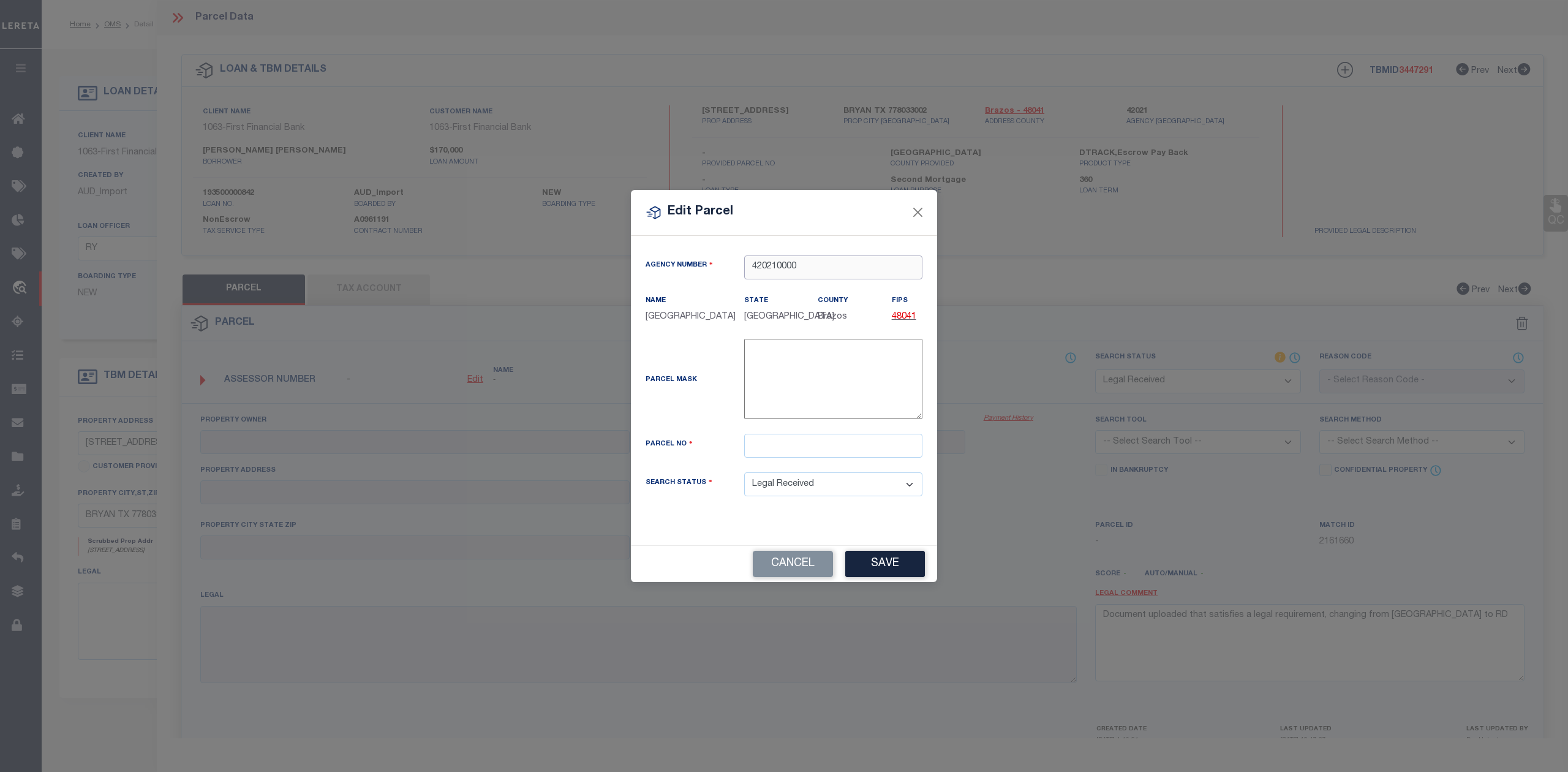
type input "420210000"
click at [796, 454] on input "text" at bounding box center [834, 446] width 178 height 24
paste input "39516"
type input "39516"
click at [655, 417] on div "Parcel Mask -" at bounding box center [784, 381] width 296 height 85
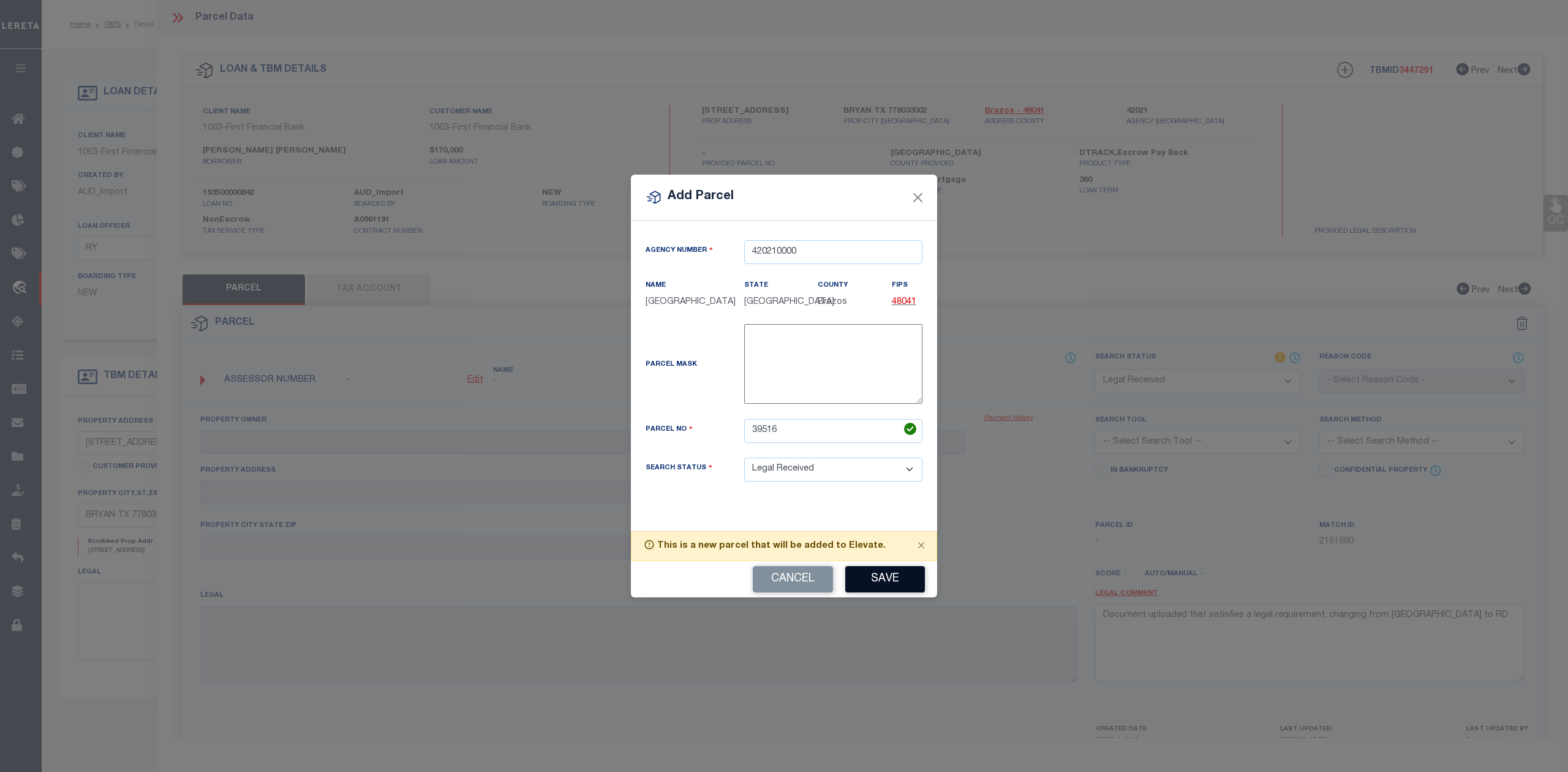
click at [868, 588] on button "Save" at bounding box center [885, 580] width 80 height 27
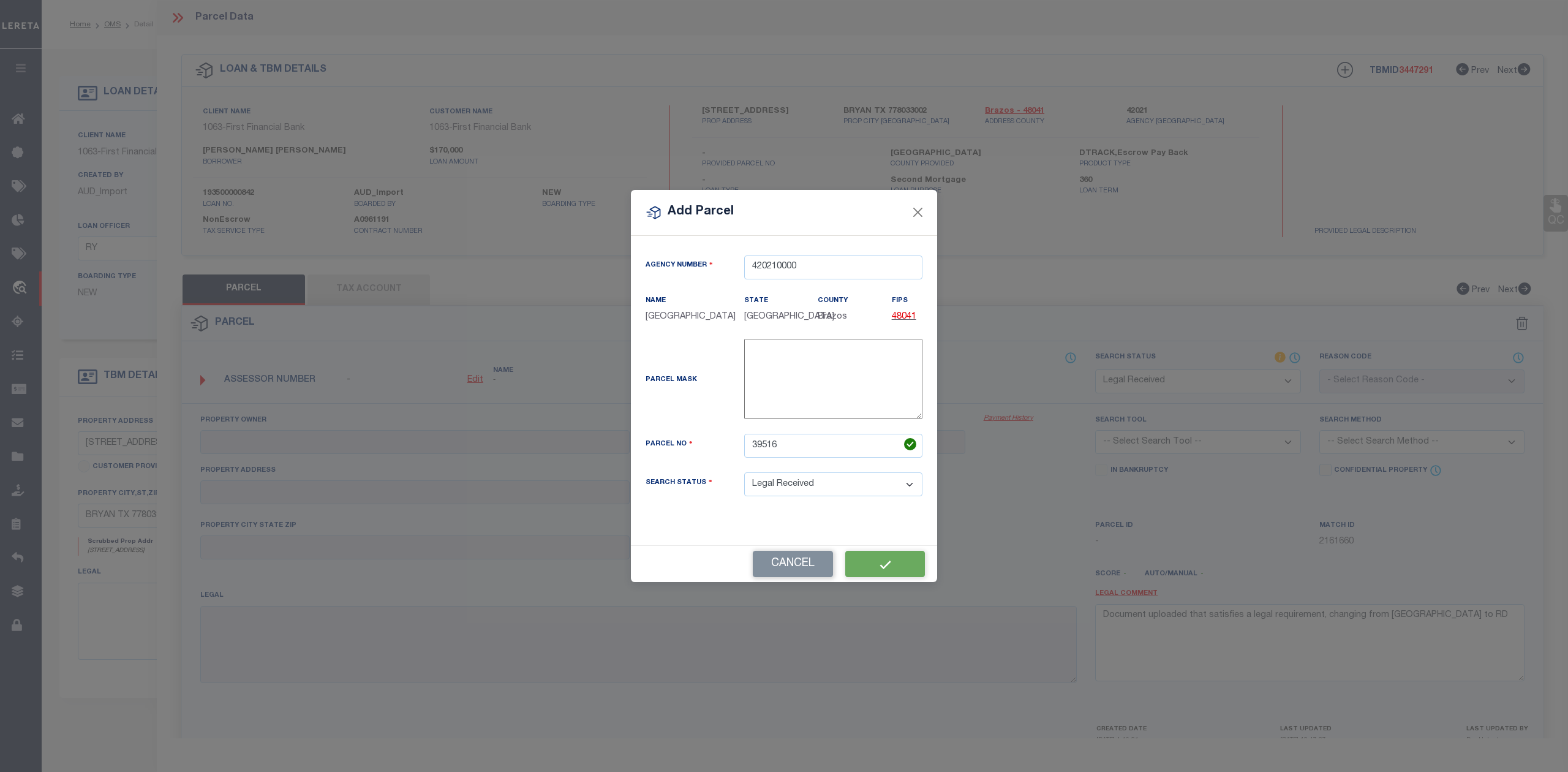
select select "RD"
checkbox input "false"
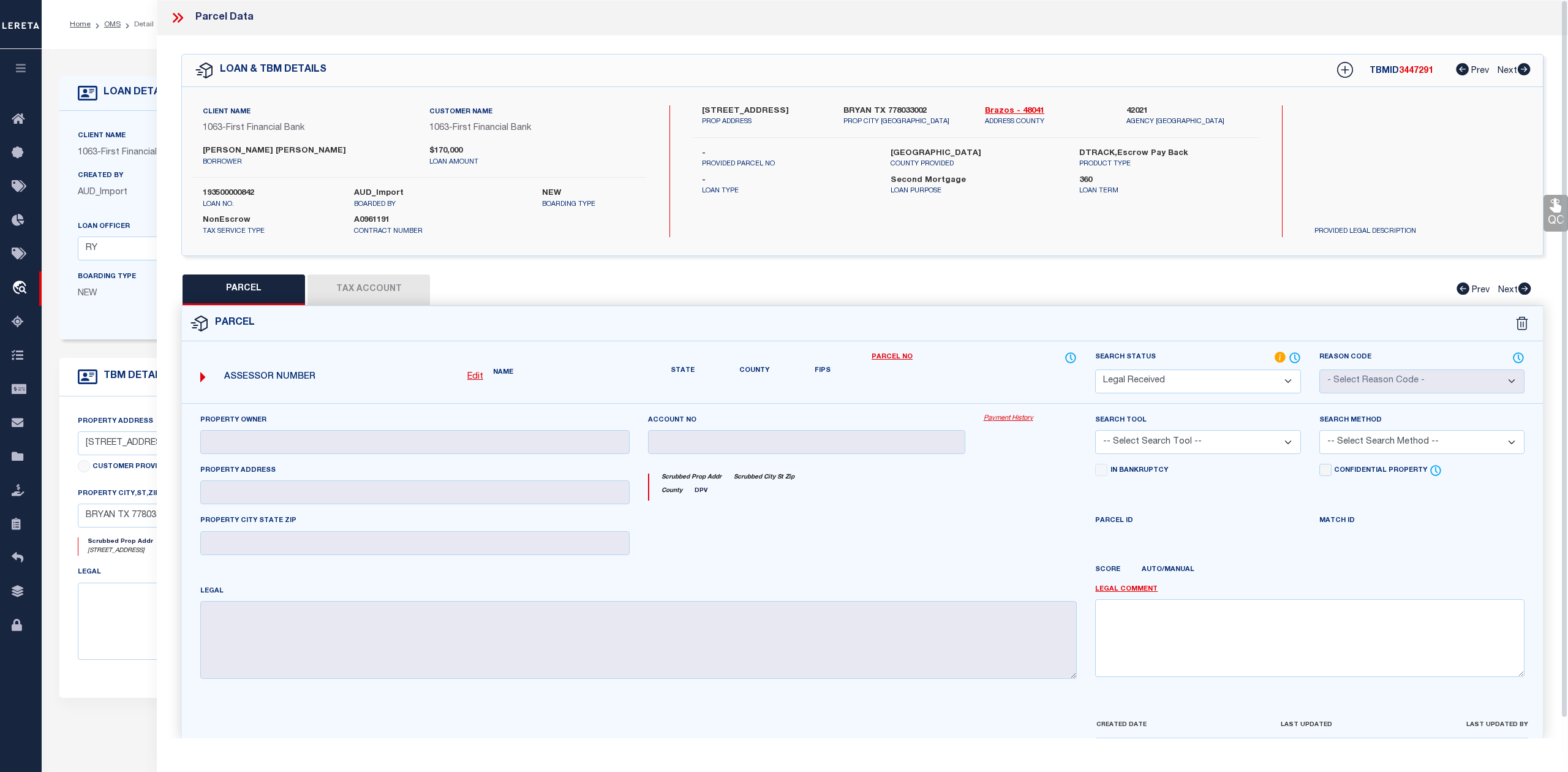
checkbox input "false"
type textarea "Document uploaded that satisfies a legal requirement, changing from [GEOGRAPHIC…"
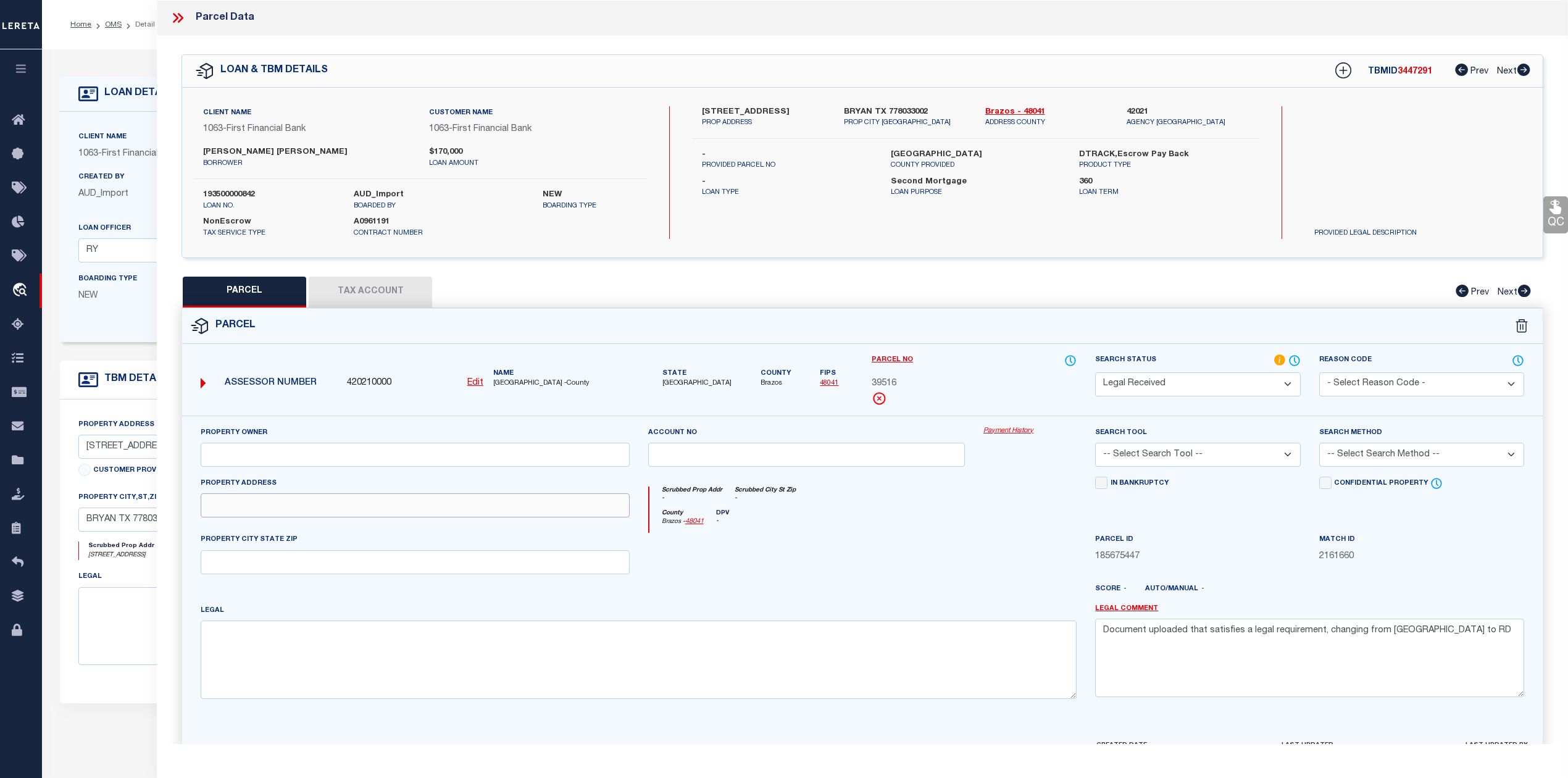
click at [278, 505] on input "text" at bounding box center [414, 505] width 429 height 24
paste input "1013 W 28TH ST"
type input "1013 W 28TH ST"
click at [256, 568] on input "text" at bounding box center [414, 561] width 429 height 24
paste input "BRYAN, TX 77803"
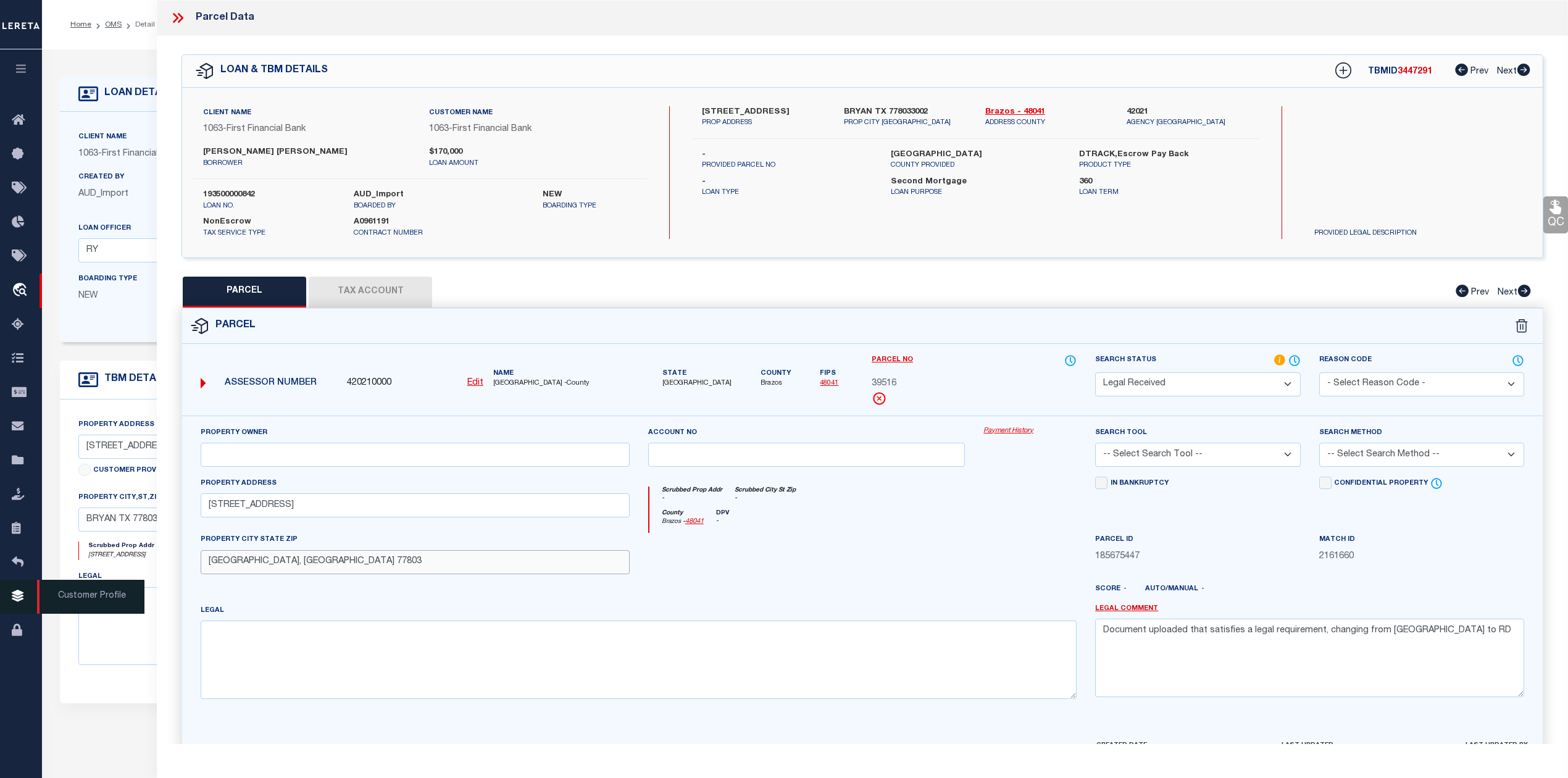
type input "BRYAN, TX 77803"
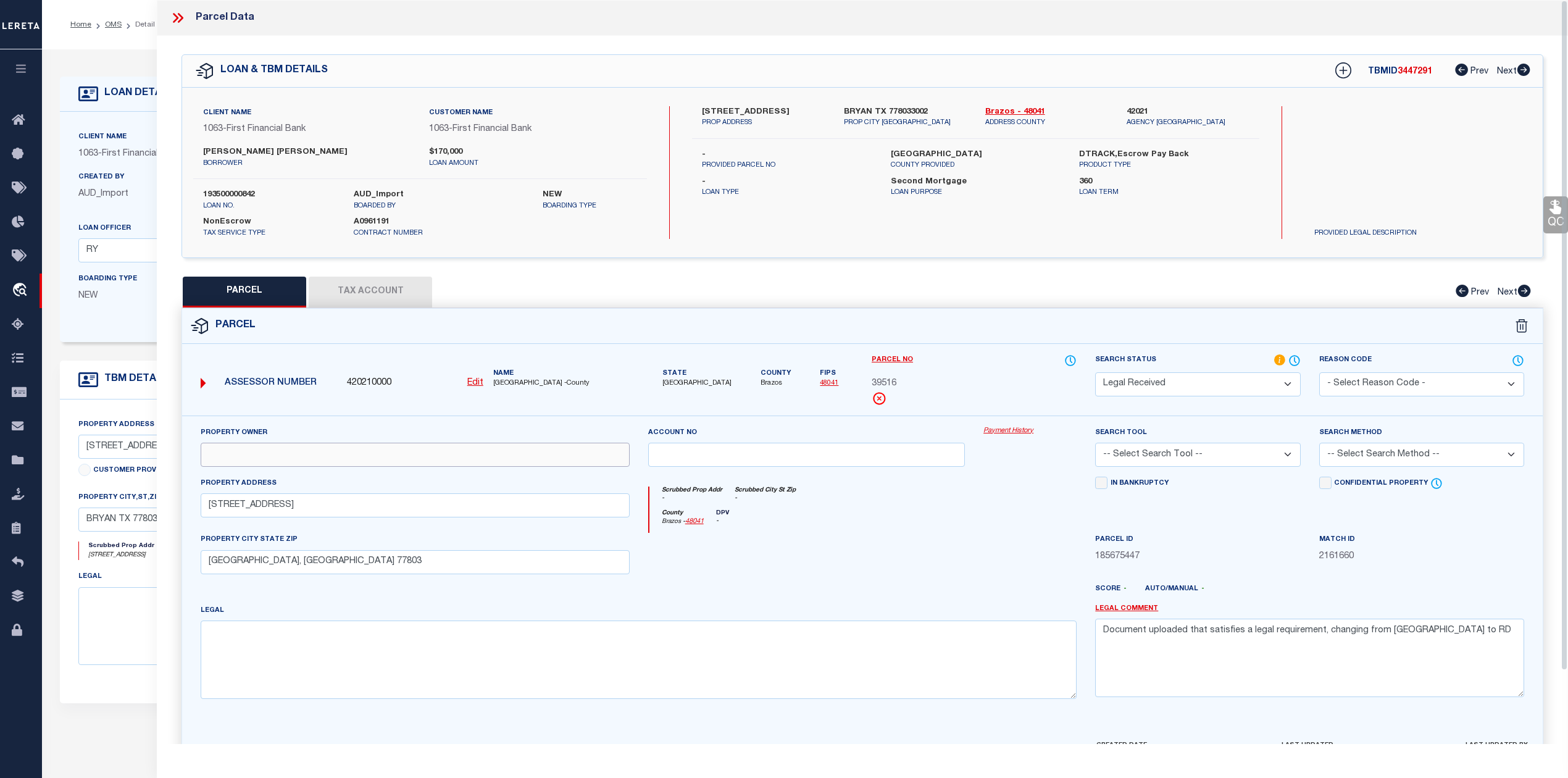
click at [354, 464] on input "text" at bounding box center [414, 454] width 429 height 24
paste input "GARCIA JOHN JOE"
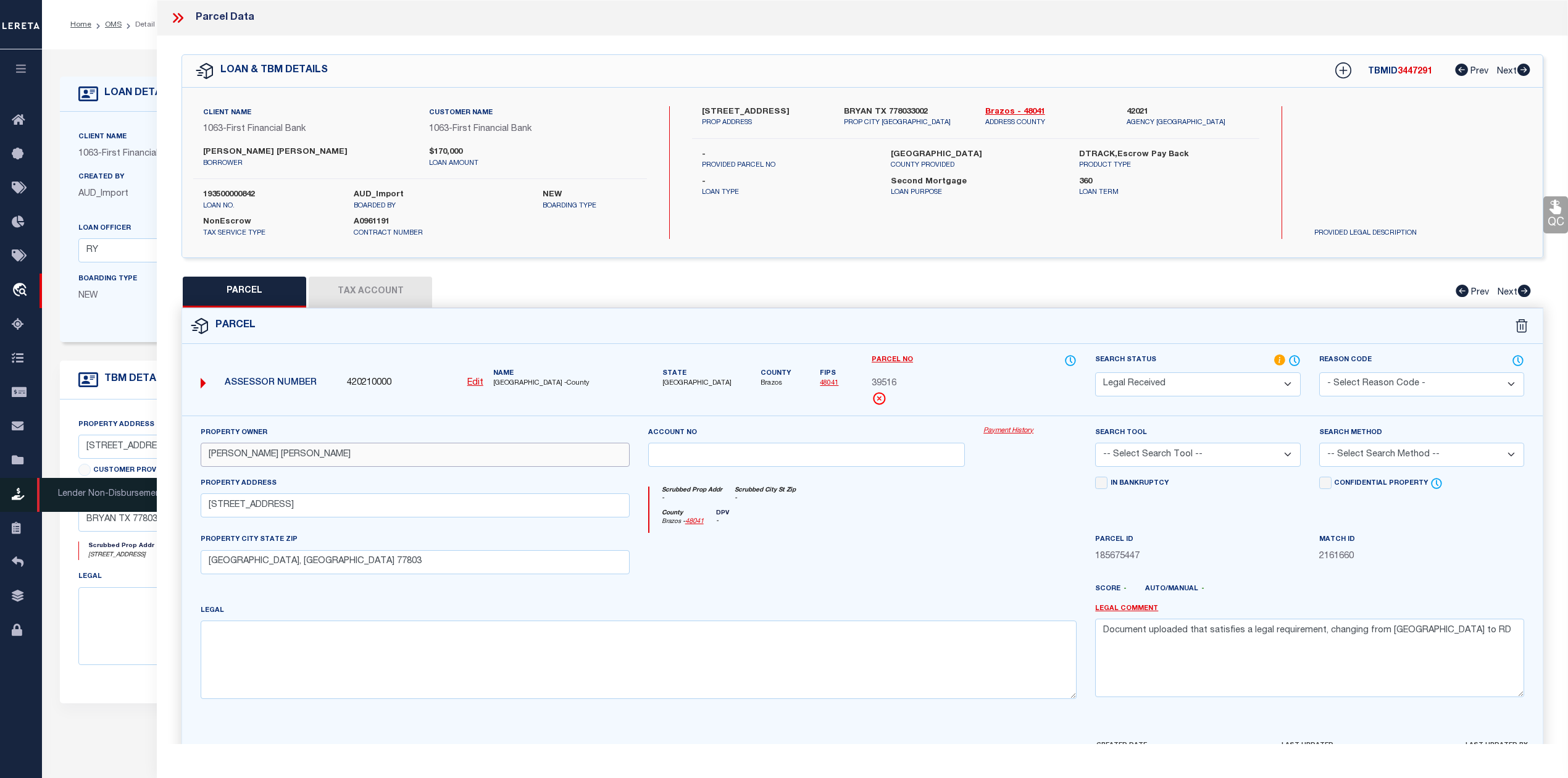
type input "GARCIA JOHN JOE"
click at [295, 657] on textarea at bounding box center [638, 659] width 876 height 78
paste textarea "SFA #9, BLOCK 12, LOT 9 (TR-405) & PT OF ACHESON ST"
type textarea "SFA #9, BLOCK 12, LOT 9 (TR-405) & PT OF ACHESON ST"
click at [959, 557] on div at bounding box center [806, 558] width 336 height 50
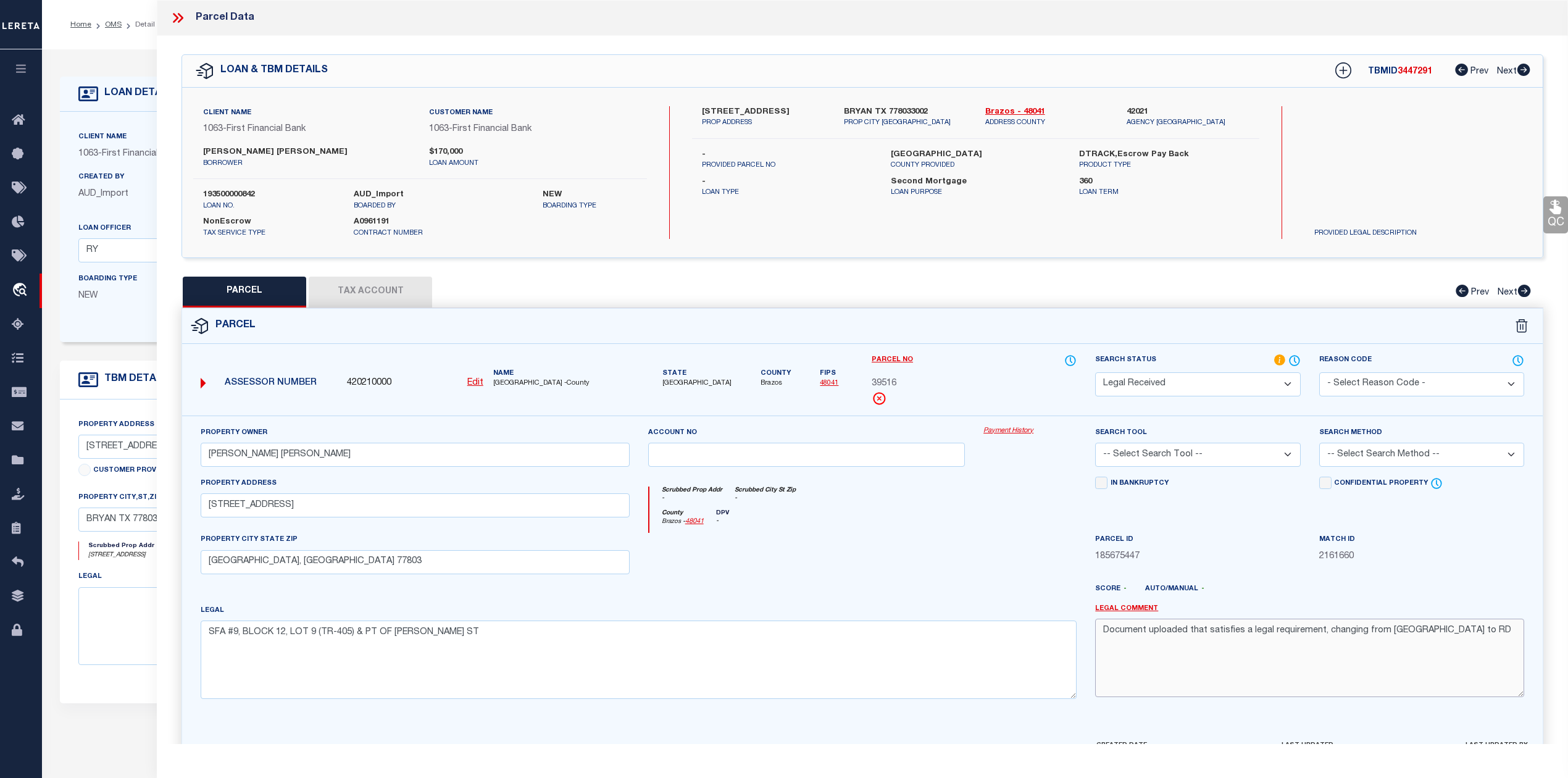
drag, startPoint x: 1435, startPoint y: 643, endPoint x: 1097, endPoint y: 637, distance: 338.1
click at [1097, 637] on textarea "Document uploaded that satisfies a legal requirement, changing from [GEOGRAPHIC…" at bounding box center [1309, 657] width 429 height 78
click at [972, 555] on div at bounding box center [806, 558] width 336 height 50
click at [1164, 451] on select "-- Select Search Tool -- 3rd Party Website Agency File Agency Website ATLS CNV-…" at bounding box center [1197, 454] width 205 height 24
select select "AGW"
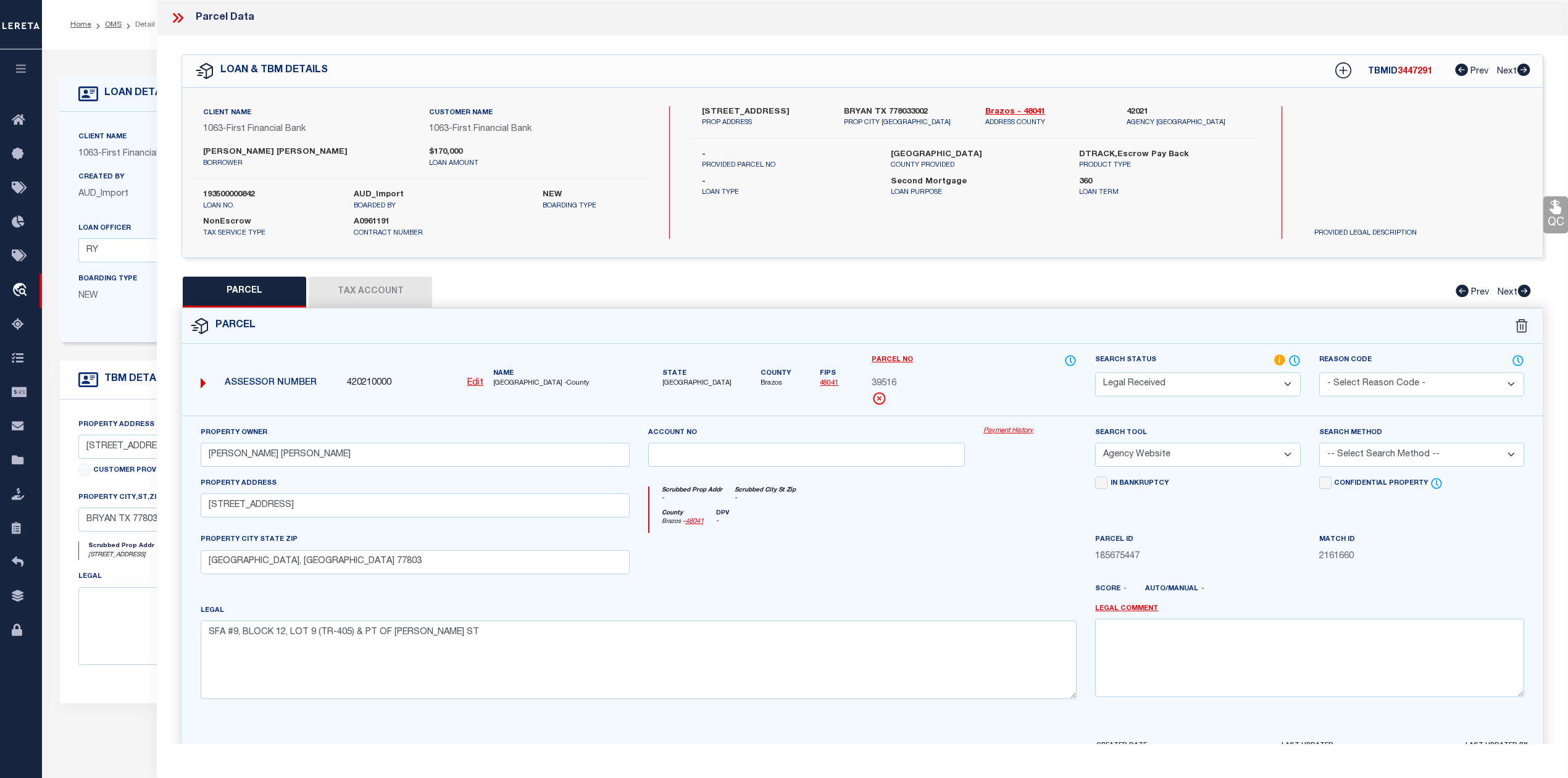
click at [1095, 445] on select "-- Select Search Tool -- 3rd Party Website Agency File Agency Website ATLS CNV-…" at bounding box center [1197, 454] width 205 height 24
click at [880, 542] on div at bounding box center [806, 558] width 336 height 50
click at [1388, 463] on select "-- Select Search Method -- Property Address Legal Liability Info Provided" at bounding box center [1421, 454] width 205 height 24
select select "LEG"
click at [1319, 445] on select "-- Select Search Method -- Property Address Legal Liability Info Provided" at bounding box center [1421, 454] width 205 height 24
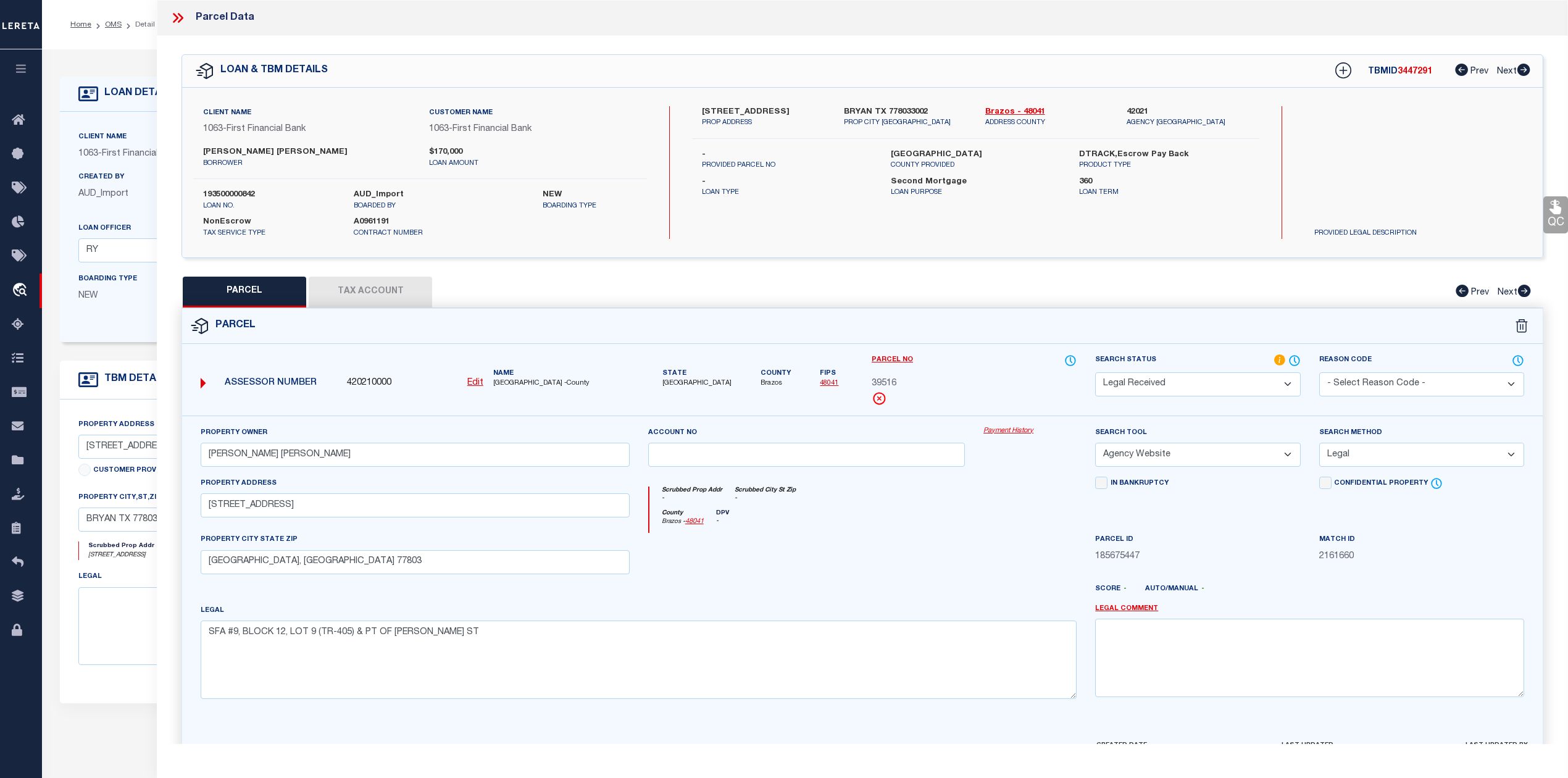
click at [961, 583] on div at bounding box center [806, 558] width 336 height 50
click at [364, 292] on button "Tax Account" at bounding box center [370, 292] width 123 height 31
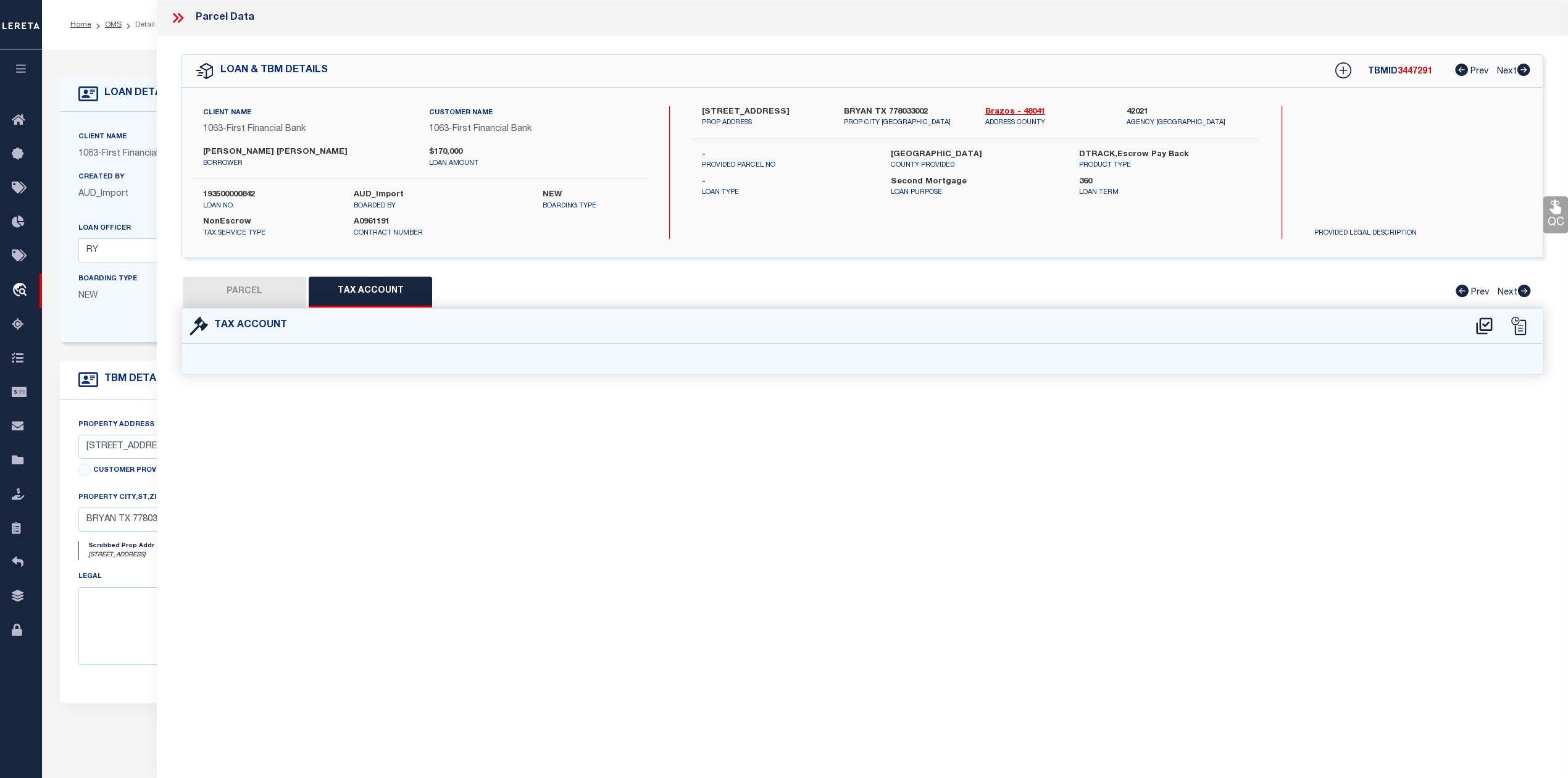
select select "100"
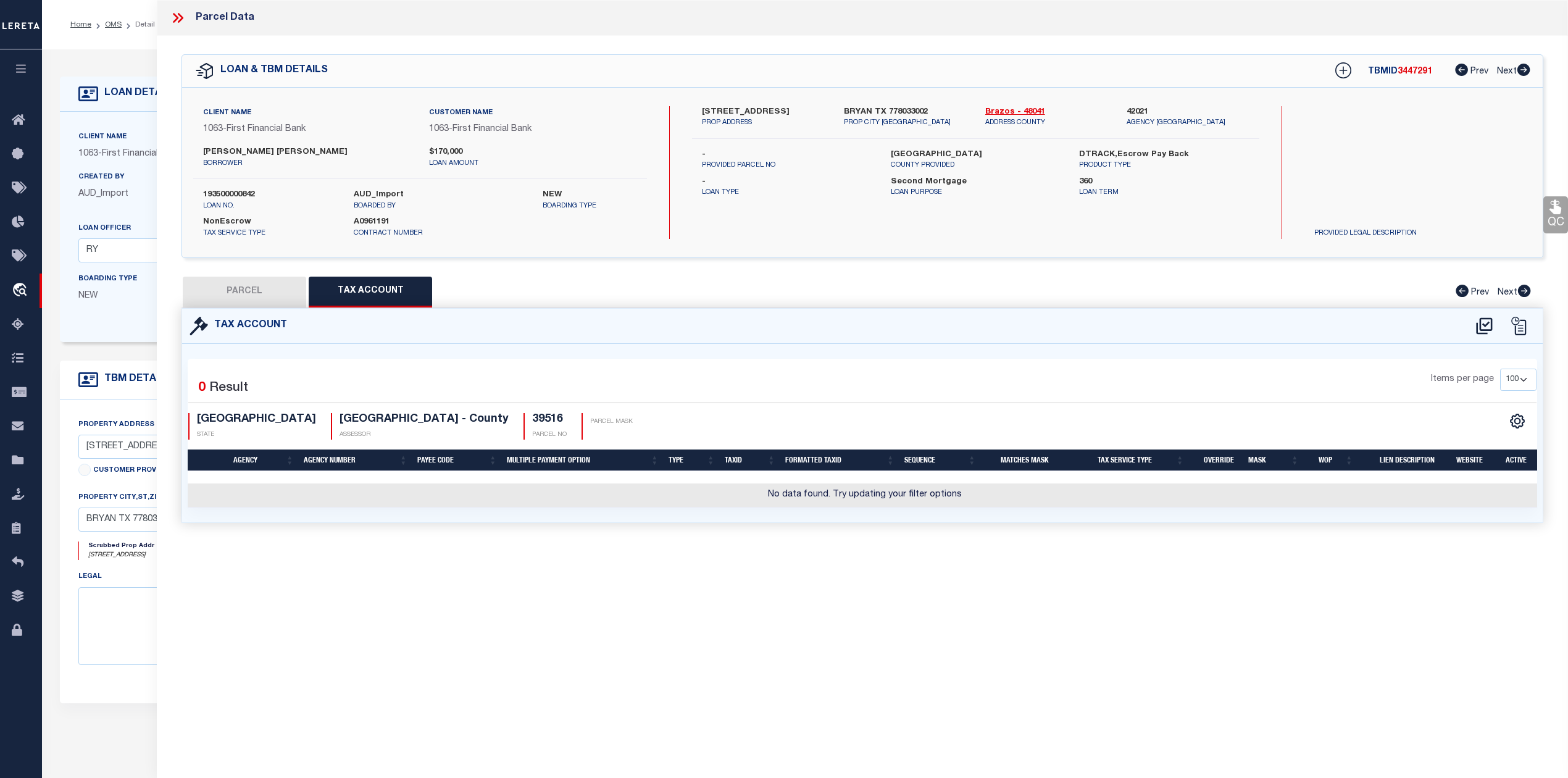
drag, startPoint x: 668, startPoint y: 611, endPoint x: 1328, endPoint y: 441, distance: 681.5
click at [673, 611] on div "Parcel Data QC QC QC - Select Status - Ready to QC" at bounding box center [862, 372] width 1411 height 744
click at [1482, 329] on icon at bounding box center [1483, 326] width 16 height 17
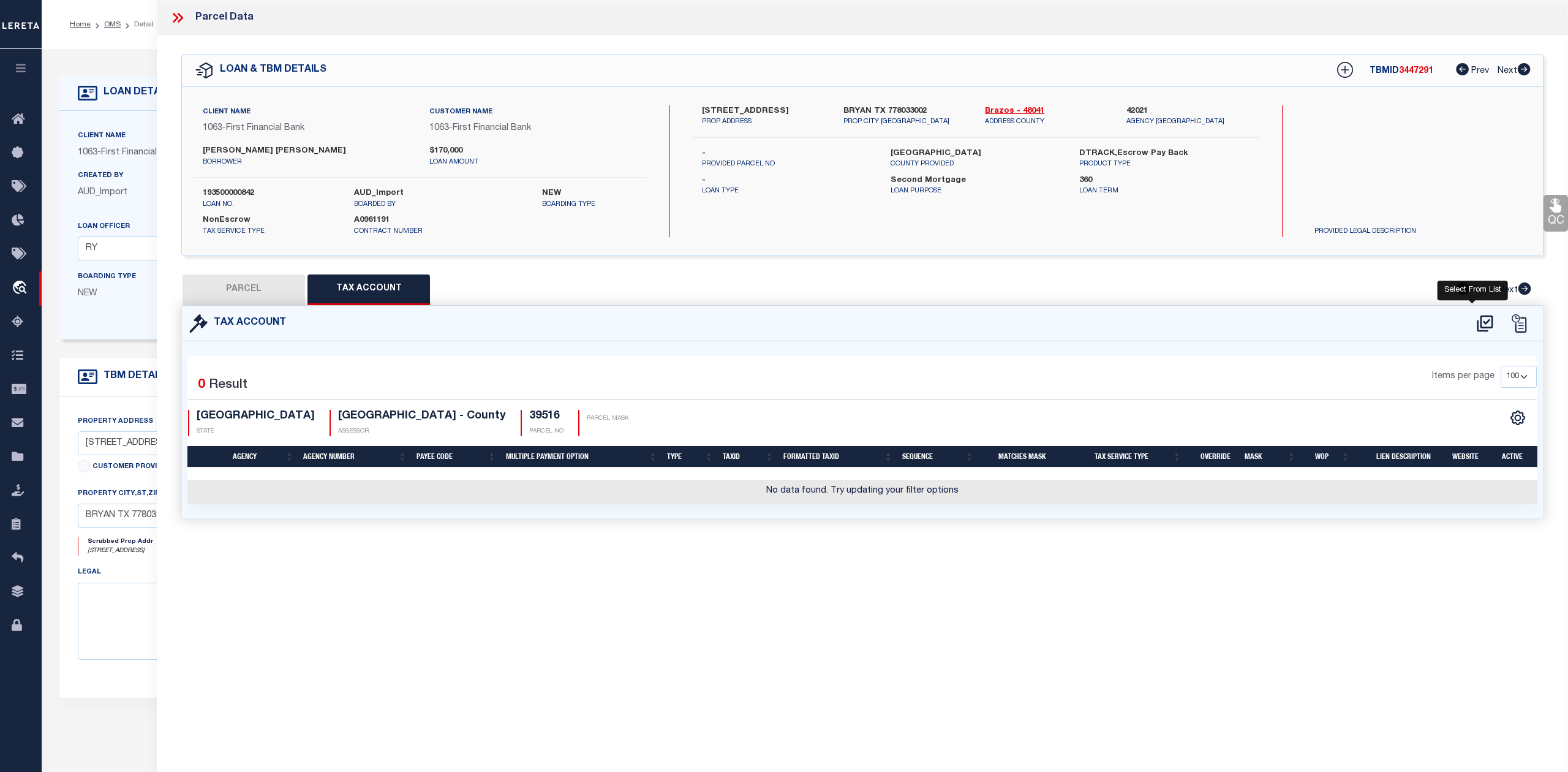
select select "100"
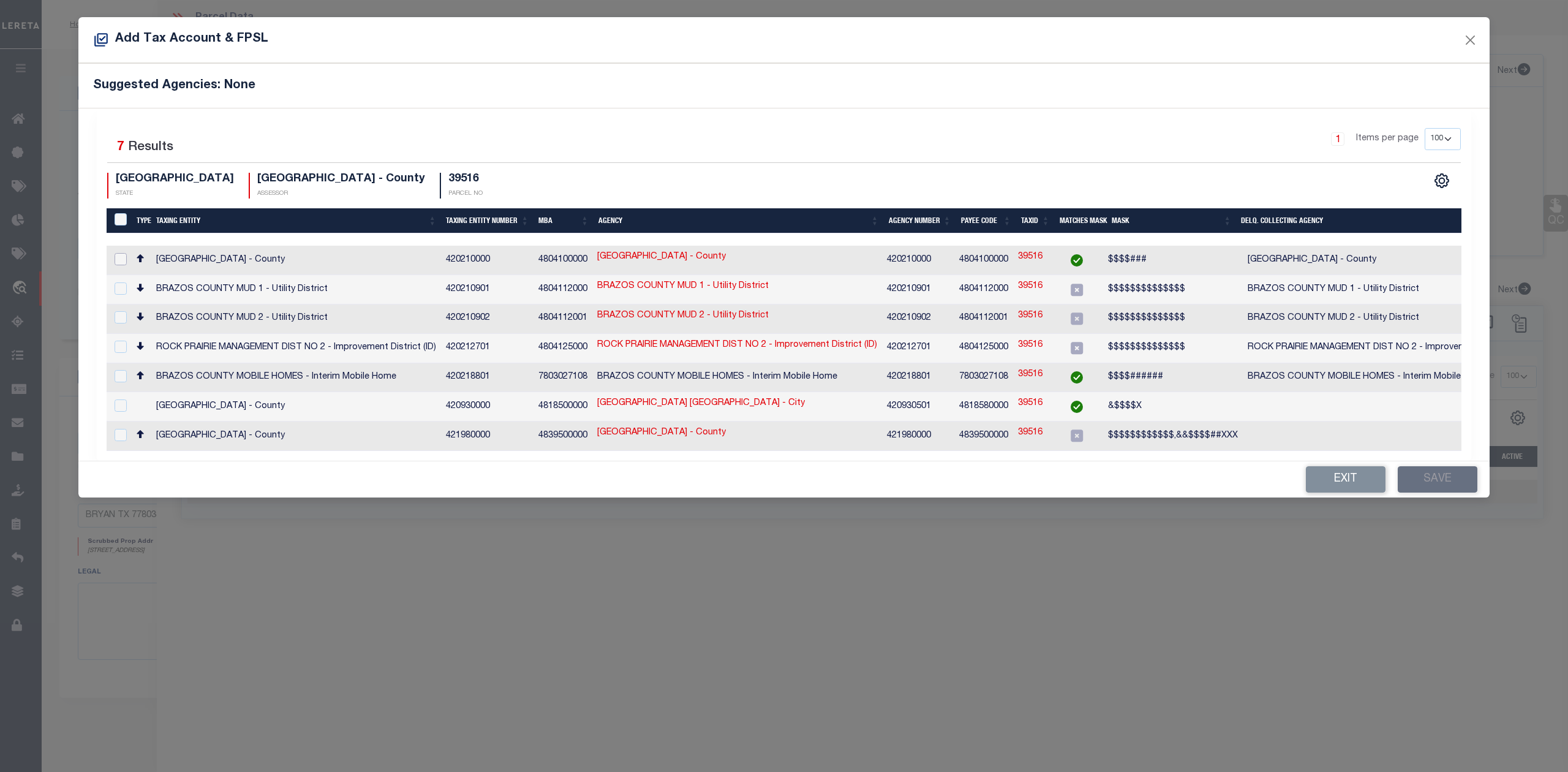
click at [118, 261] on input "checkbox" at bounding box center [121, 259] width 12 height 12
checkbox input "true"
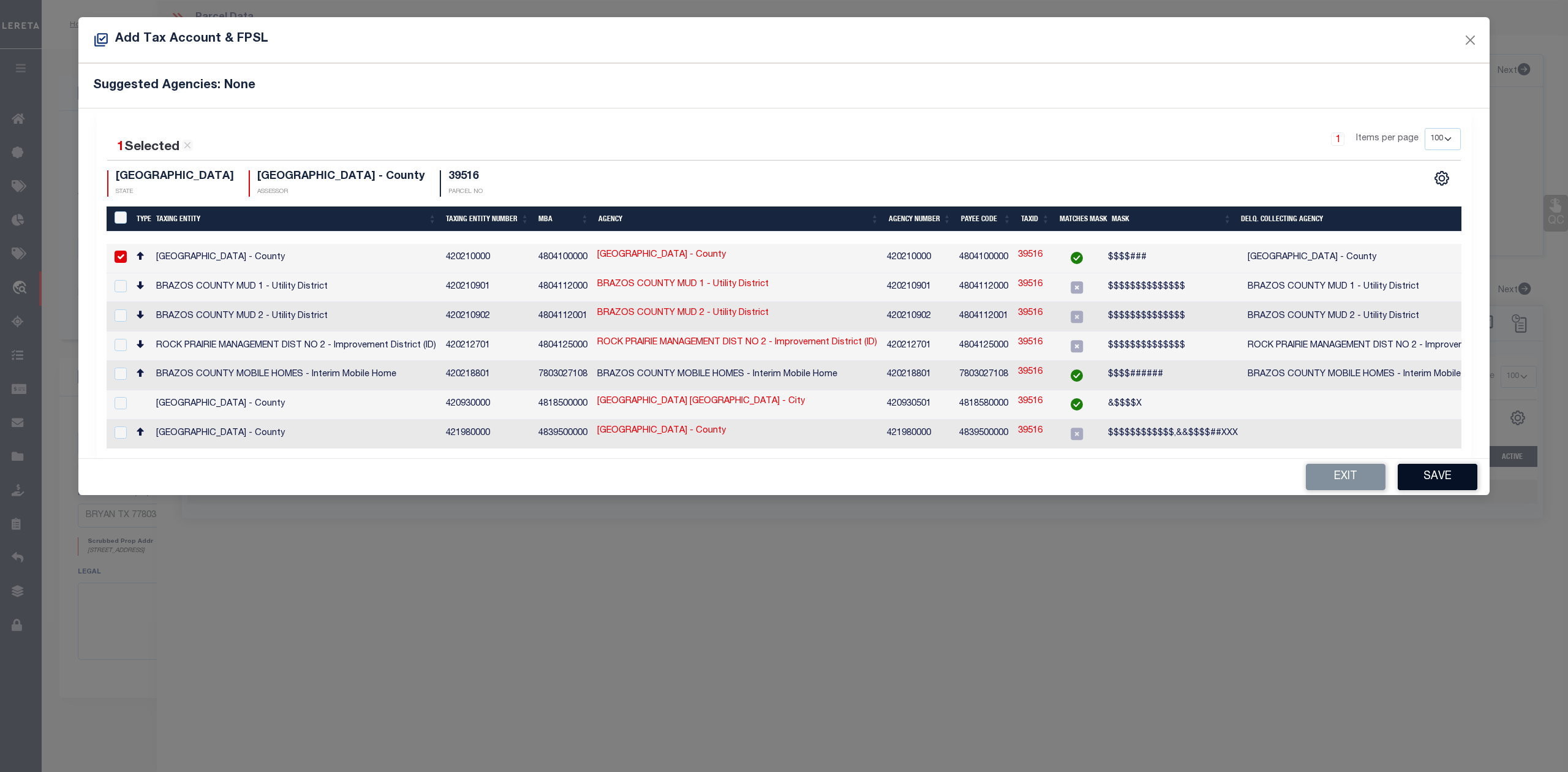
click at [1426, 471] on button "Save" at bounding box center [1438, 477] width 80 height 27
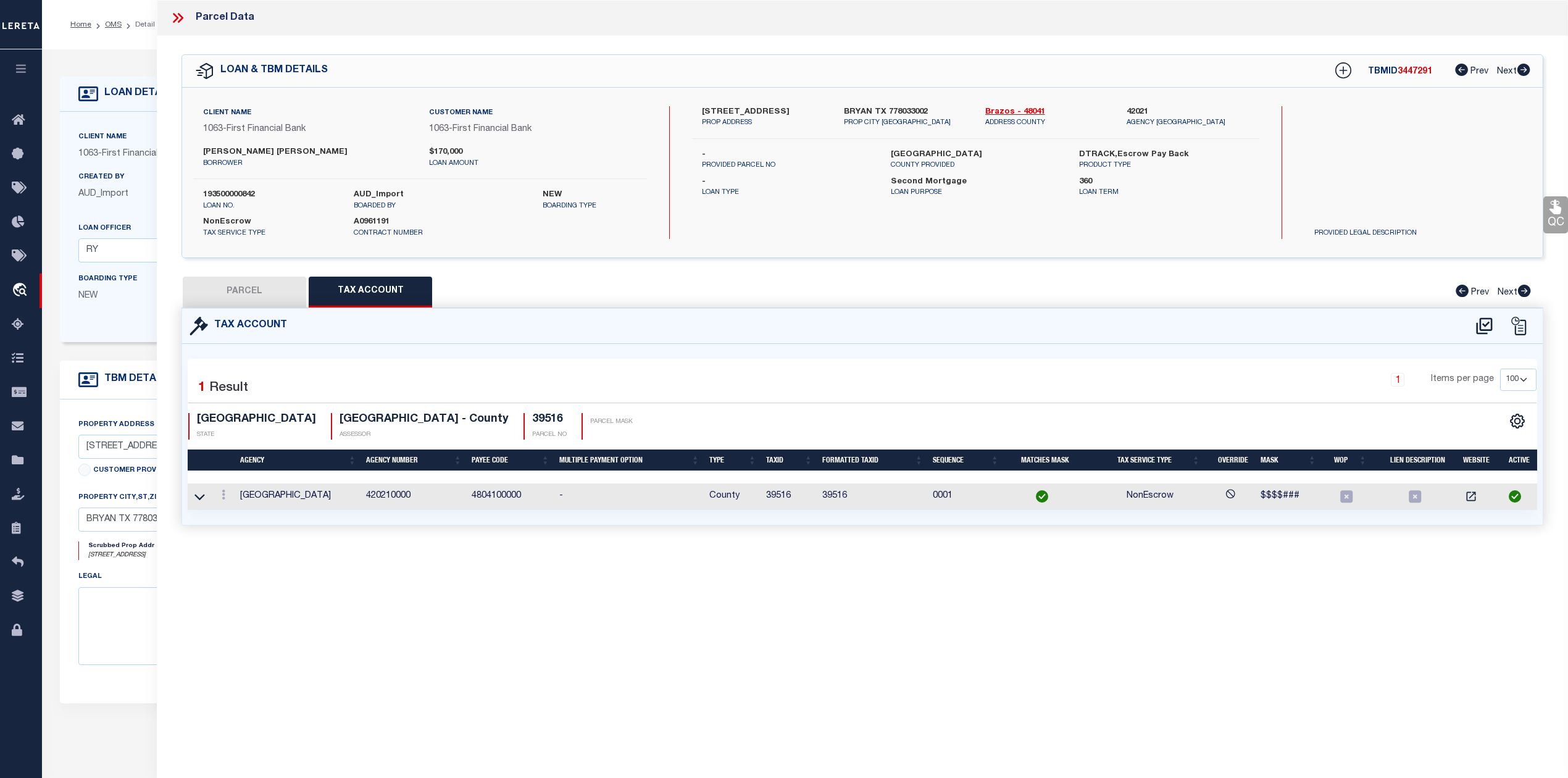
click at [677, 599] on div "Parcel Data QC QC QC - Select Status - Ready to QC" at bounding box center [862, 372] width 1411 height 744
click at [260, 296] on button "PARCEL" at bounding box center [244, 292] width 123 height 31
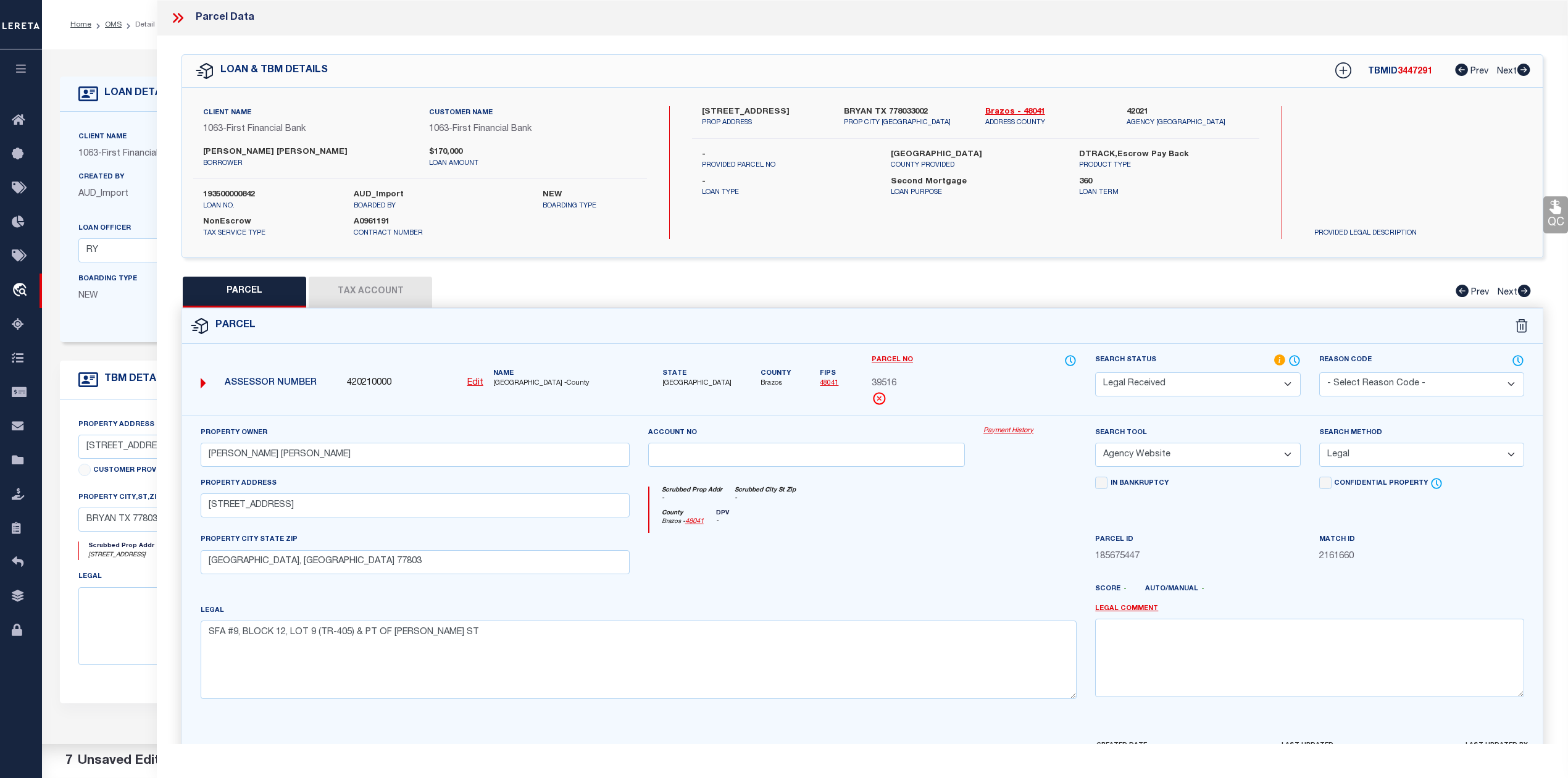
click at [897, 561] on div at bounding box center [806, 558] width 336 height 50
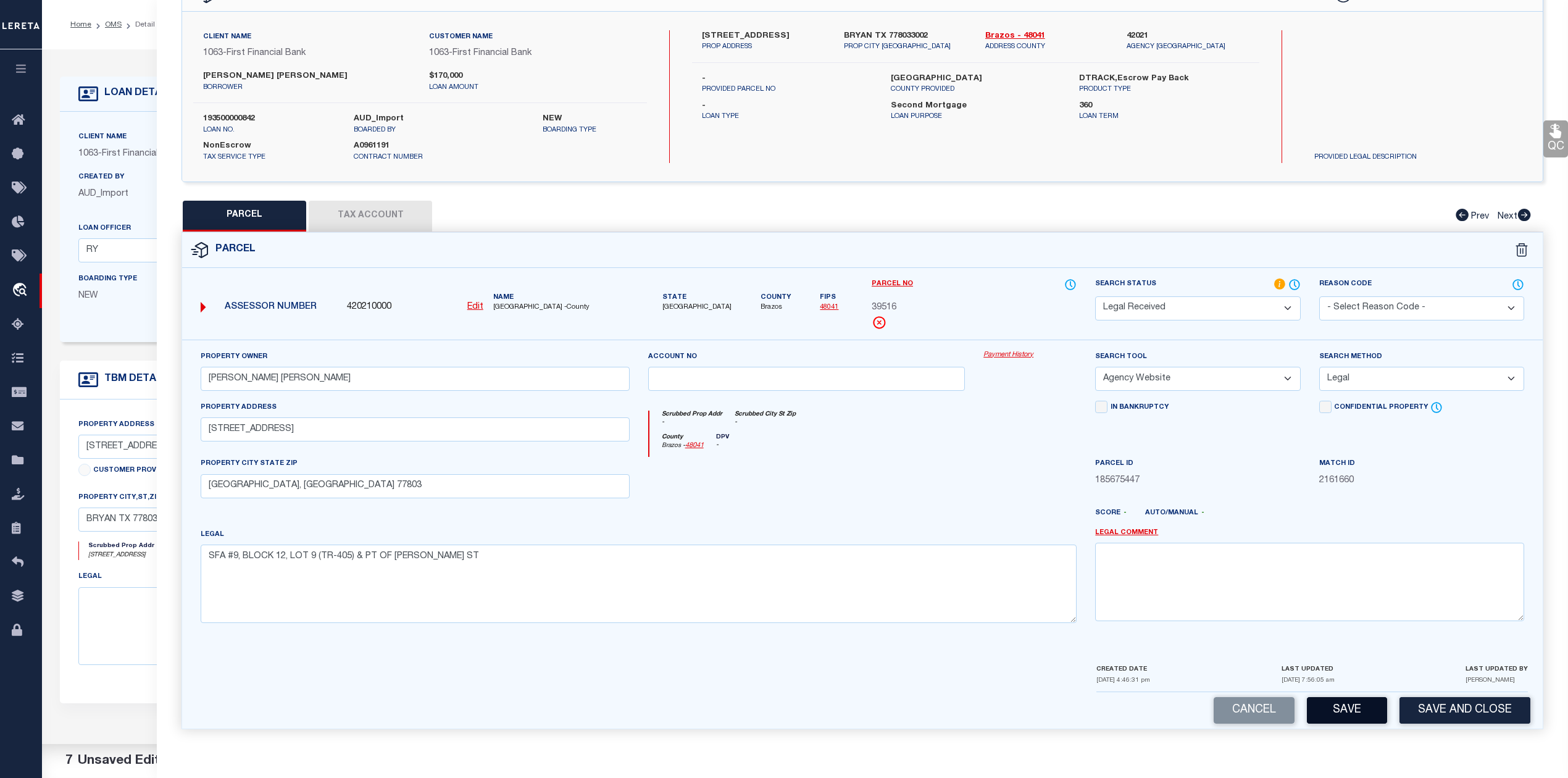
click at [1349, 713] on button "Save" at bounding box center [1347, 711] width 81 height 27
select select "AS"
select select
checkbox input "false"
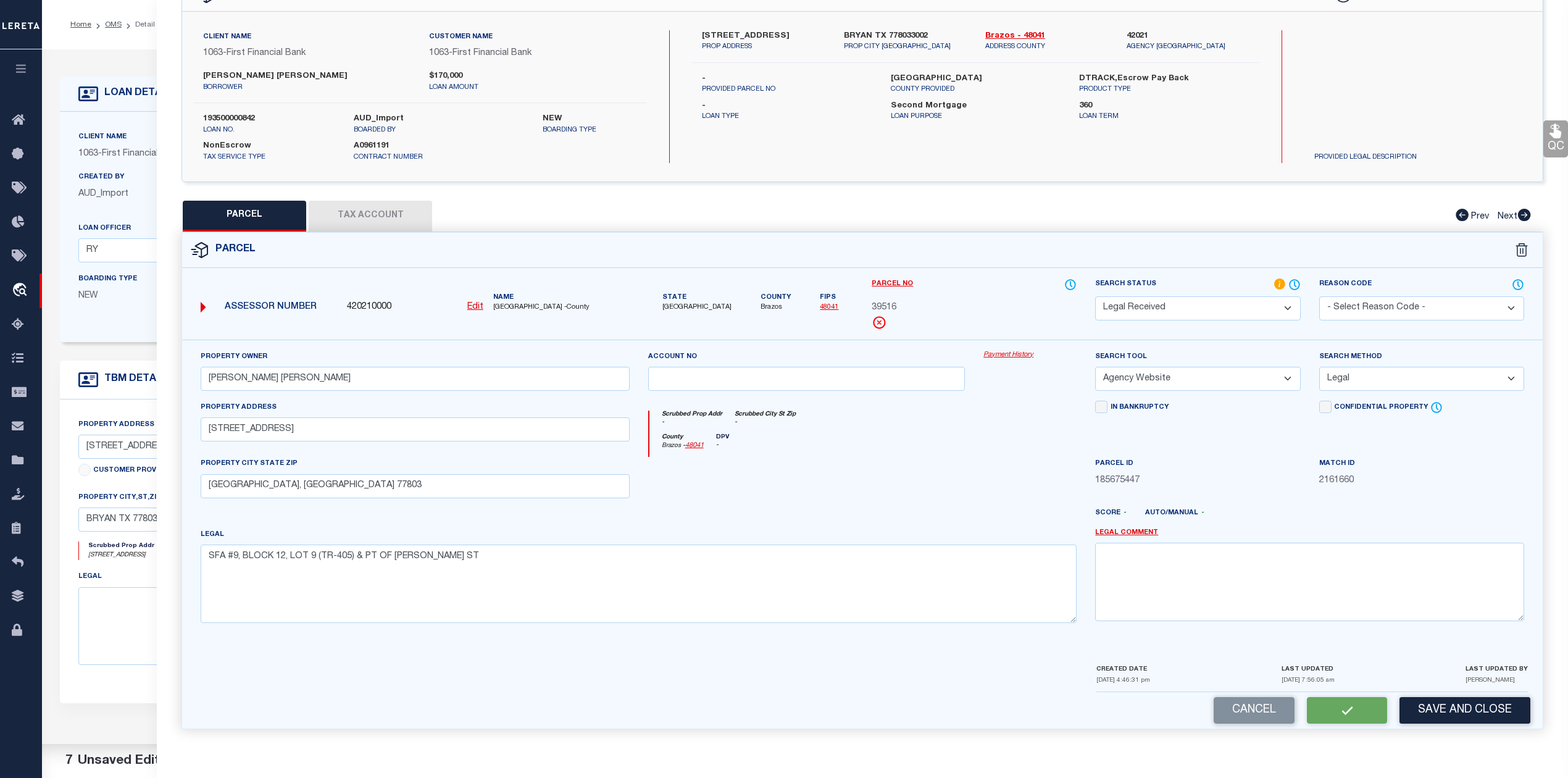
checkbox input "false"
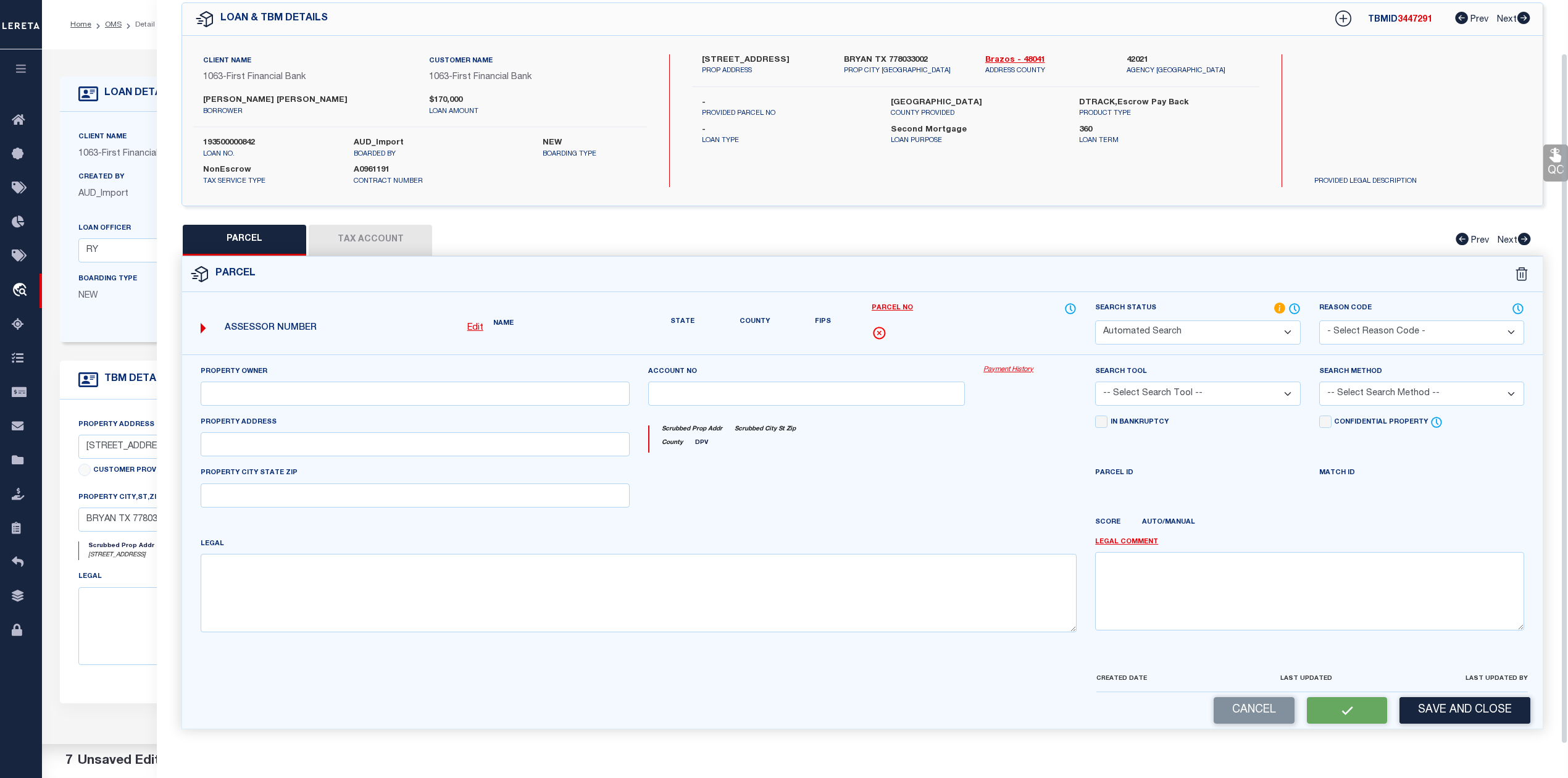
select select "RD"
type input "GARCIA JOHN JOE"
select select "AGW"
select select "LEG"
type input "1013 W 28TH ST"
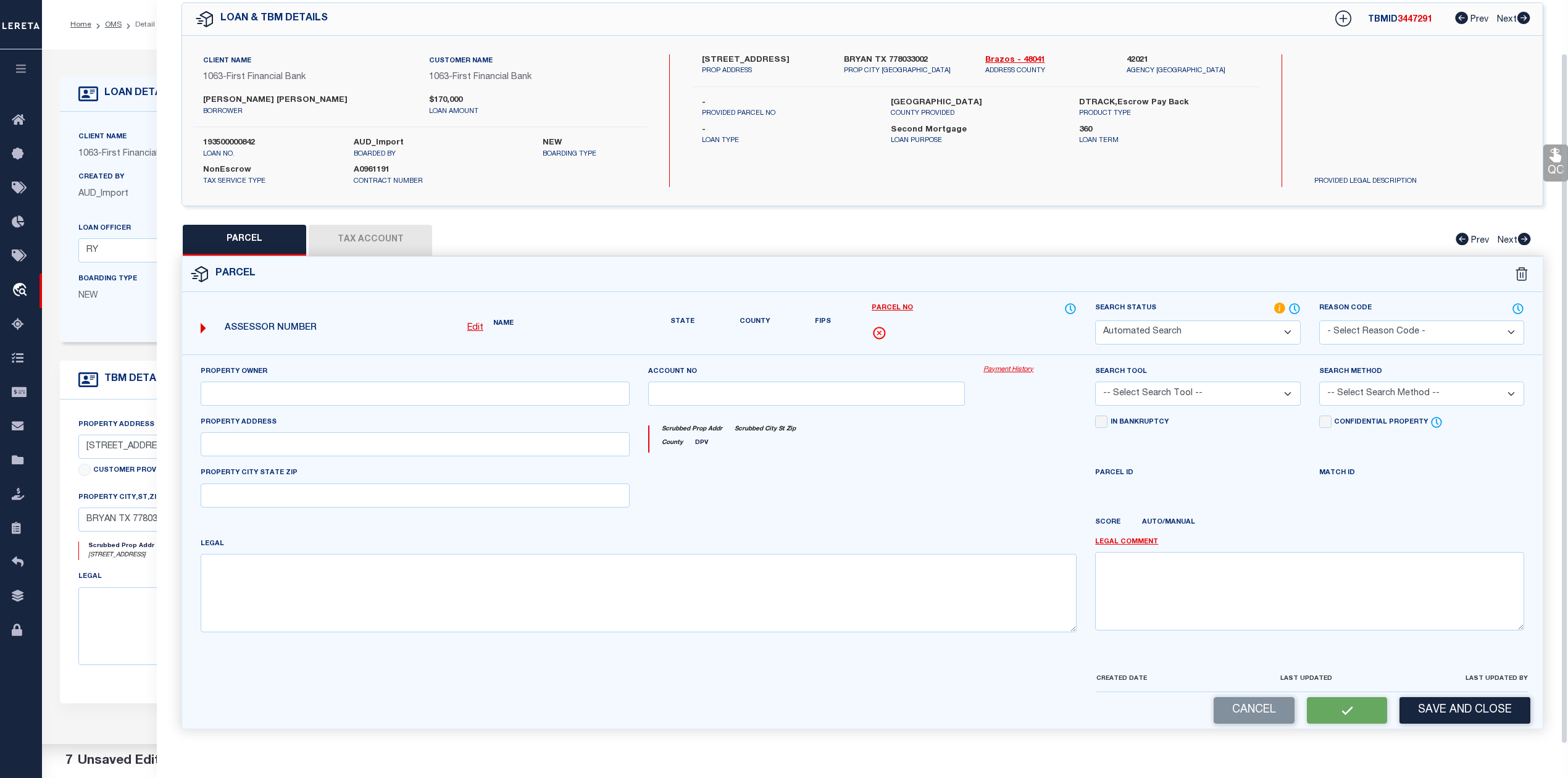
type input "BRYAN, TX 77803"
type textarea "SFA #9, BLOCK 12, LOT 9 (TR-405) & PT OF ACHESON ST"
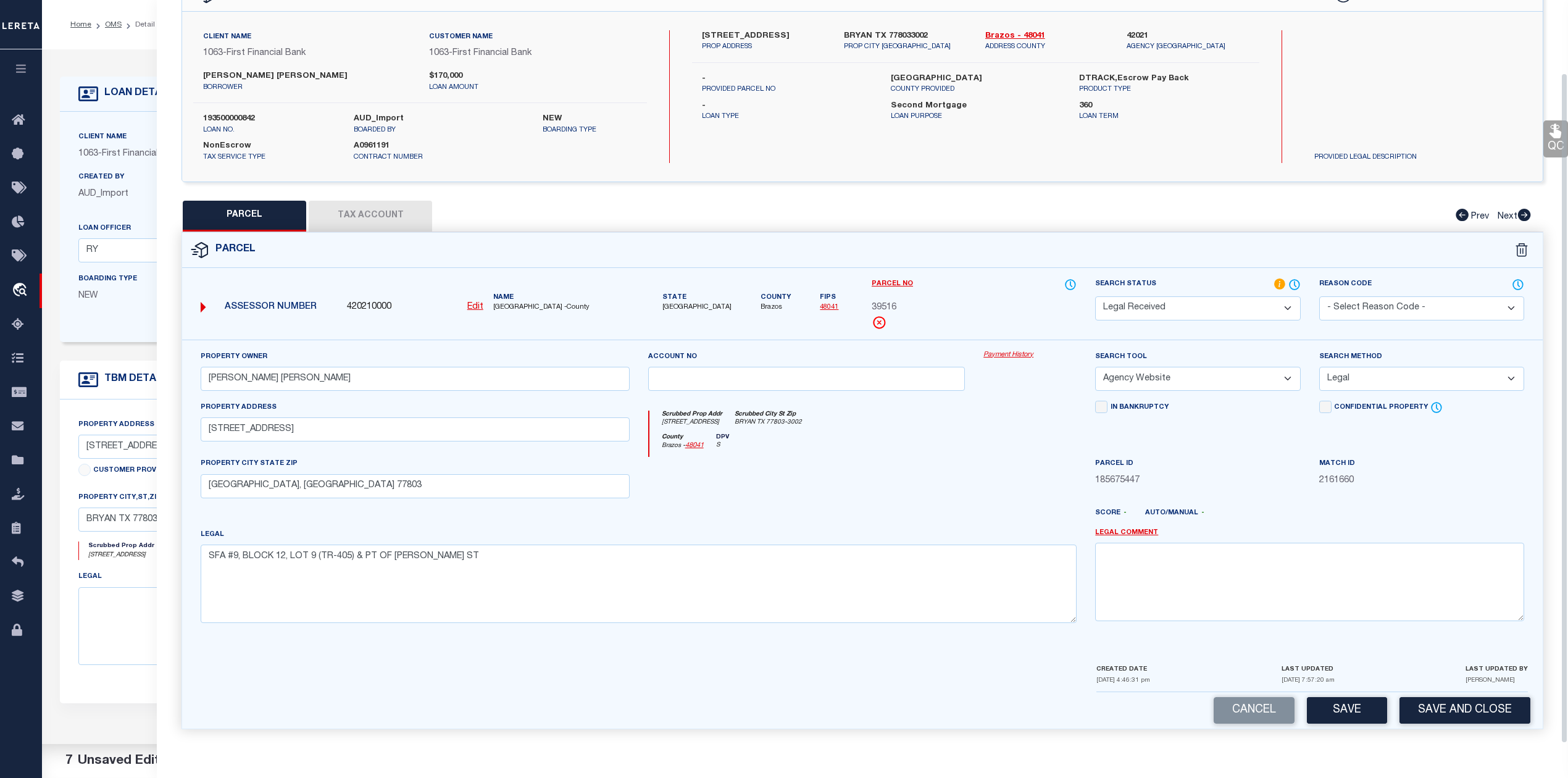
click at [663, 248] on div "Parcel" at bounding box center [862, 250] width 1360 height 35
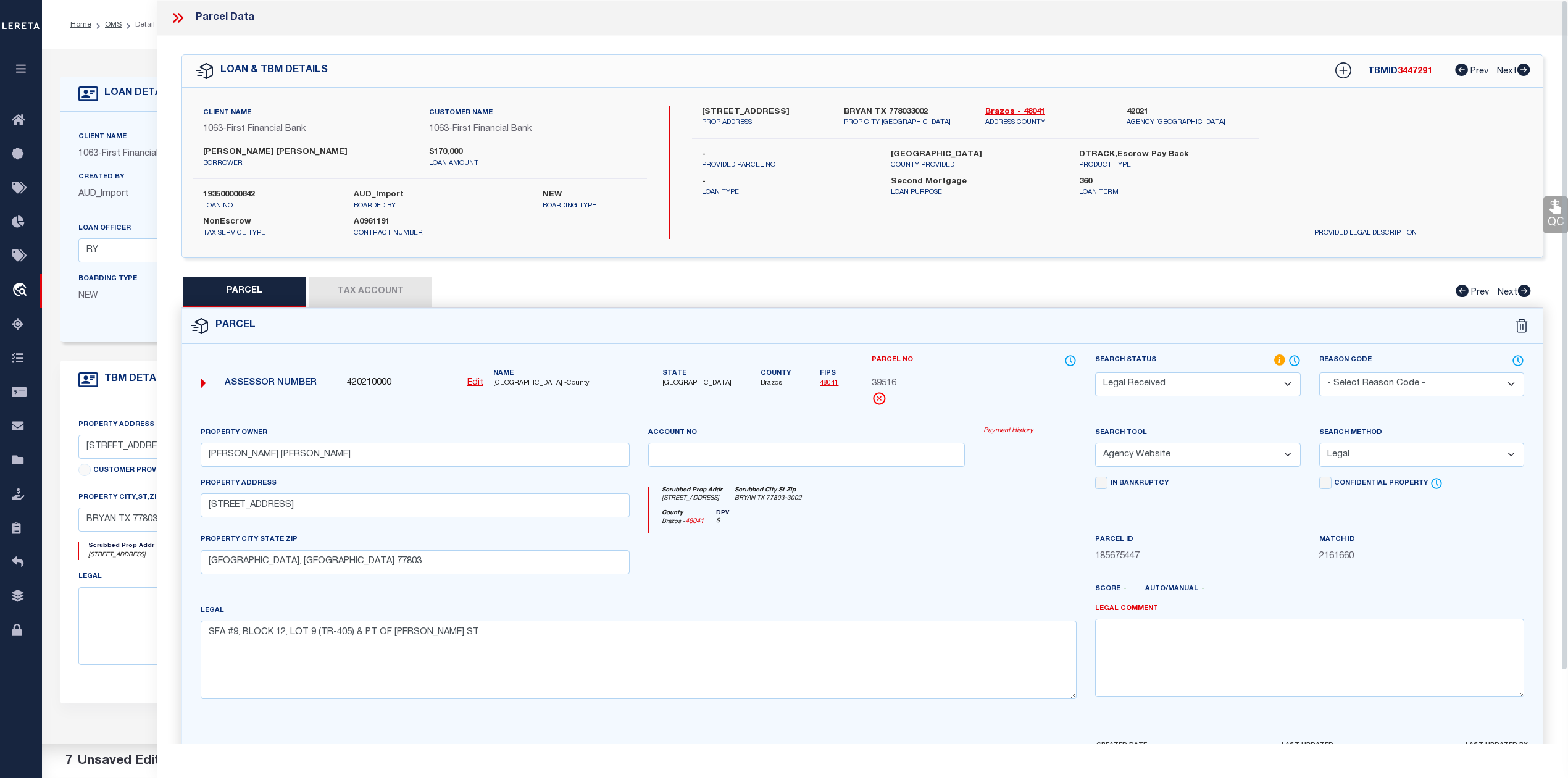
click at [176, 18] on icon at bounding box center [175, 18] width 6 height 10
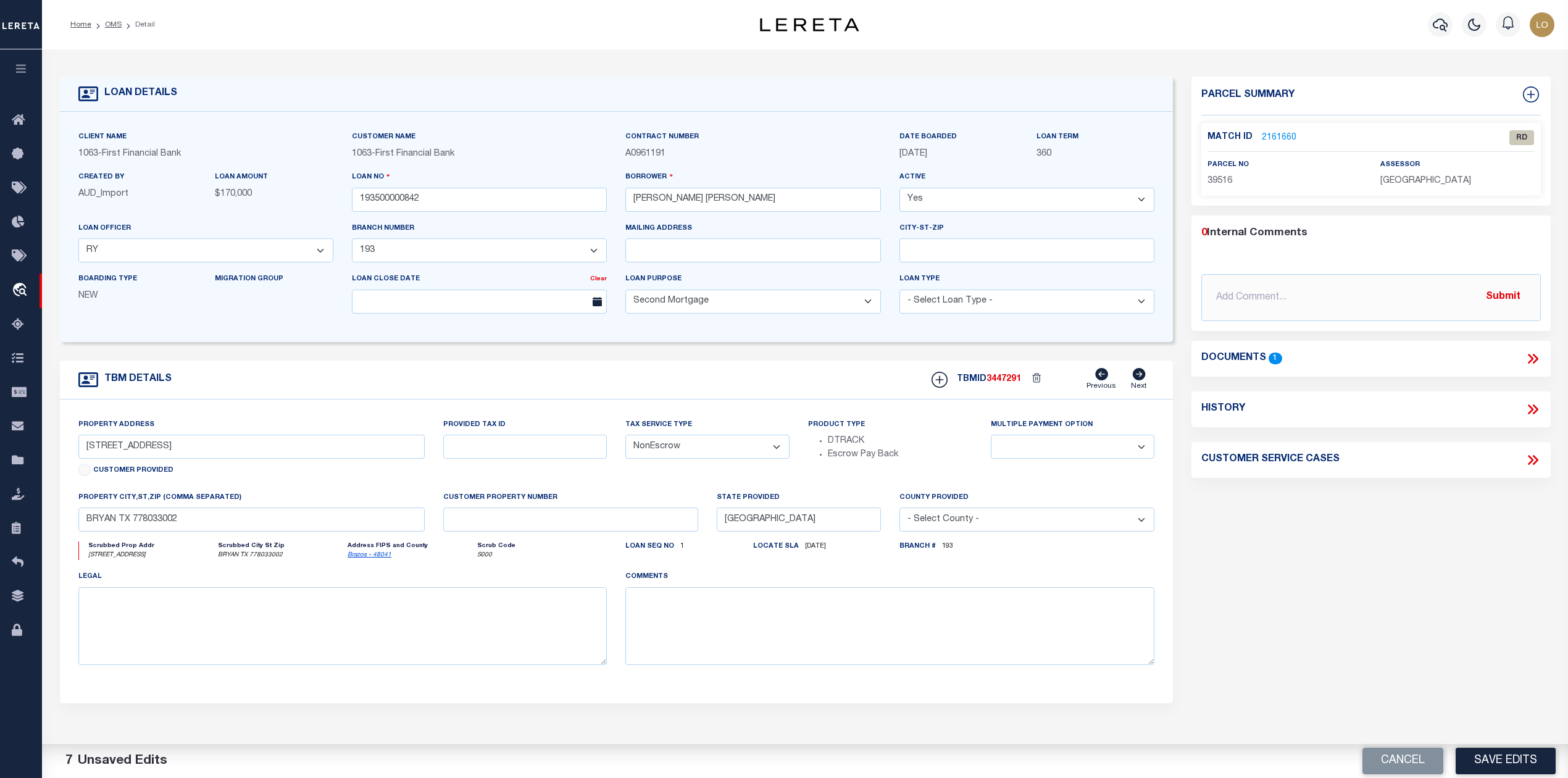
click at [1260, 580] on div "Parcel Summary Match ID 2161660 0" at bounding box center [1370, 414] width 377 height 675
click at [105, 23] on link "OMS" at bounding box center [113, 24] width 17 height 8
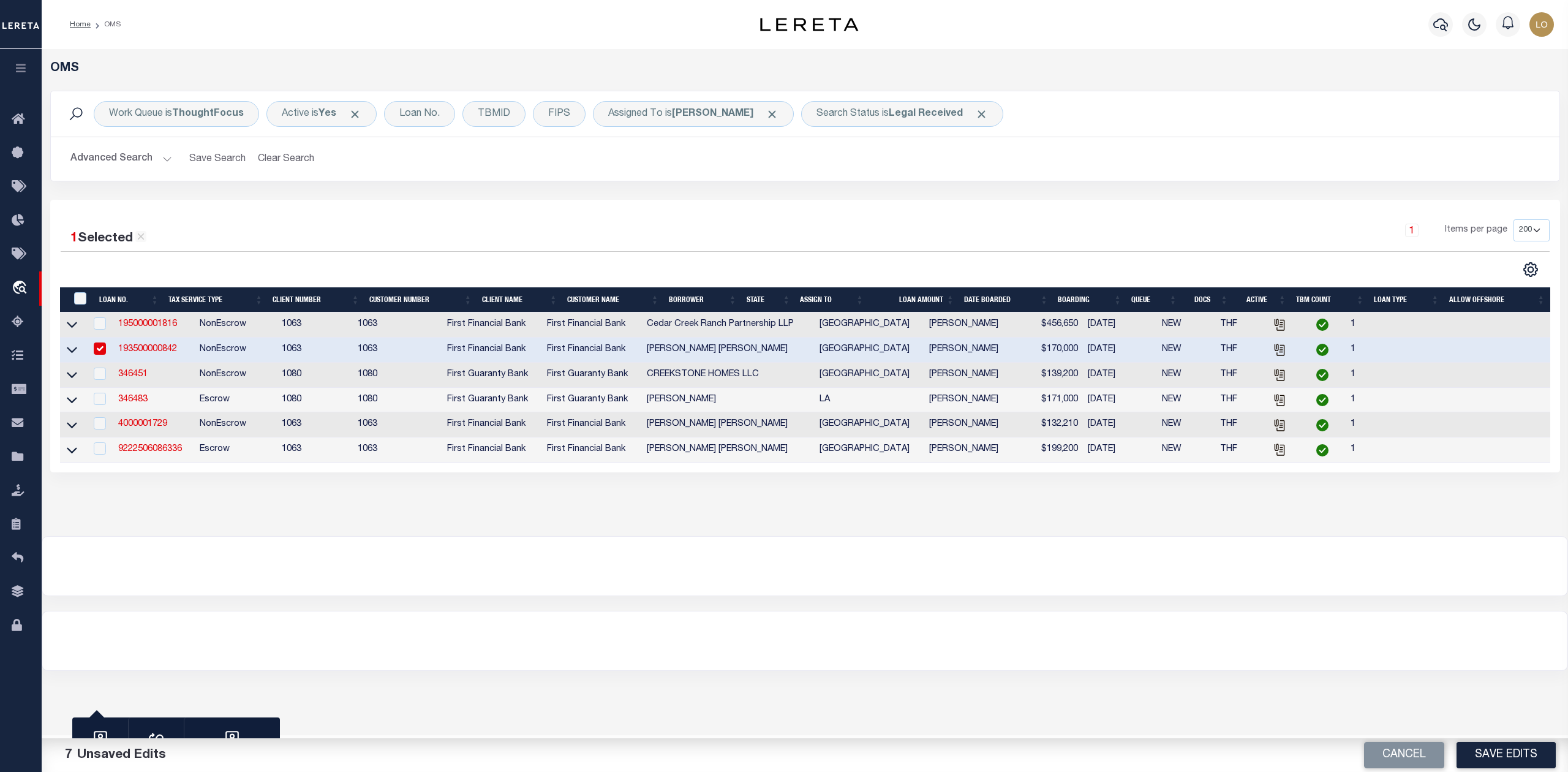
click at [103, 348] on input "checkbox" at bounding box center [100, 348] width 12 height 12
checkbox input "false"
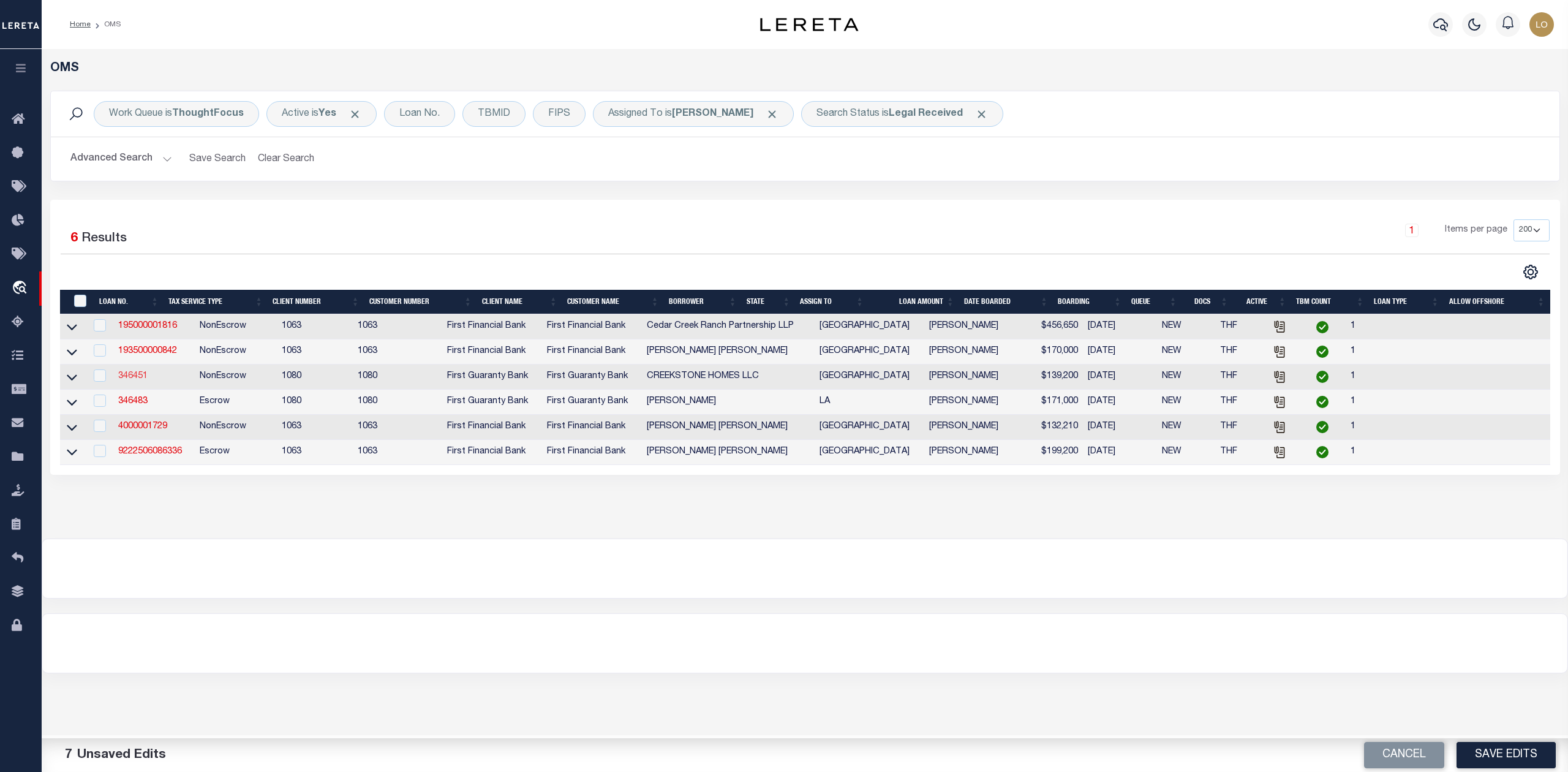
click at [138, 380] on link "346451" at bounding box center [132, 376] width 29 height 8
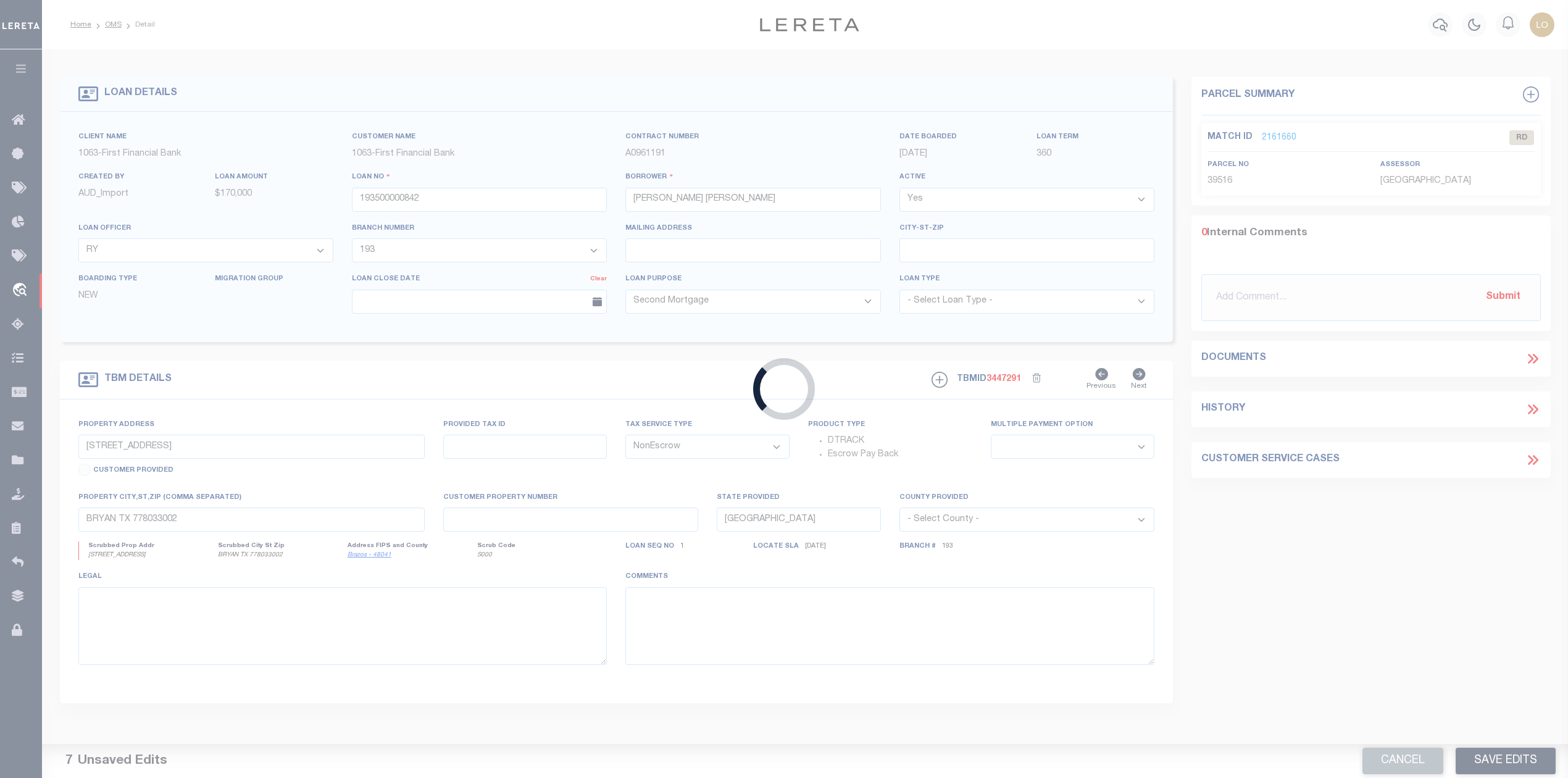
type input "346451"
type input "CREEKSTONE HOMES LLC"
select select
select select "500"
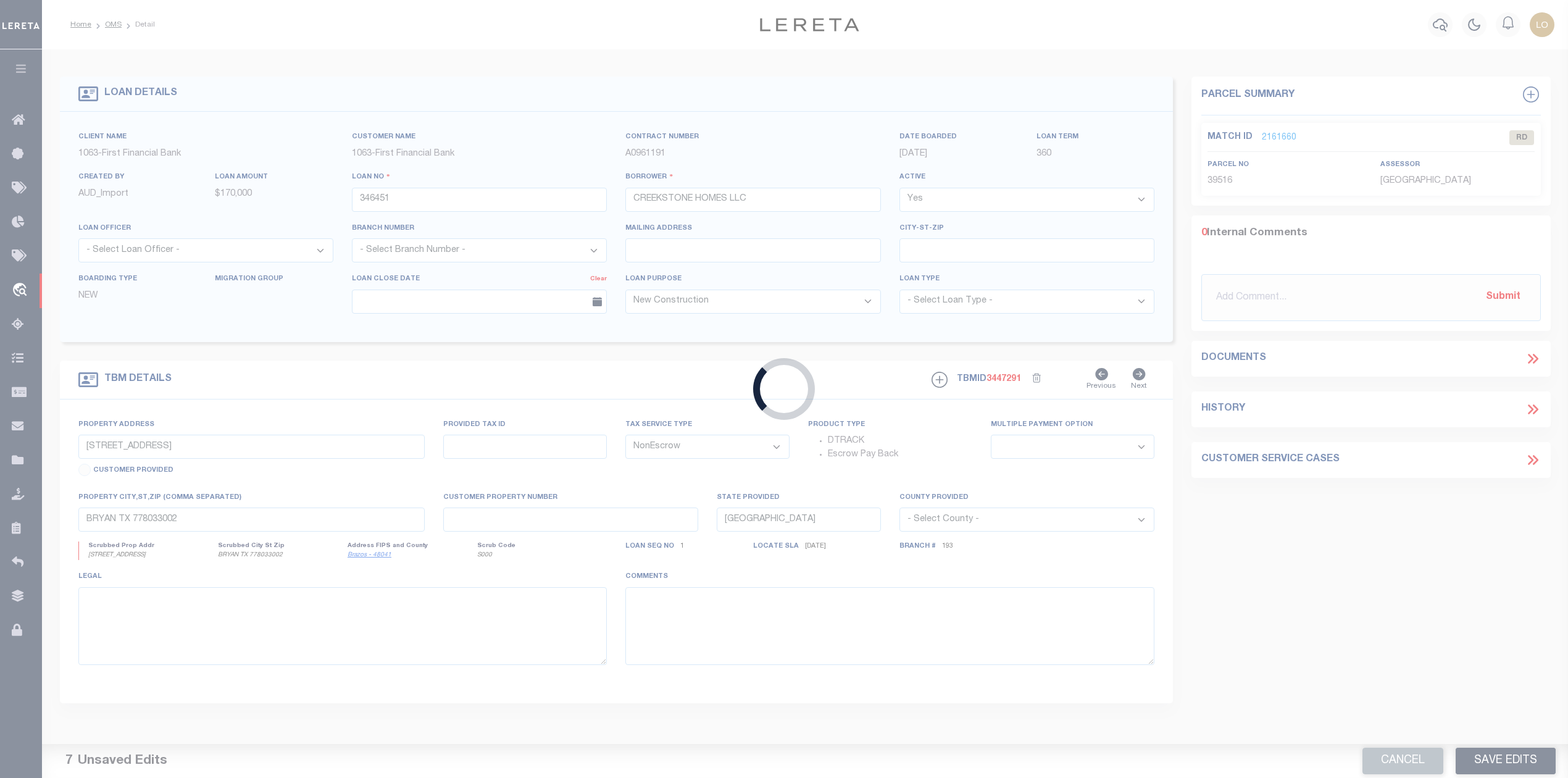
select select "3751"
select select "1570"
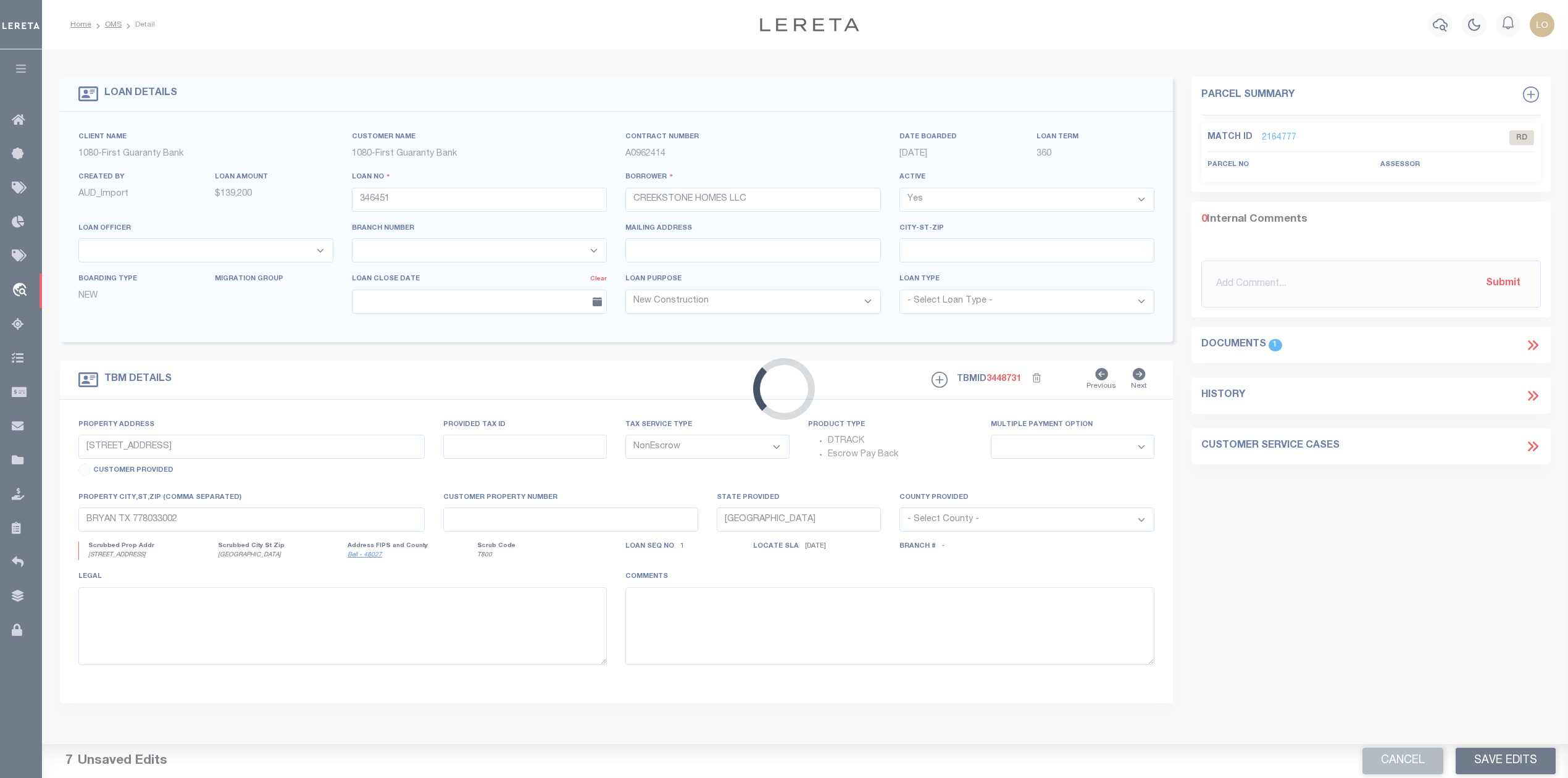
type input "6115 STALLION ROAD"
type input "TBD"
select select
type input "TEMPLE TX 76501"
type input "260498487"
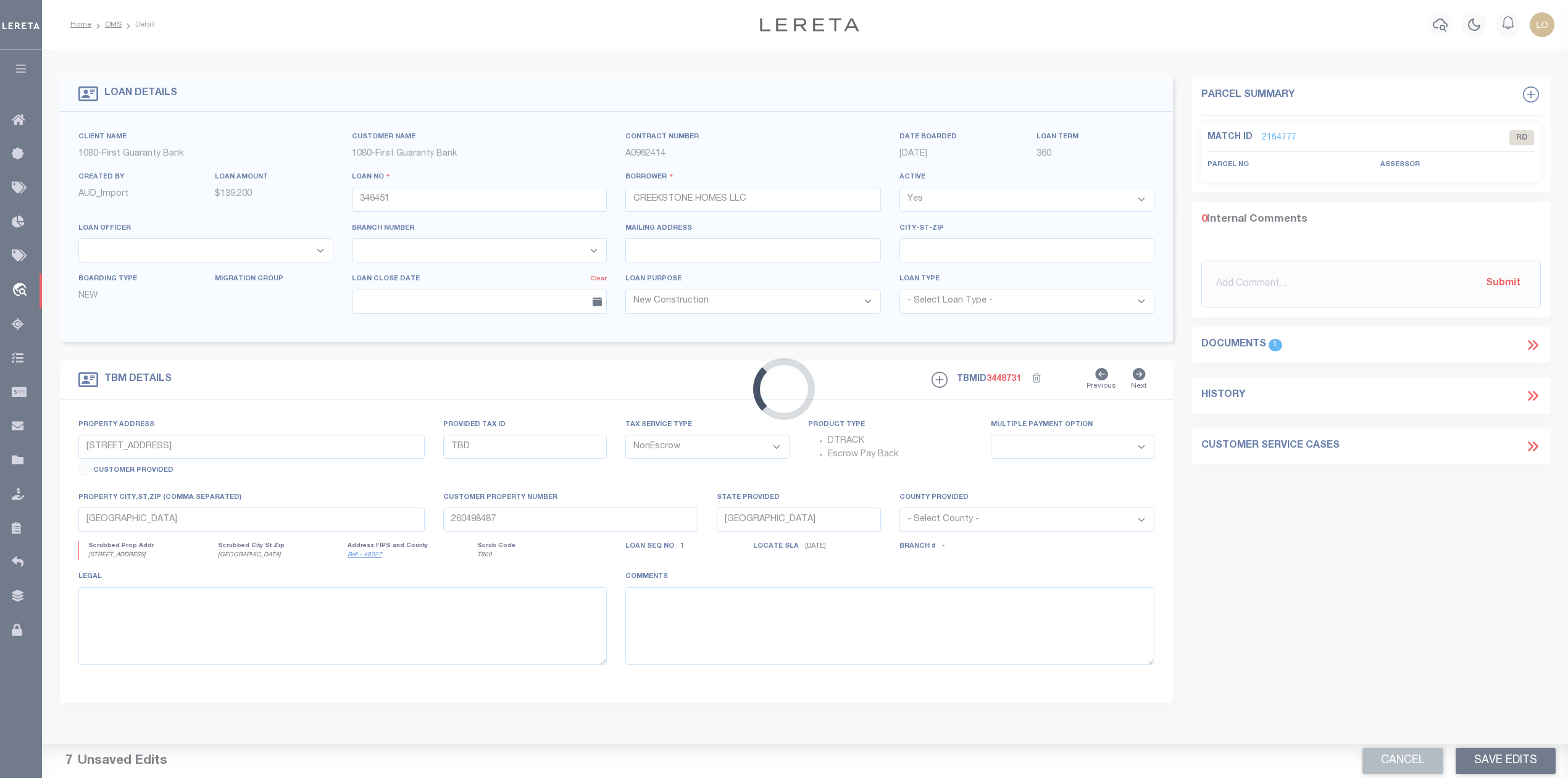
select select
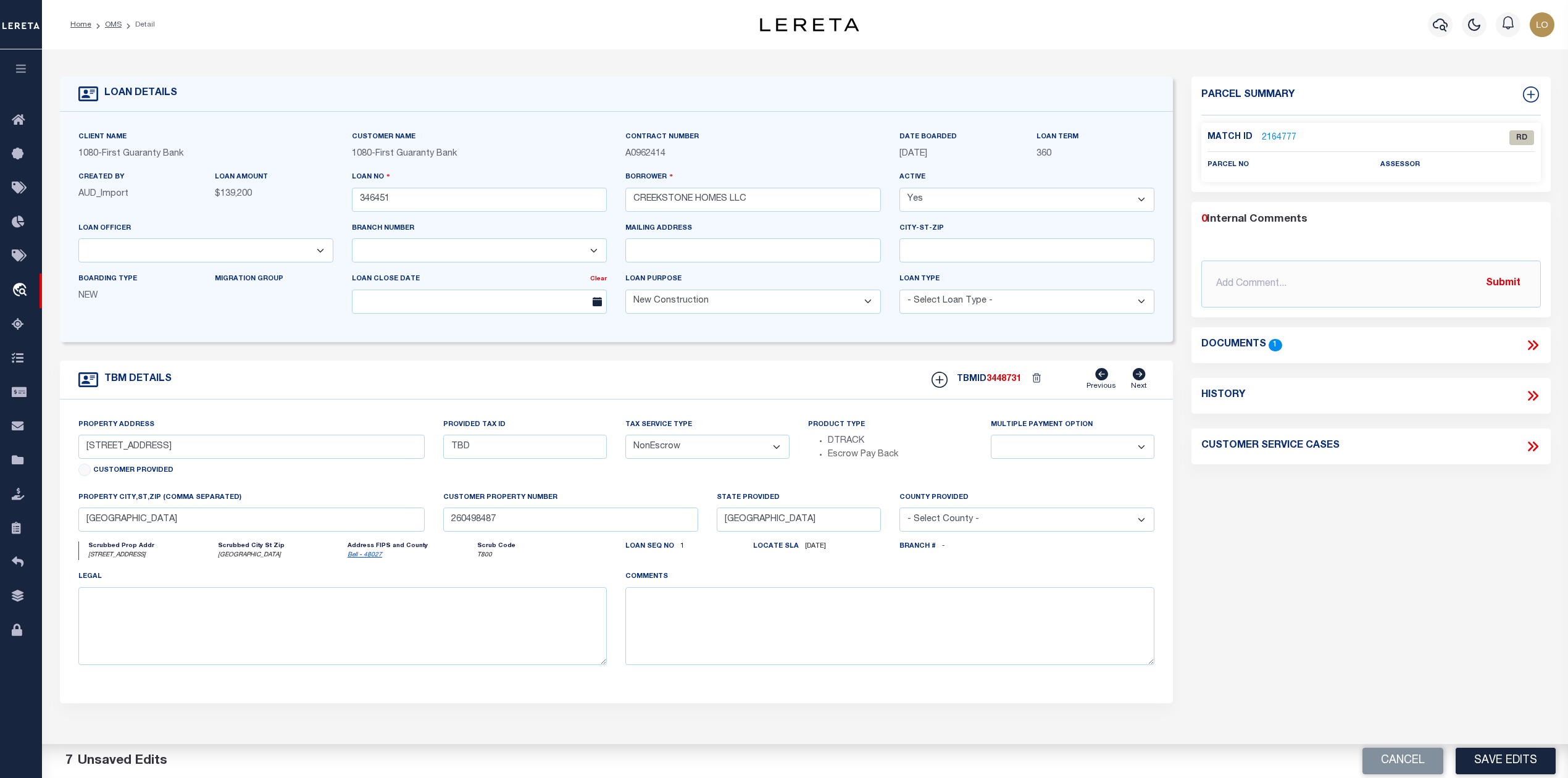
click at [1532, 343] on icon at bounding box center [1532, 345] width 16 height 16
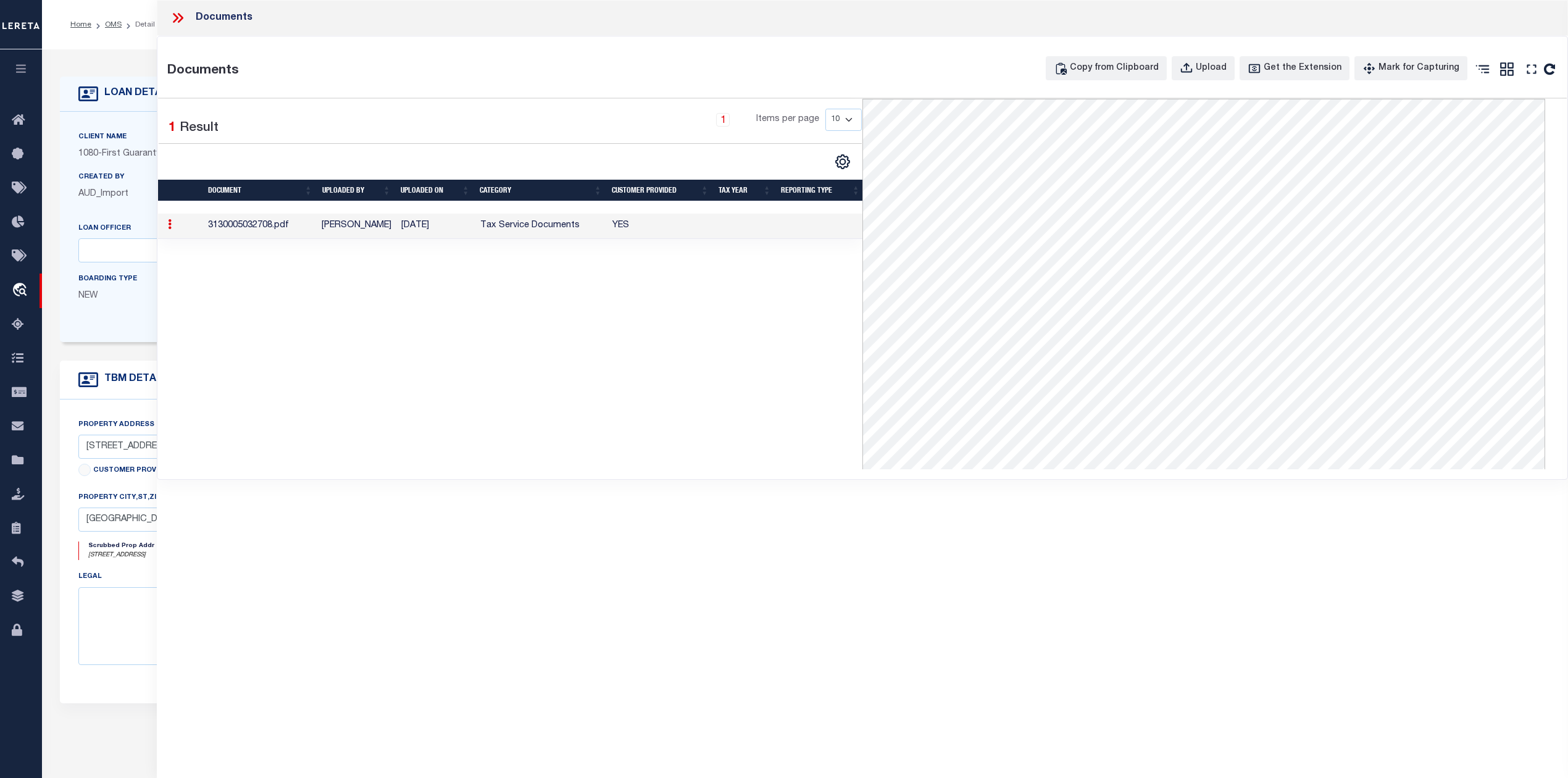
click at [641, 367] on div "1 Selected 1 Result 1 Items per page 10 25 50 100" at bounding box center [509, 284] width 704 height 370
click at [173, 23] on icon at bounding box center [177, 18] width 16 height 16
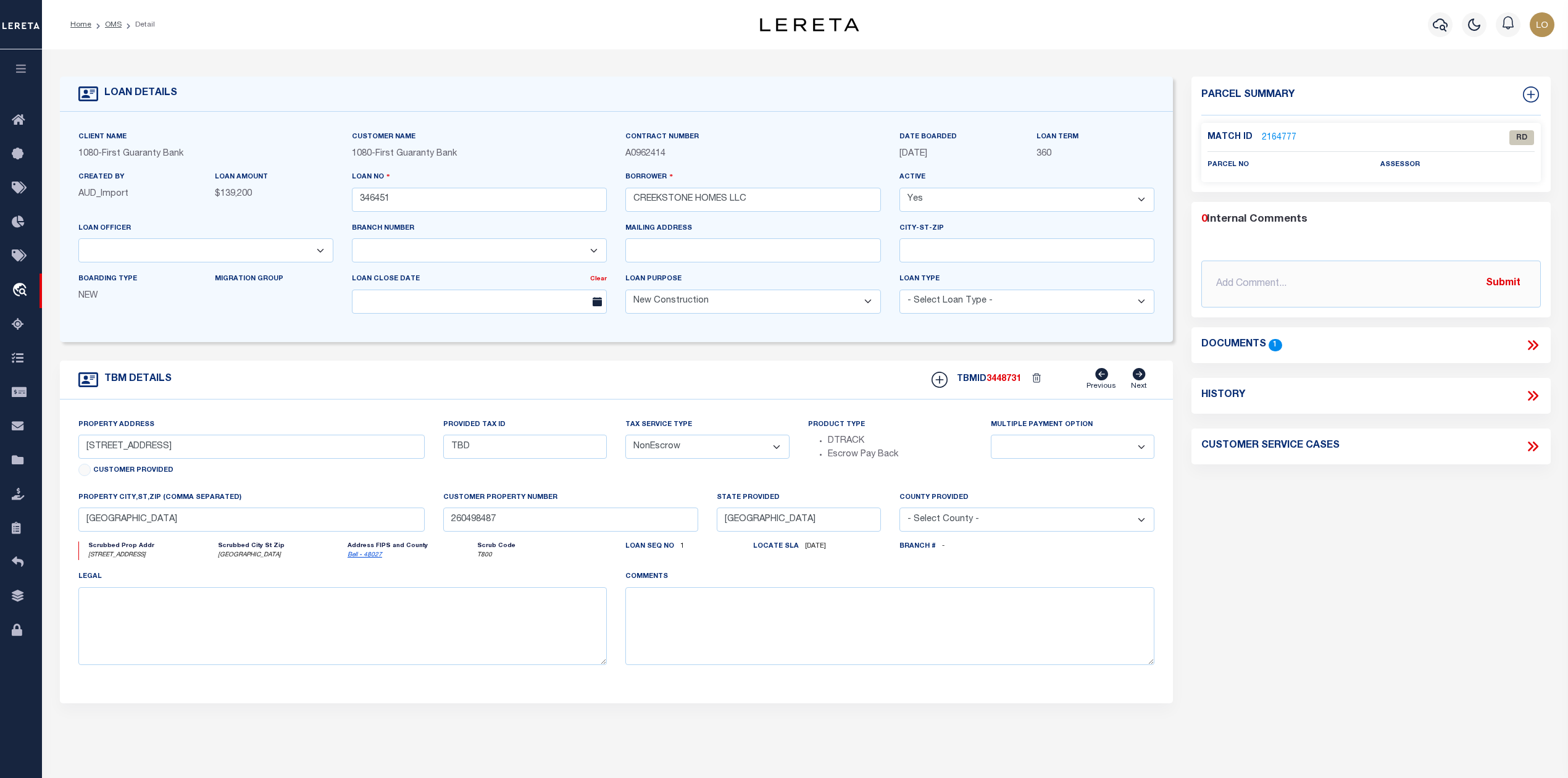
click at [1320, 566] on div "Parcel Summary Match ID 2164777 0" at bounding box center [1370, 414] width 377 height 675
click at [1297, 137] on div "Match ID 2164777" at bounding box center [1284, 138] width 154 height 13
click at [1287, 136] on link "2164777" at bounding box center [1279, 138] width 34 height 13
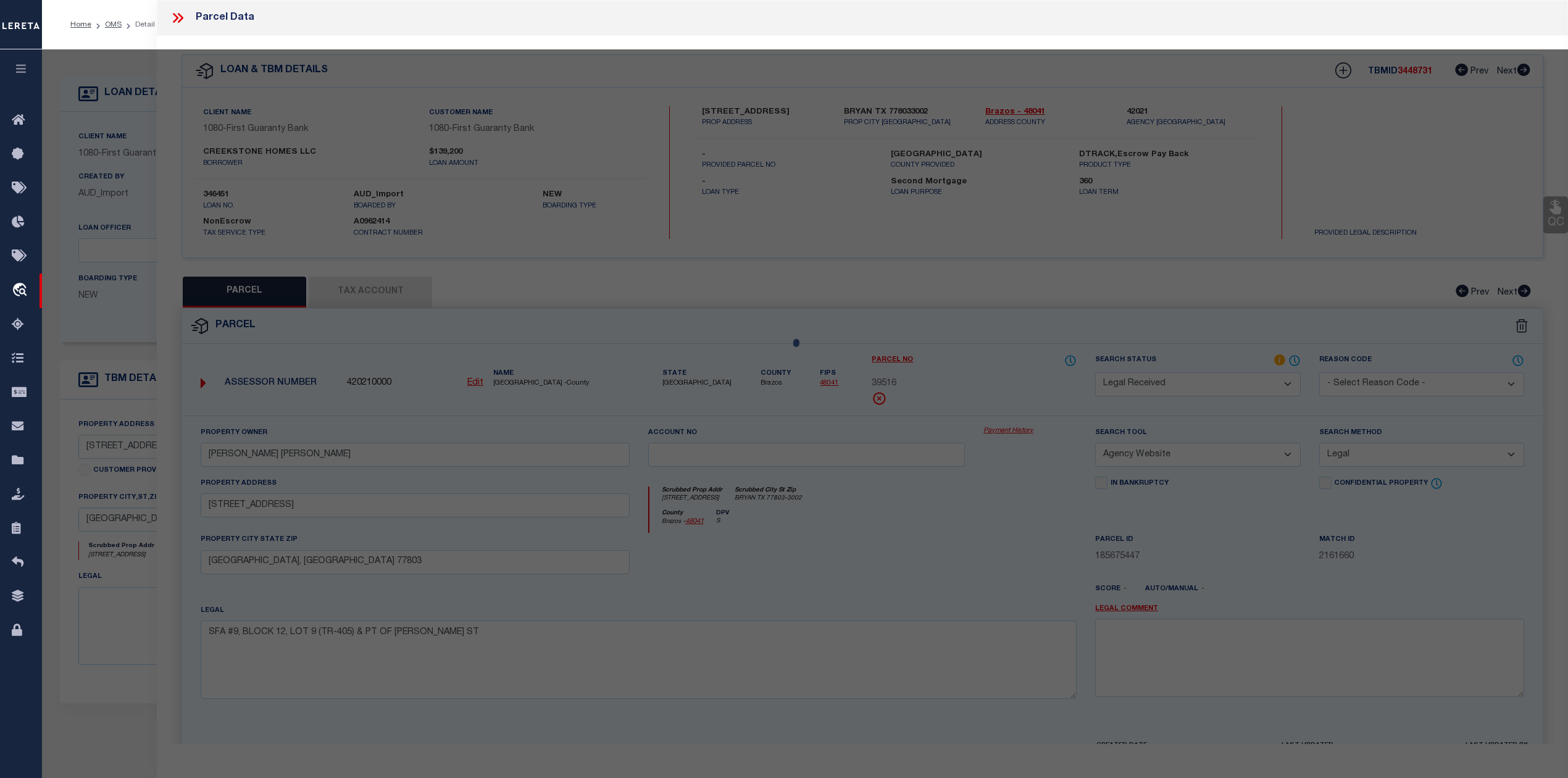
select select "AS"
select select
checkbox input "false"
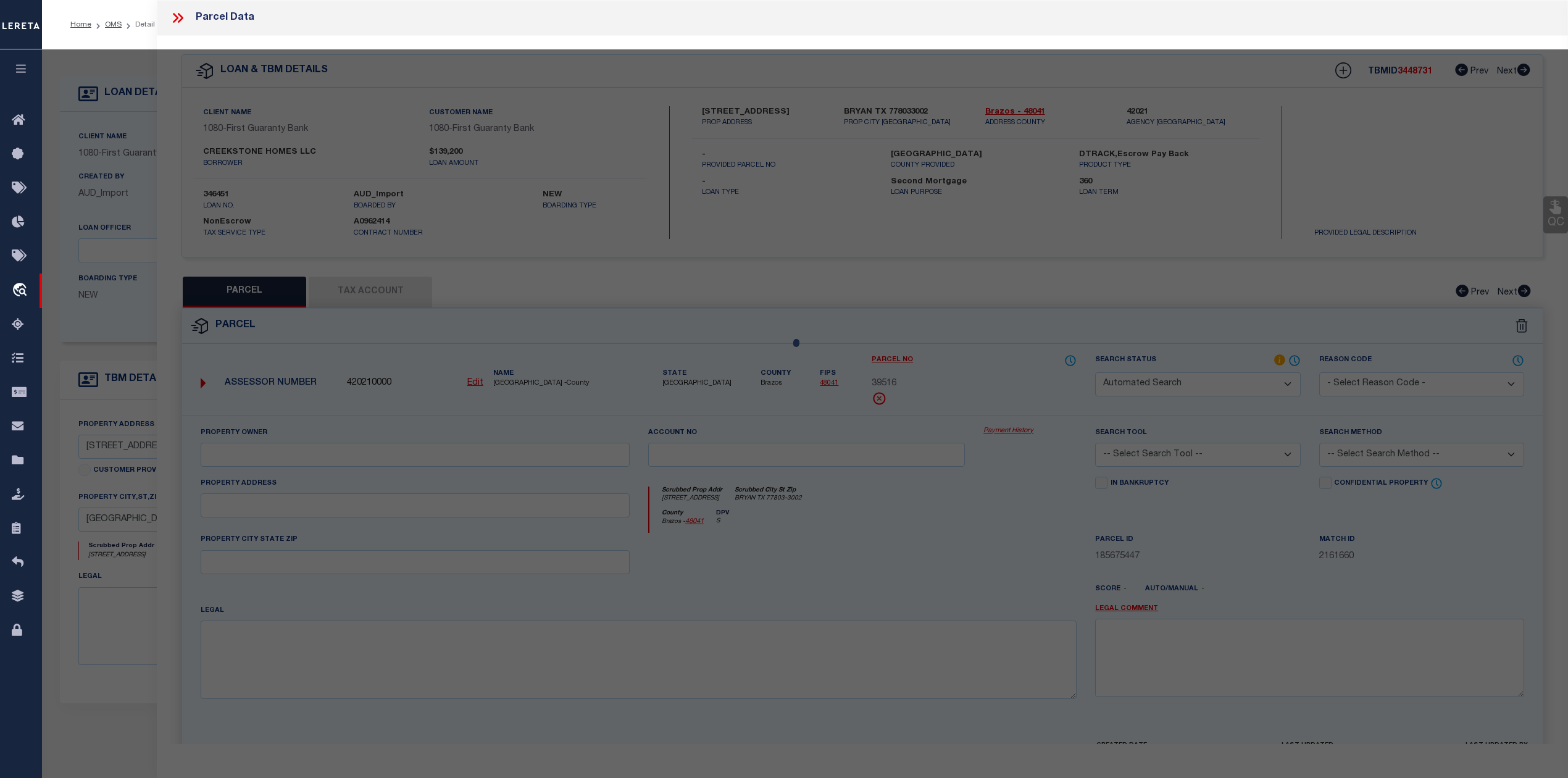
select select "RD"
checkbox input "false"
type textarea "Document uploaded that satisfies a legal requirement, changing from [GEOGRAPHIC…"
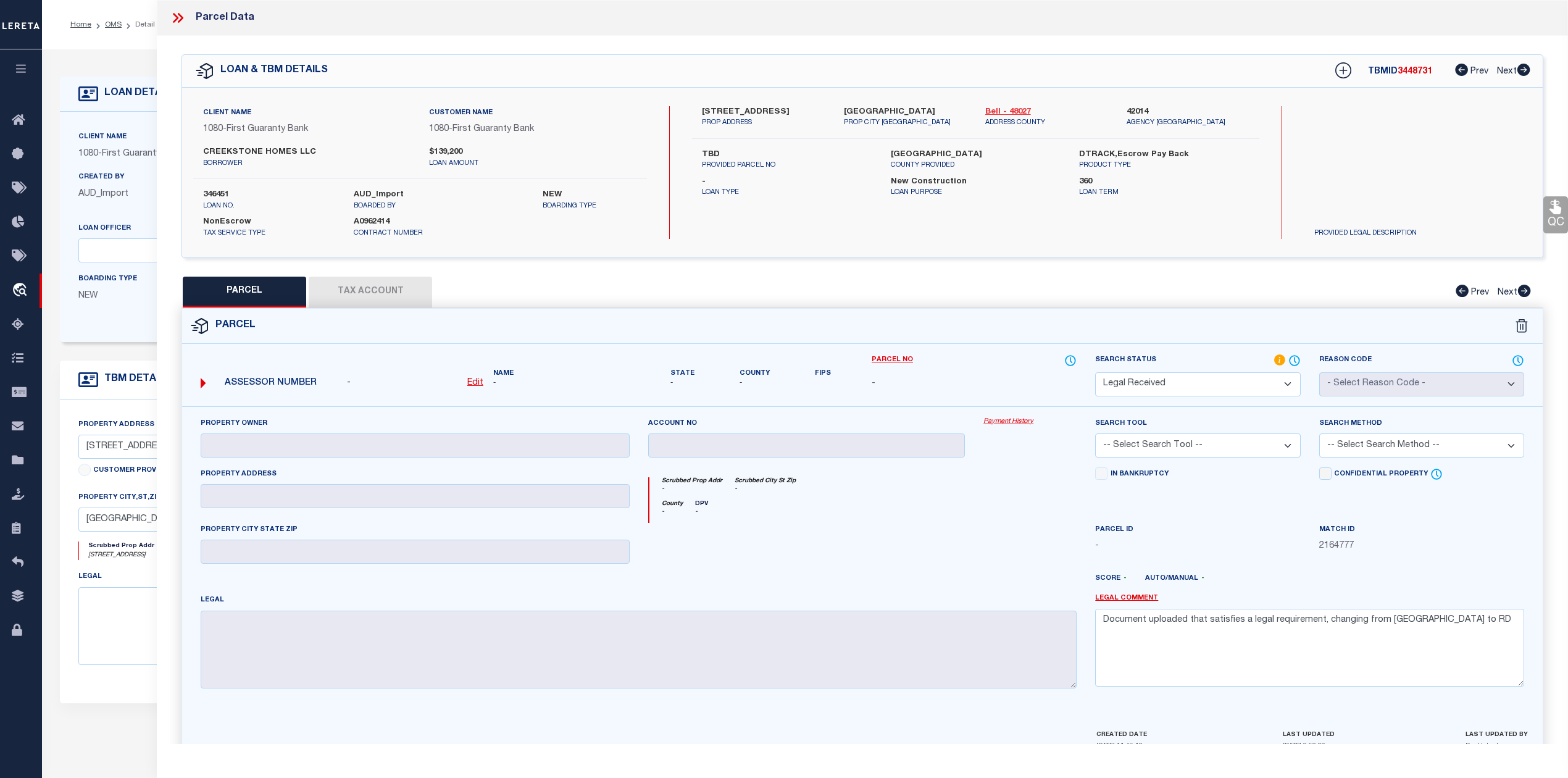
click at [1000, 113] on link "Bell - 48027" at bounding box center [1046, 112] width 122 height 13
click at [617, 342] on div "Parcel" at bounding box center [862, 326] width 1360 height 35
click at [472, 386] on u "Edit" at bounding box center [475, 383] width 16 height 8
select select "RD"
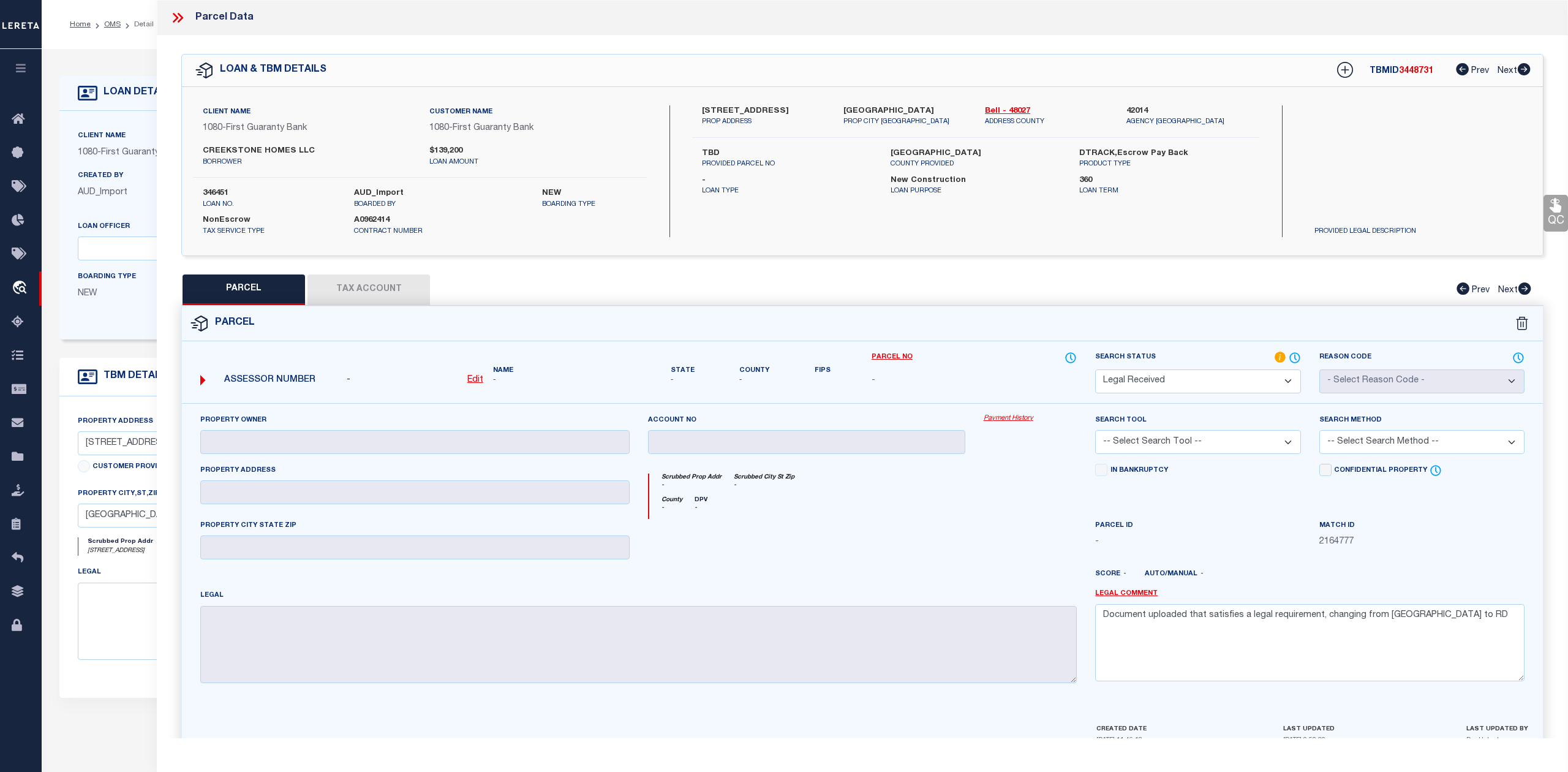
type textarea "-"
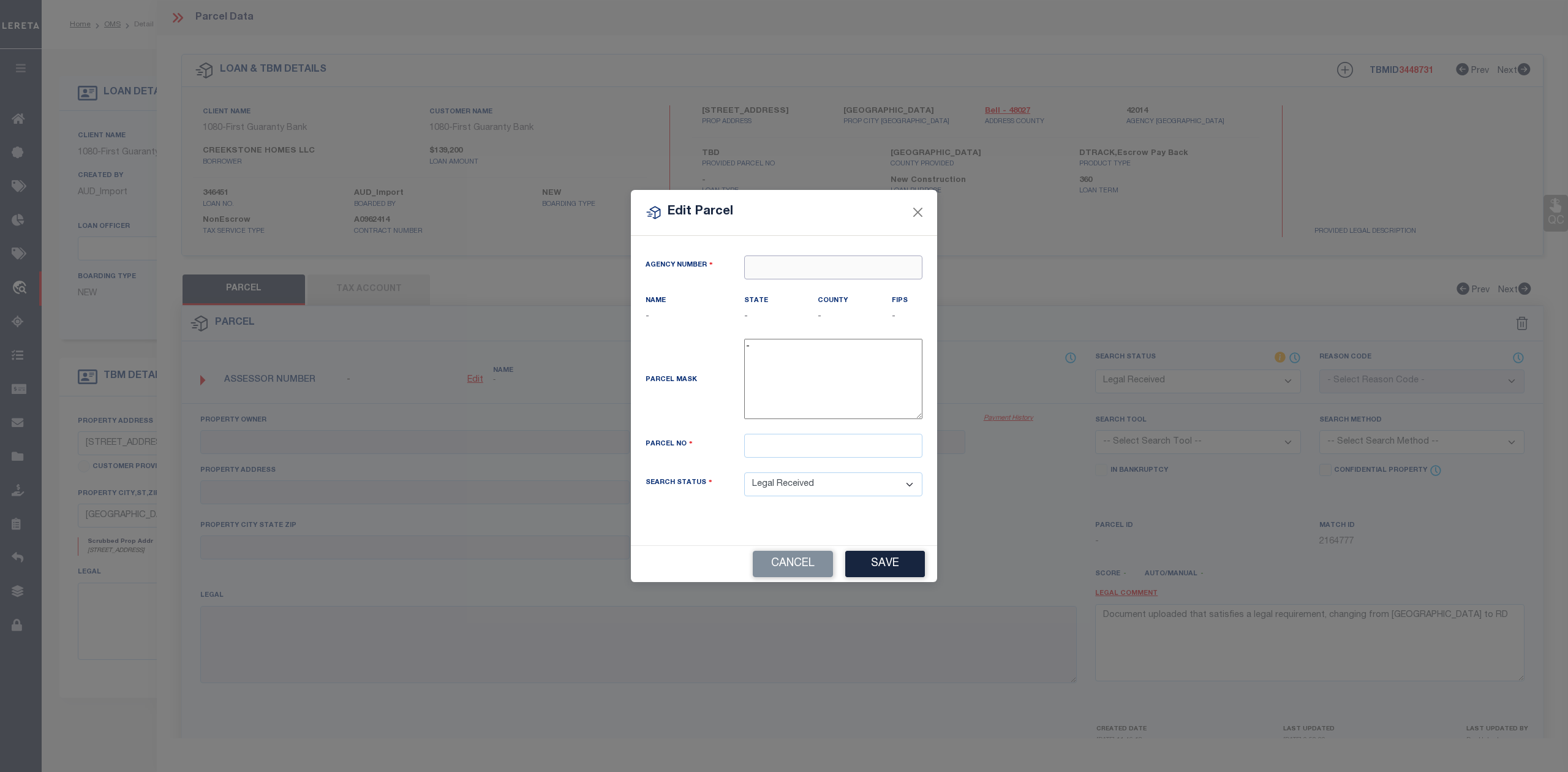
click at [775, 267] on input "text" at bounding box center [834, 267] width 178 height 24
click at [808, 282] on div "420140000 : [GEOGRAPHIC_DATA]" at bounding box center [834, 296] width 177 height 35
type input "420140000"
click at [762, 451] on input "text" at bounding box center [834, 446] width 178 height 24
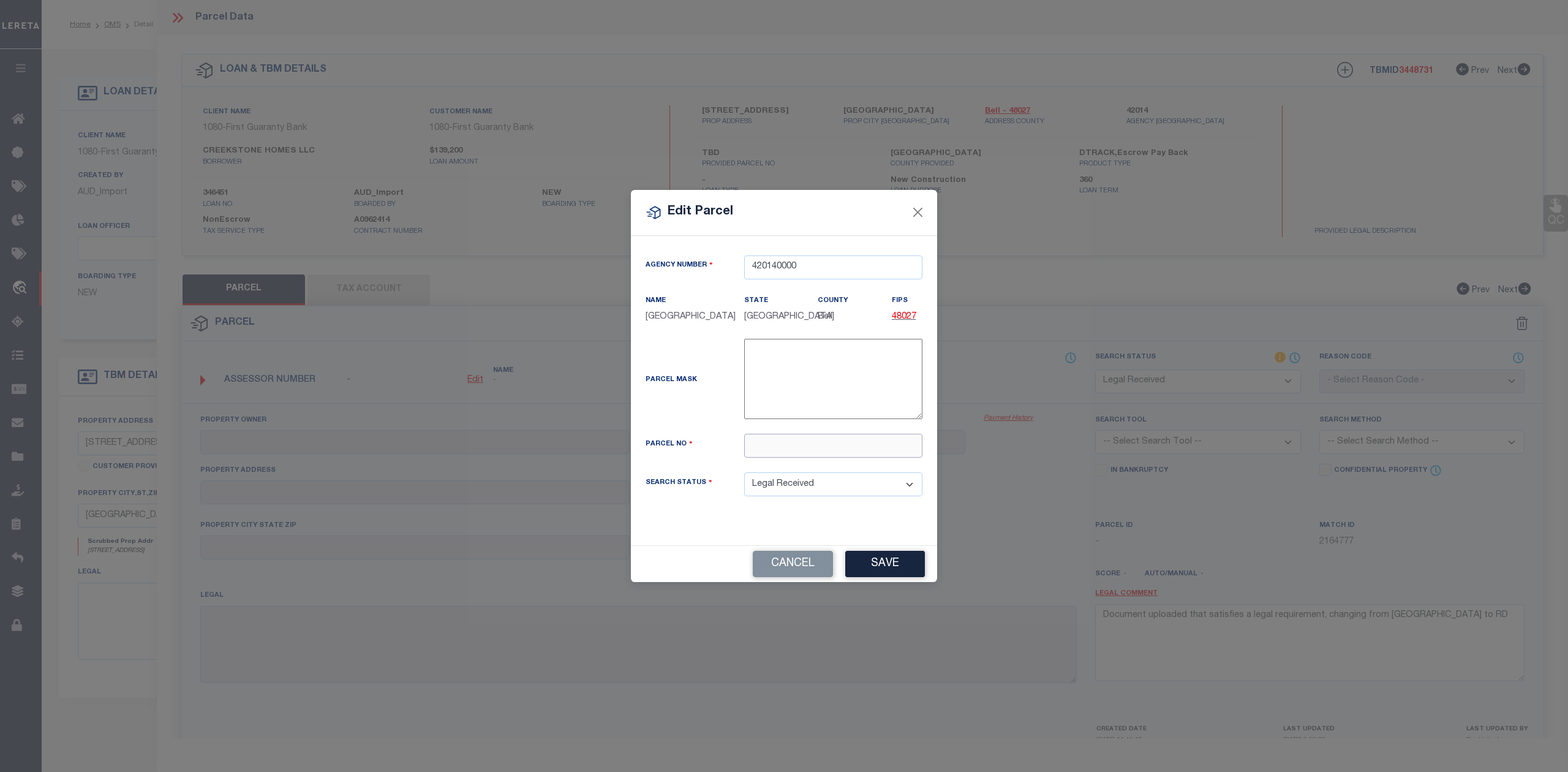
paste input "531505"
type input "531505"
click at [715, 430] on div "Parcel Mask -" at bounding box center [784, 386] width 296 height 95
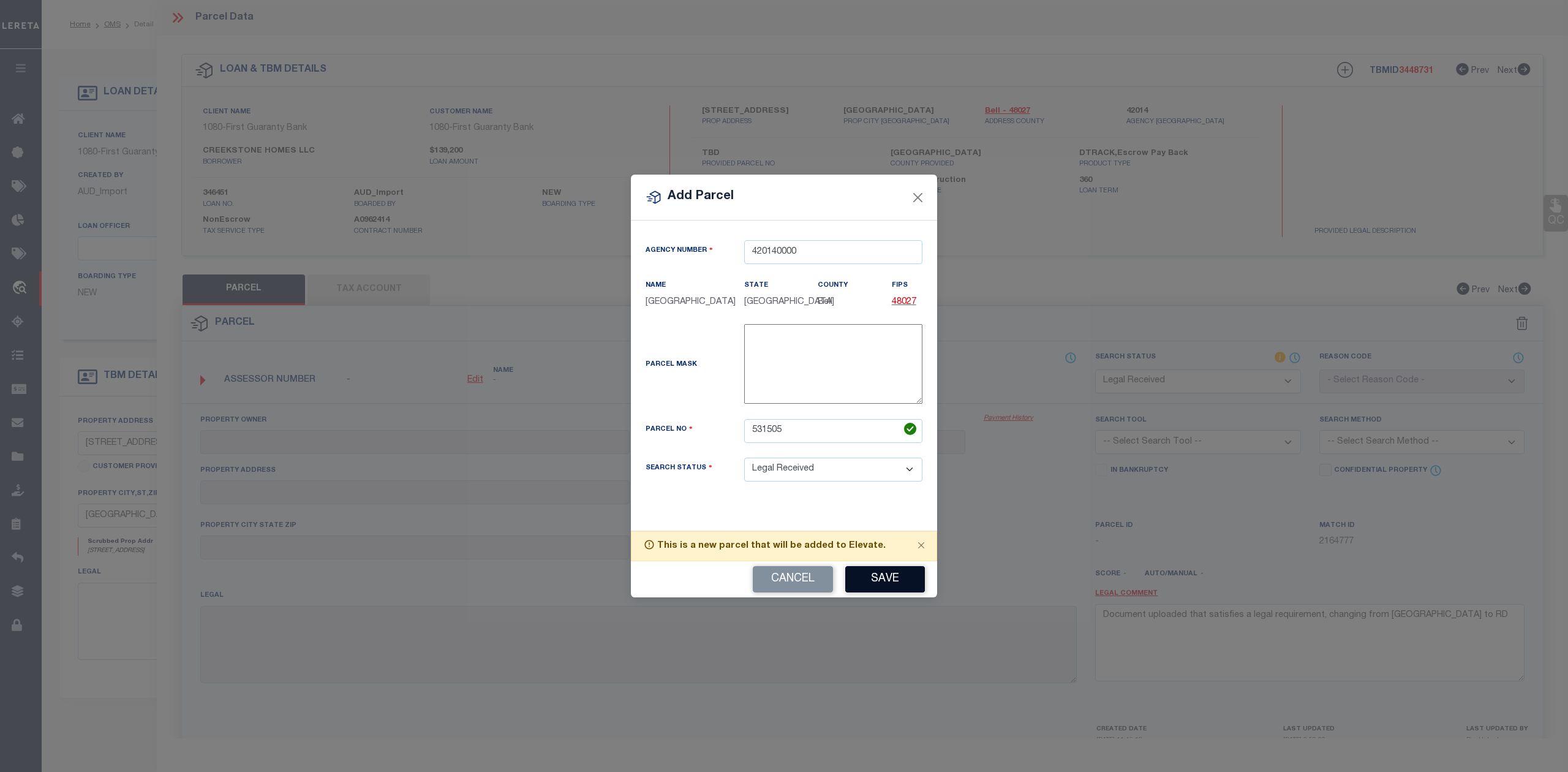
click at [900, 575] on button "Save" at bounding box center [885, 580] width 80 height 27
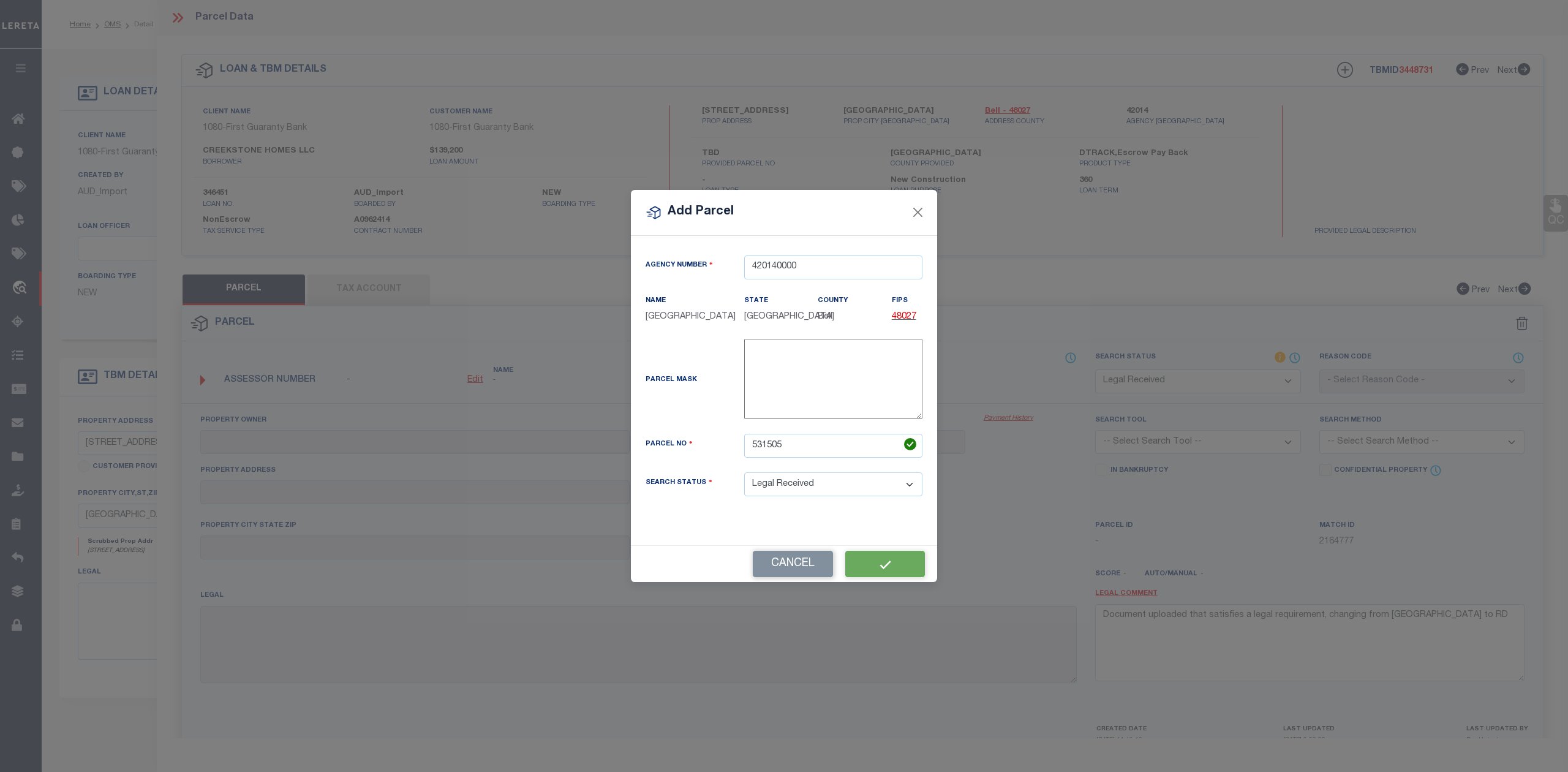
select select "RD"
checkbox input "false"
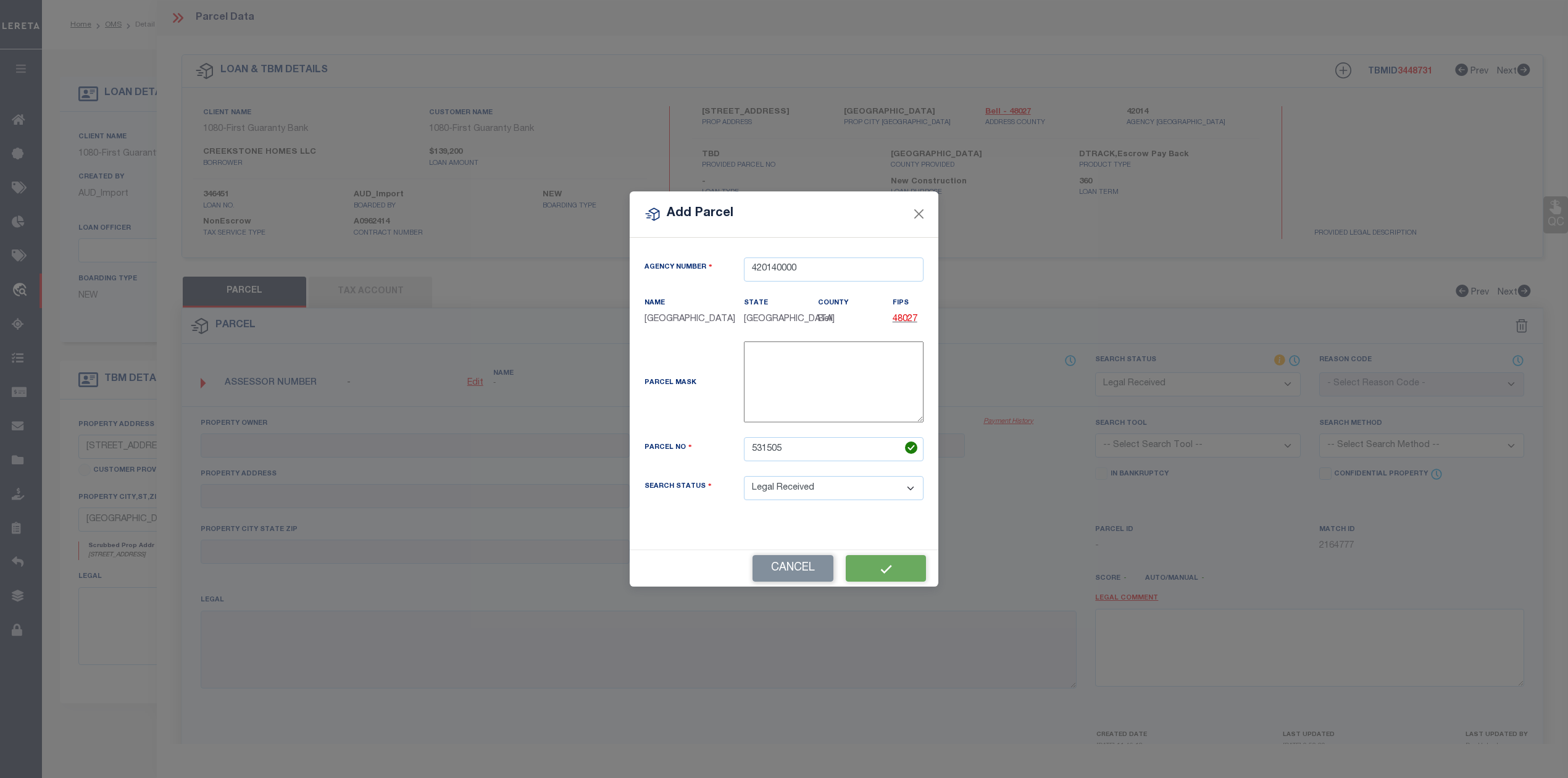
checkbox input "false"
type textarea "Document uploaded that satisfies a legal requirement, changing from [GEOGRAPHIC…"
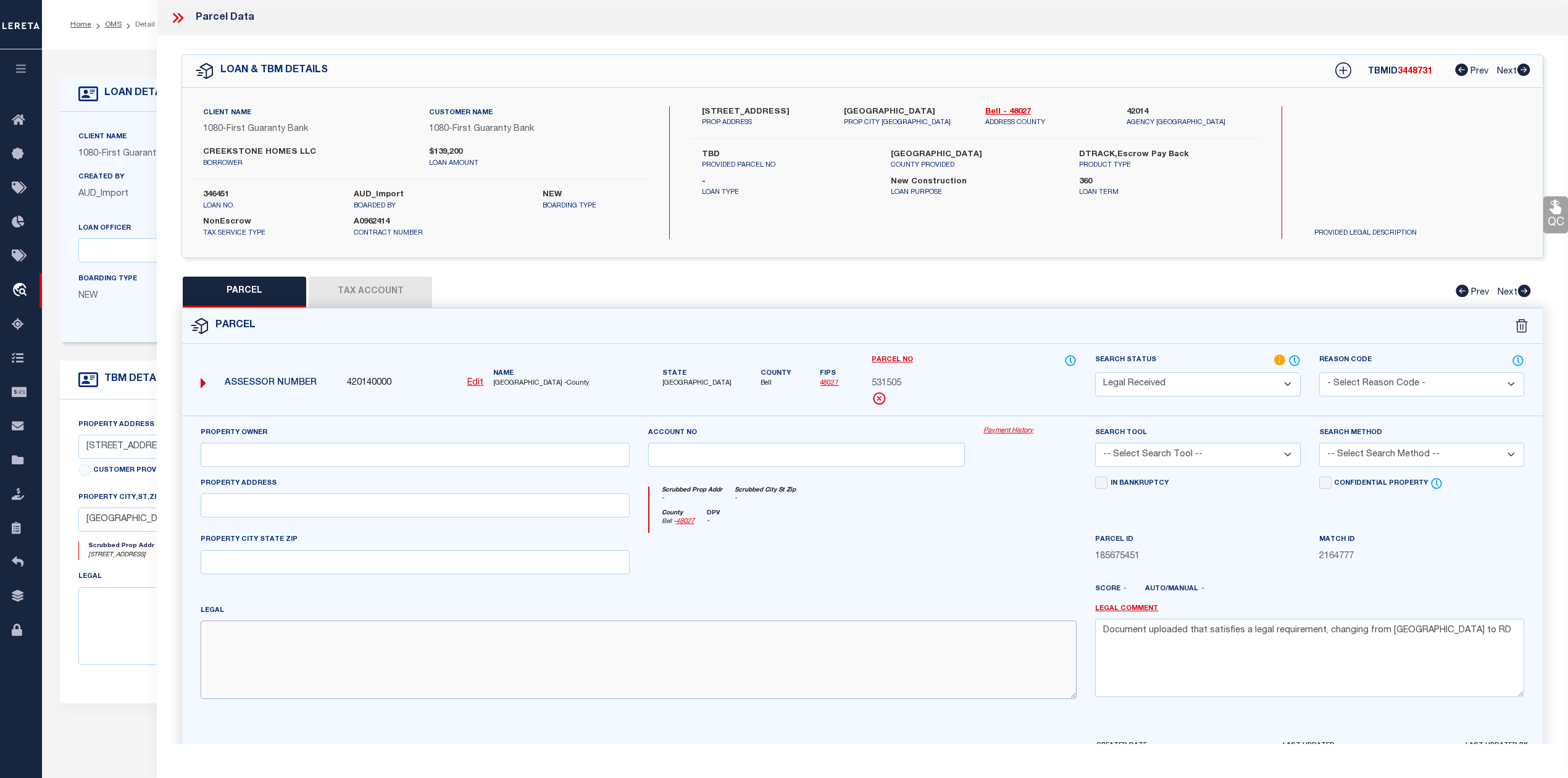
click at [487, 645] on textarea at bounding box center [638, 659] width 876 height 78
paste textarea "MUNGIA SUBDIVISION PHASE II, BLOCK 001, LOT 0001, ACRES 0.5"
type textarea "MUNGIA SUBDIVISION PHASE II, BLOCK 001, LOT 0001, ACRES 0.5"
click at [487, 507] on input "text" at bounding box center [414, 505] width 429 height 24
paste input "STALLION RD TX"
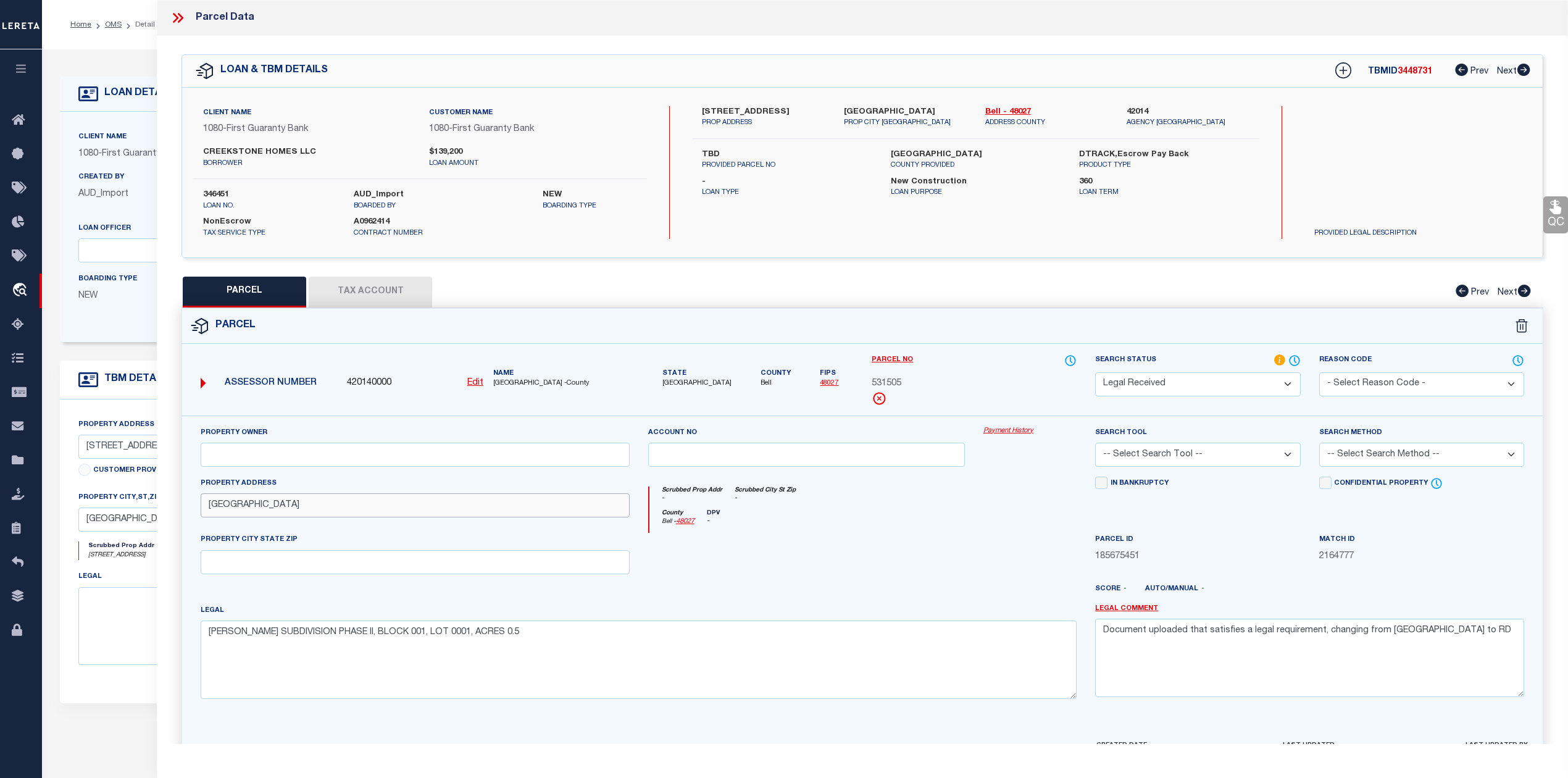
drag, startPoint x: 270, startPoint y: 506, endPoint x: 287, endPoint y: 508, distance: 17.1
click at [286, 507] on input "STALLION RD TX" at bounding box center [414, 505] width 429 height 24
type input "STALLION RD"
click at [273, 564] on input "text" at bounding box center [414, 561] width 429 height 24
paste input "[GEOGRAPHIC_DATA]"
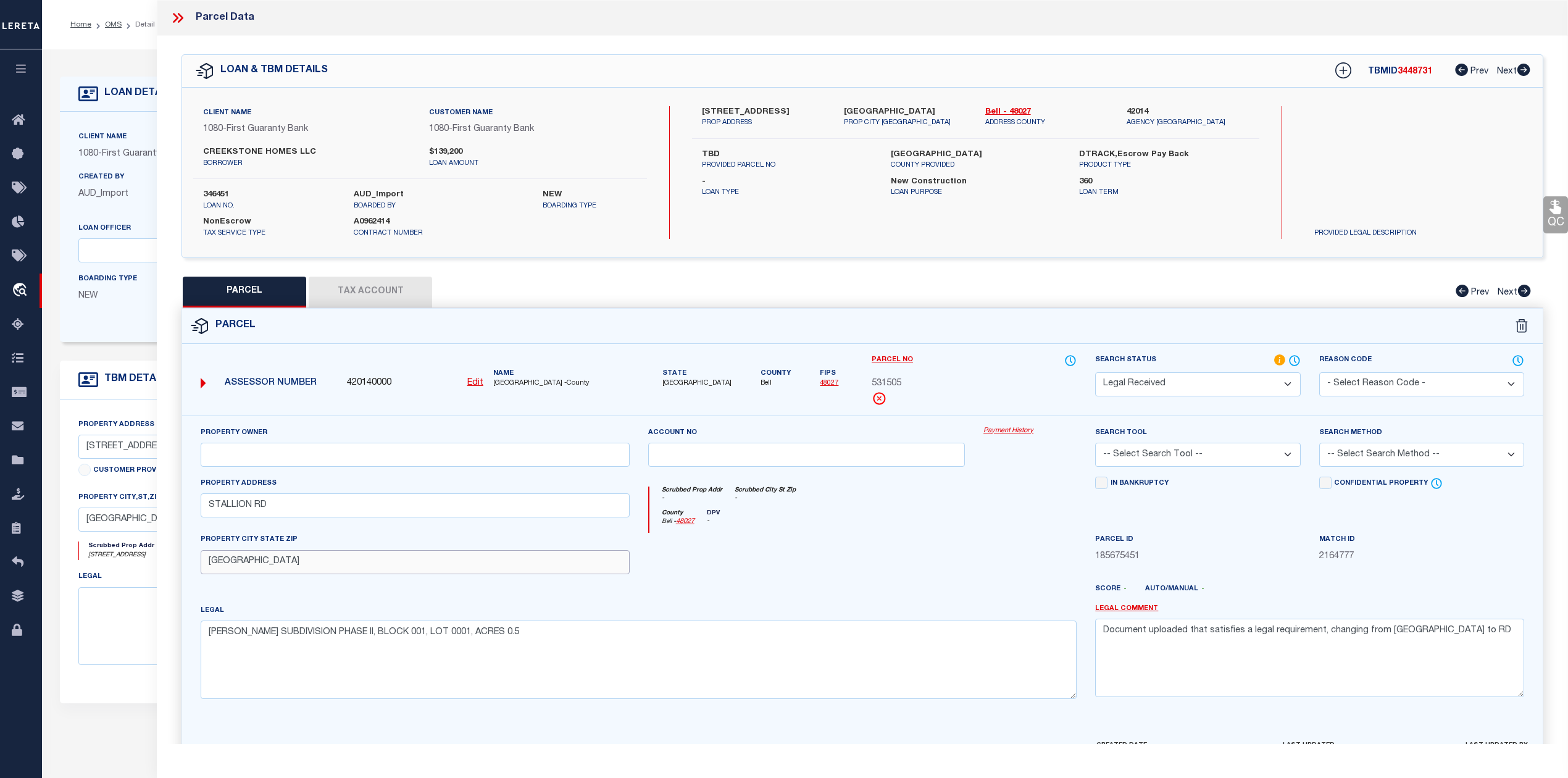
type input "[GEOGRAPHIC_DATA]"
click at [337, 461] on input "text" at bounding box center [414, 454] width 429 height 24
click at [268, 465] on input "text" at bounding box center [414, 454] width 429 height 24
paste input "CREEKSTONE HOMES LLC"
type input "CREEKSTONE HOMES LLC"
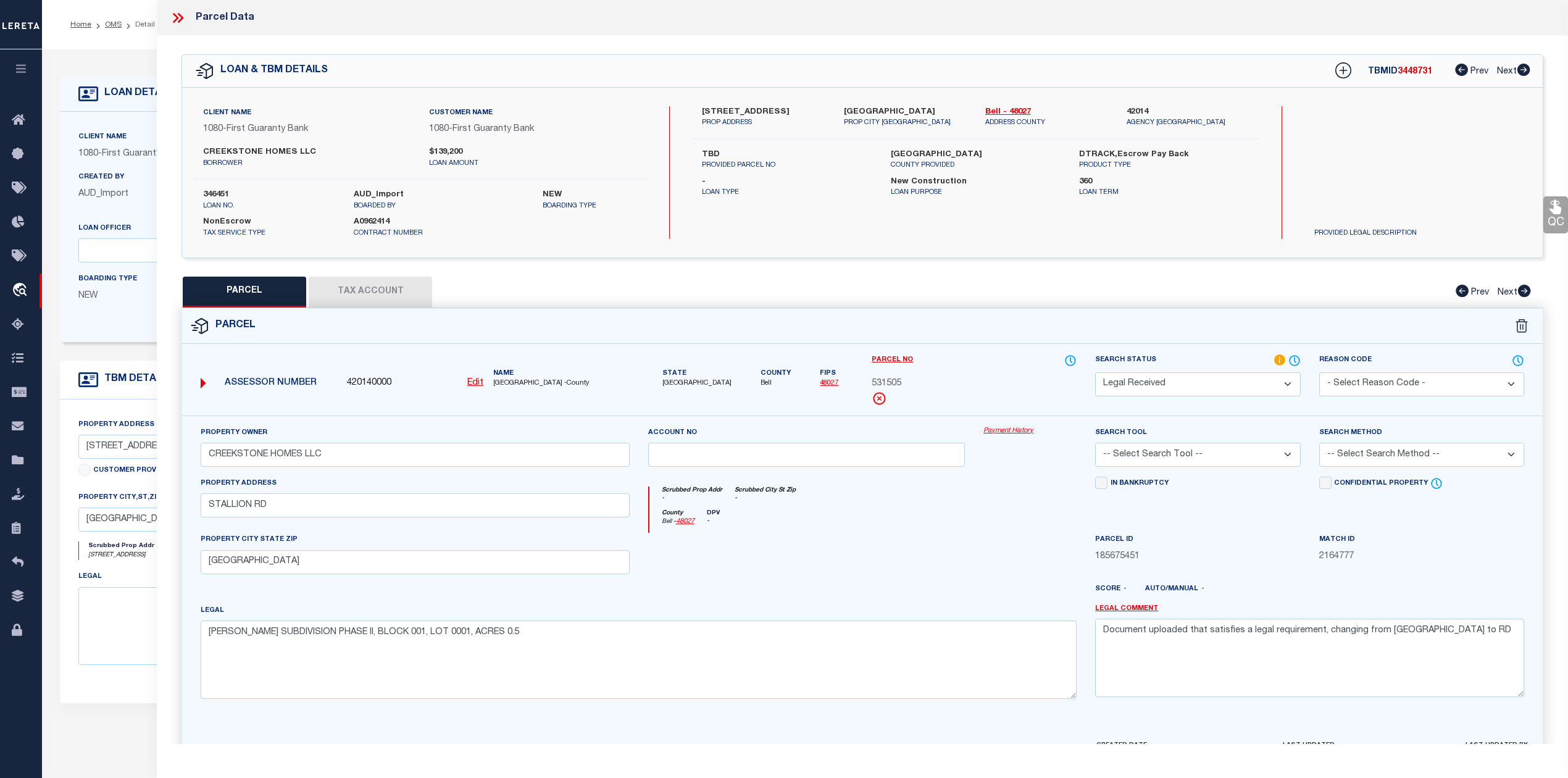
click at [695, 601] on div at bounding box center [582, 597] width 336 height 15
click at [1190, 457] on select "-- Select Search Tool -- 3rd Party Website Agency File Agency Website ATLS CNV-…" at bounding box center [1197, 454] width 205 height 24
select select "AGW"
click at [1095, 445] on select "-- Select Search Tool -- 3rd Party Website Agency File Agency Website ATLS CNV-…" at bounding box center [1197, 454] width 205 height 24
click at [959, 543] on div at bounding box center [806, 558] width 336 height 50
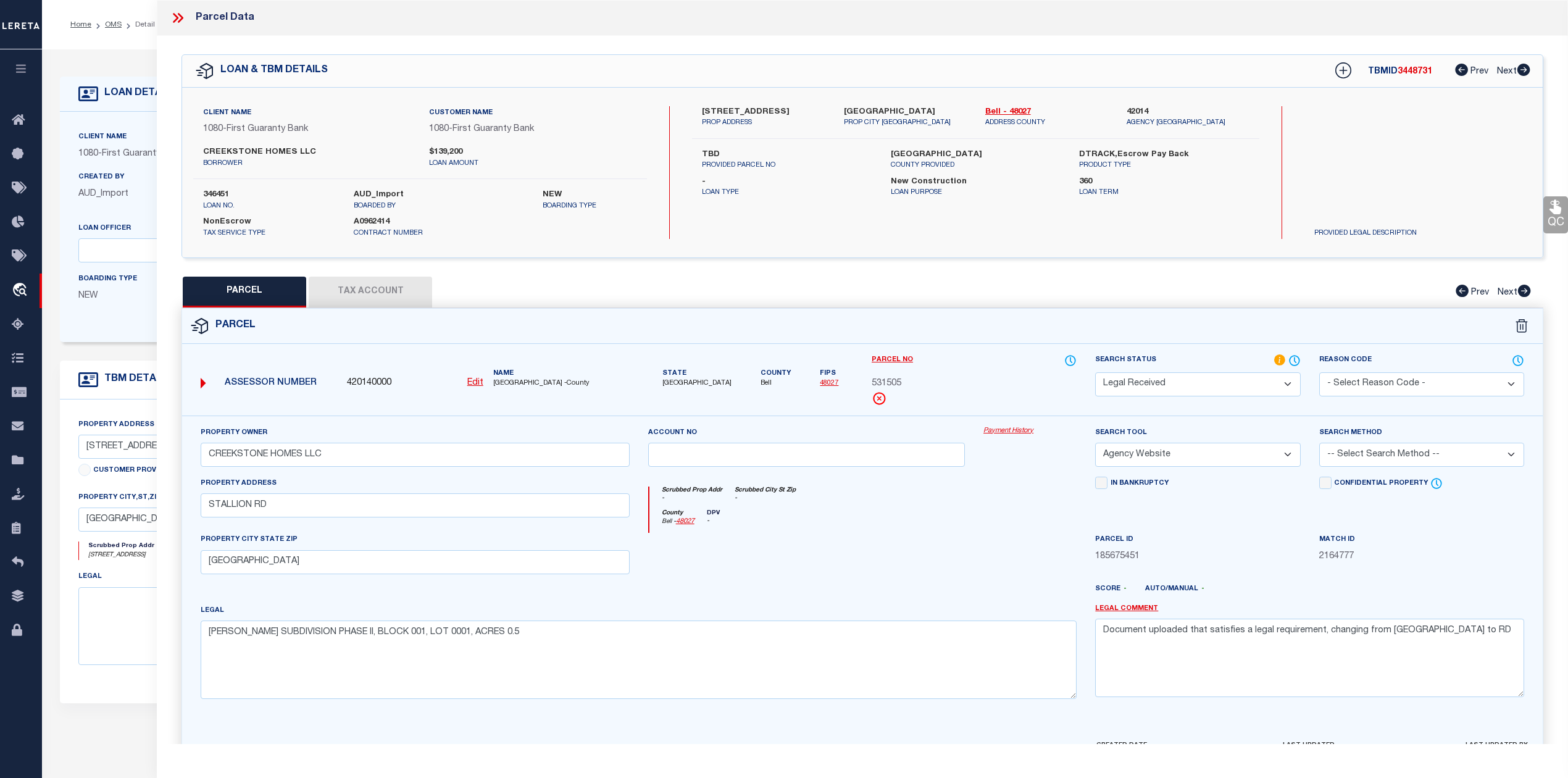
click at [1401, 464] on select "-- Select Search Method -- Property Address Legal Liability Info Provided" at bounding box center [1421, 454] width 205 height 24
select select "LEG"
click at [1319, 445] on select "-- Select Search Method -- Property Address Legal Liability Info Provided" at bounding box center [1421, 454] width 205 height 24
drag, startPoint x: 889, startPoint y: 572, endPoint x: 907, endPoint y: 578, distance: 19.0
click at [892, 573] on div at bounding box center [806, 558] width 336 height 50
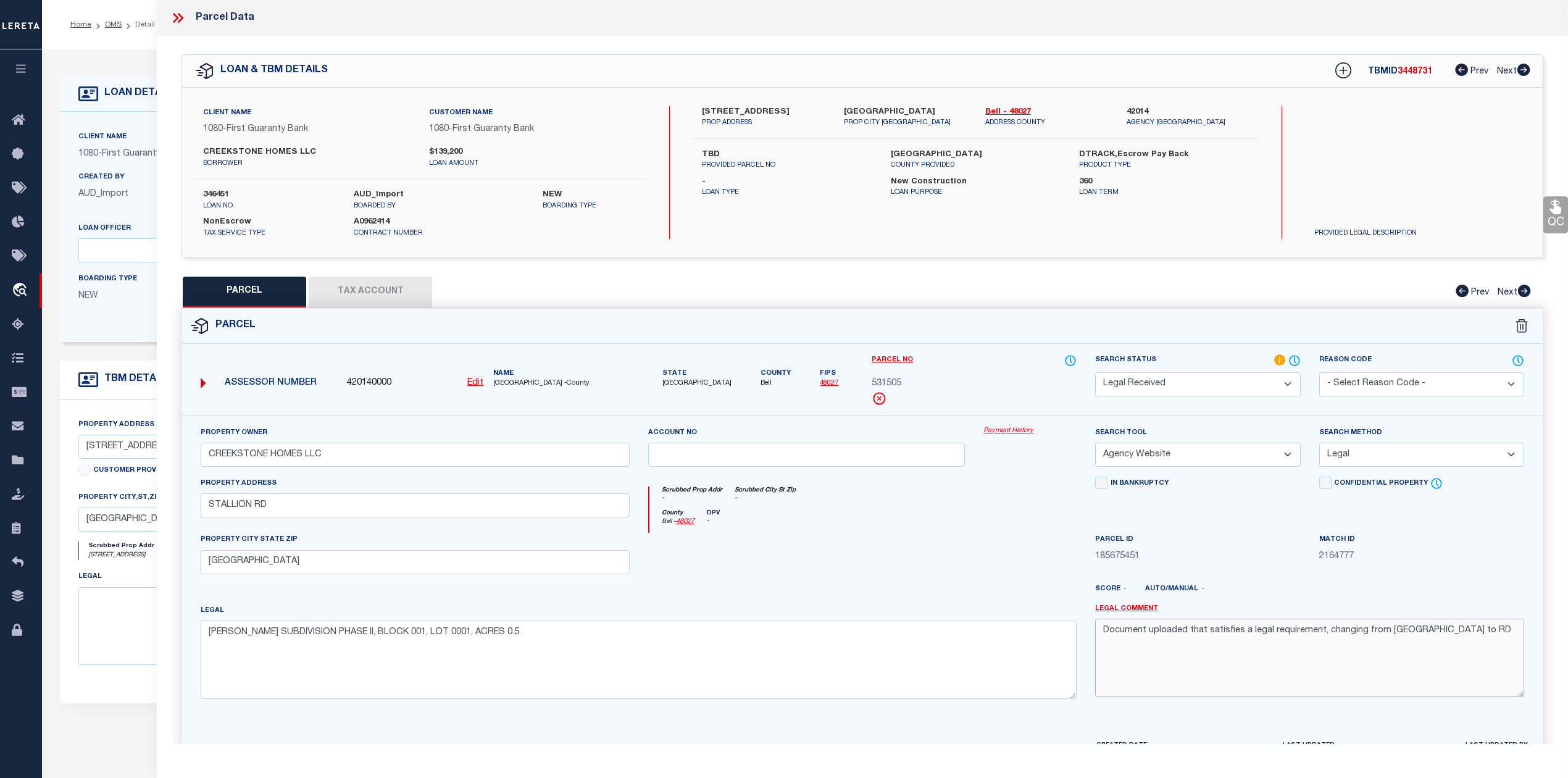
drag, startPoint x: 1425, startPoint y: 633, endPoint x: 1103, endPoint y: 634, distance: 322.0
click at [1103, 634] on textarea "Document uploaded that satisfies a legal requirement, changing from [GEOGRAPHIC…" at bounding box center [1309, 657] width 429 height 78
click at [951, 583] on div at bounding box center [806, 558] width 336 height 50
click at [925, 527] on div "County Bell - 48027 DPV -" at bounding box center [863, 521] width 428 height 24
click at [396, 296] on button "Tax Account" at bounding box center [370, 292] width 123 height 31
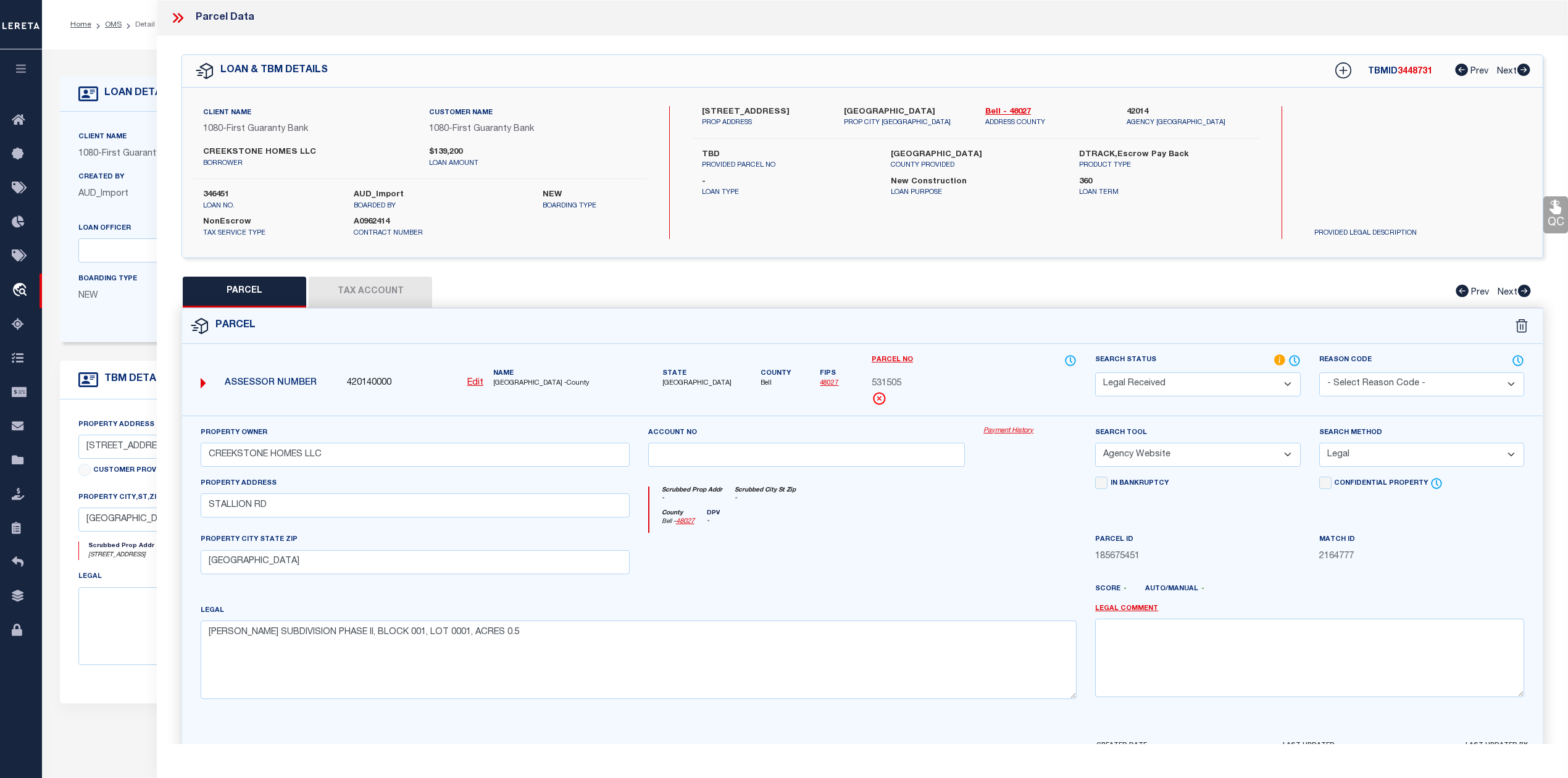
select select "100"
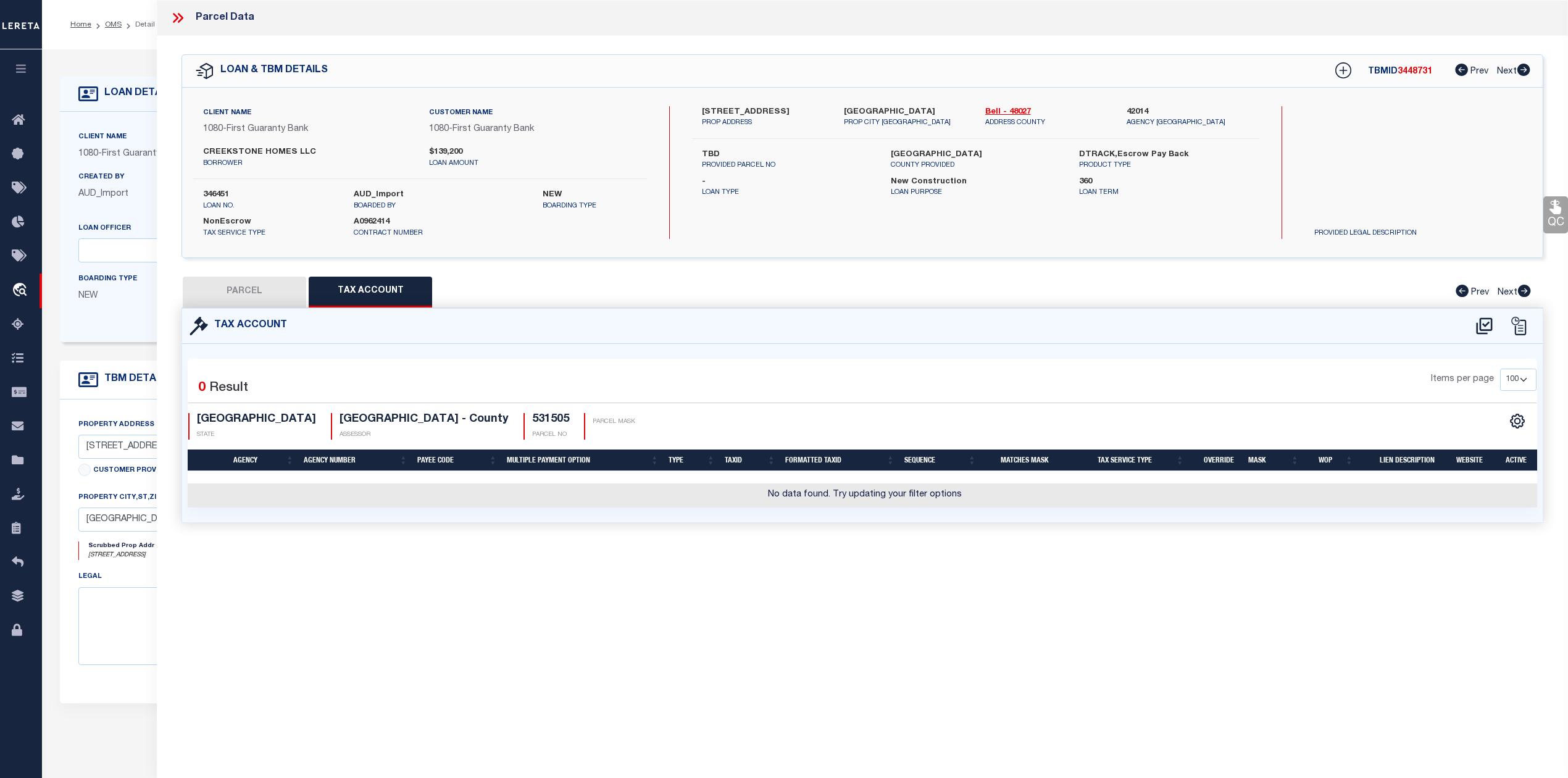
drag, startPoint x: 1011, startPoint y: 641, endPoint x: 1040, endPoint y: 635, distance: 29.6
click at [1013, 641] on div "Parcel Data QC QC QC - Select Status - Ready to QC" at bounding box center [862, 372] width 1411 height 744
click at [1482, 324] on icon at bounding box center [1483, 326] width 16 height 17
select select "100"
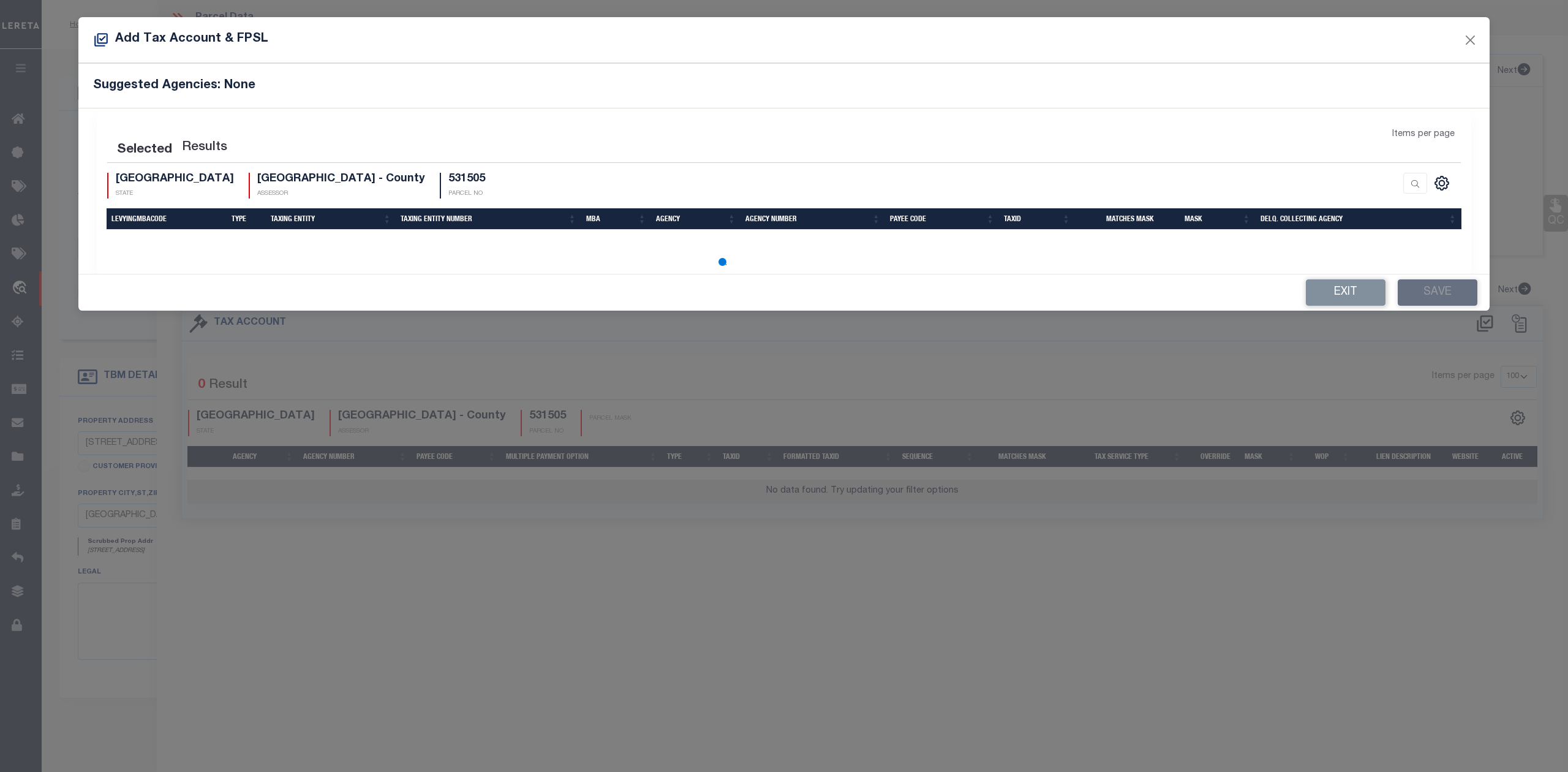
select select "100"
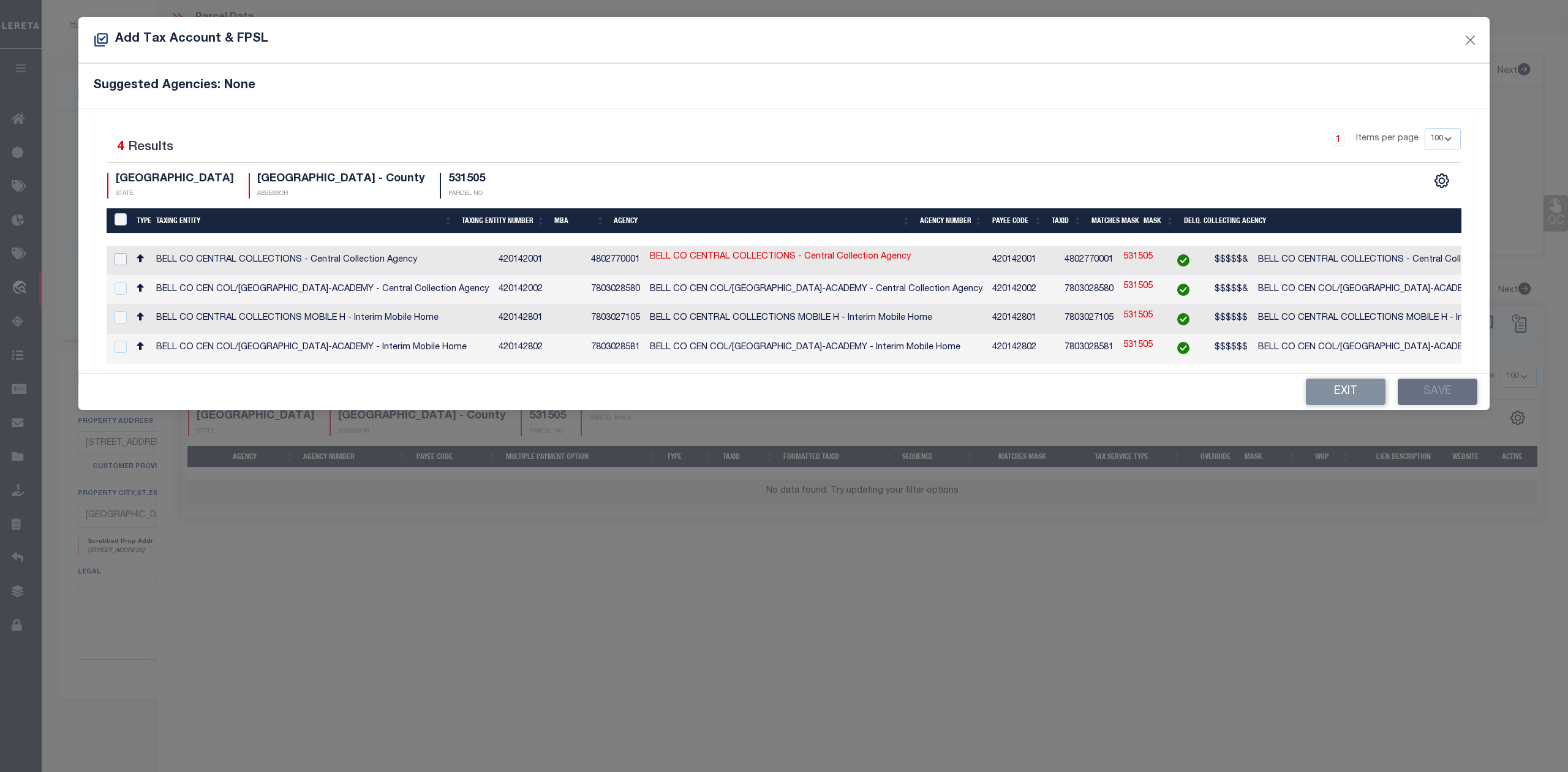
click at [122, 262] on input "checkbox" at bounding box center [121, 259] width 12 height 12
checkbox input "true"
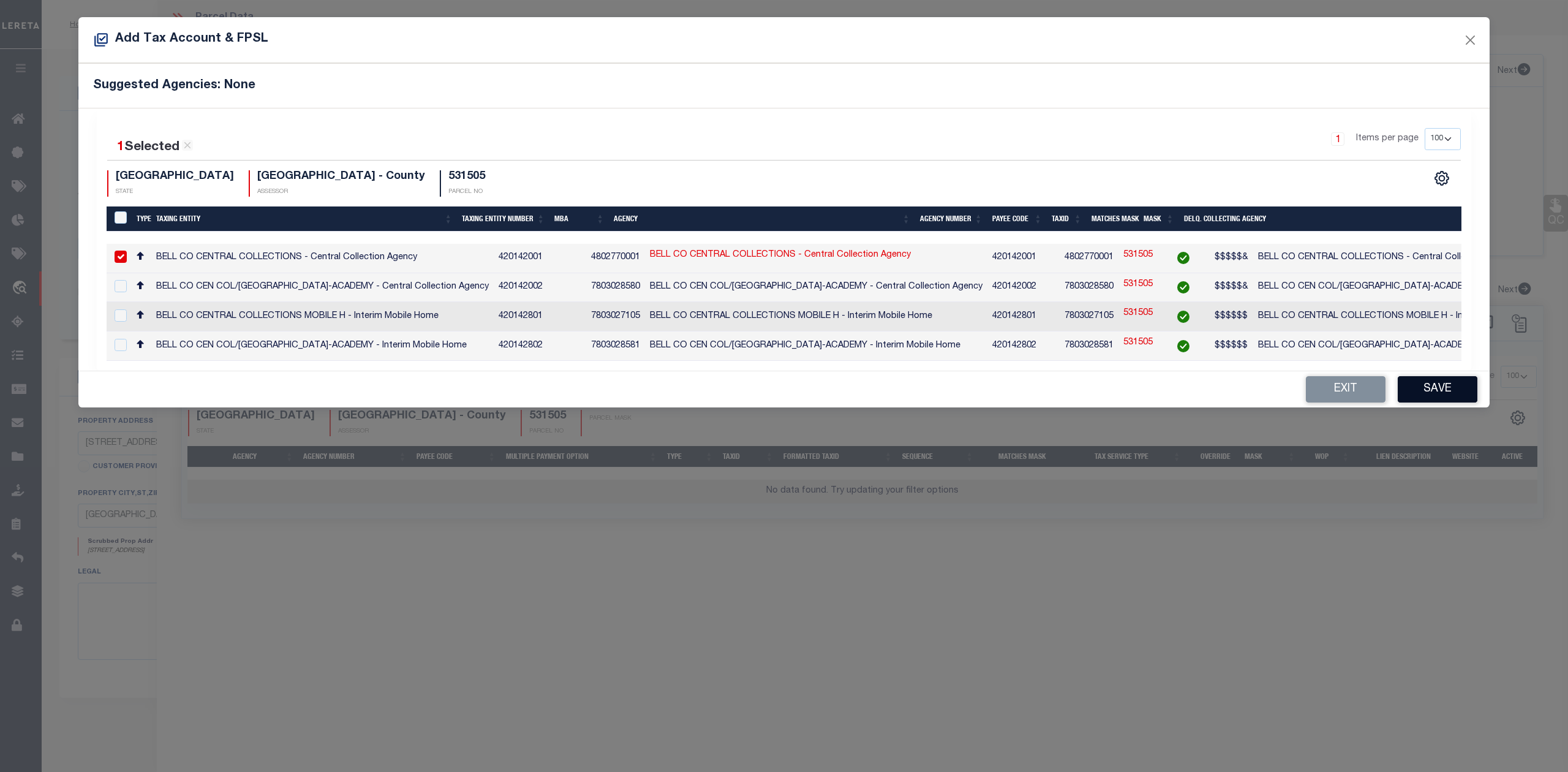
click at [1438, 396] on button "Save" at bounding box center [1438, 390] width 80 height 27
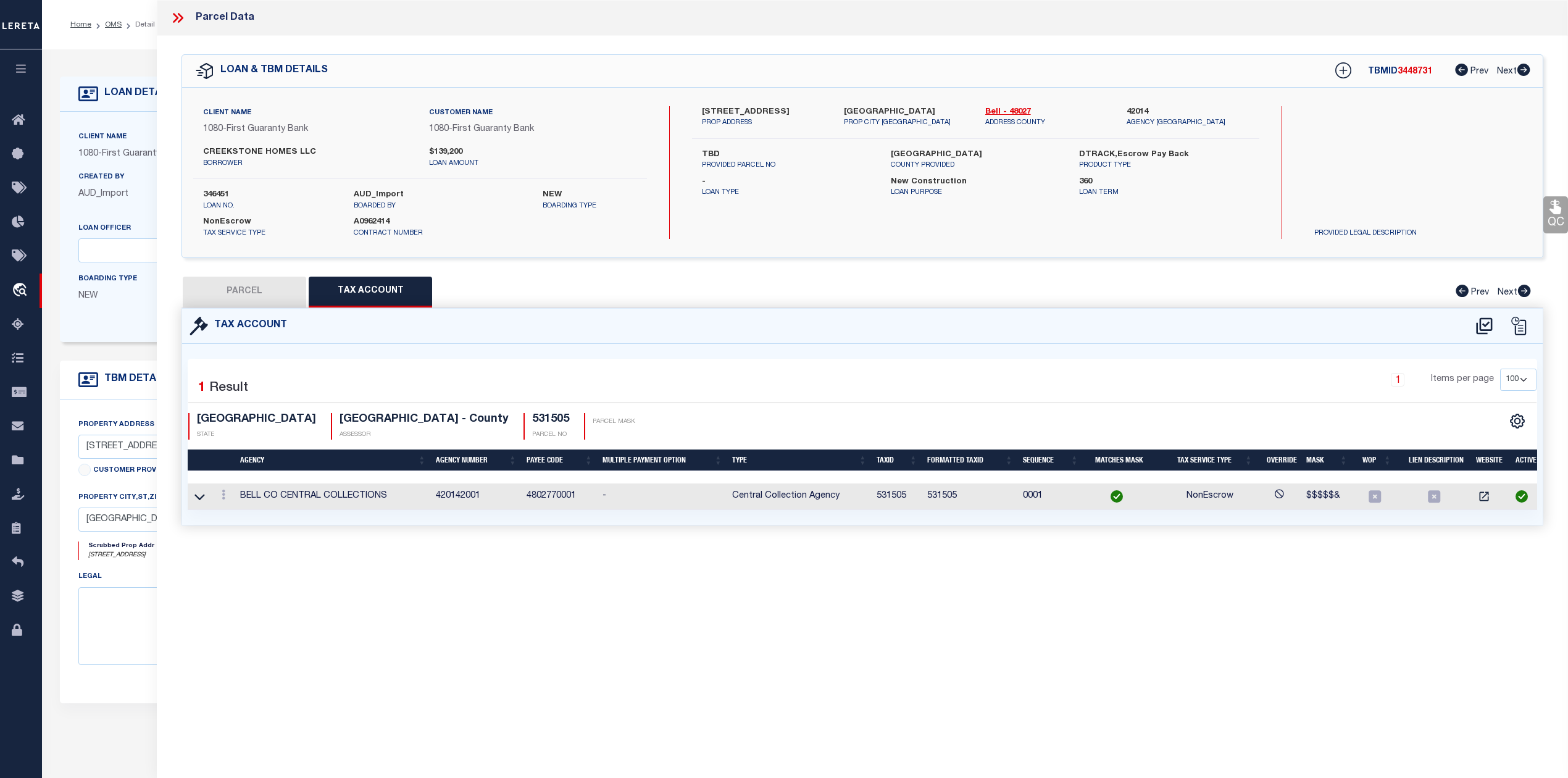
click at [837, 620] on div "Parcel Data QC QC QC - Select Status - Ready to QC" at bounding box center [862, 372] width 1411 height 744
click at [874, 608] on div "Parcel Data QC QC QC - Select Status - Ready to QC" at bounding box center [862, 372] width 1411 height 744
click at [268, 292] on button "PARCEL" at bounding box center [244, 292] width 123 height 31
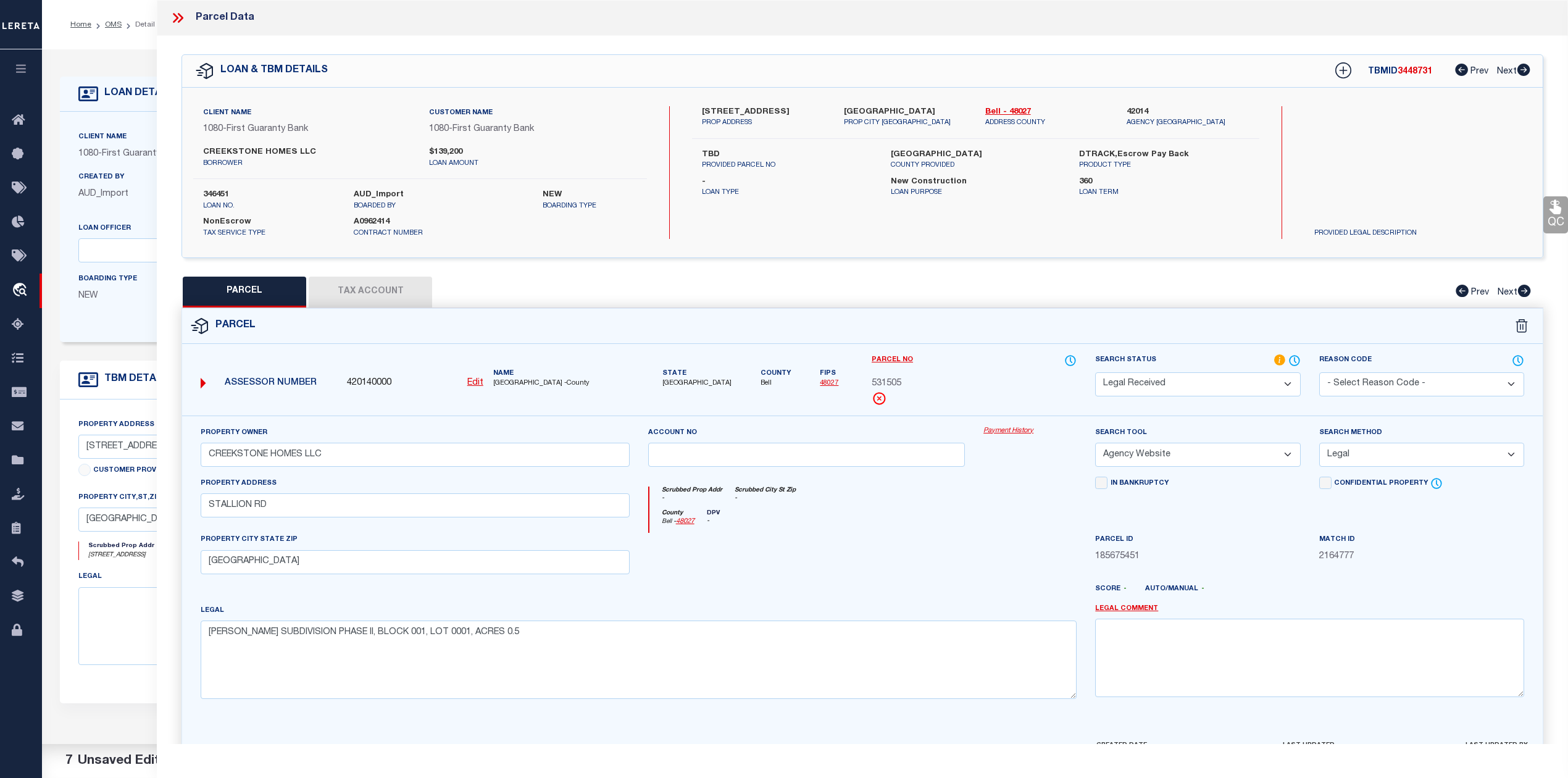
click at [974, 573] on div at bounding box center [1029, 558] width 112 height 50
click at [1217, 388] on select "Automated Search Bad Parcel Complete Duplicate Parcel High Dollar Reporting In …" at bounding box center [1197, 384] width 205 height 24
click at [1095, 373] on select "Automated Search Bad Parcel Complete Duplicate Parcel High Dollar Reporting In …" at bounding box center [1197, 384] width 205 height 24
click at [982, 601] on div at bounding box center [919, 594] width 336 height 20
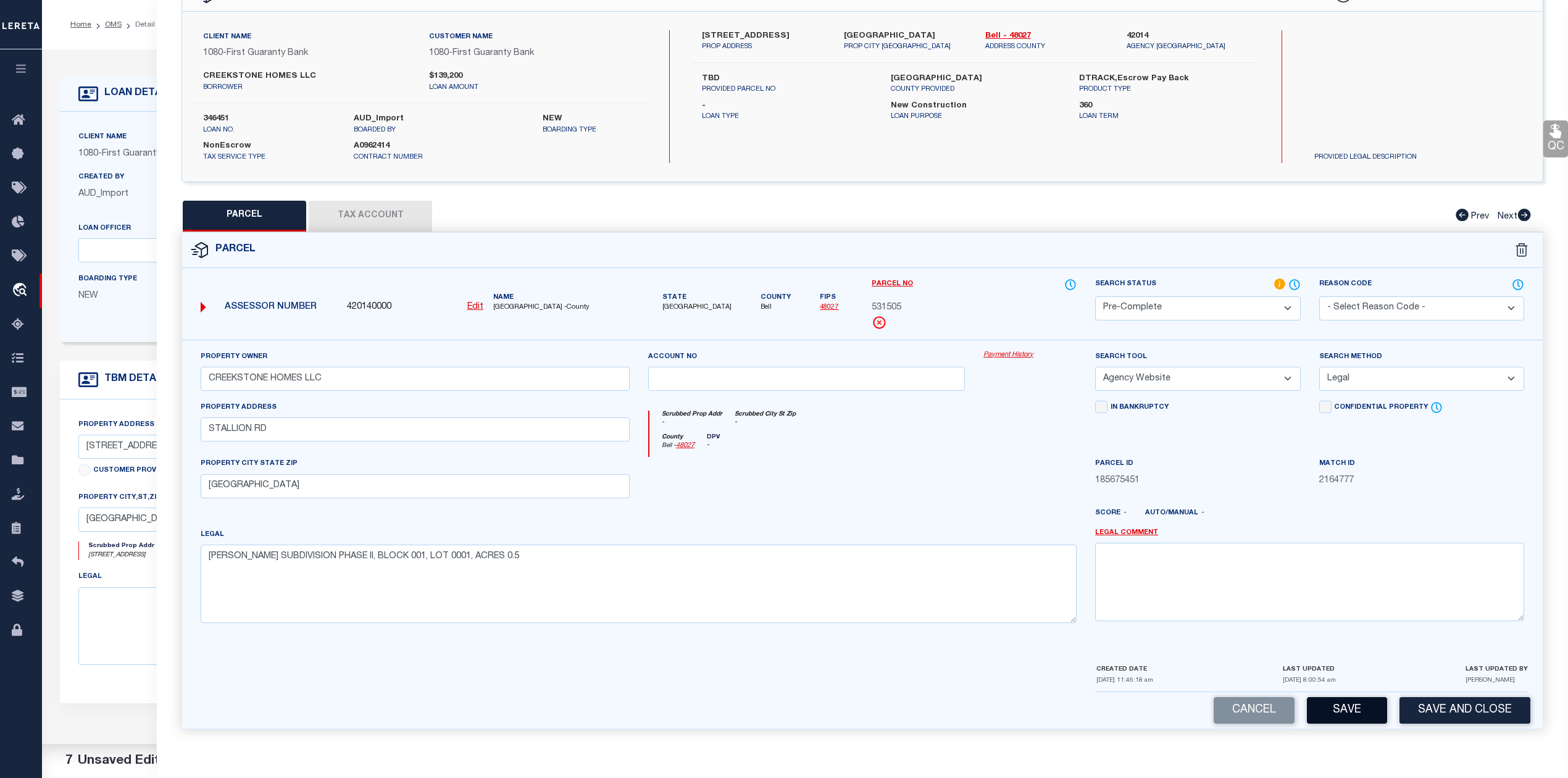
click at [1357, 718] on button "Save" at bounding box center [1347, 711] width 81 height 27
click at [865, 469] on div at bounding box center [806, 482] width 336 height 50
select select "AS"
select select
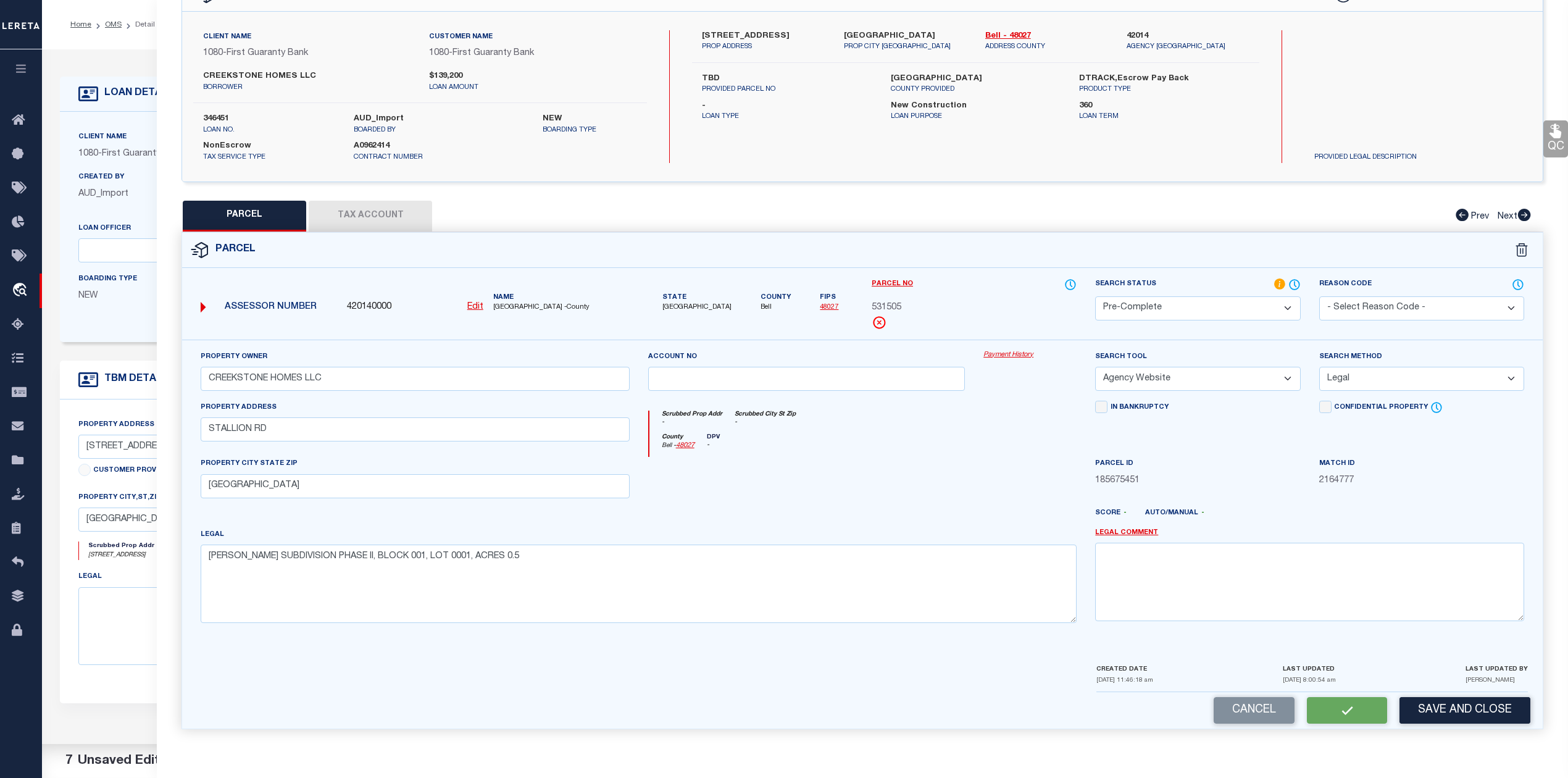
checkbox input "false"
select select "PC"
type input "CREEKSTONE HOMES LLC"
select select "AGW"
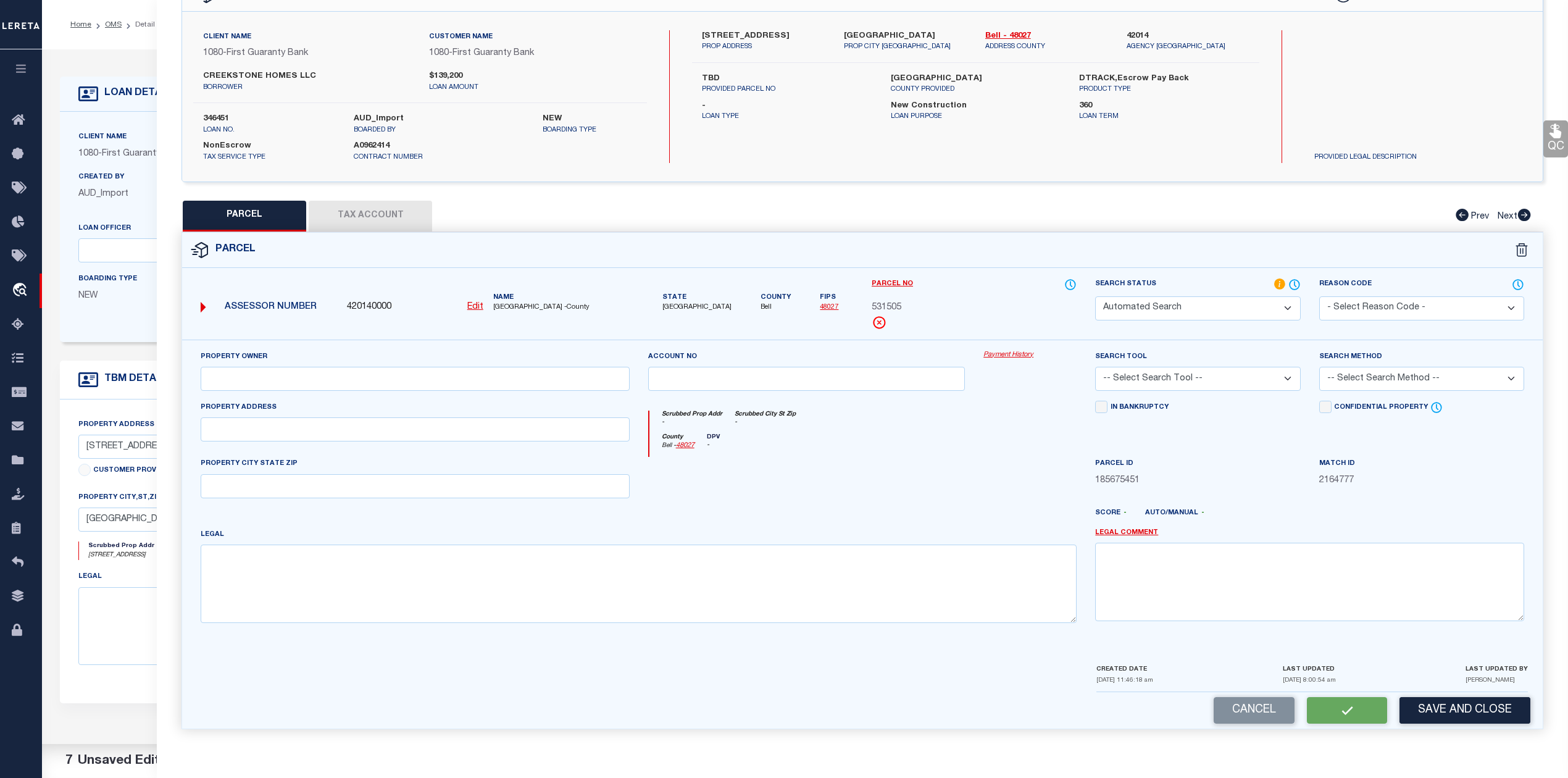
select select "LEG"
type input "STALLION RD"
type input "[GEOGRAPHIC_DATA]"
type textarea "MUNGIA SUBDIVISION PHASE II, BLOCK 001, LOT 0001, ACRES 0.5"
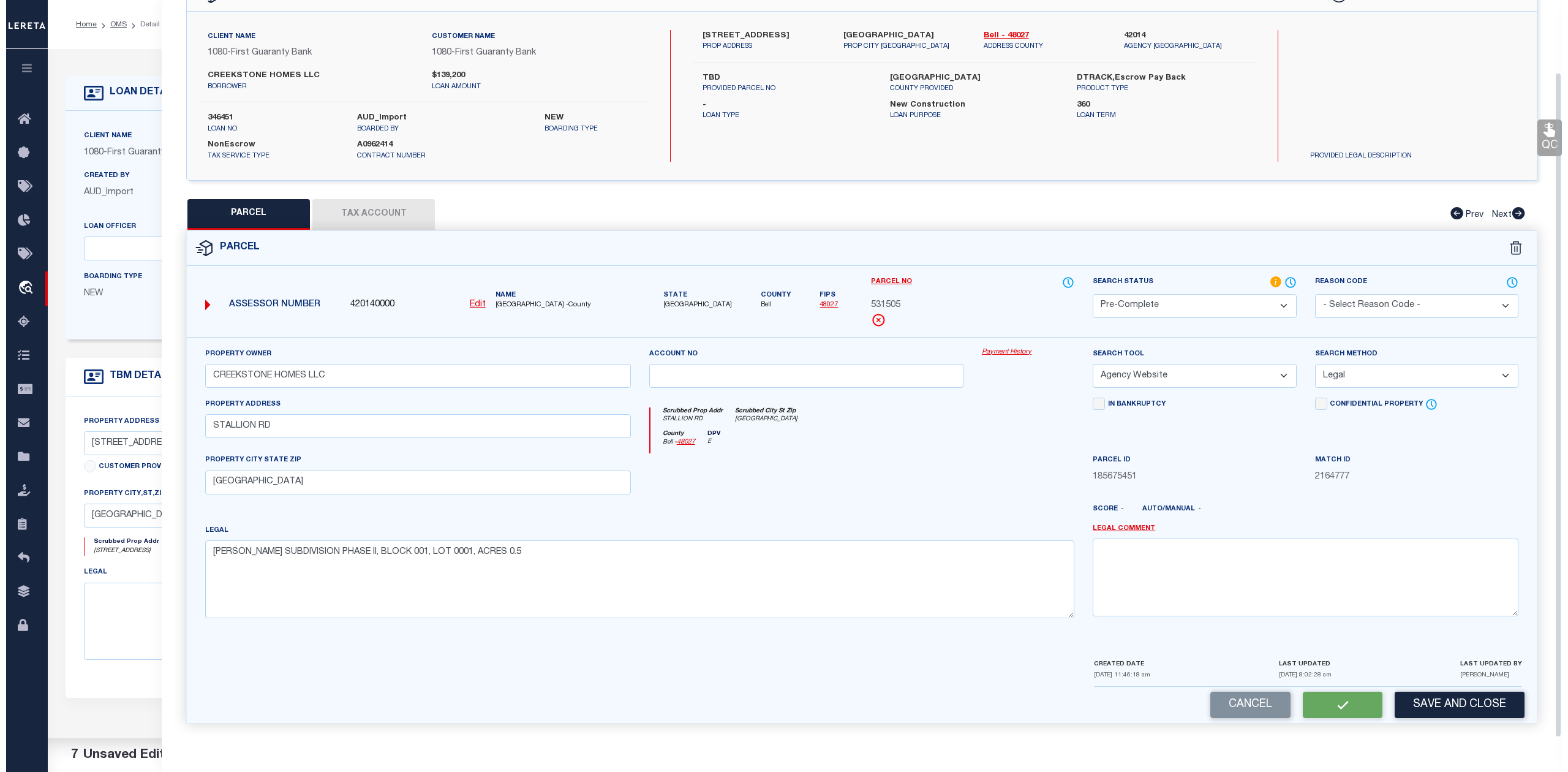
scroll to position [0, 0]
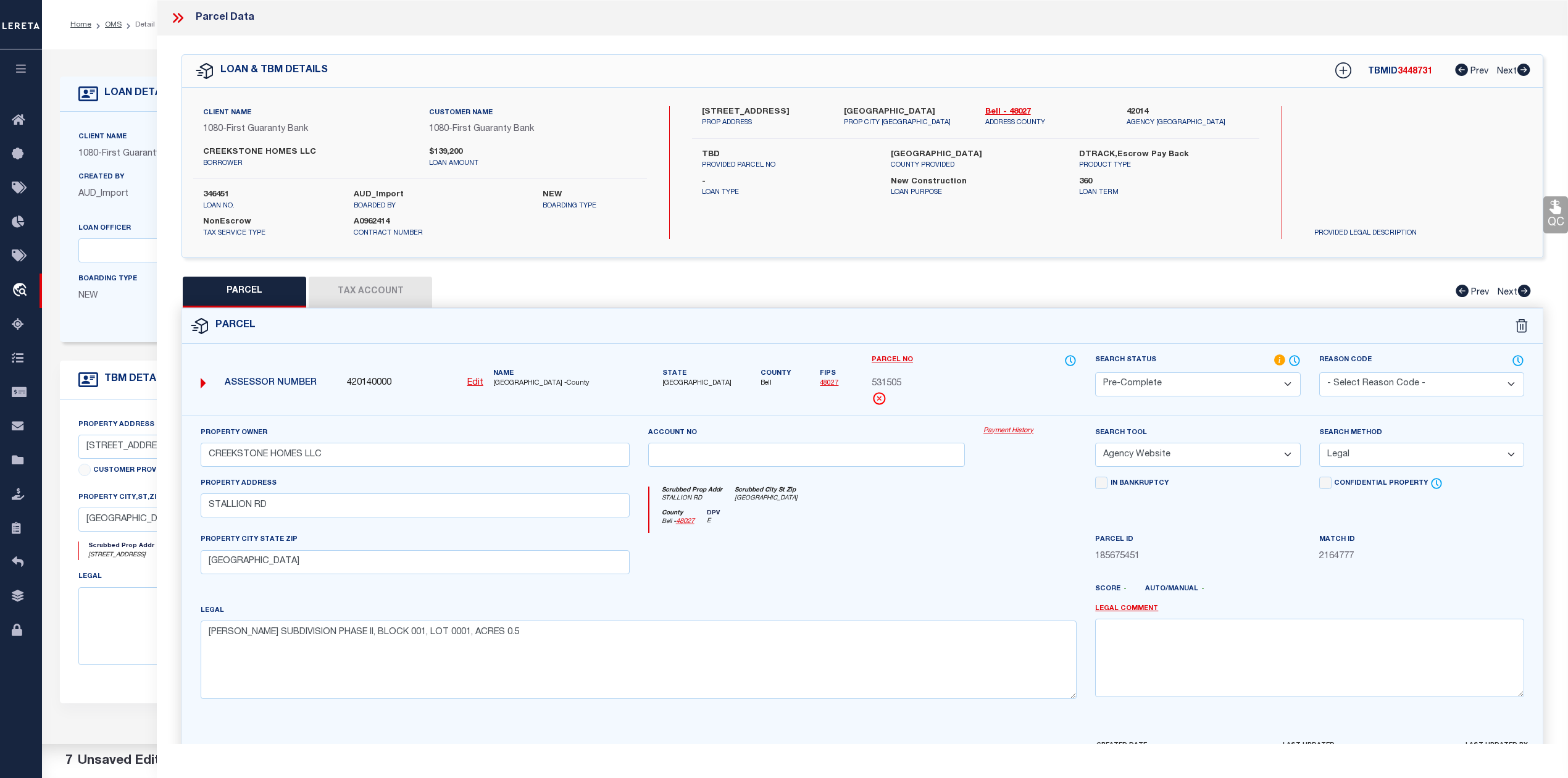
click at [1417, 74] on span "3448731" at bounding box center [1414, 71] width 34 height 8
copy span "3448731"
click at [218, 196] on label "346451" at bounding box center [268, 195] width 132 height 13
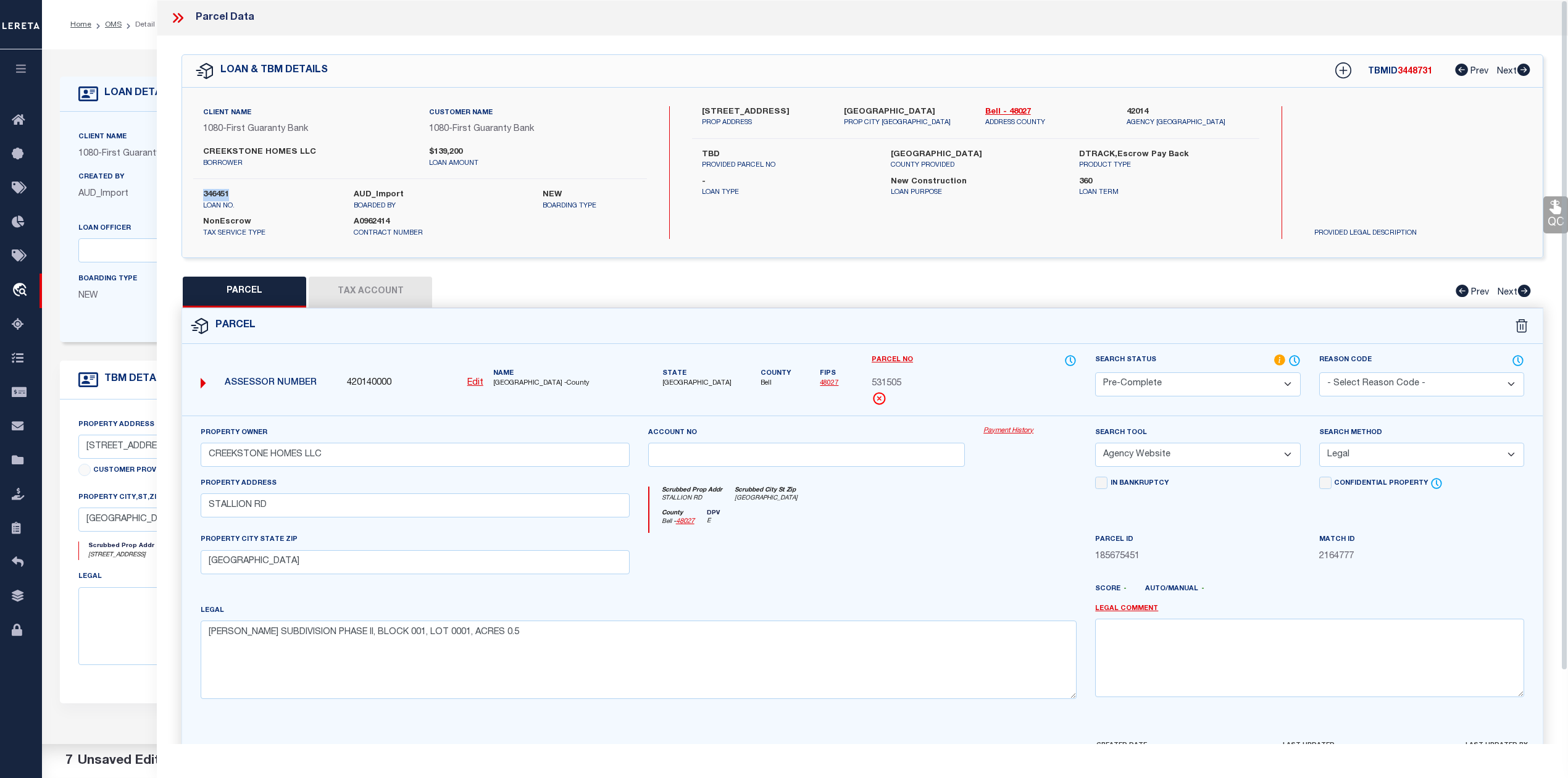
copy label "346451"
drag, startPoint x: 975, startPoint y: 111, endPoint x: 1000, endPoint y: 109, distance: 25.1
click at [1000, 109] on div "Bell - 48027 ADDRESS COUNTY" at bounding box center [1046, 117] width 141 height 22
copy link "Bell"
click at [893, 387] on span "531505" at bounding box center [886, 384] width 29 height 13
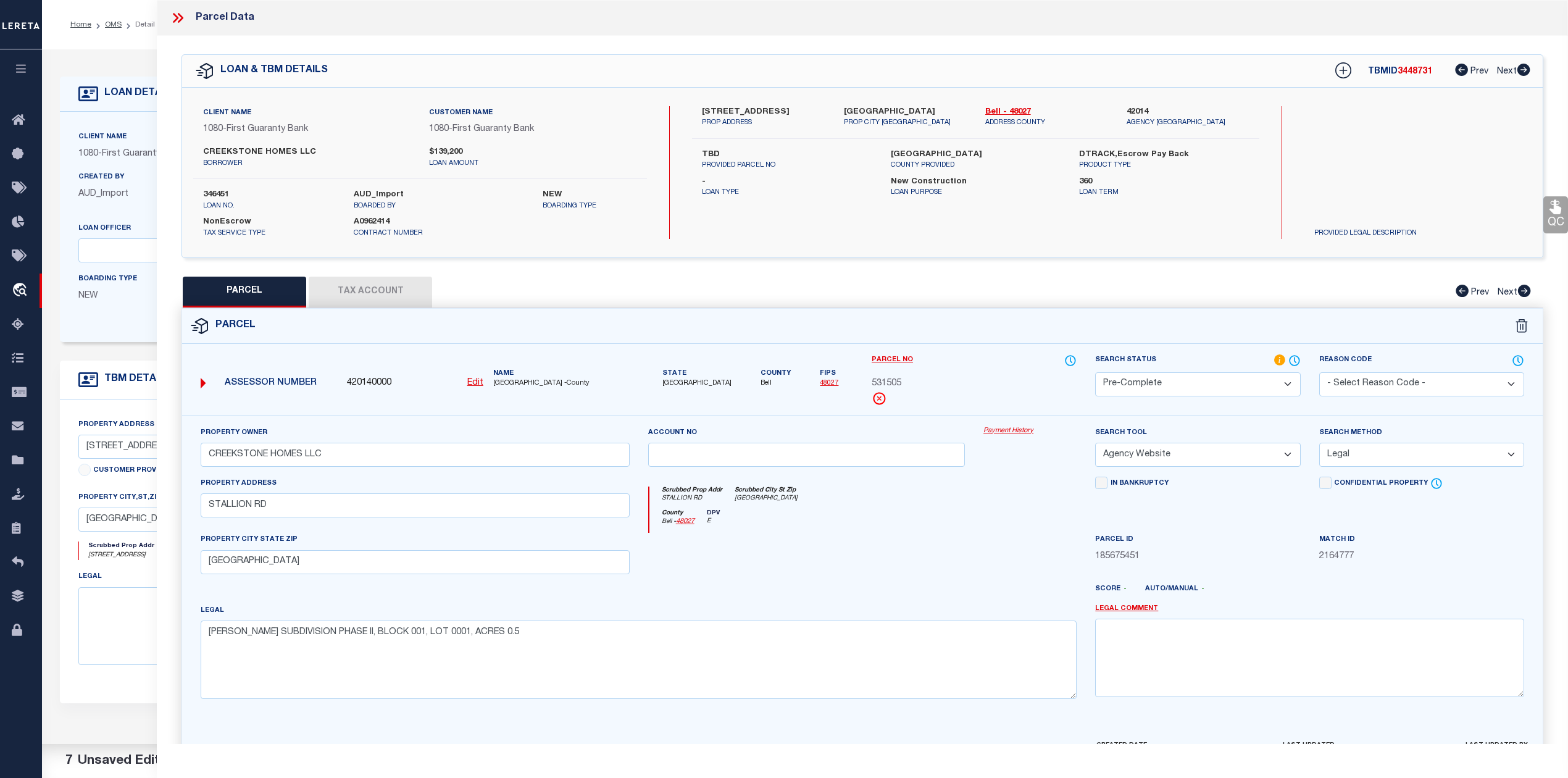
click at [893, 387] on span "531505" at bounding box center [886, 384] width 29 height 13
copy span "531505"
click at [1011, 522] on div "County Bell - 48027 DPV E" at bounding box center [863, 521] width 428 height 24
drag, startPoint x: 361, startPoint y: 457, endPoint x: 196, endPoint y: 457, distance: 165.0
click at [196, 457] on div "Property Owner CREEKSTONE HOMES LLC" at bounding box center [414, 452] width 447 height 50
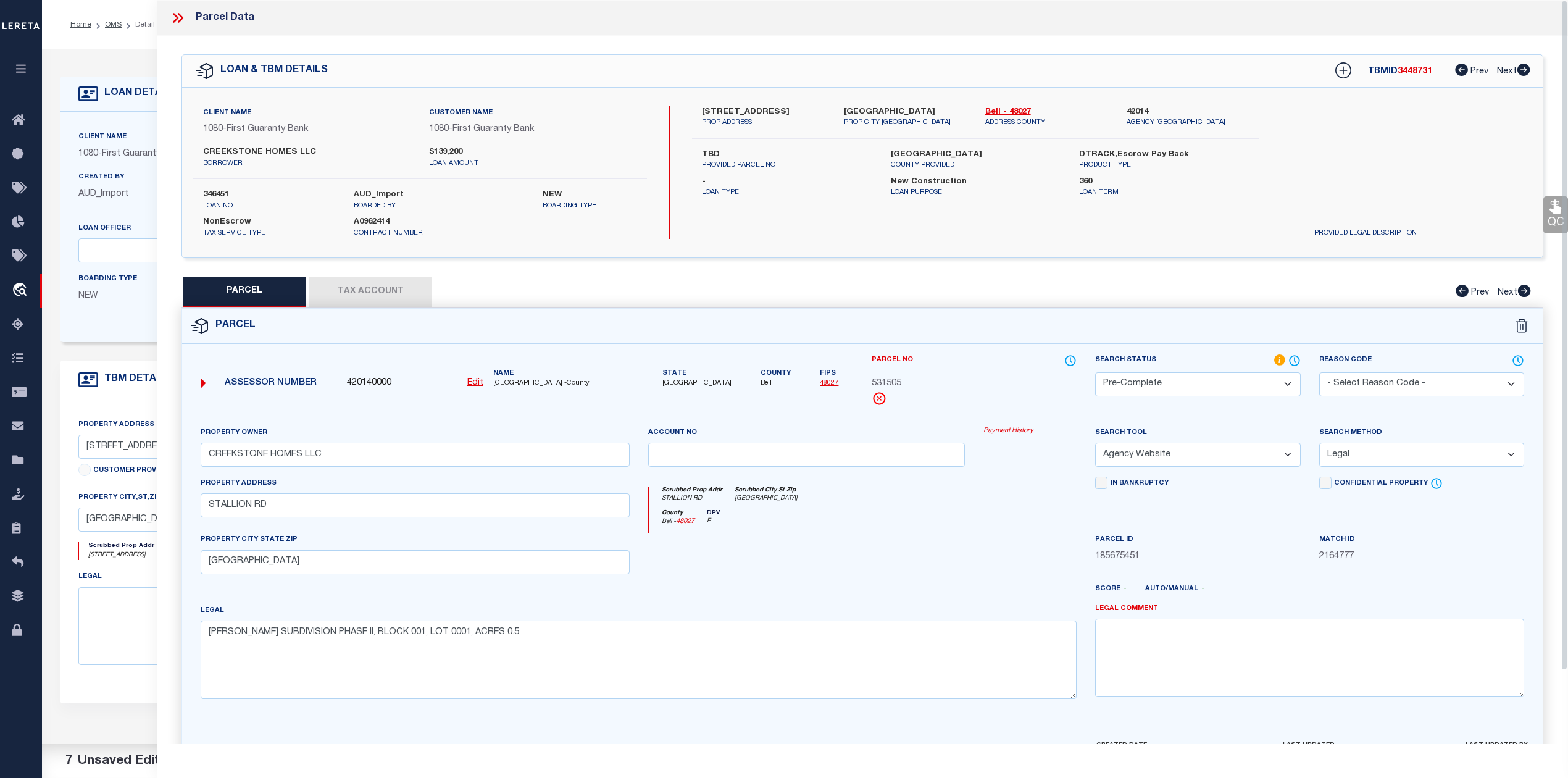
click at [737, 109] on label "6115 STALLION ROAD" at bounding box center [763, 112] width 122 height 13
copy label "STALLION"
click at [405, 285] on button "Tax Account" at bounding box center [370, 292] width 123 height 31
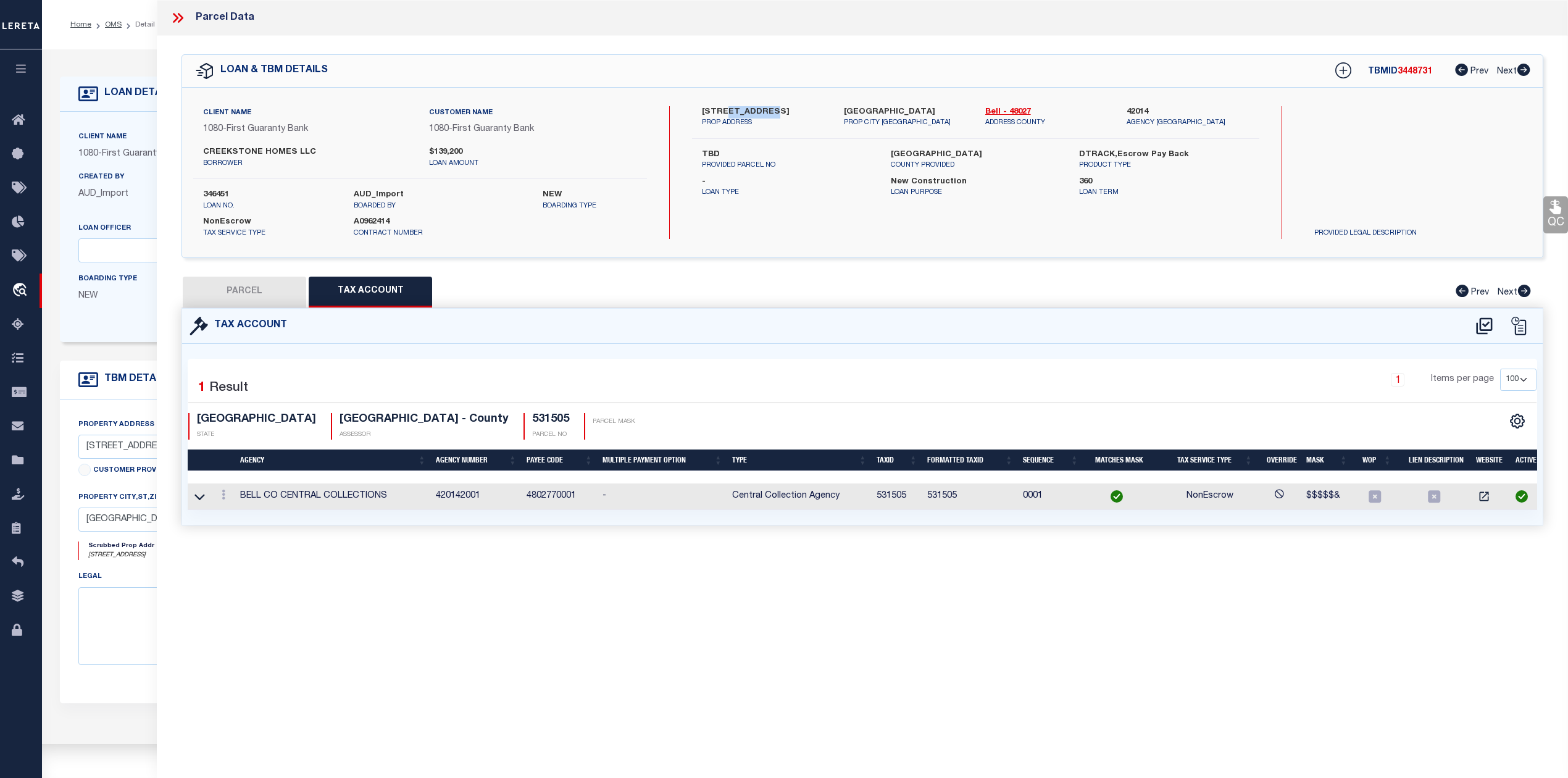
select select "100"
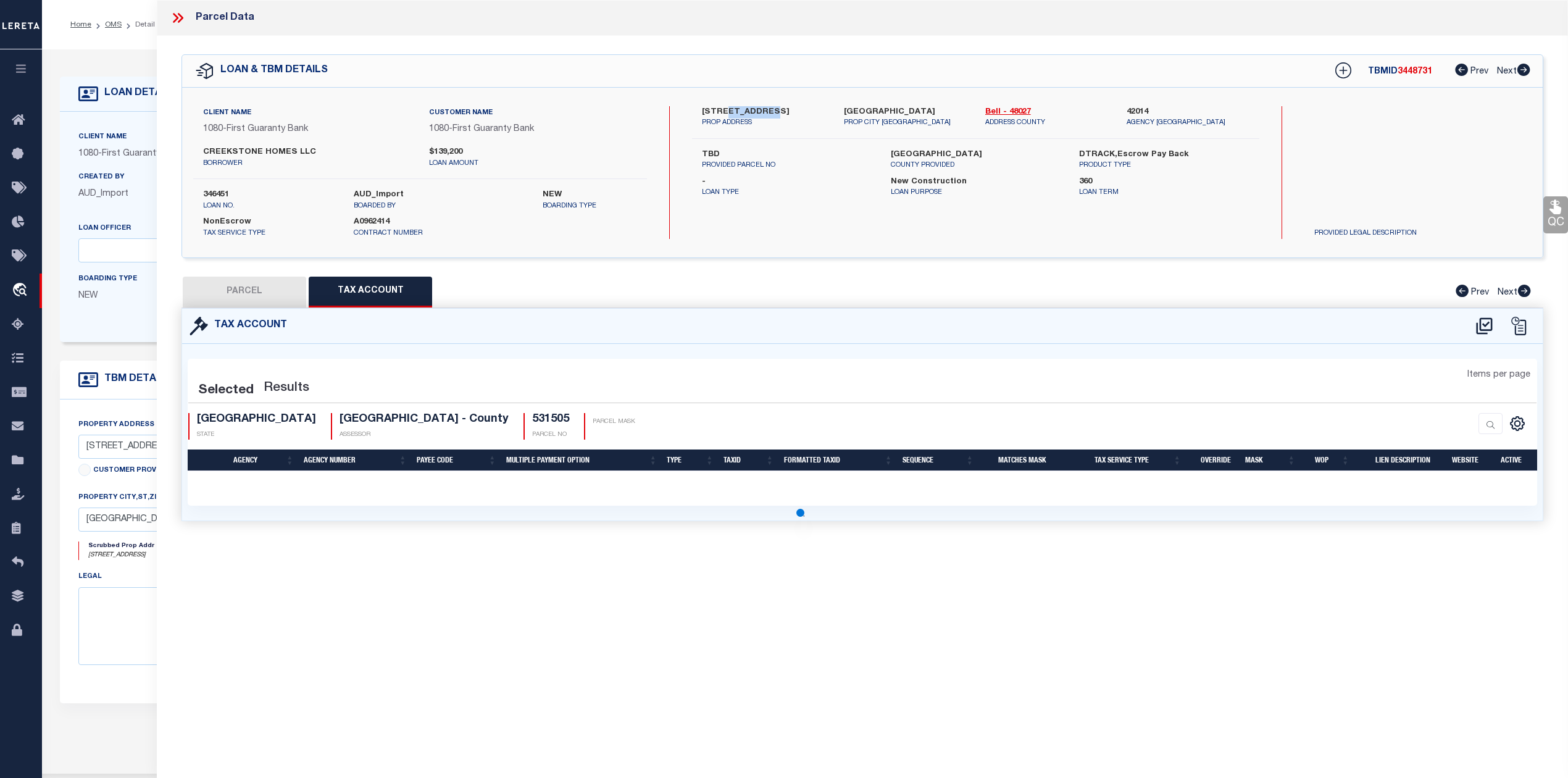
select select "100"
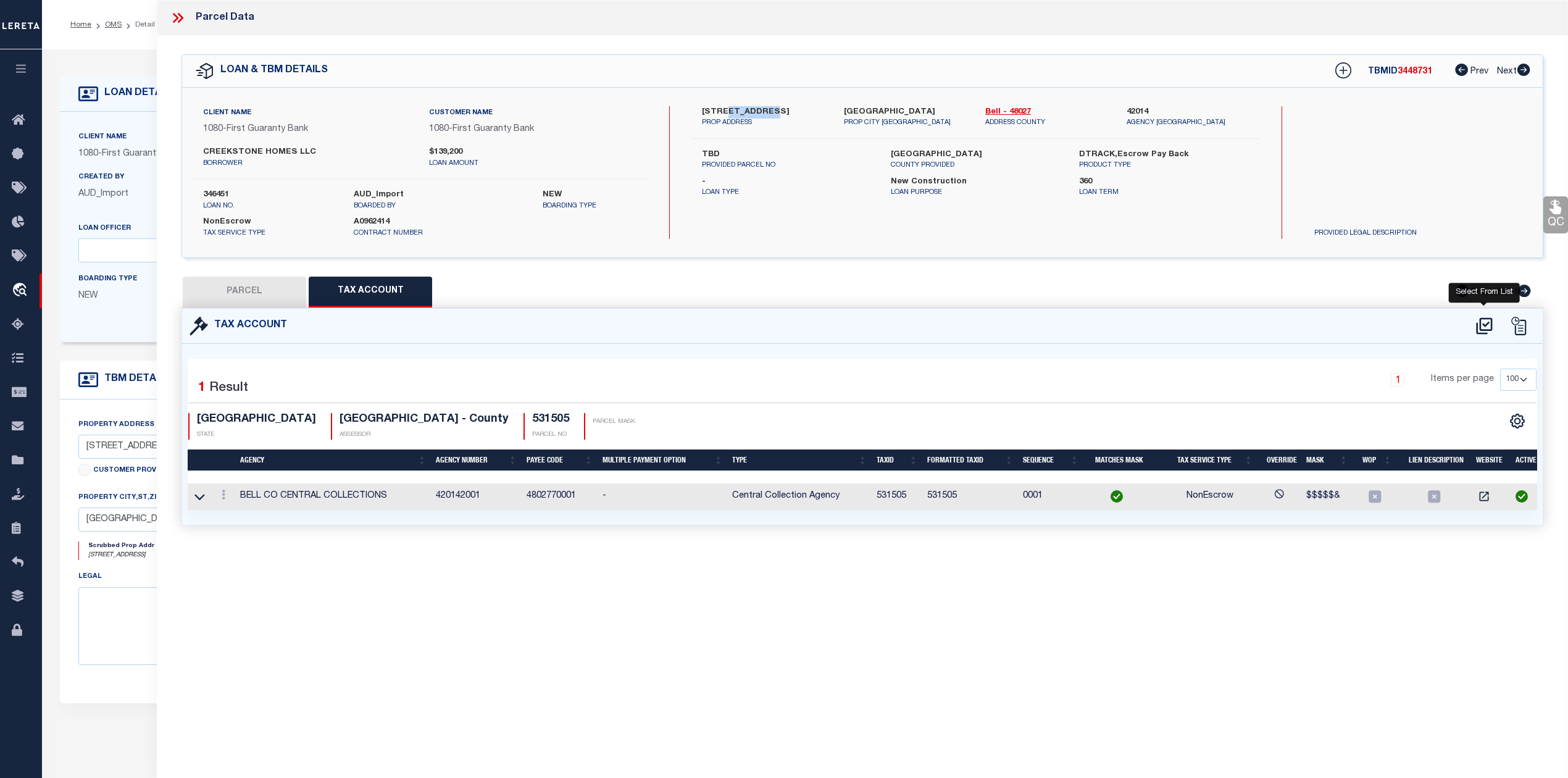
click at [1484, 327] on icon at bounding box center [1484, 326] width 20 height 20
select select "100"
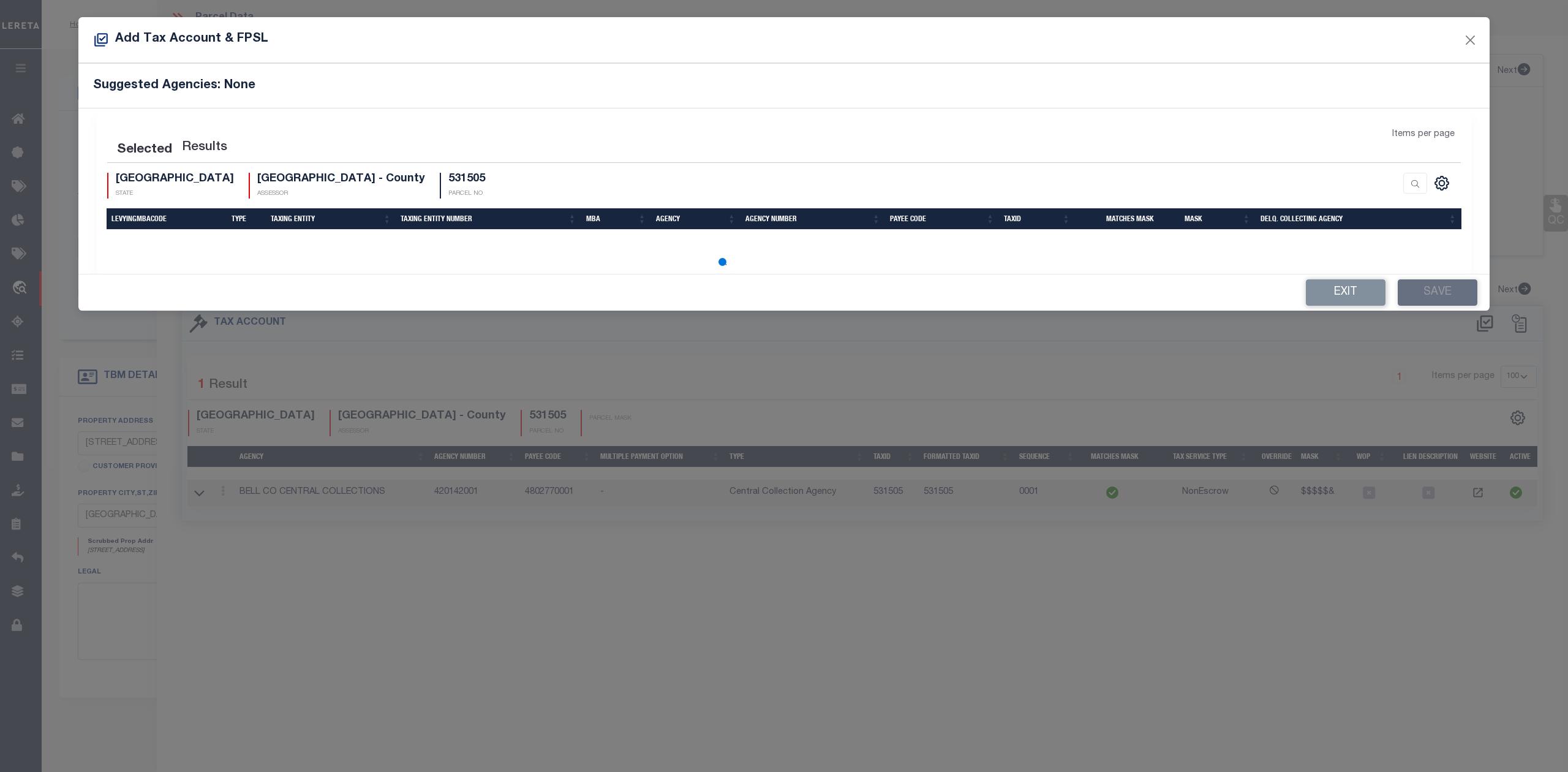
select select "100"
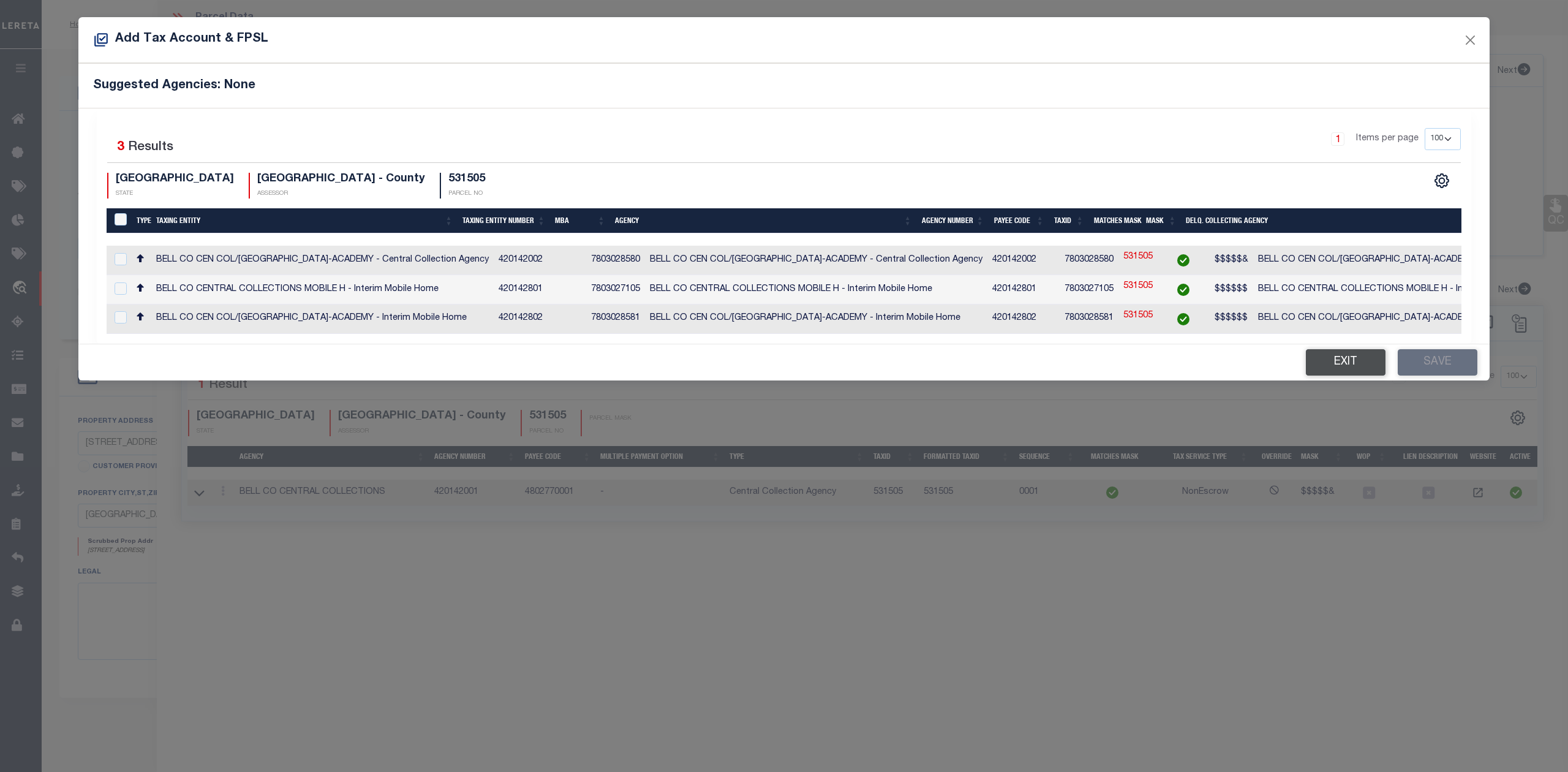
click at [1314, 369] on button "Exit" at bounding box center [1346, 362] width 80 height 27
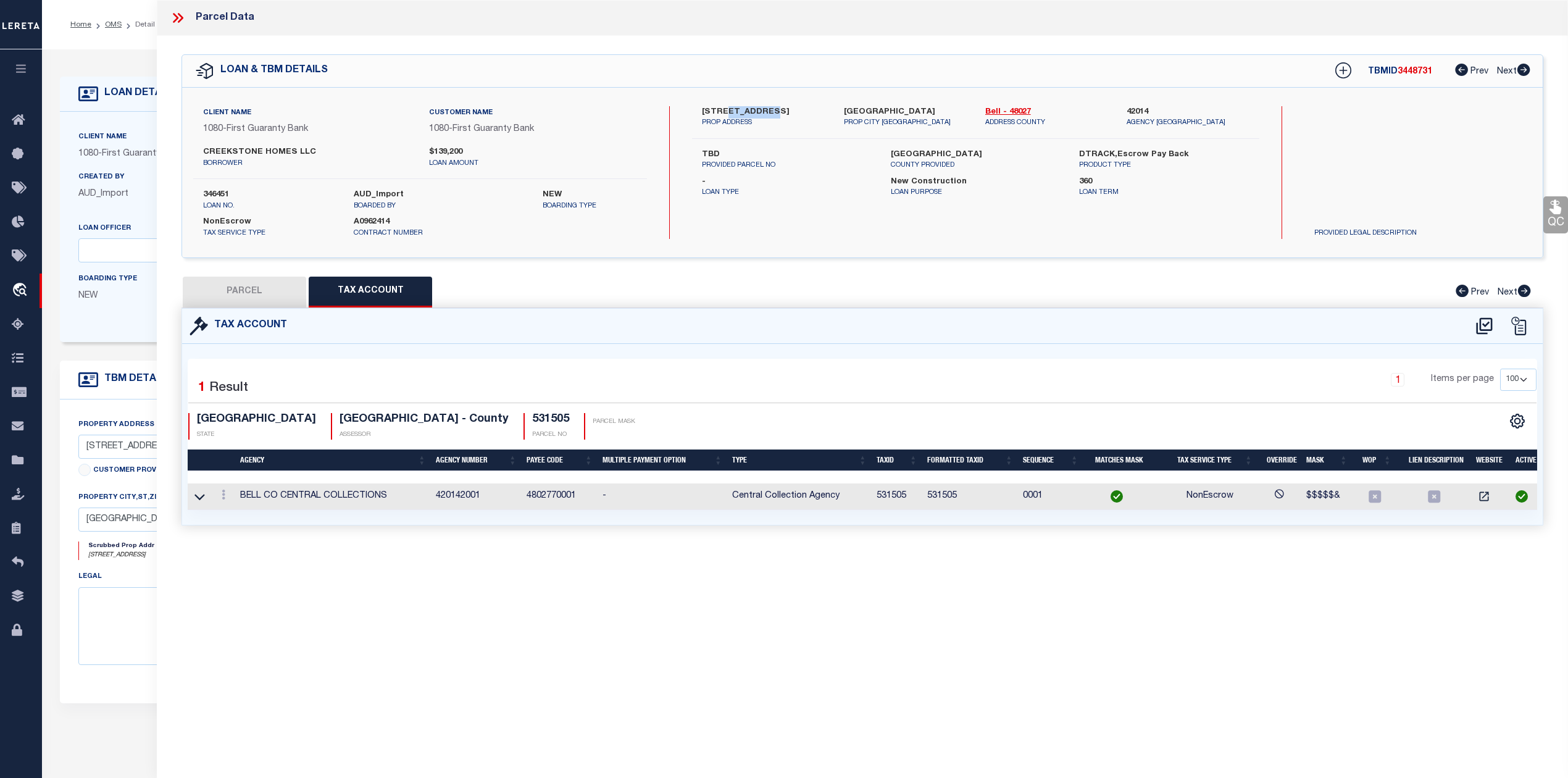
click at [269, 287] on button "PARCEL" at bounding box center [244, 292] width 123 height 31
select select "AS"
select select
checkbox input "false"
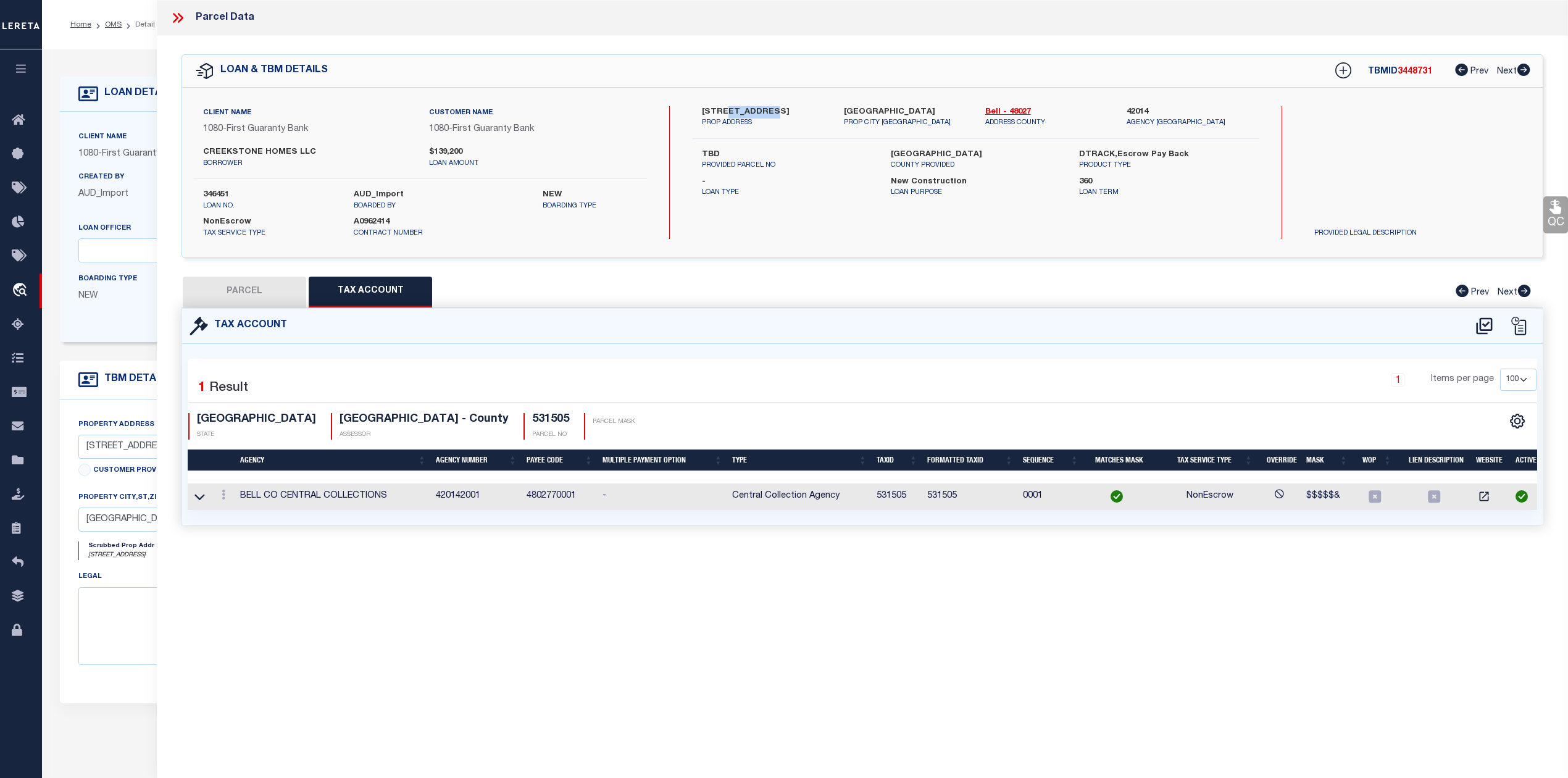
checkbox input "false"
select select "CP"
type input "CREEKSTONE HOMES LLC"
select select "AGW"
select select "LEG"
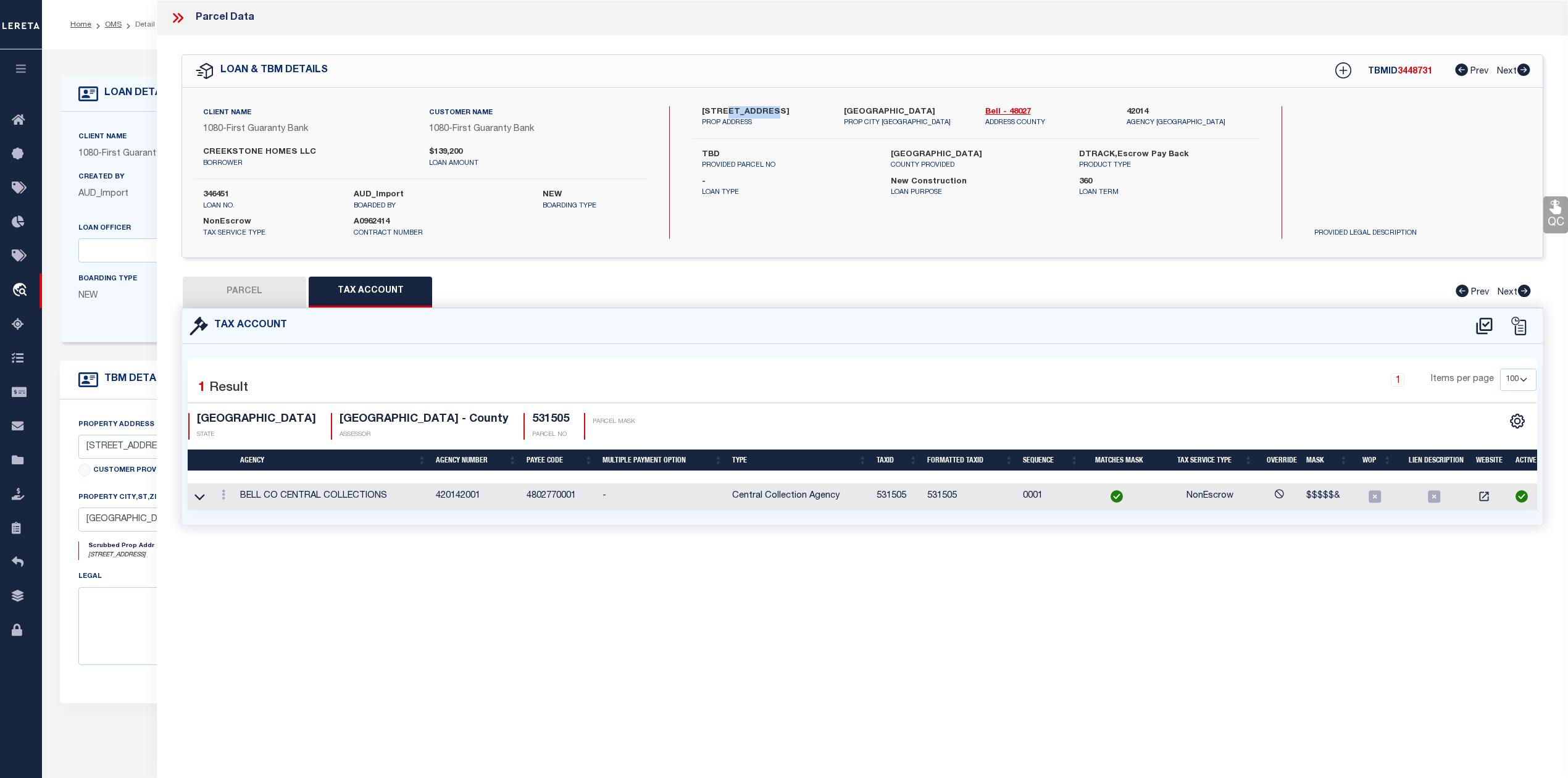
type input "STALLION RD"
type input "[GEOGRAPHIC_DATA]"
type textarea "MUNGIA SUBDIVISION PHASE II, BLOCK 001, LOT 0001, ACRES 0.5"
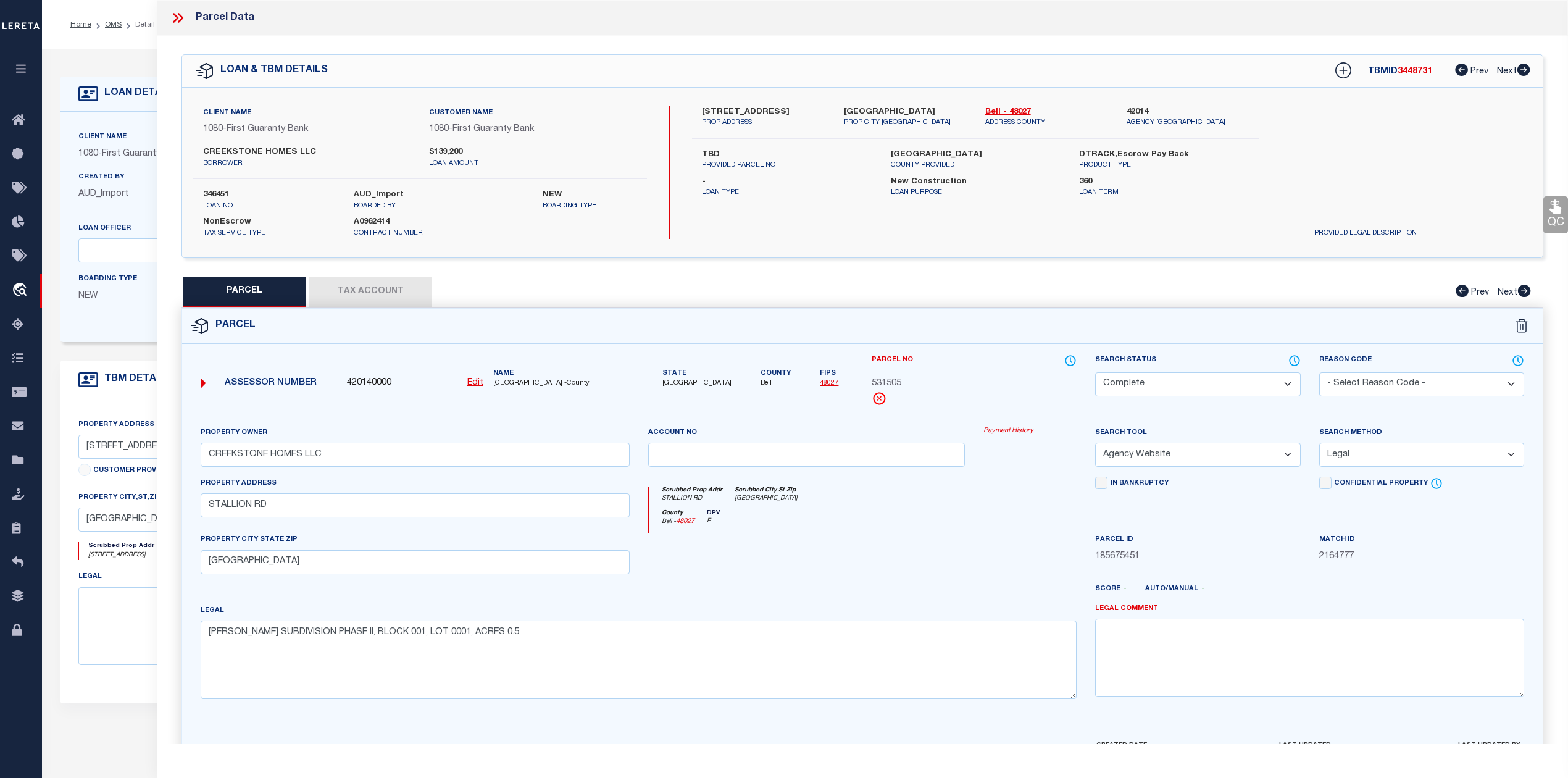
click at [746, 574] on div at bounding box center [806, 558] width 336 height 50
click at [878, 588] on div at bounding box center [919, 594] width 336 height 20
click at [882, 561] on div at bounding box center [806, 558] width 336 height 50
click at [857, 579] on div at bounding box center [806, 558] width 336 height 50
click at [183, 18] on icon at bounding box center [180, 18] width 6 height 10
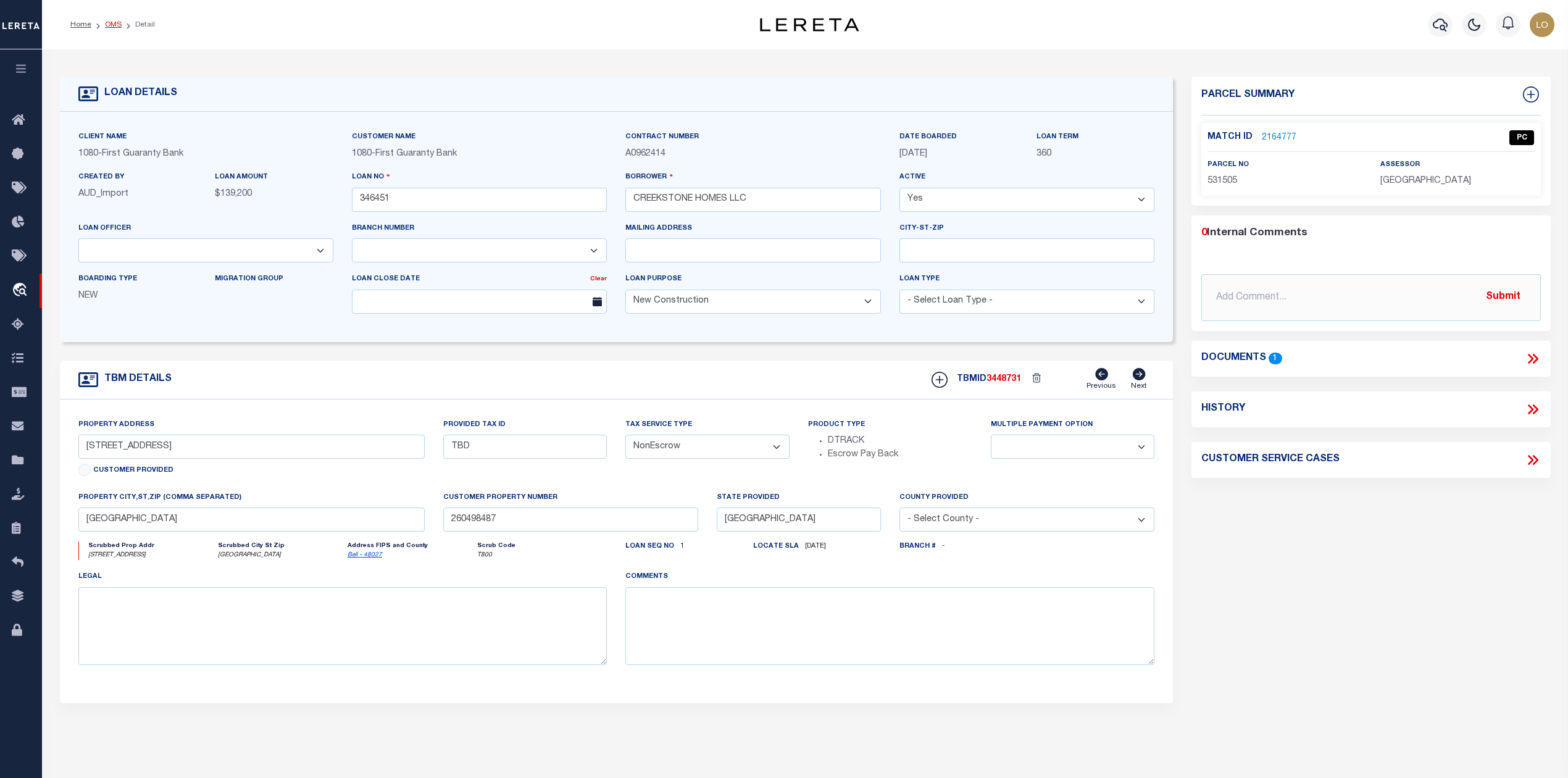
click at [112, 28] on link "OMS" at bounding box center [113, 24] width 17 height 8
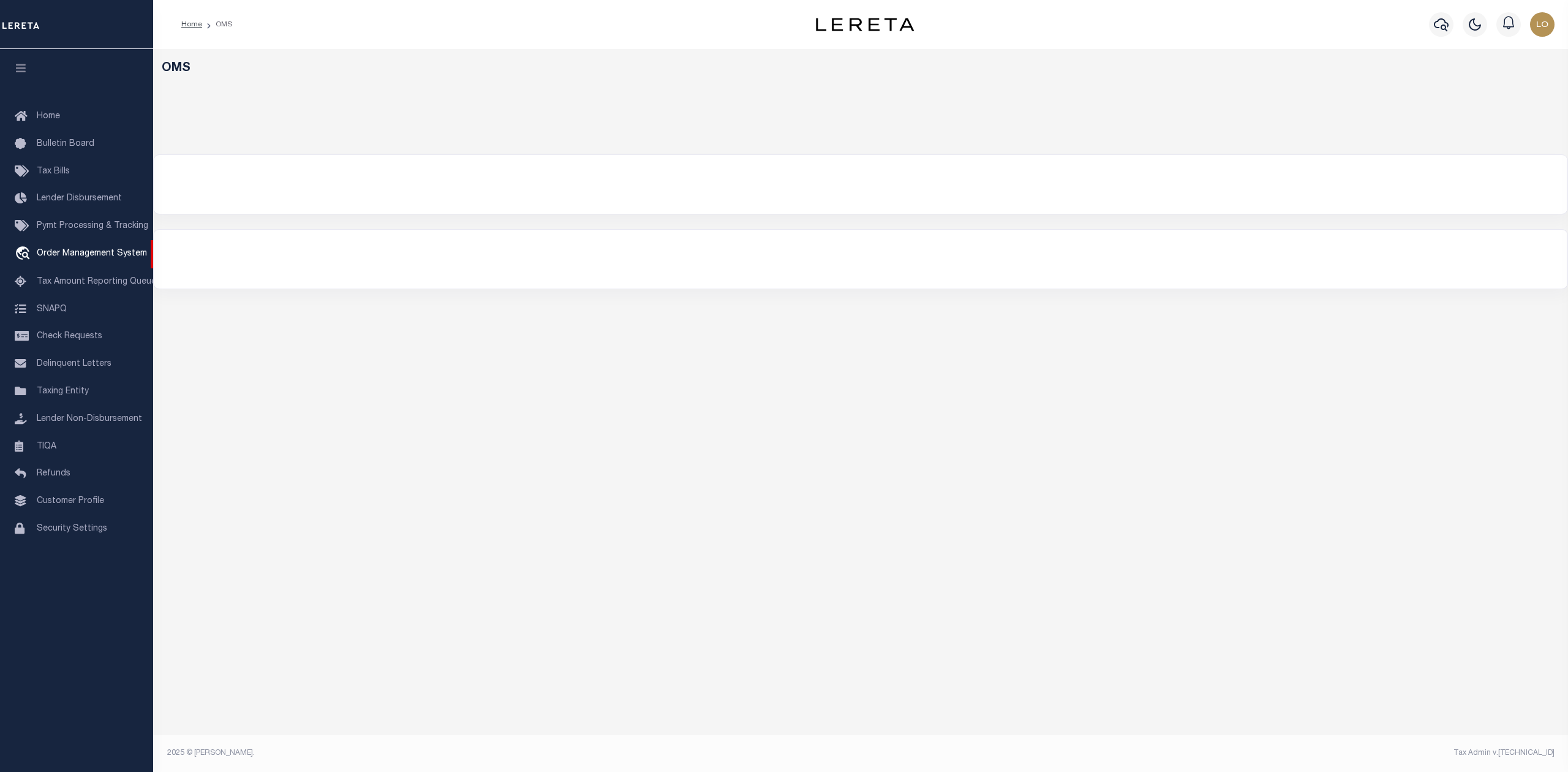
select select "200"
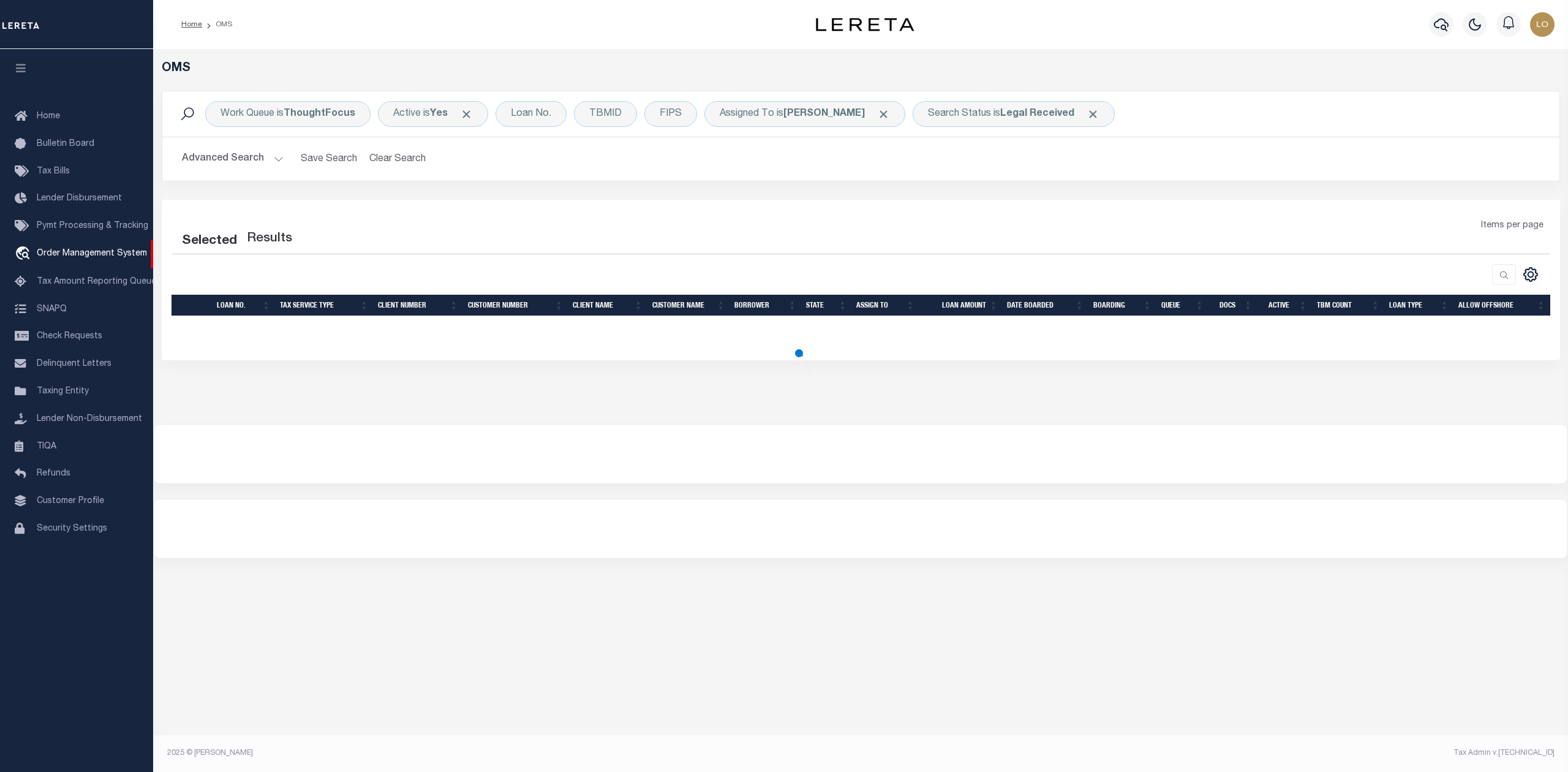
select select "200"
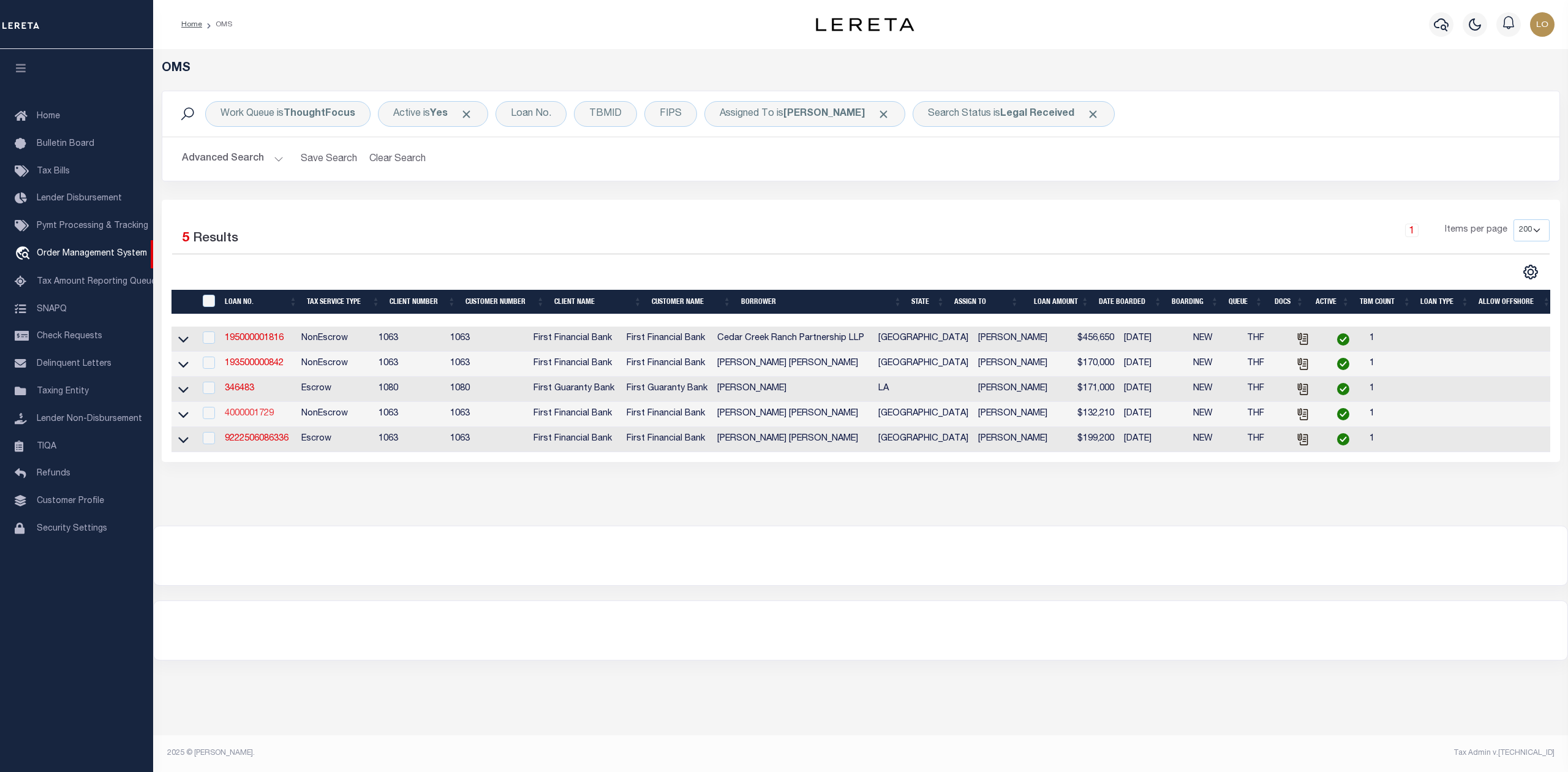
click at [246, 418] on link "4000001729" at bounding box center [249, 413] width 49 height 8
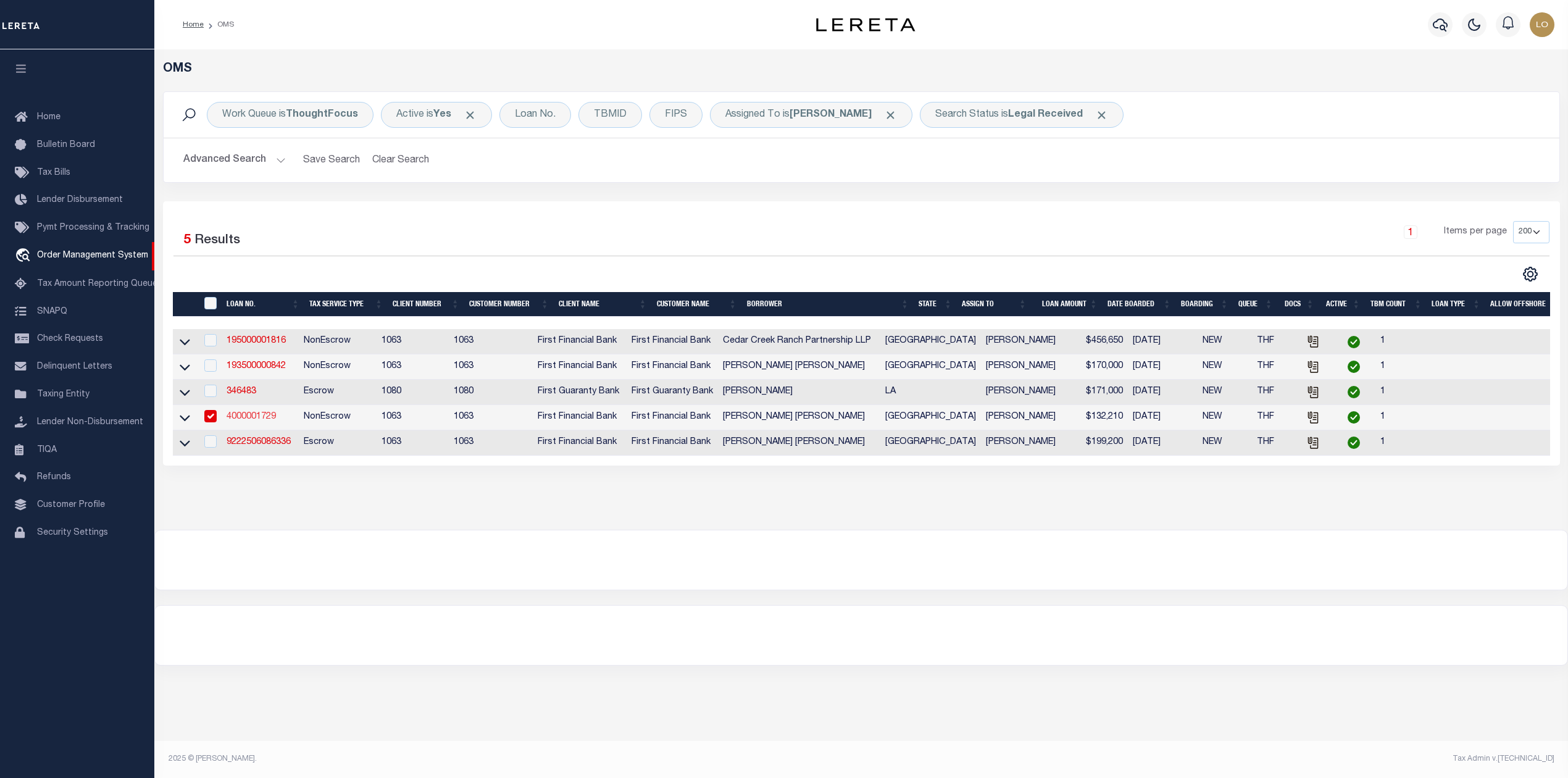
type input "4000001729"
type input "[PERSON_NAME] [PERSON_NAME]"
select select
select select "100"
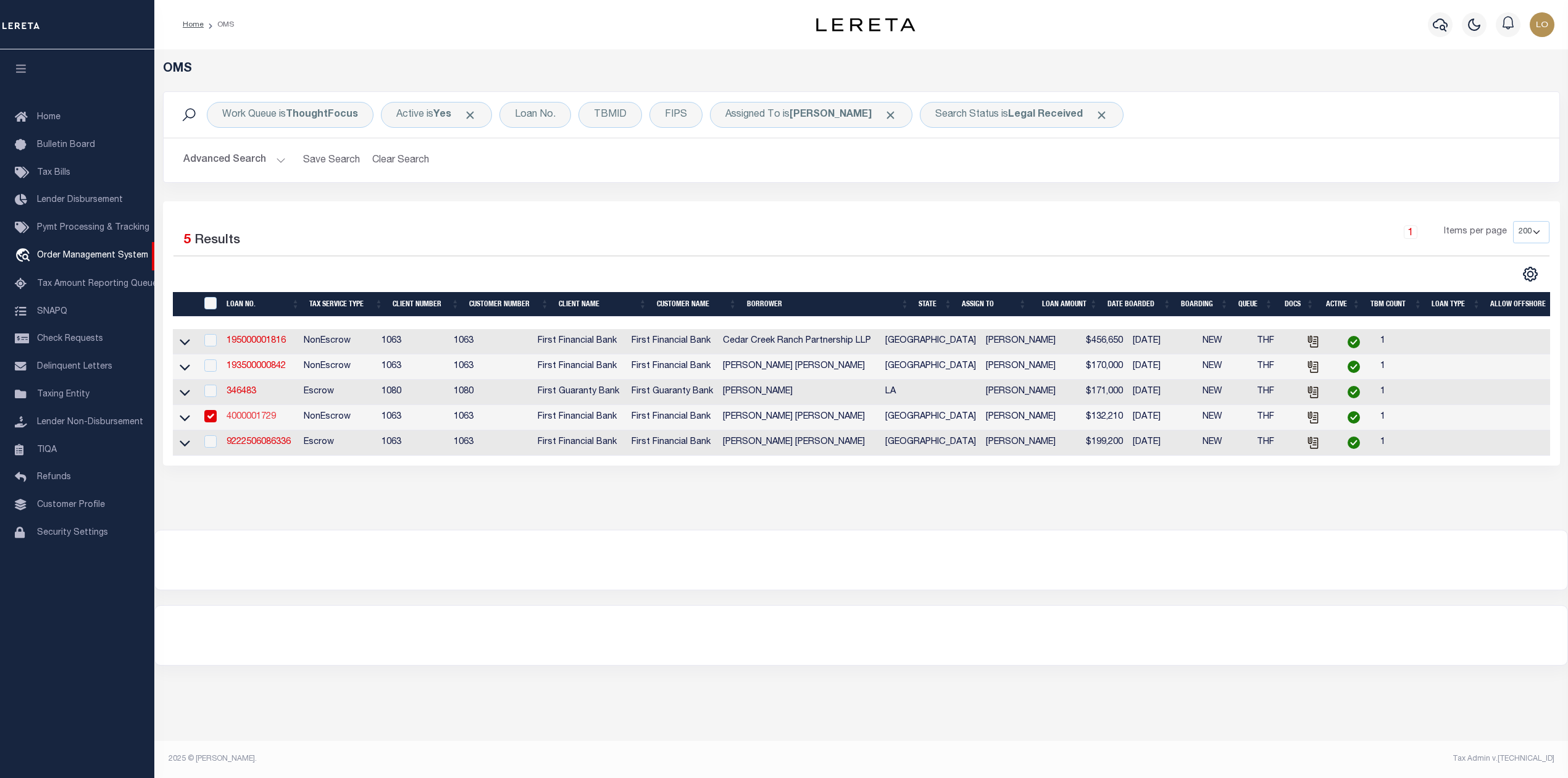
select select "NonEscrow"
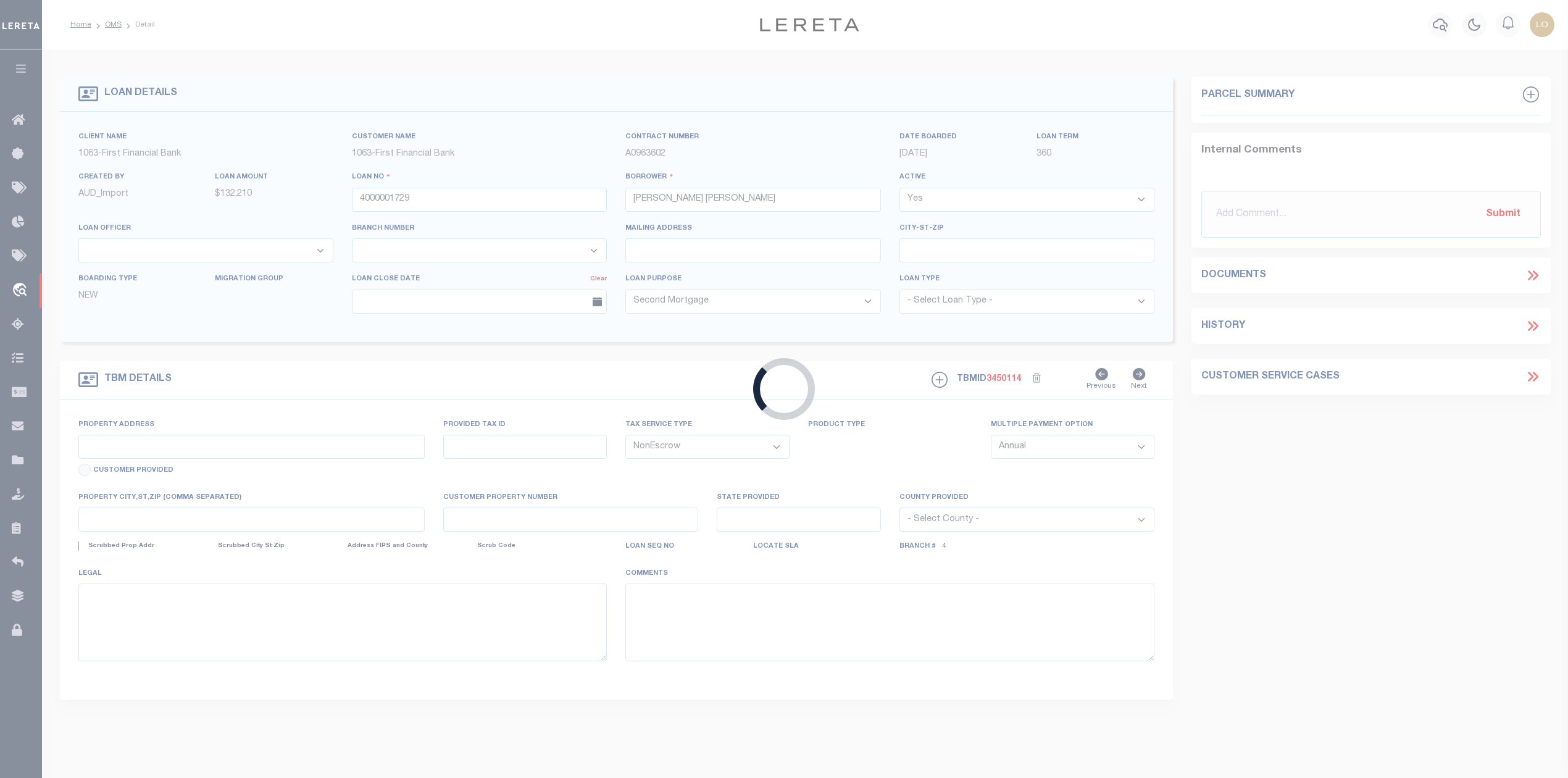
type input "14.49 Acres CR 207"
select select
type input "Ovalo TX 79541"
type input "[GEOGRAPHIC_DATA]"
select select
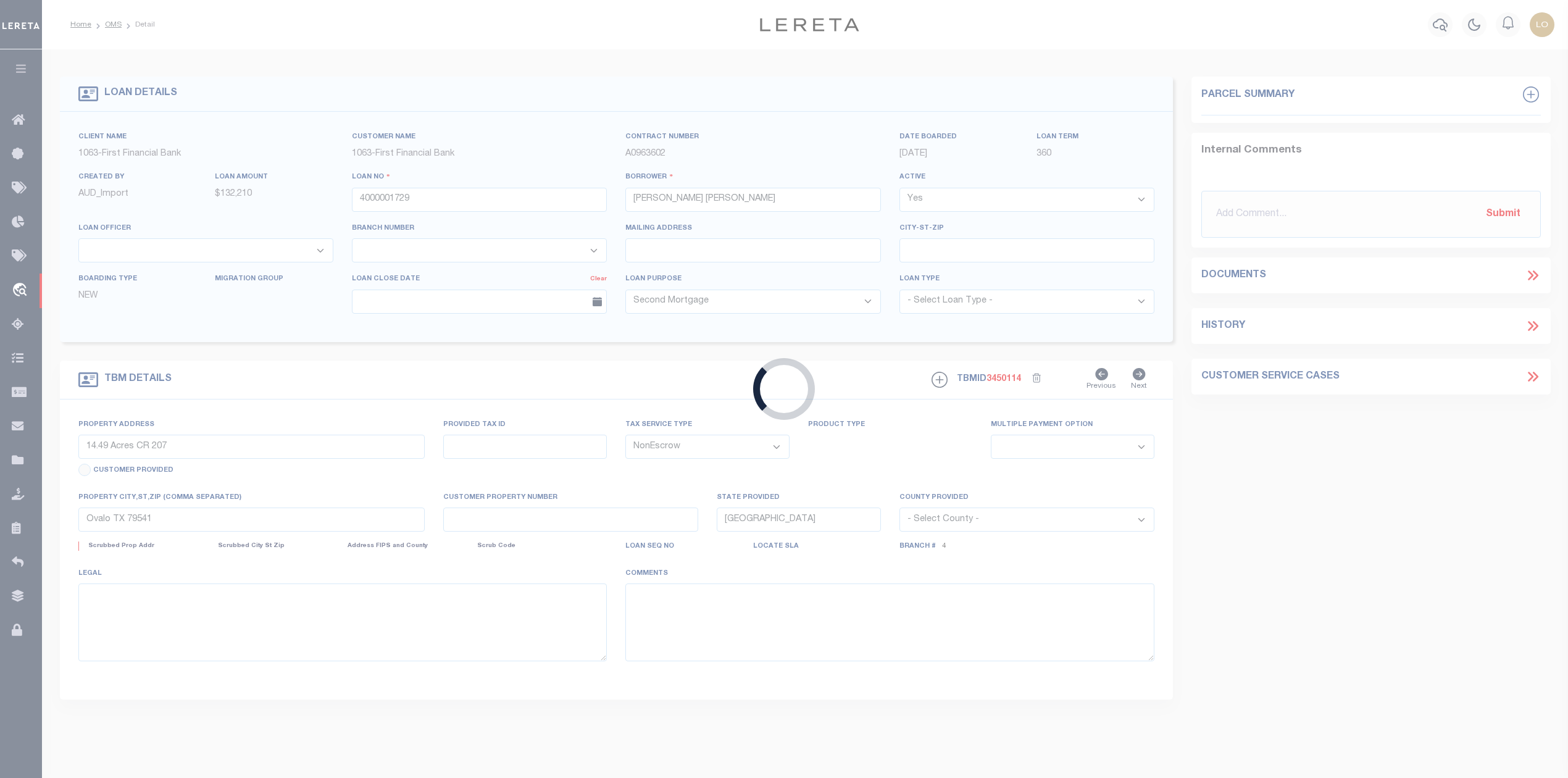
select select "3347"
select select "492"
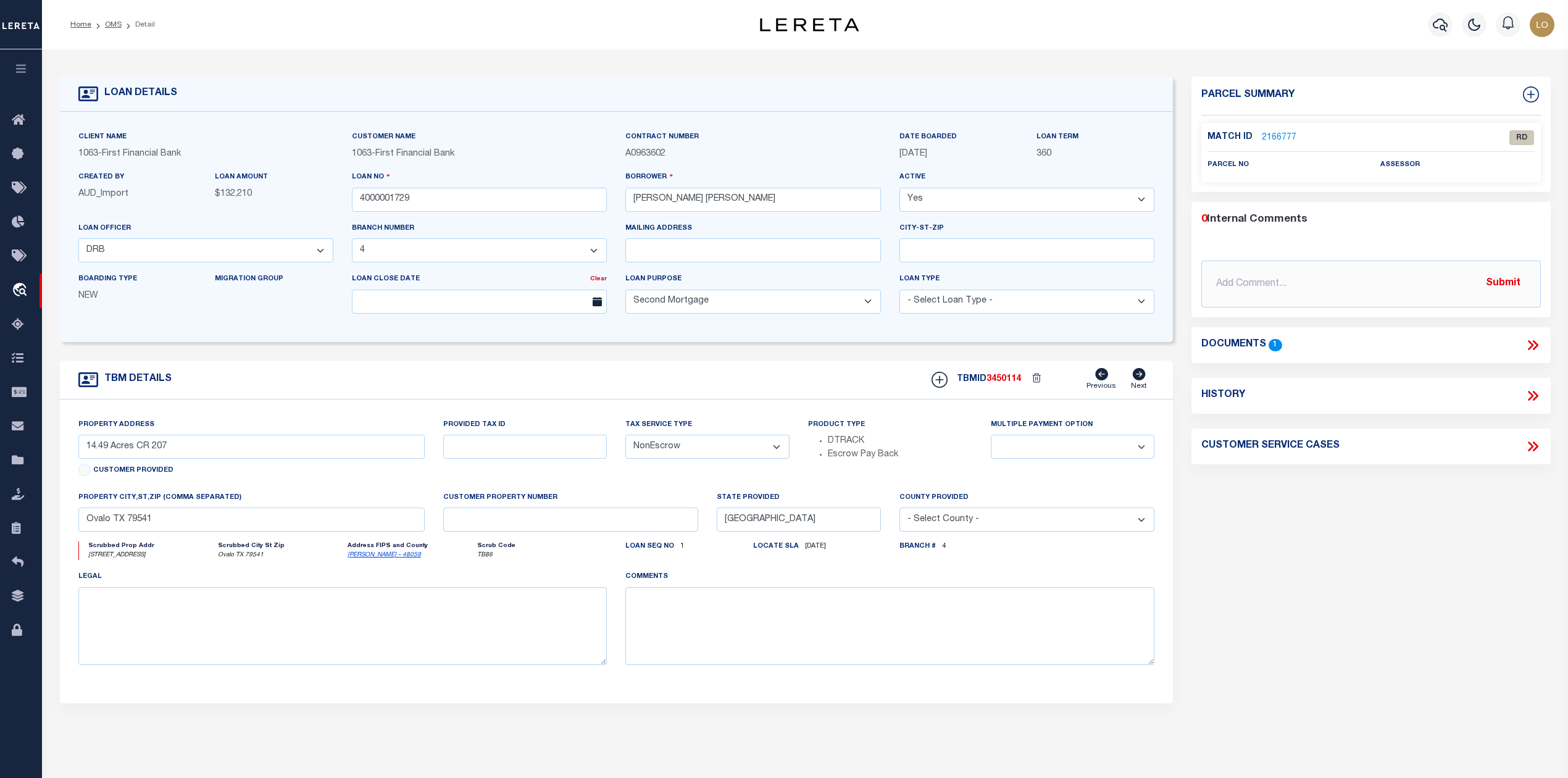
click at [1530, 341] on icon at bounding box center [1532, 345] width 16 height 16
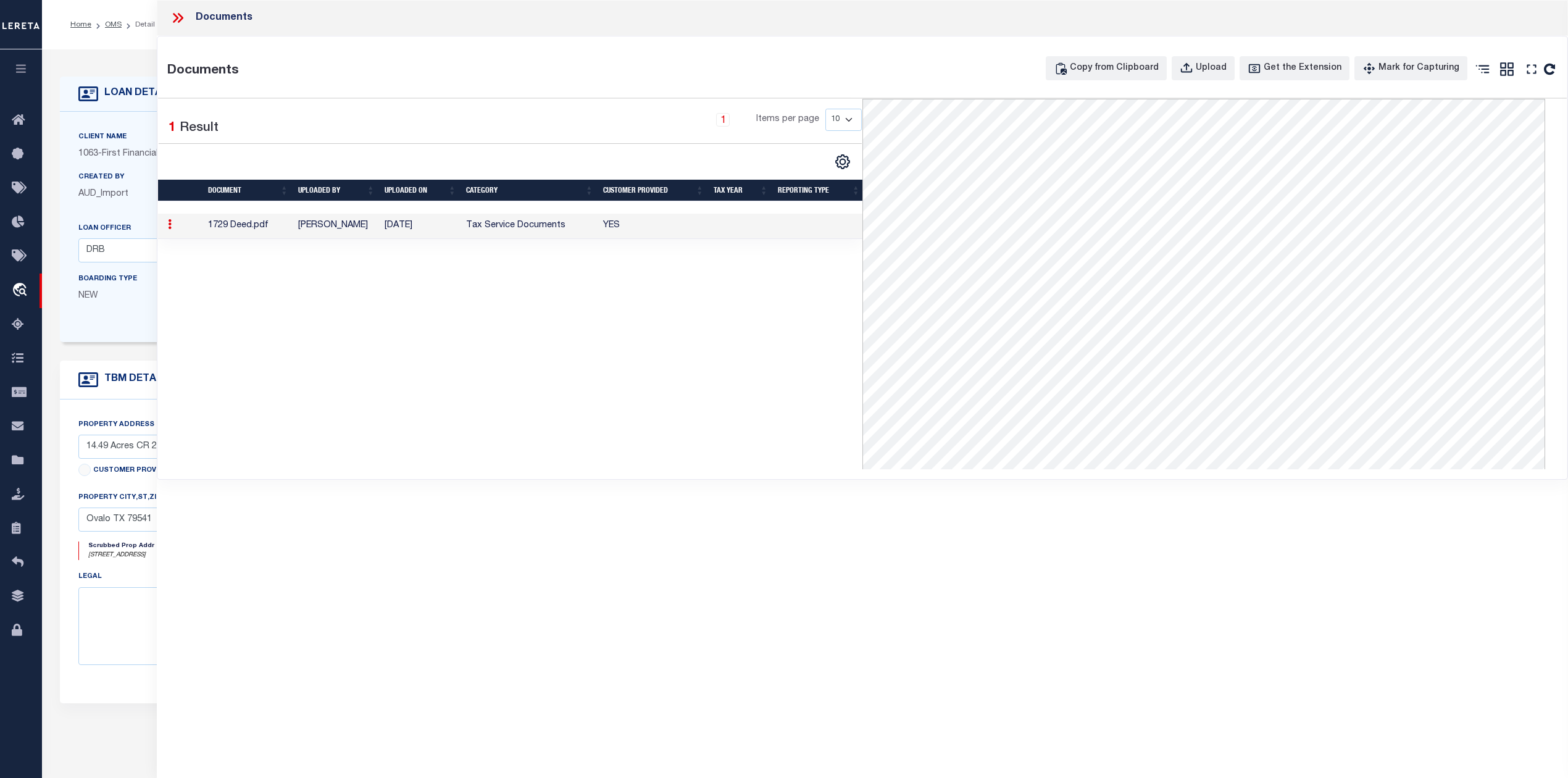
click at [665, 399] on div "1 Selected 1 Result 1 Items per page 10 25 50 100" at bounding box center [509, 284] width 704 height 370
click at [173, 21] on icon at bounding box center [177, 18] width 16 height 16
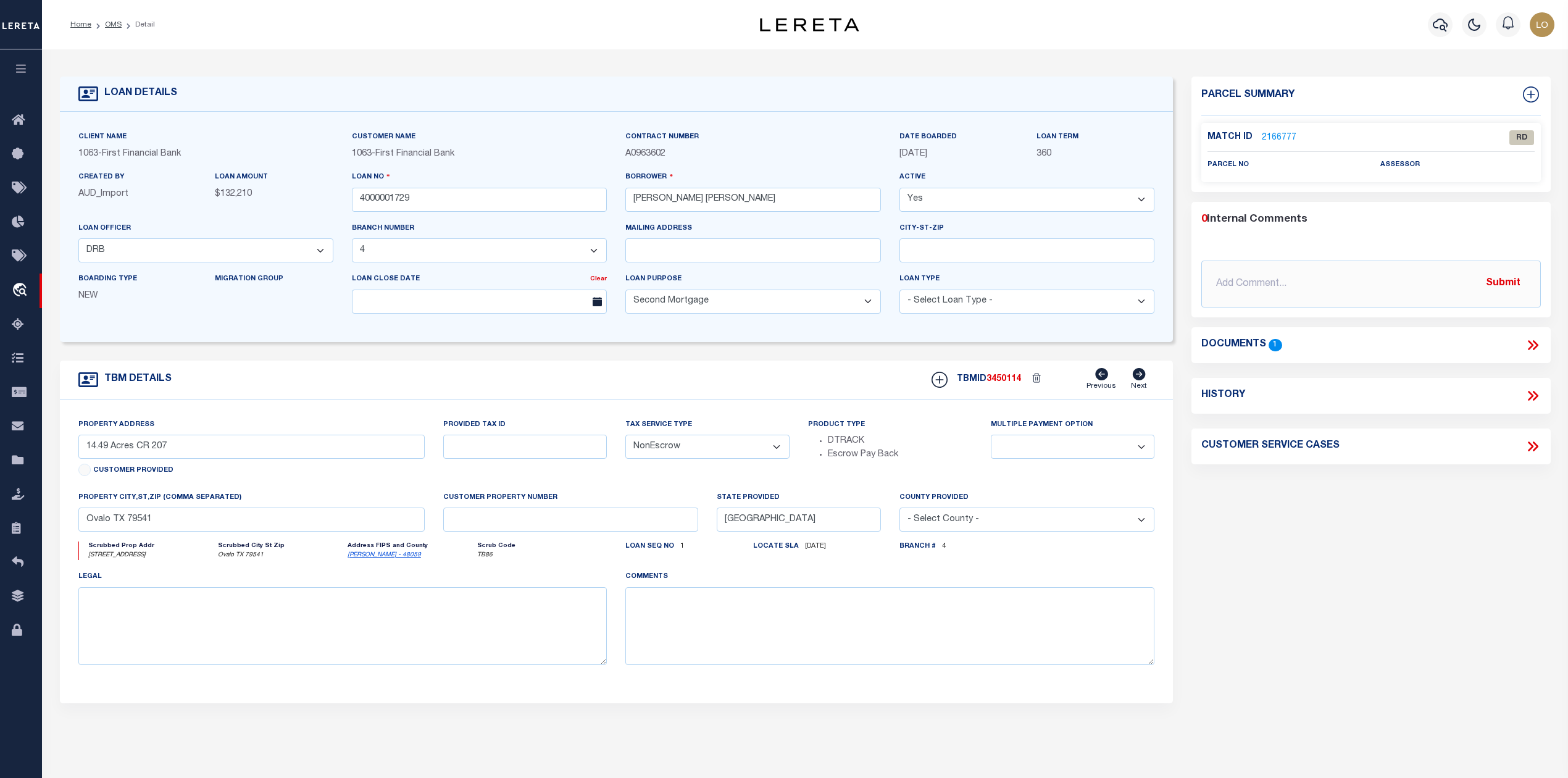
click at [1184, 557] on div "Parcel Summary Match ID 2166777 0" at bounding box center [1370, 414] width 377 height 675
click at [1267, 134] on link "2166777" at bounding box center [1279, 138] width 34 height 13
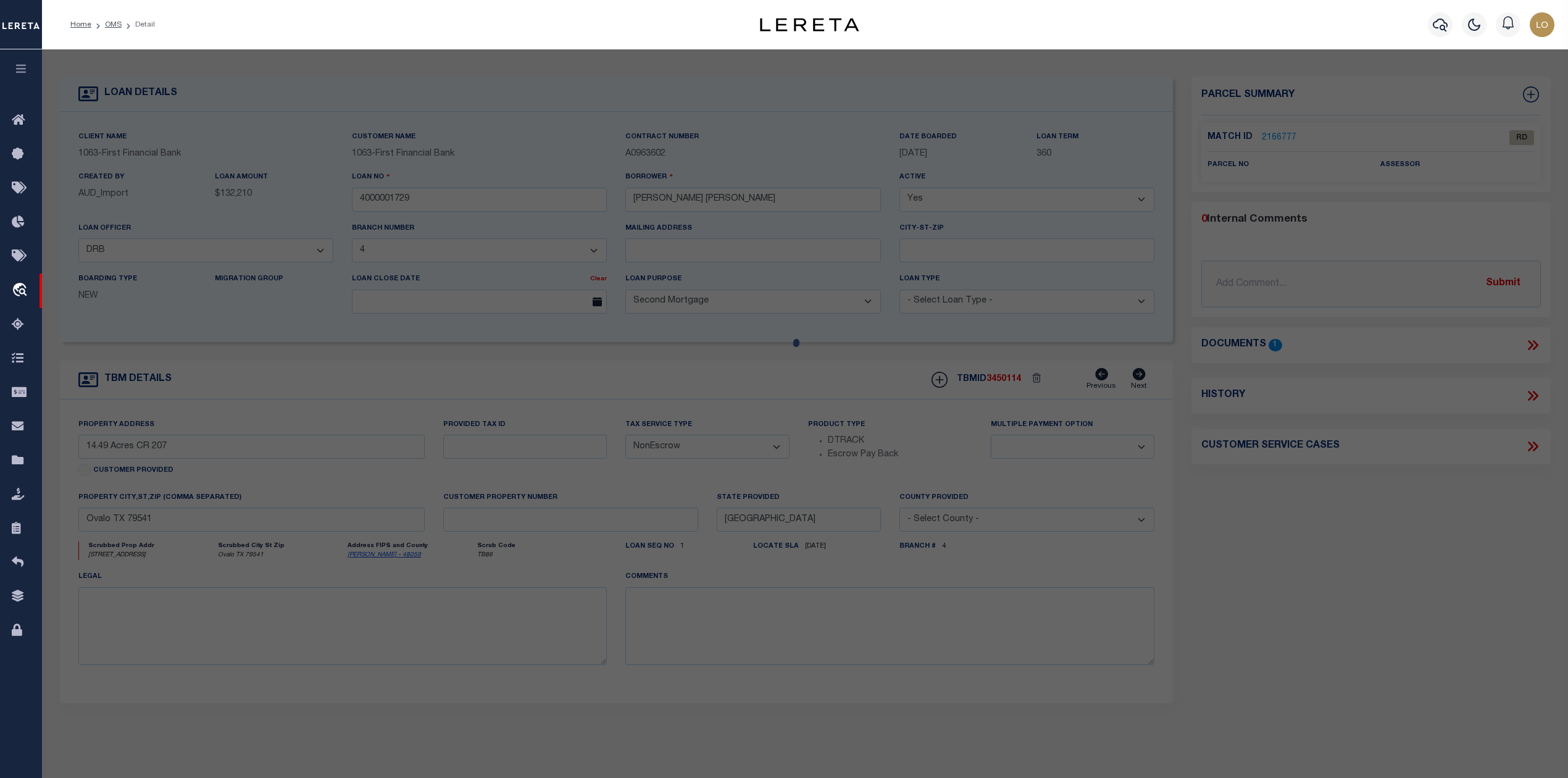
checkbox input "false"
select select "RD"
checkbox input "false"
type textarea "Document uploaded that satisfies a legal requirement, changing from [GEOGRAPHIC…"
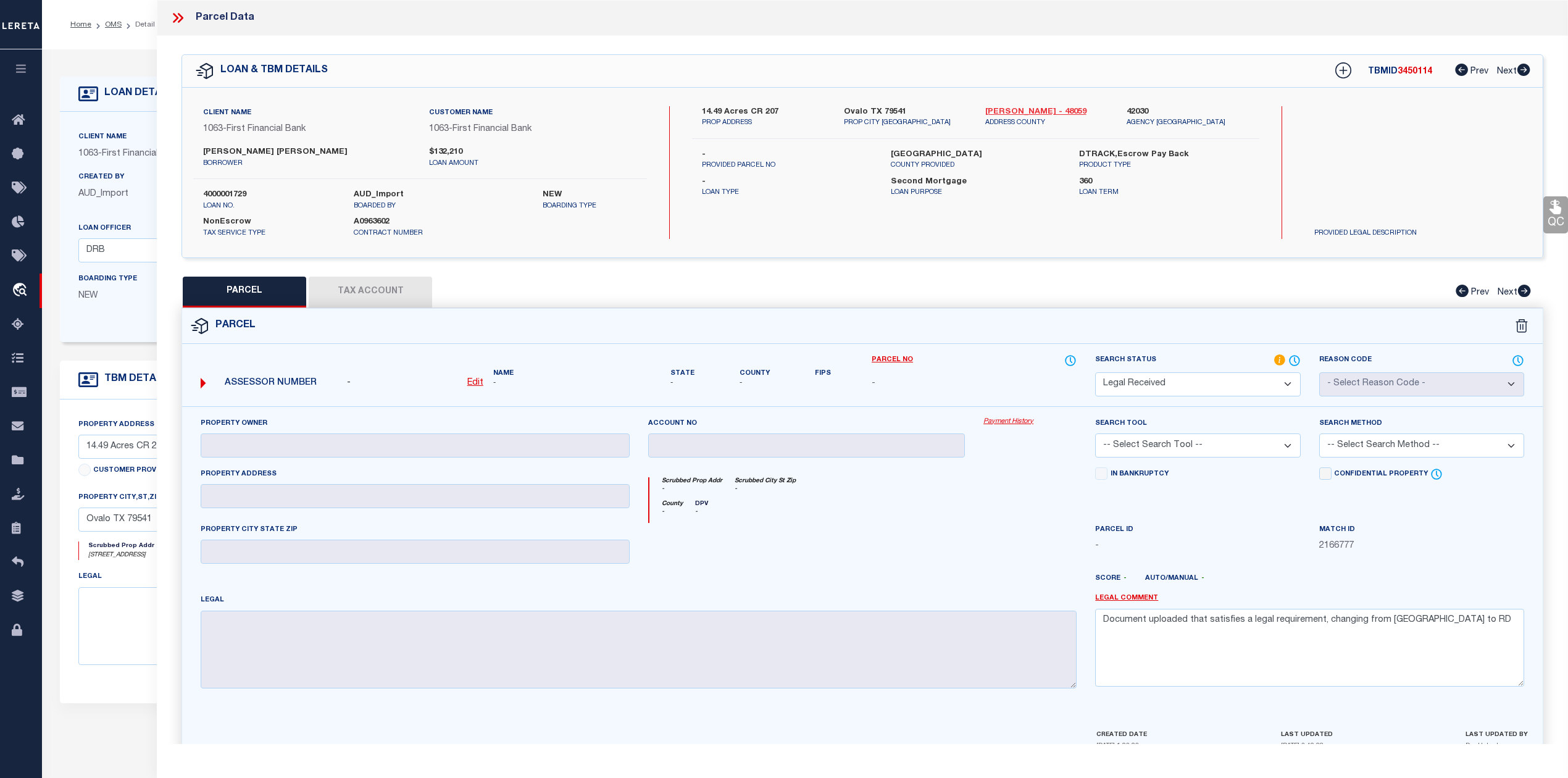
click at [1005, 109] on link "Callahan - 48059" at bounding box center [1046, 112] width 122 height 13
drag, startPoint x: 199, startPoint y: 149, endPoint x: 292, endPoint y: 152, distance: 93.0
click at [292, 152] on div "Luke Samuel Harding borrower" at bounding box center [306, 157] width 226 height 22
copy label "[PERSON_NAME] [PERSON_NAME]"
click at [1038, 291] on div "PARCEL Tax Account Prev Next" at bounding box center [862, 292] width 1362 height 31
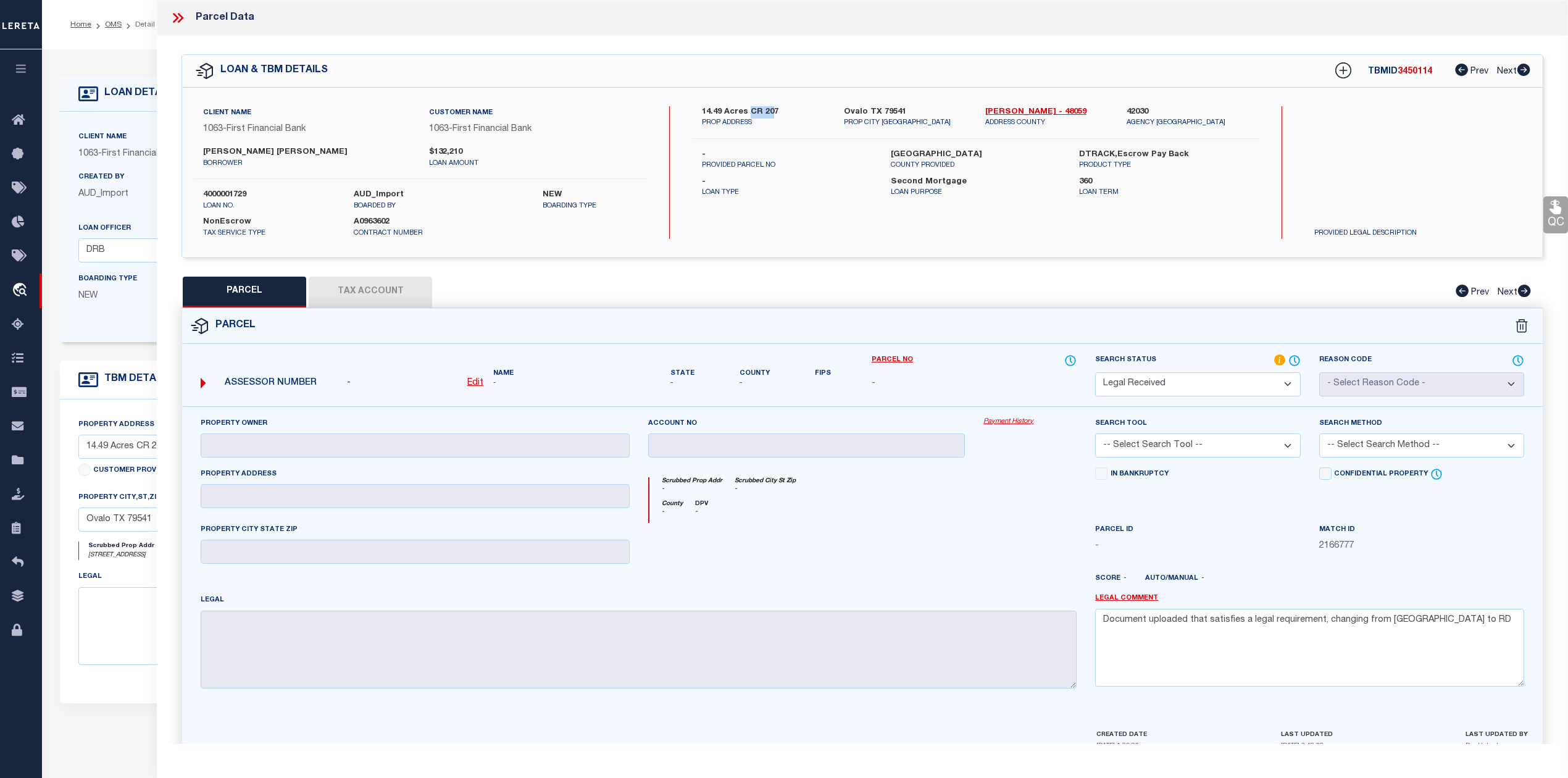
drag, startPoint x: 751, startPoint y: 109, endPoint x: 773, endPoint y: 111, distance: 22.1
click at [773, 111] on label "14.49 Acres CR 207" at bounding box center [763, 112] width 122 height 13
click at [793, 128] on div "14.49 Acres CR 207 PROP ADDRESS Ovalo TX 79541 PROP CITY ST ZIP Callahan - 4805…" at bounding box center [975, 123] width 566 height 33
drag, startPoint x: 748, startPoint y: 109, endPoint x: 776, endPoint y: 110, distance: 28.0
click at [776, 110] on label "14.49 Acres CR 207" at bounding box center [763, 112] width 122 height 13
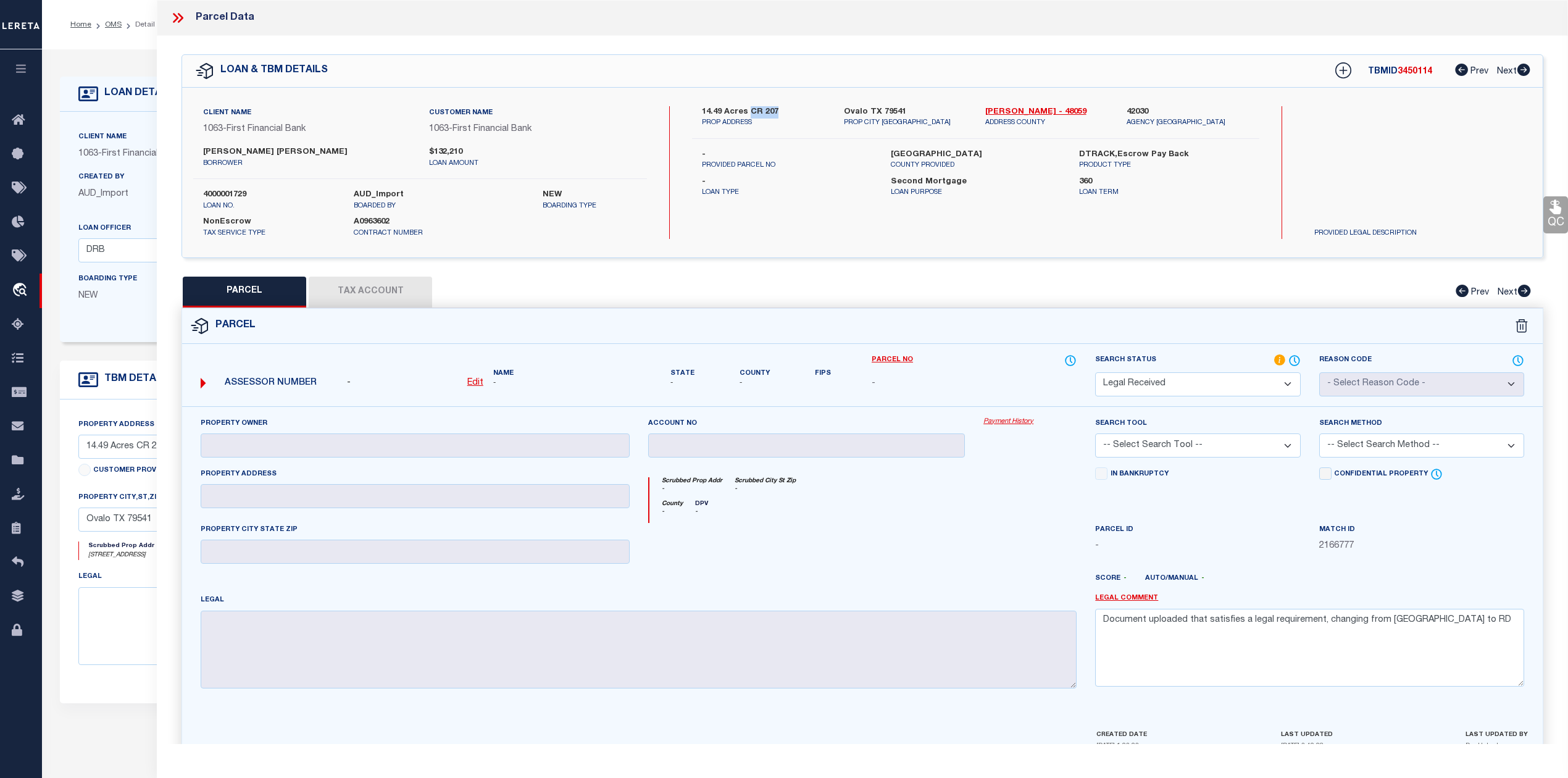
copy label "CR 207"
